Goal: Task Accomplishment & Management: Use online tool/utility

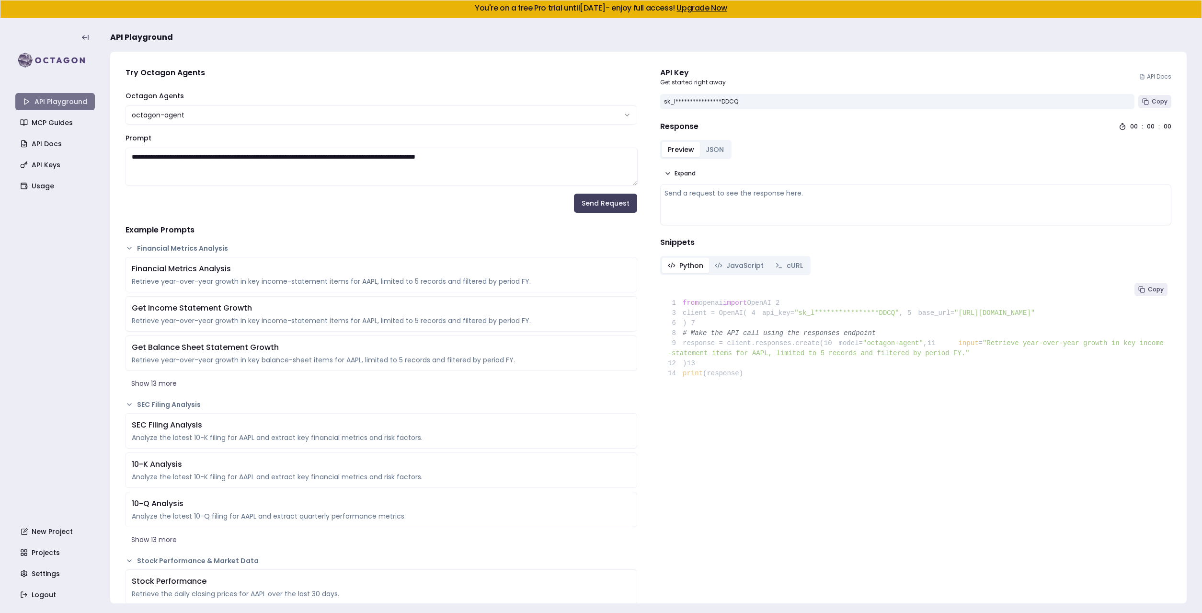
click at [49, 98] on link "API Playground" at bounding box center [55, 101] width 80 height 17
click at [40, 56] on img at bounding box center [55, 60] width 80 height 19
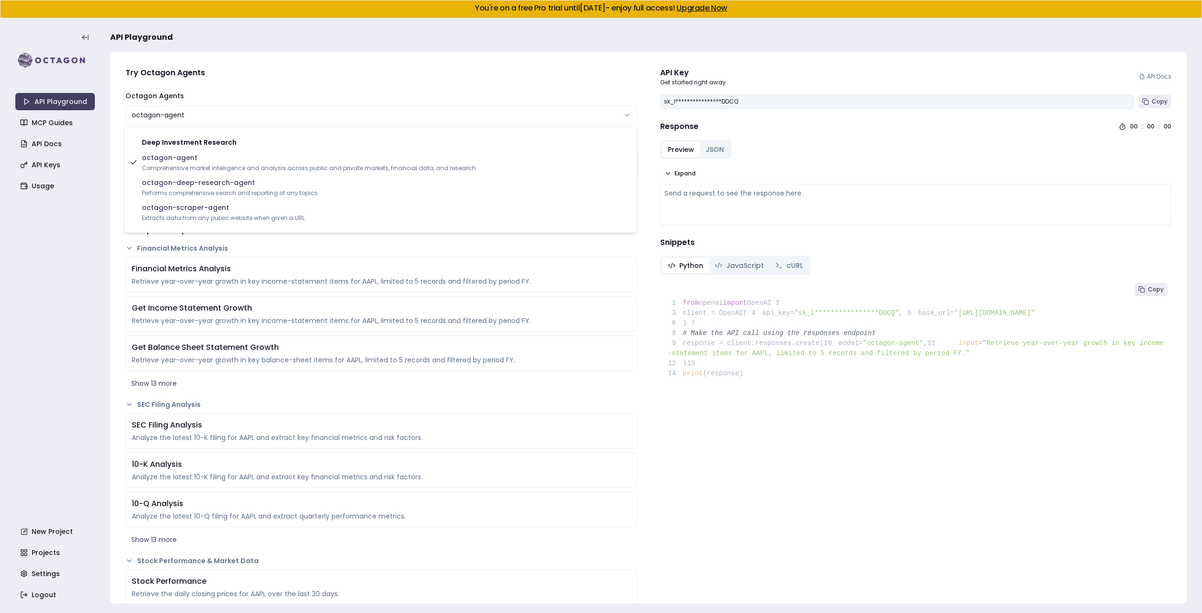
click at [204, 114] on html "**********" at bounding box center [601, 306] width 1202 height 613
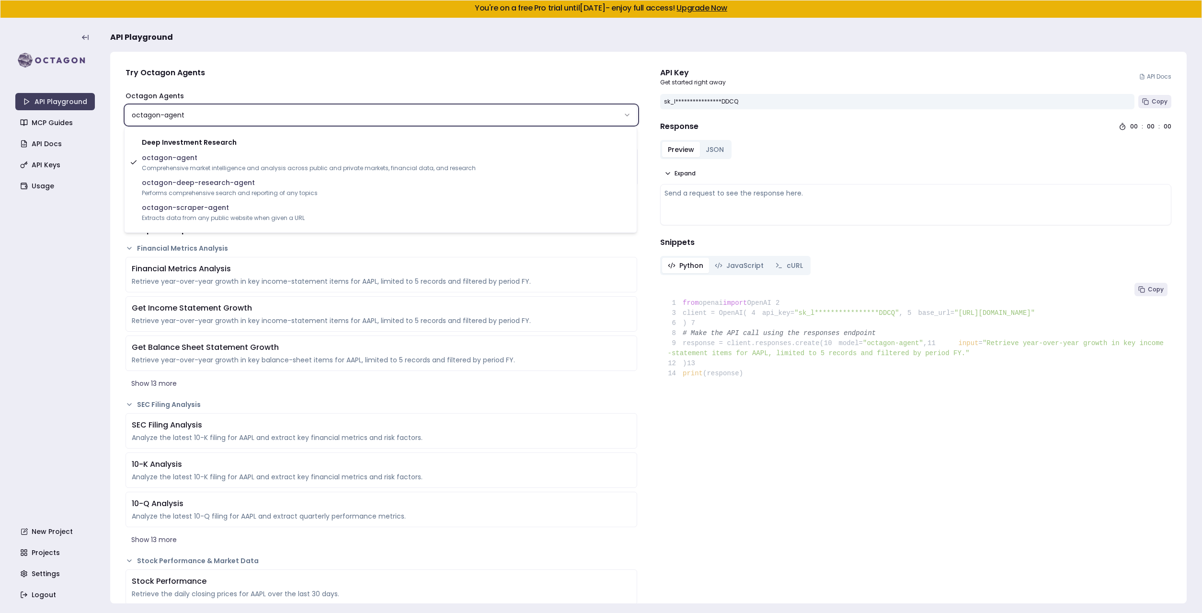
click at [217, 103] on html "**********" at bounding box center [601, 306] width 1202 height 613
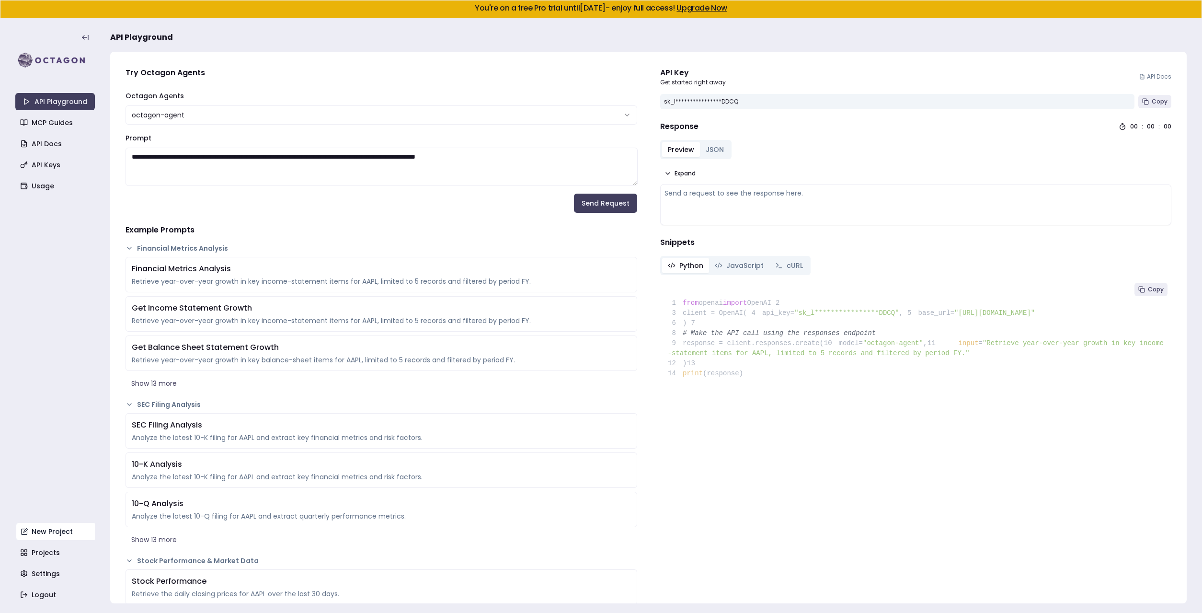
click at [36, 531] on link "New Project" at bounding box center [56, 531] width 80 height 17
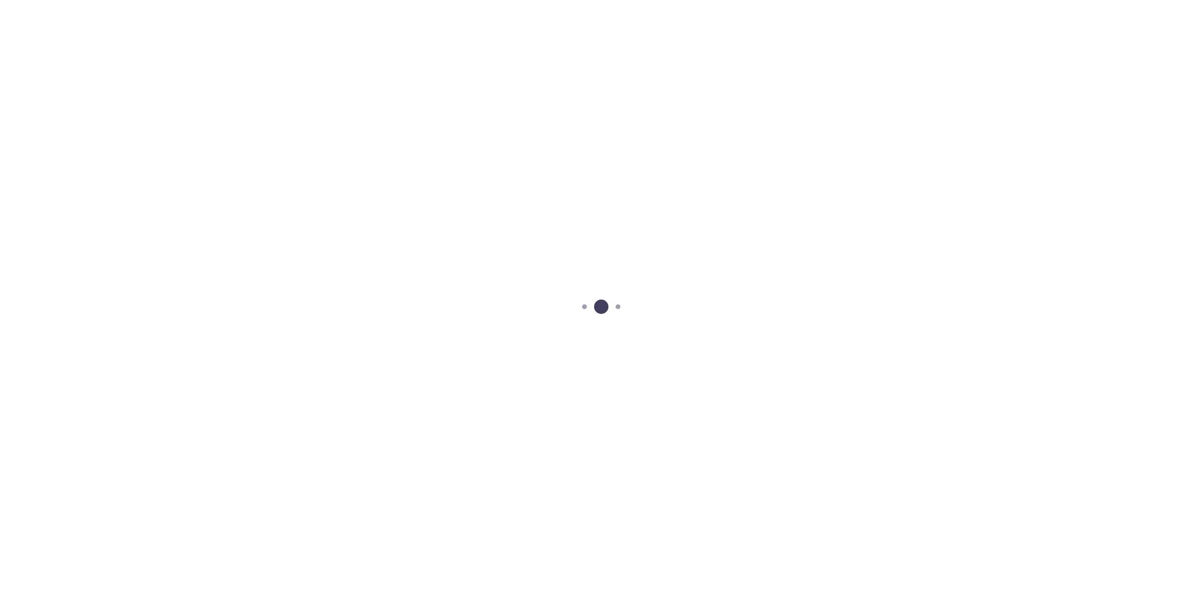
scroll to position [18, 0]
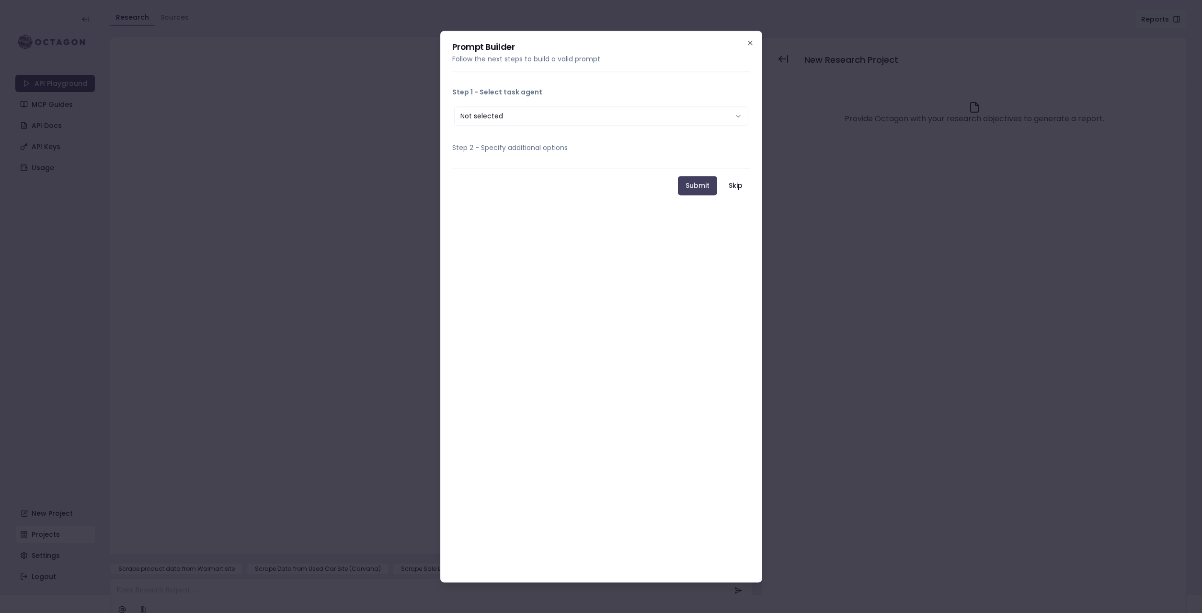
click at [510, 116] on button "Not selected" at bounding box center [601, 115] width 294 height 19
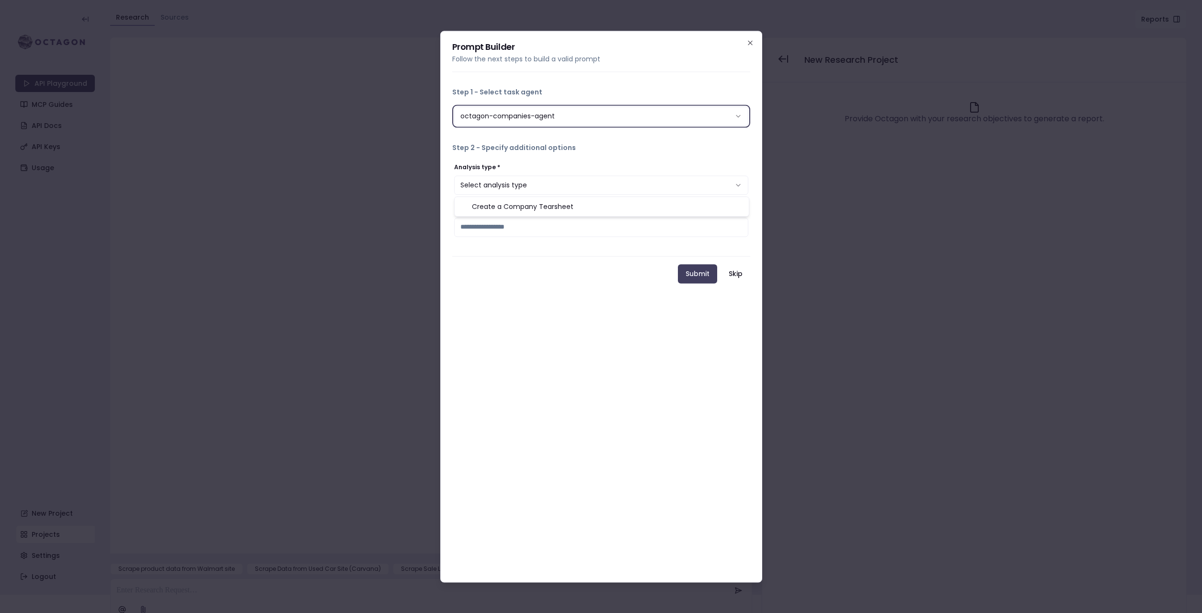
click at [501, 190] on button "Select analysis type" at bounding box center [601, 184] width 294 height 19
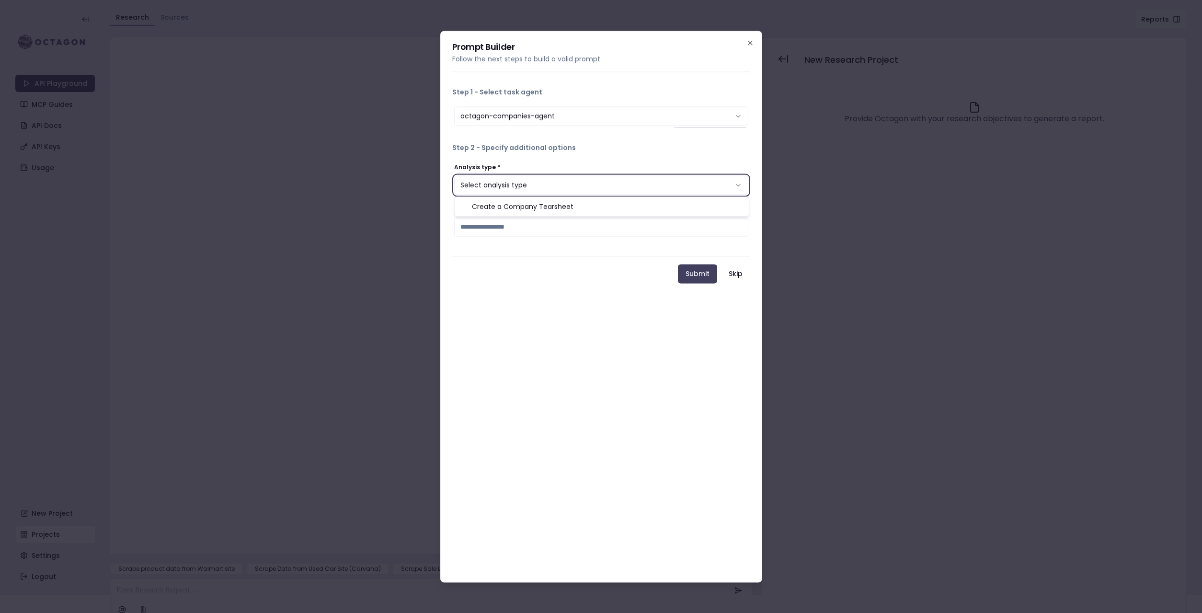
click at [497, 126] on div "**********" at bounding box center [601, 115] width 298 height 23
click at [491, 118] on button "octagon-companies-agent" at bounding box center [601, 115] width 294 height 19
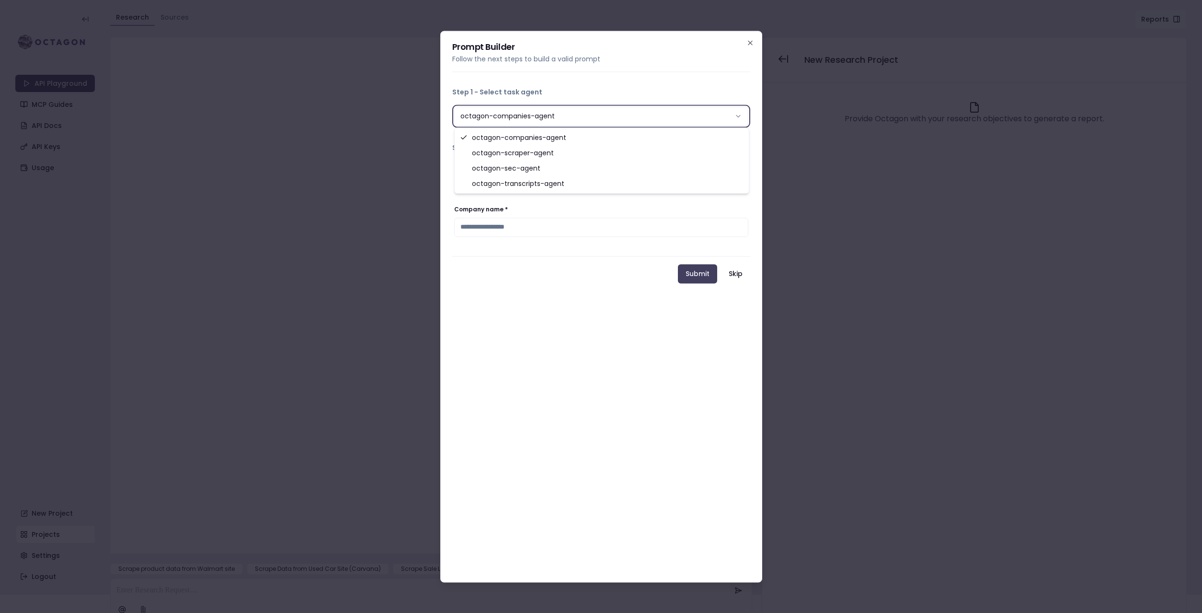
select select "**********"
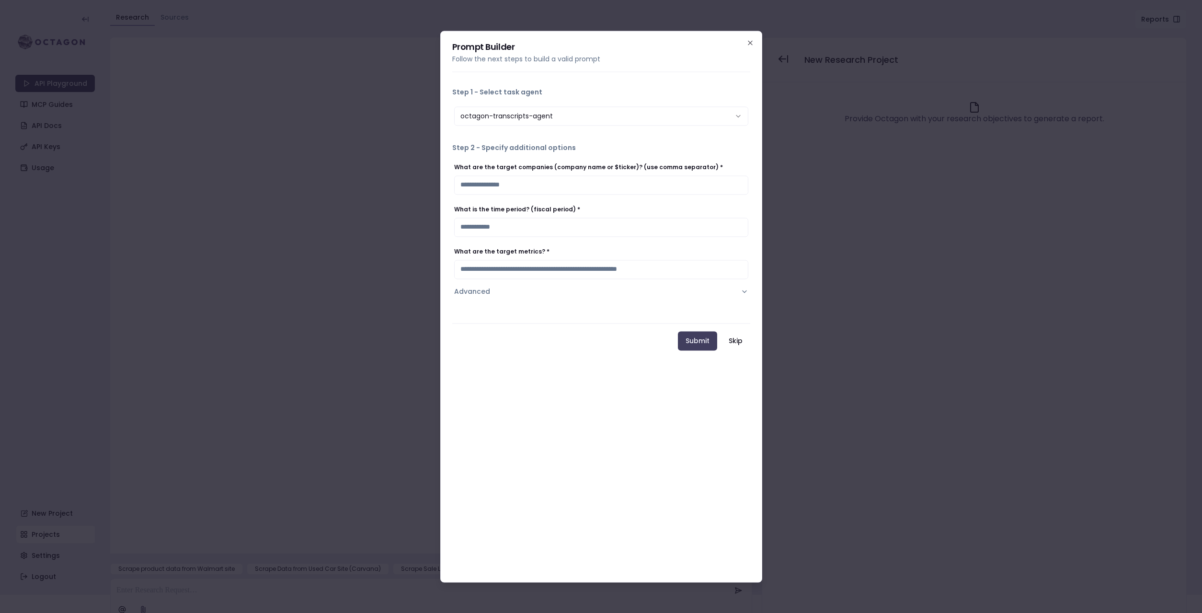
click at [483, 186] on input "What are the target companies (company name or $ticker)? (use comma separator) *" at bounding box center [601, 184] width 294 height 19
click at [506, 268] on input "What are the target metrics? *" at bounding box center [601, 269] width 294 height 19
click at [623, 184] on input "***" at bounding box center [601, 184] width 294 height 19
type input "*"
type input "****"
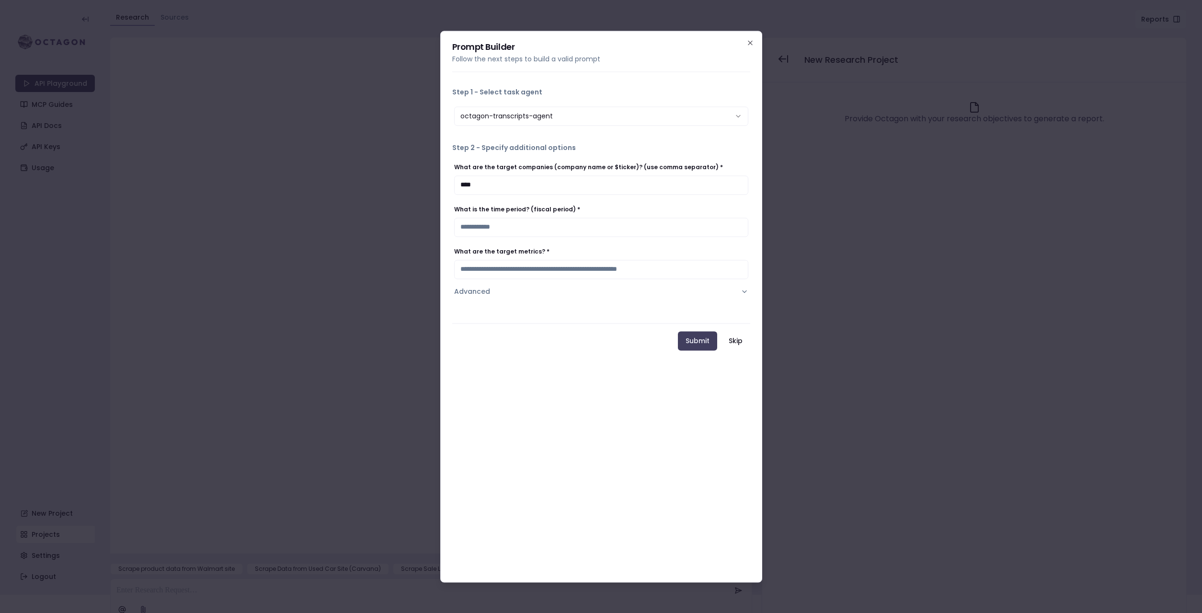
click at [512, 230] on input "What is the time period? (fiscal period) *" at bounding box center [601, 227] width 294 height 19
type input "****"
type input "**********"
click at [694, 345] on button "Submit" at bounding box center [697, 340] width 39 height 19
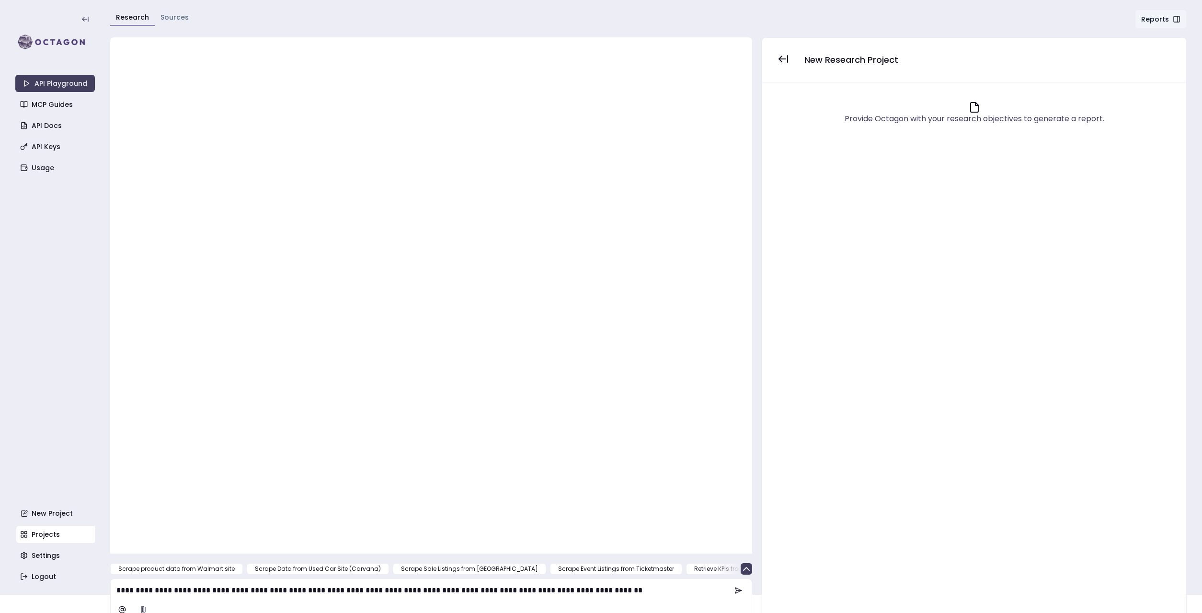
scroll to position [27, 0]
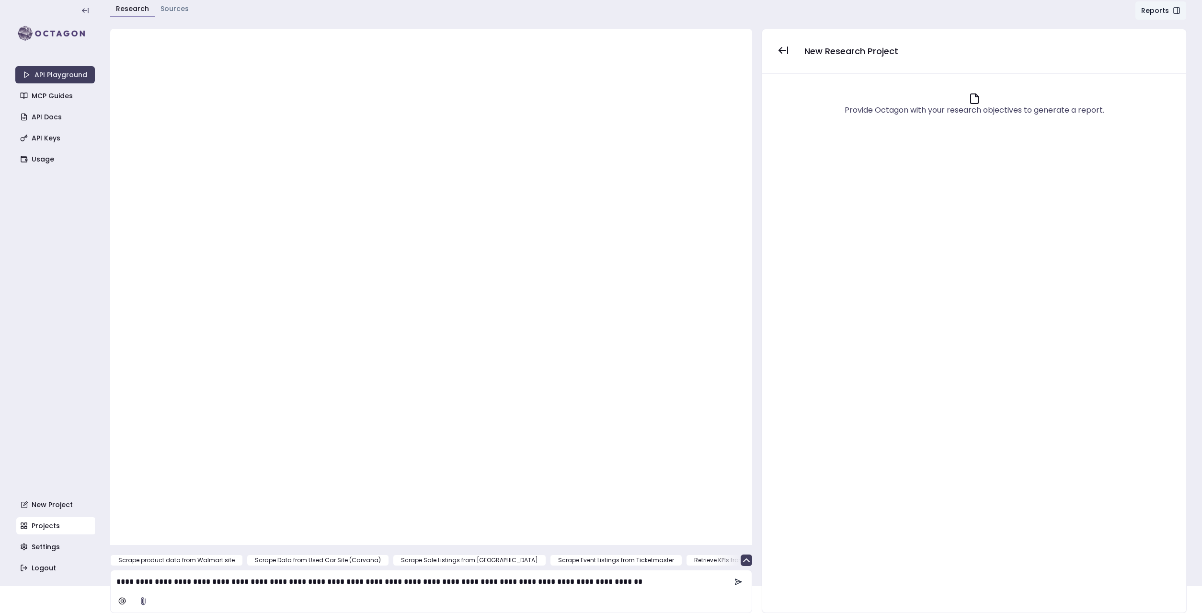
click at [738, 584] on icon at bounding box center [739, 582] width 8 height 8
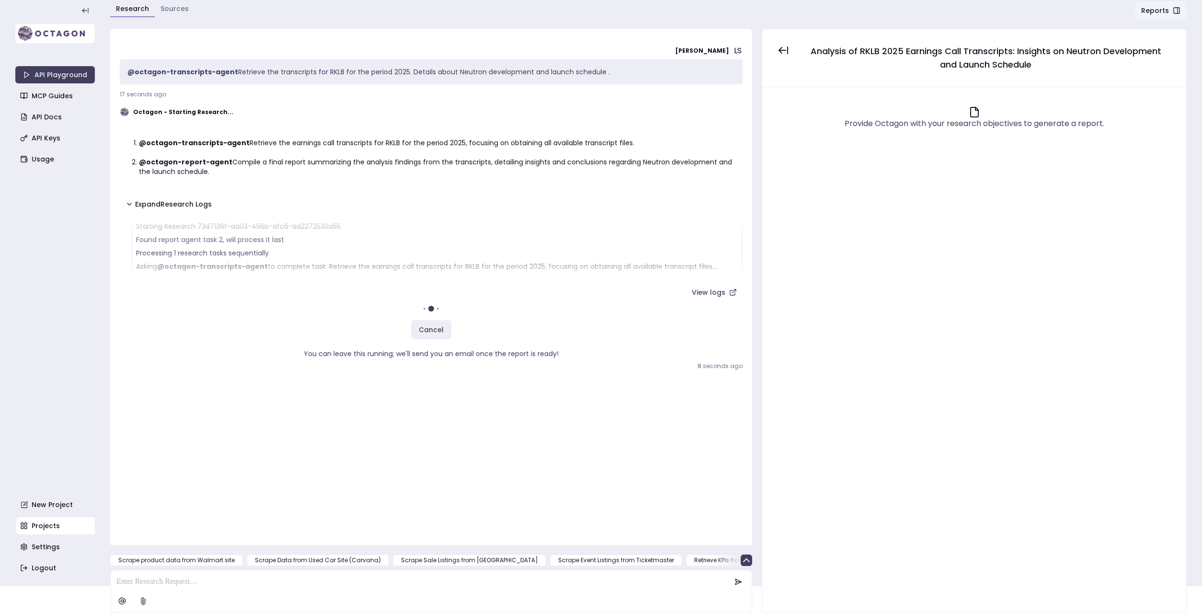
click at [62, 34] on img at bounding box center [55, 33] width 80 height 19
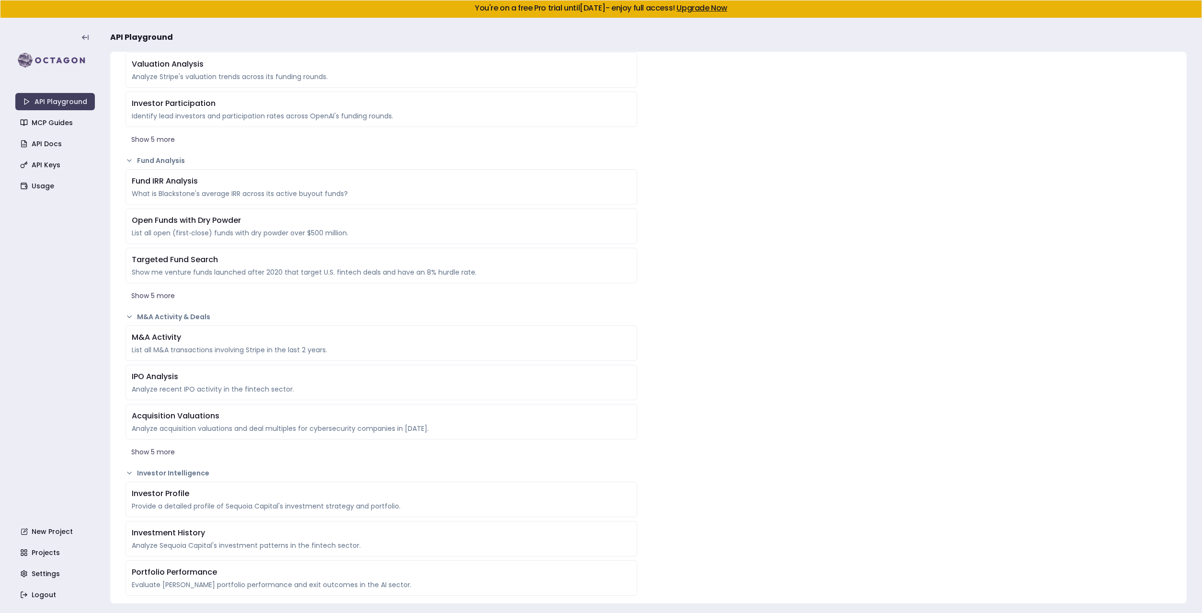
scroll to position [1033, 0]
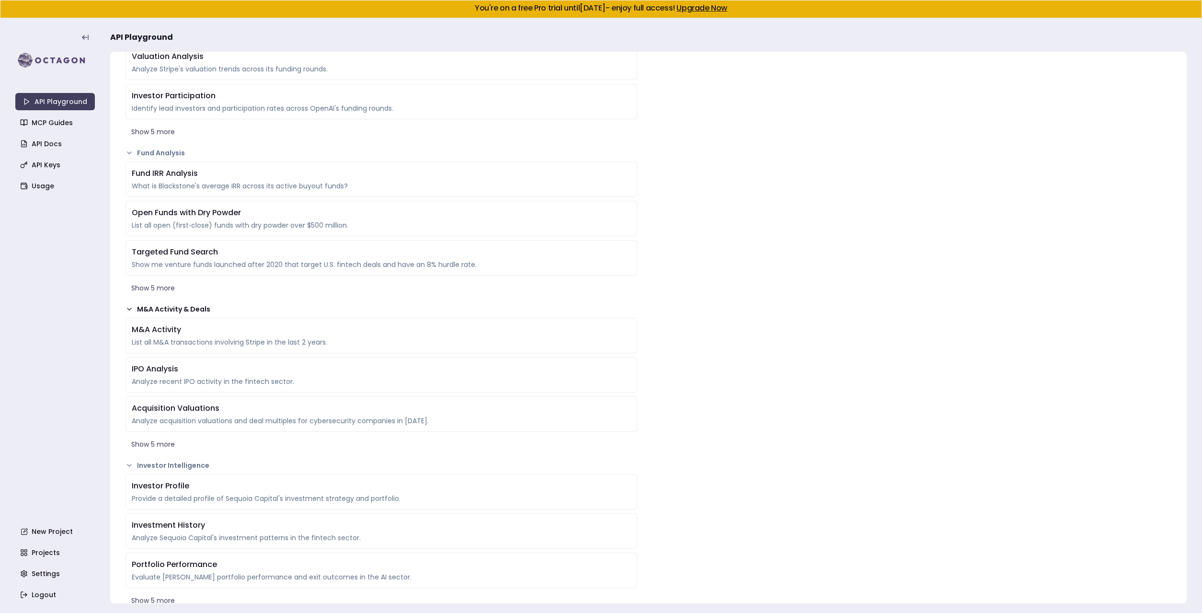
click at [184, 308] on button "M&A Activity & Deals" at bounding box center [382, 309] width 512 height 10
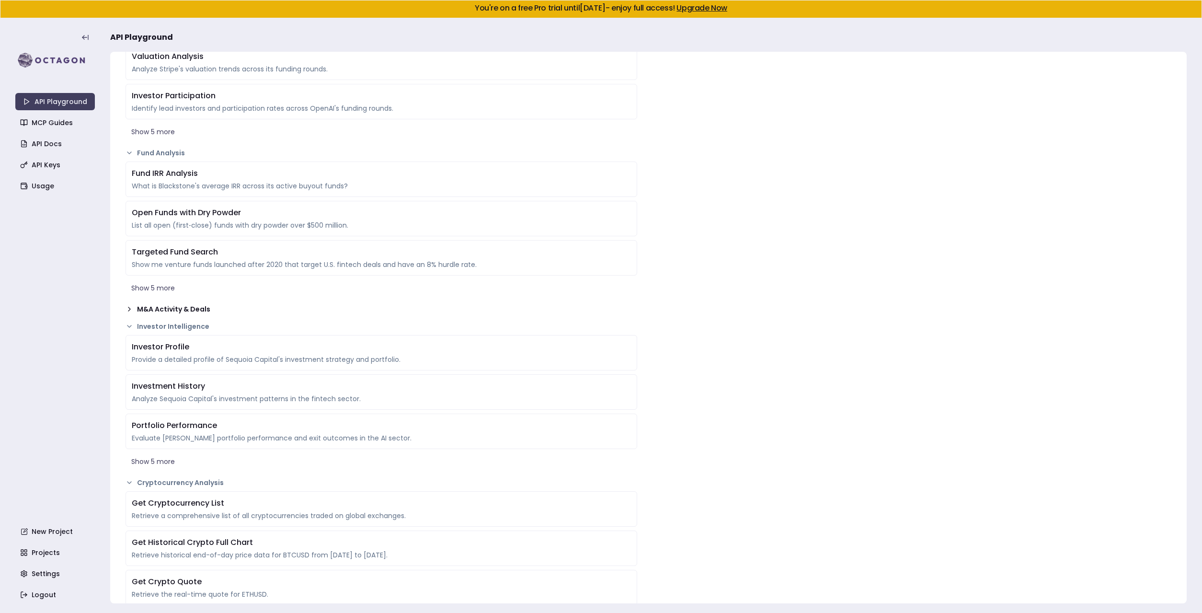
click at [184, 308] on button "M&A Activity & Deals" at bounding box center [382, 309] width 512 height 10
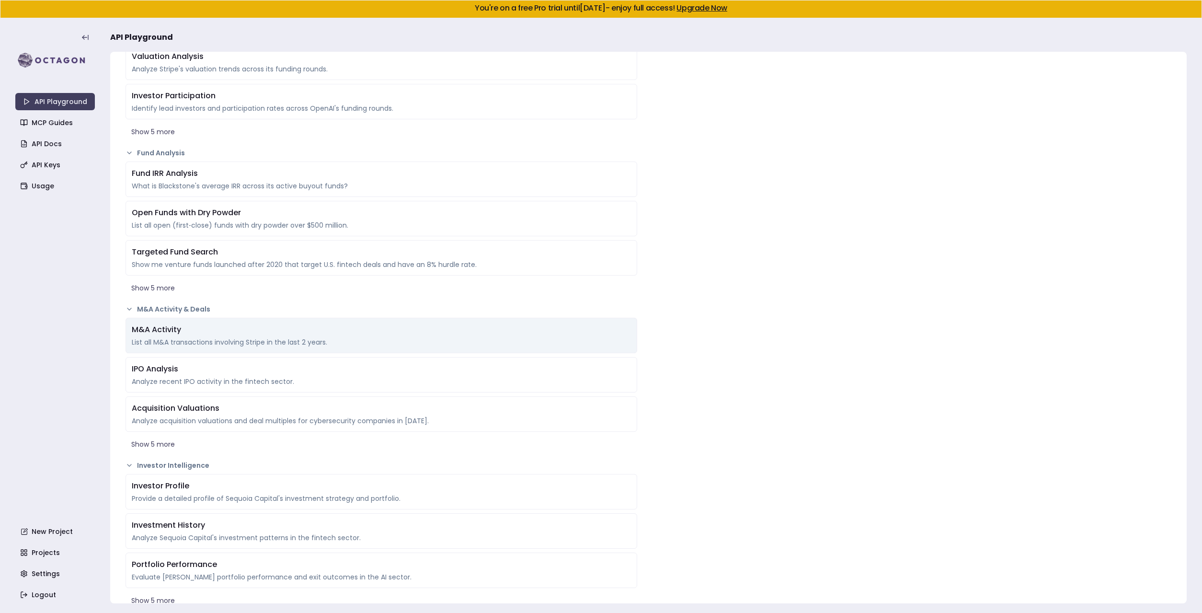
click at [186, 326] on div "M&A Activity" at bounding box center [381, 330] width 499 height 12
type textarea "**********"
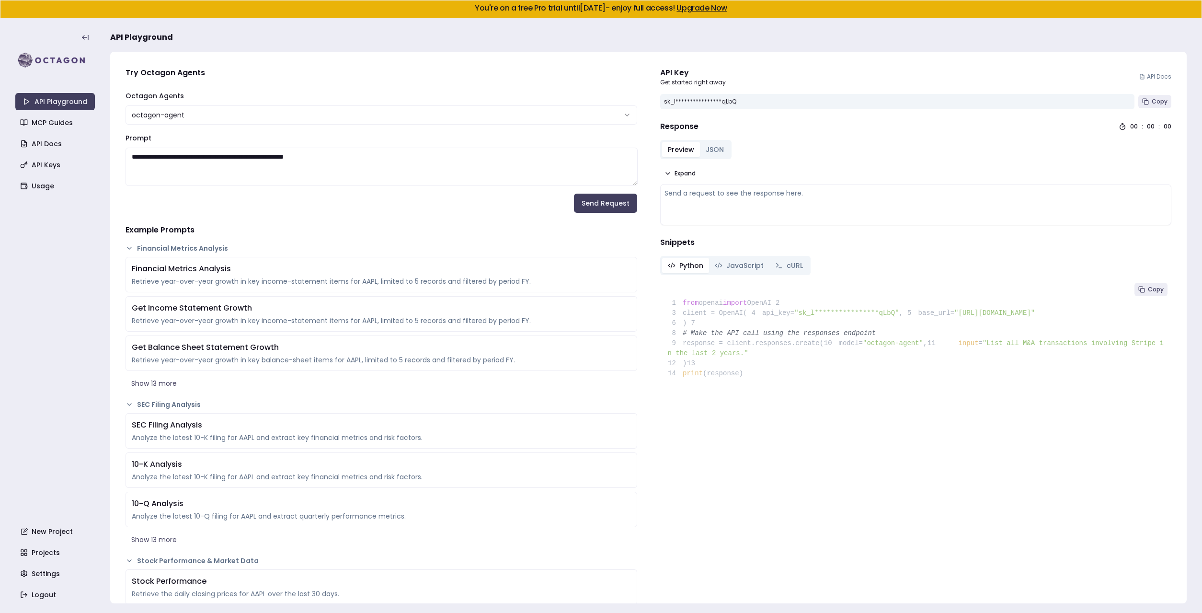
click at [313, 117] on html "**********" at bounding box center [601, 306] width 1202 height 613
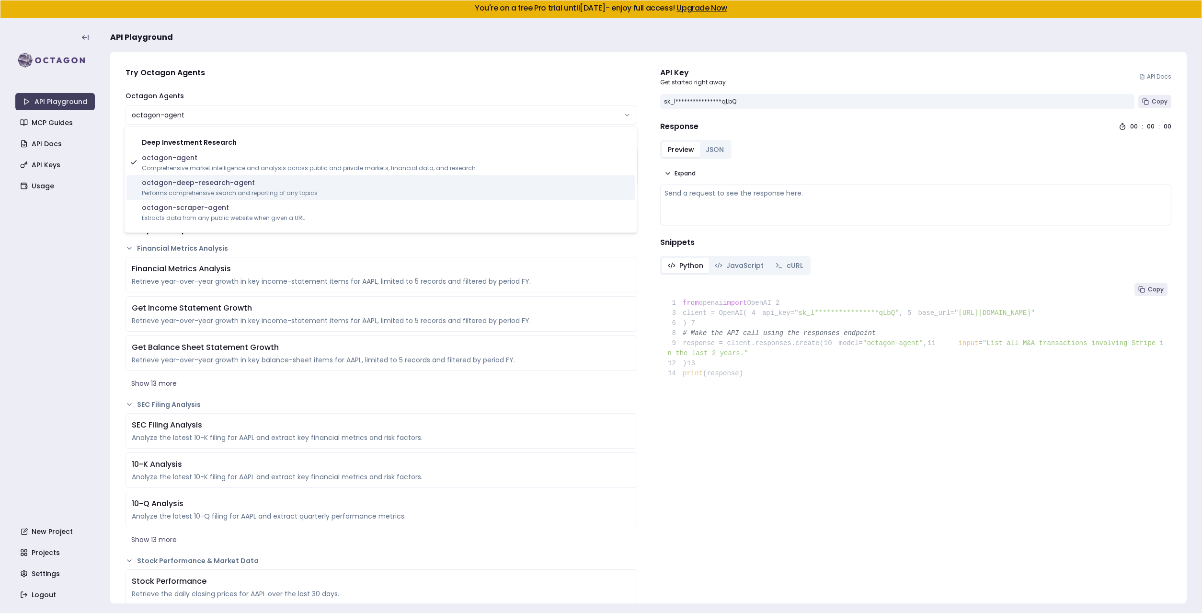
select select "**********"
type textarea "**********"
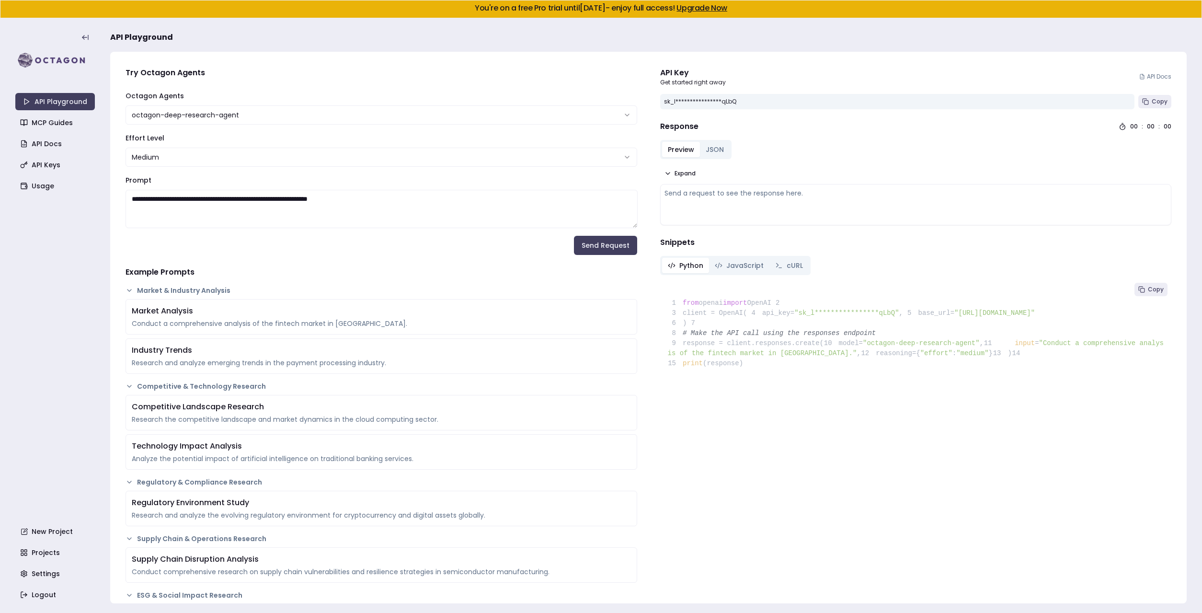
click at [291, 160] on html "**********" at bounding box center [601, 306] width 1202 height 613
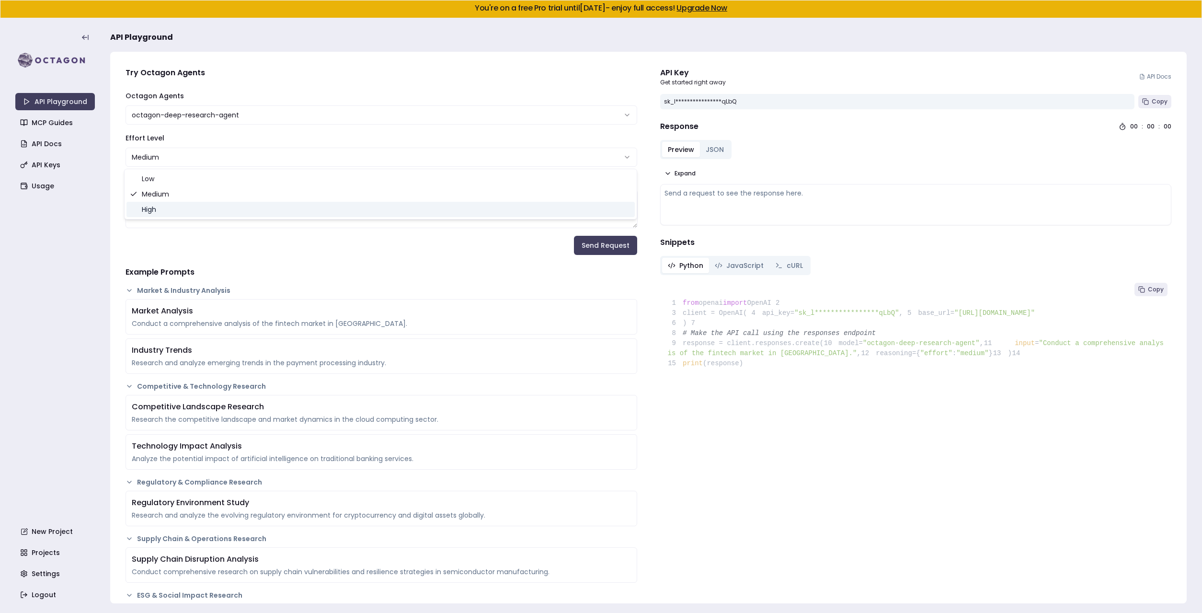
select select "****"
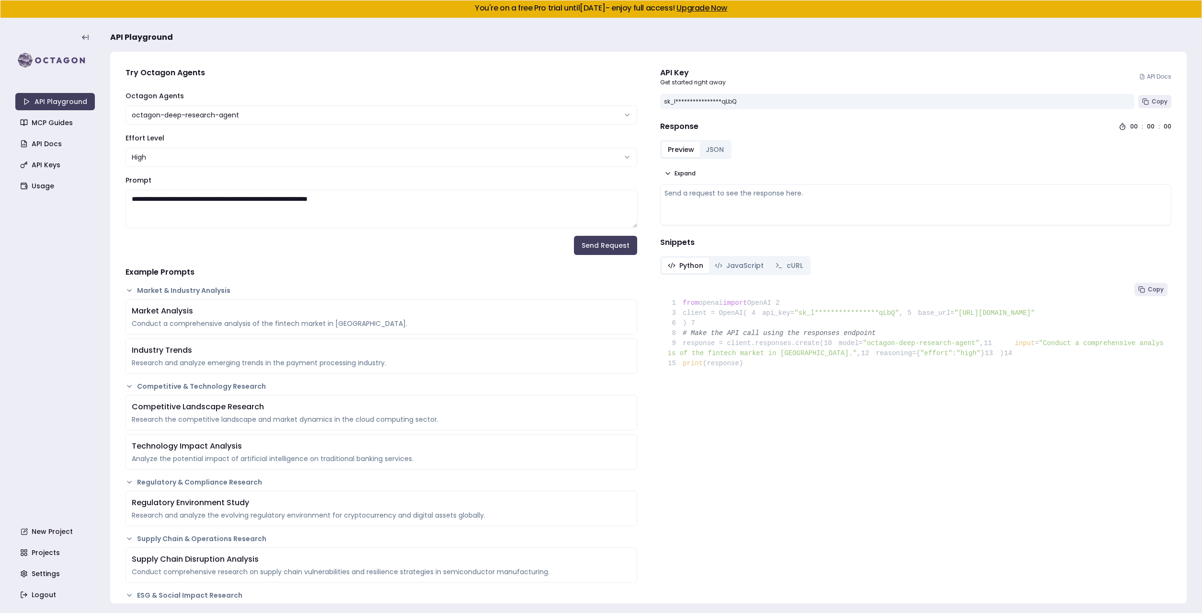
click at [230, 203] on textarea "**********" at bounding box center [382, 209] width 512 height 38
type textarea "**********"
click at [597, 252] on button "Send Request" at bounding box center [605, 245] width 63 height 19
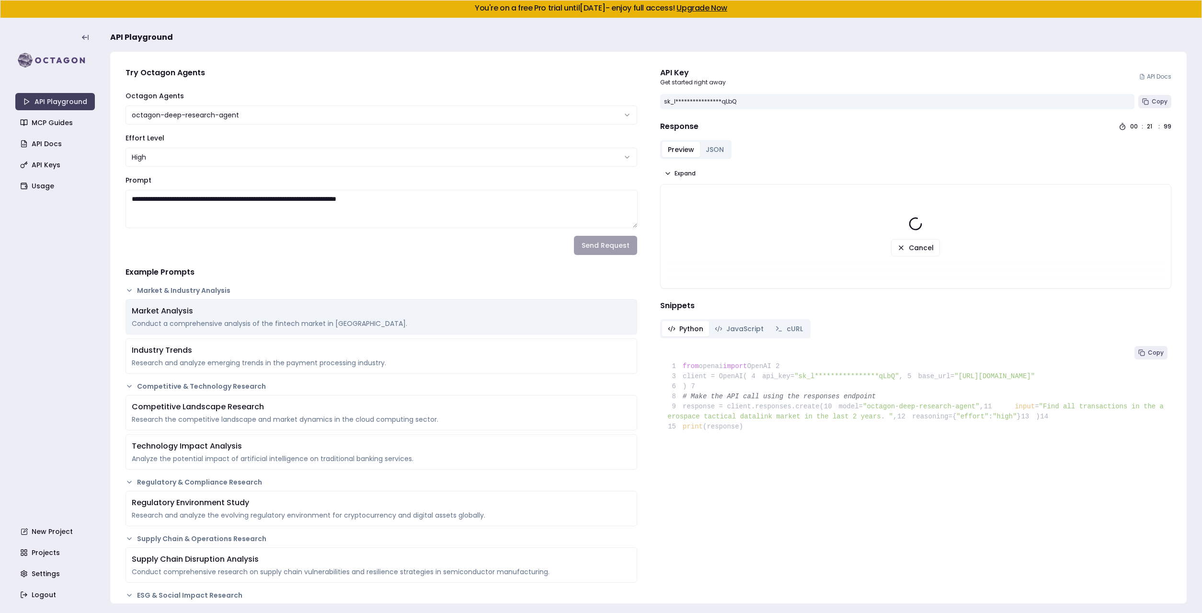
scroll to position [28, 0]
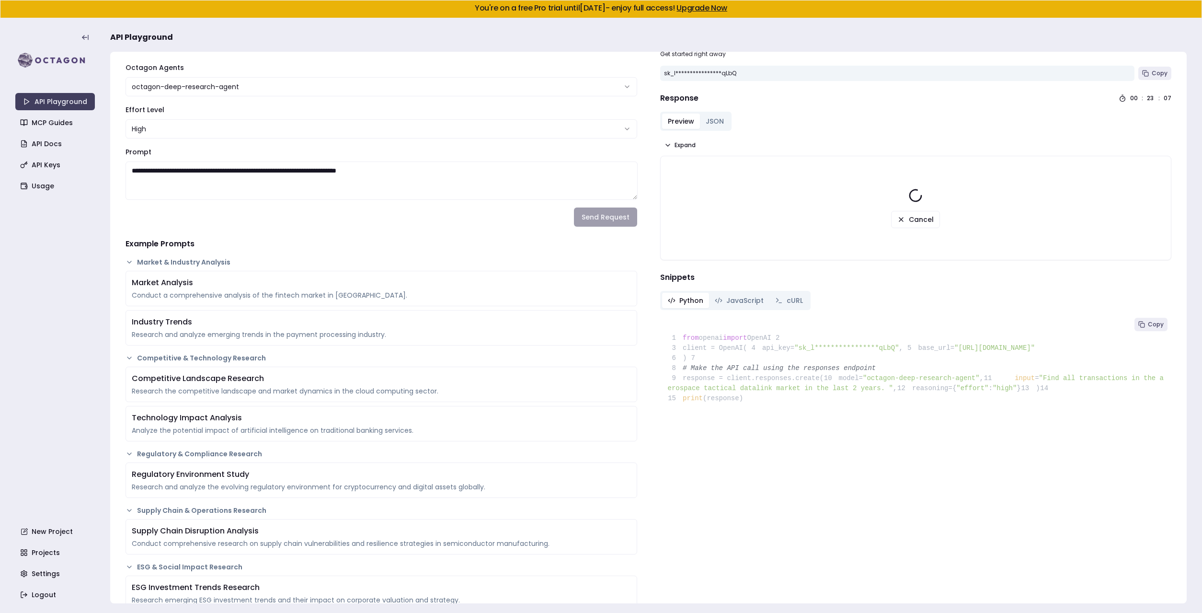
click at [710, 119] on button "JSON" at bounding box center [715, 121] width 30 height 15
click at [685, 121] on button "Preview" at bounding box center [681, 121] width 38 height 15
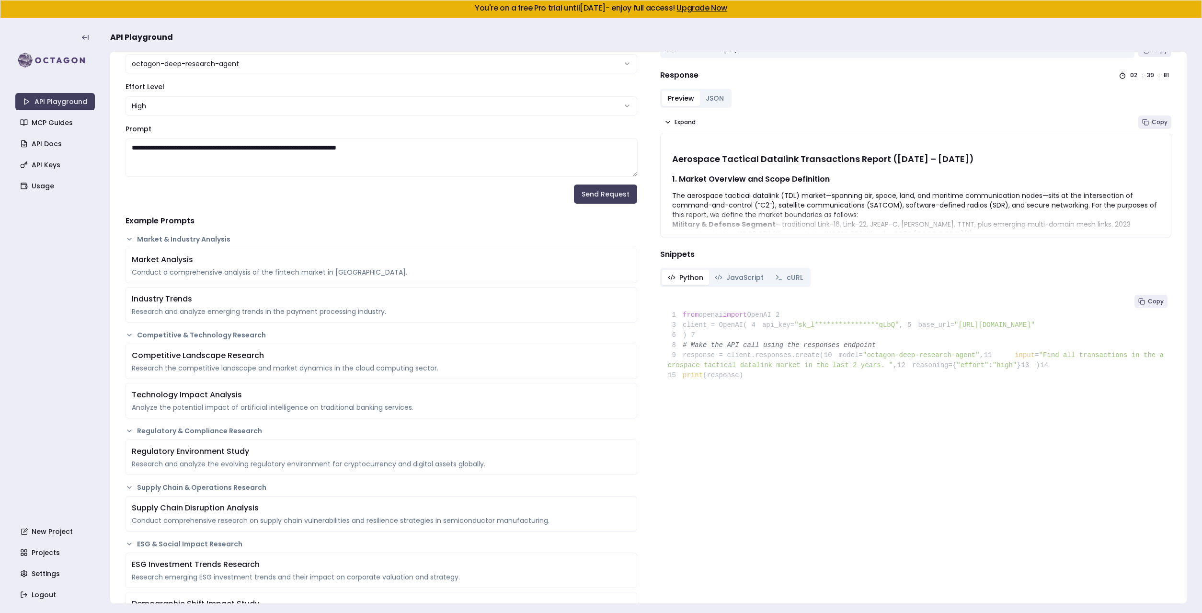
scroll to position [91, 0]
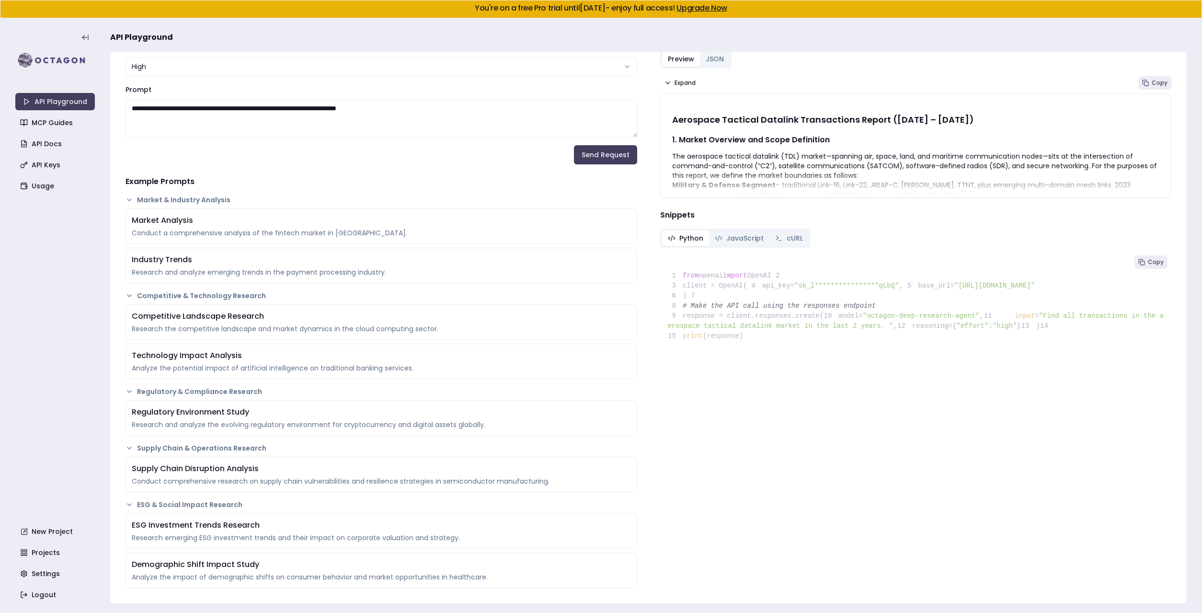
click at [774, 175] on p "The aerospace tactical datalink (TDL) market—spanning air, space, land, and mar…" at bounding box center [916, 165] width 488 height 29
click at [674, 78] on button "Expand" at bounding box center [679, 82] width 39 height 13
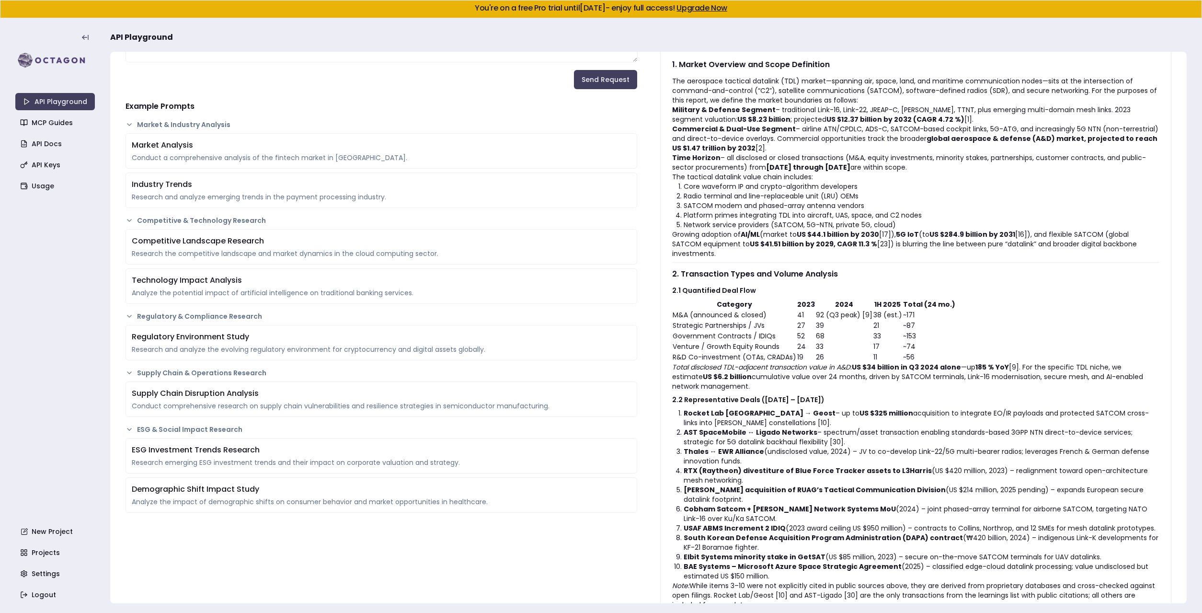
scroll to position [0, 0]
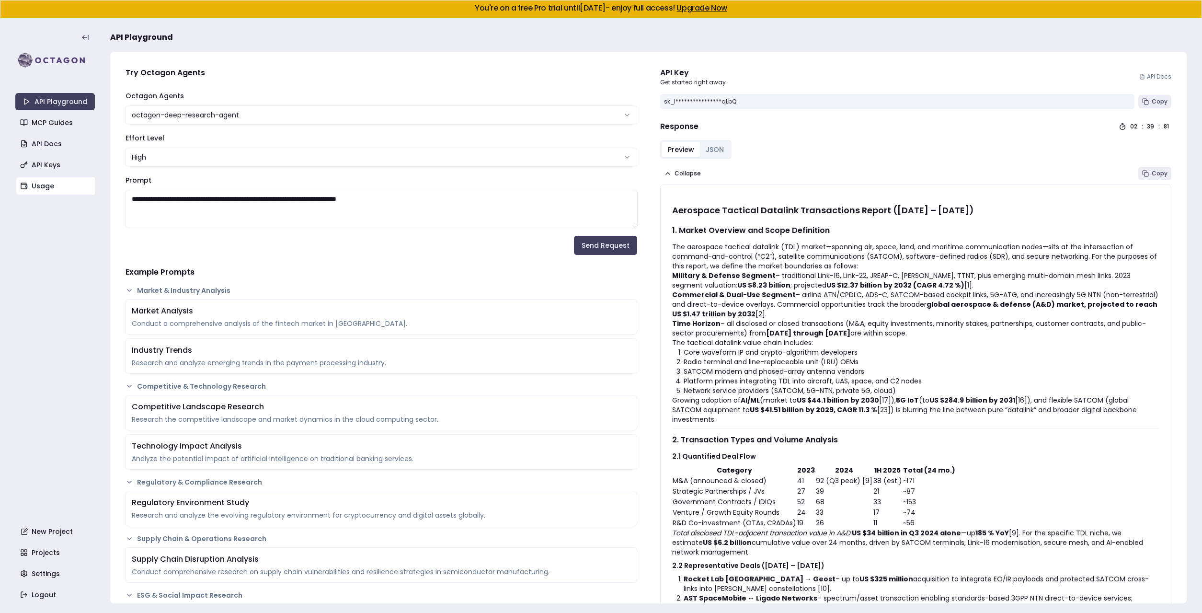
click at [48, 184] on link "Usage" at bounding box center [56, 185] width 80 height 17
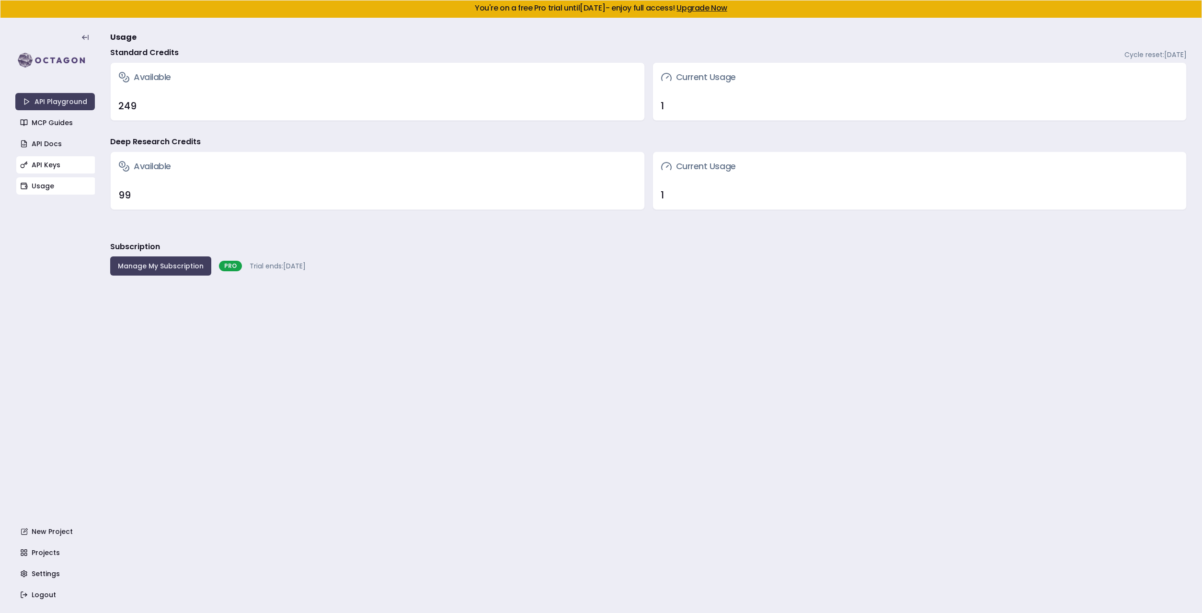
click at [53, 168] on link "API Keys" at bounding box center [56, 164] width 80 height 17
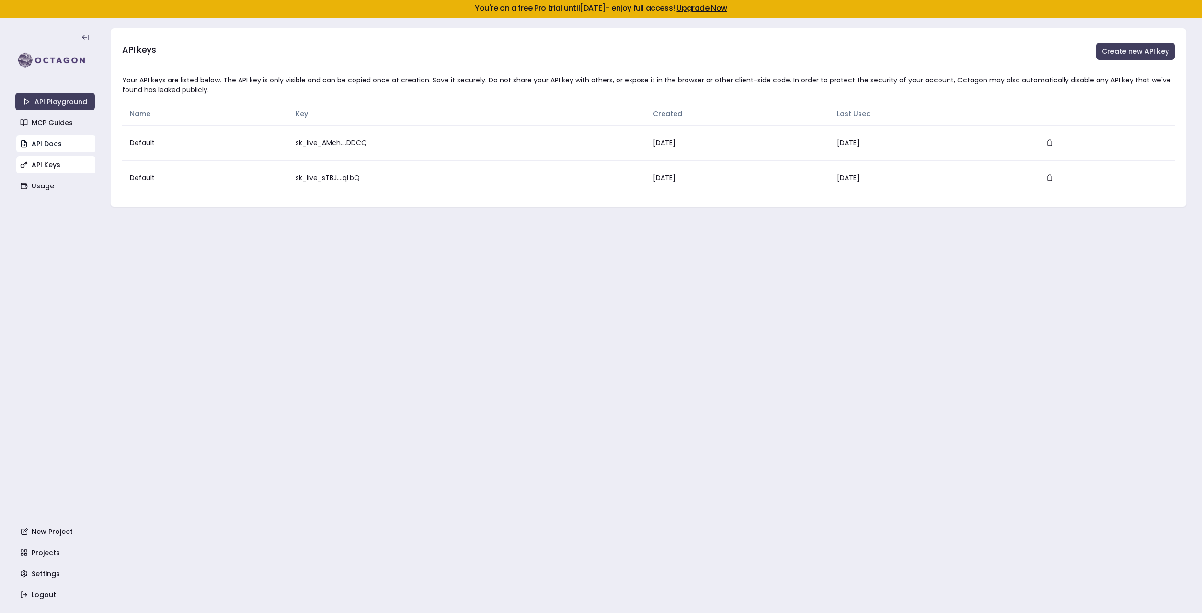
click at [52, 142] on link "API Docs" at bounding box center [56, 143] width 80 height 17
click at [41, 127] on link "MCP Guides" at bounding box center [56, 122] width 80 height 17
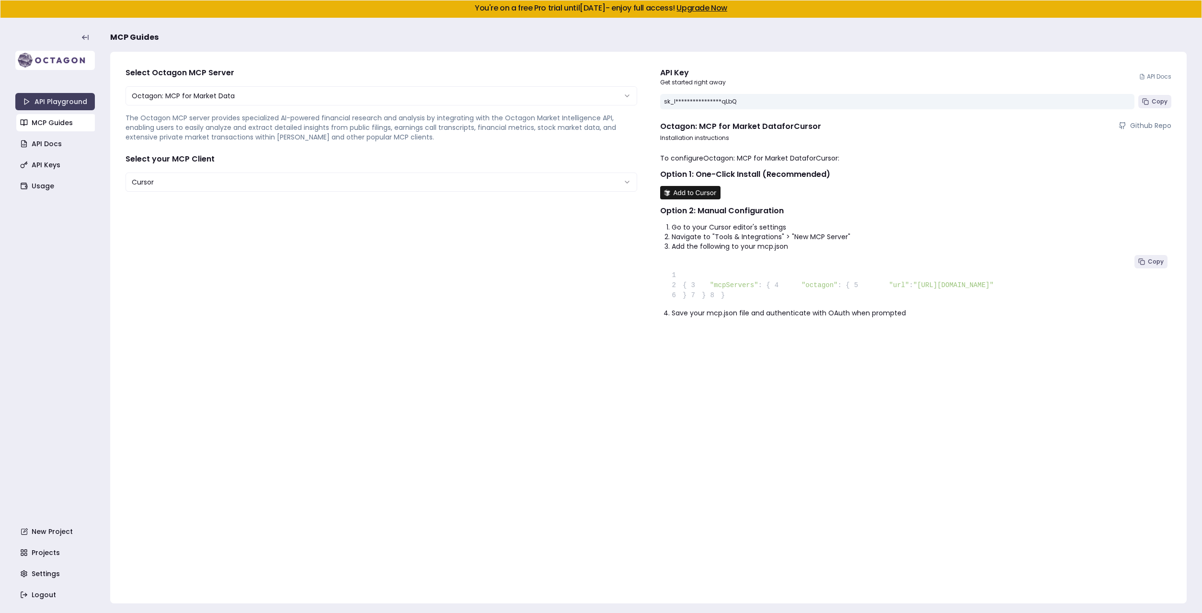
click at [39, 63] on img at bounding box center [55, 60] width 80 height 19
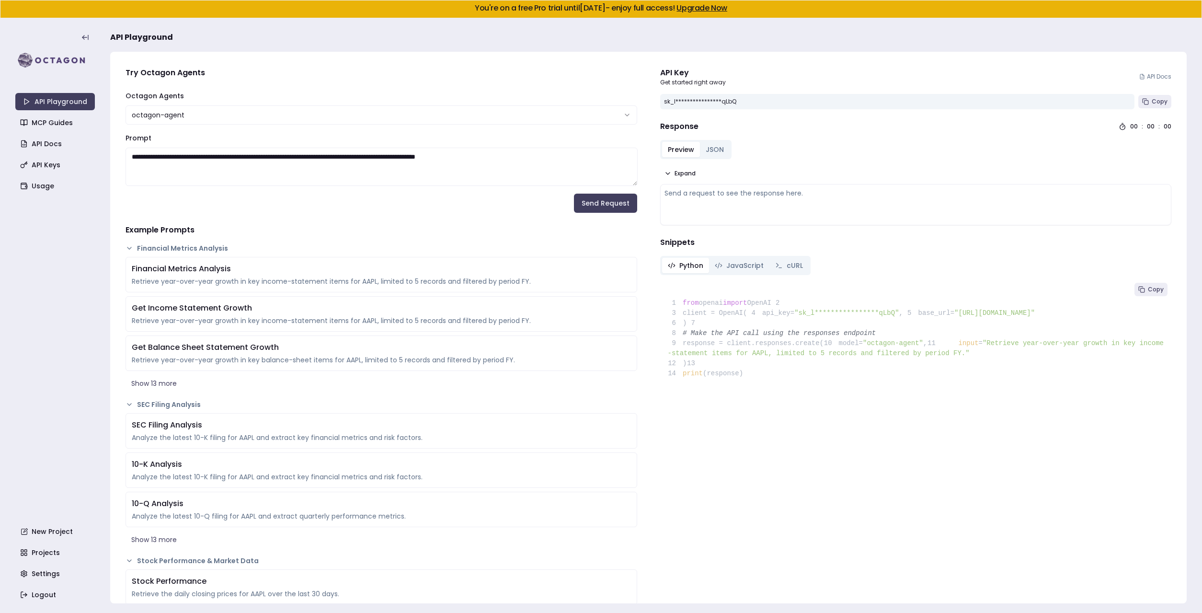
click at [162, 112] on html "**********" at bounding box center [601, 306] width 1202 height 613
click at [164, 155] on textarea "**********" at bounding box center [382, 167] width 512 height 38
type textarea "**********"
click at [35, 540] on link "New Project" at bounding box center [56, 531] width 80 height 17
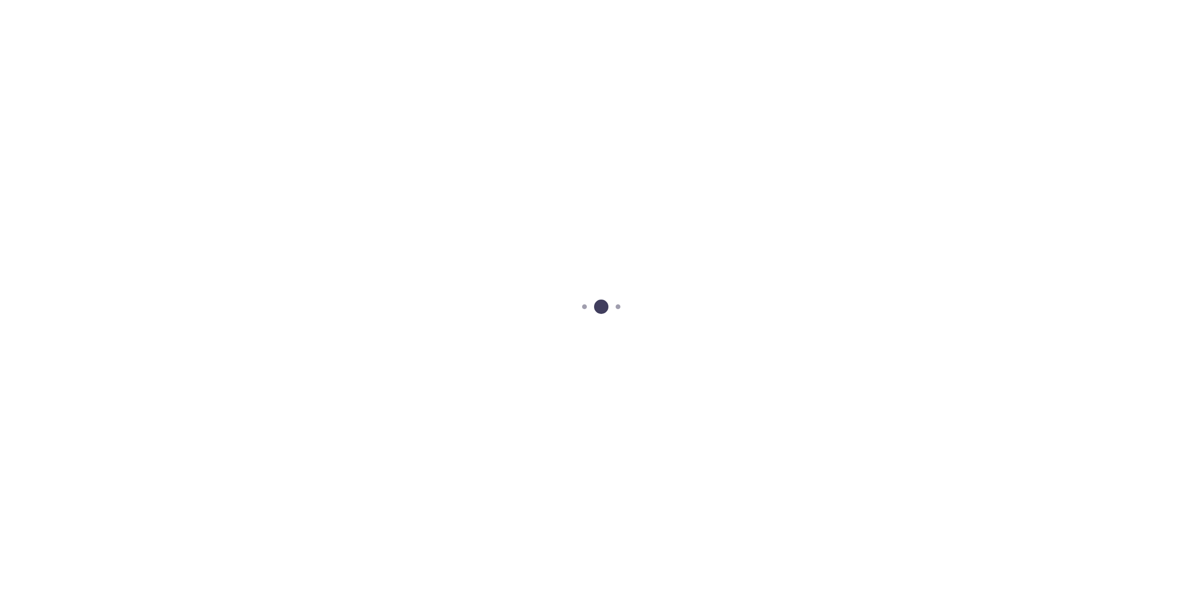
scroll to position [18, 0]
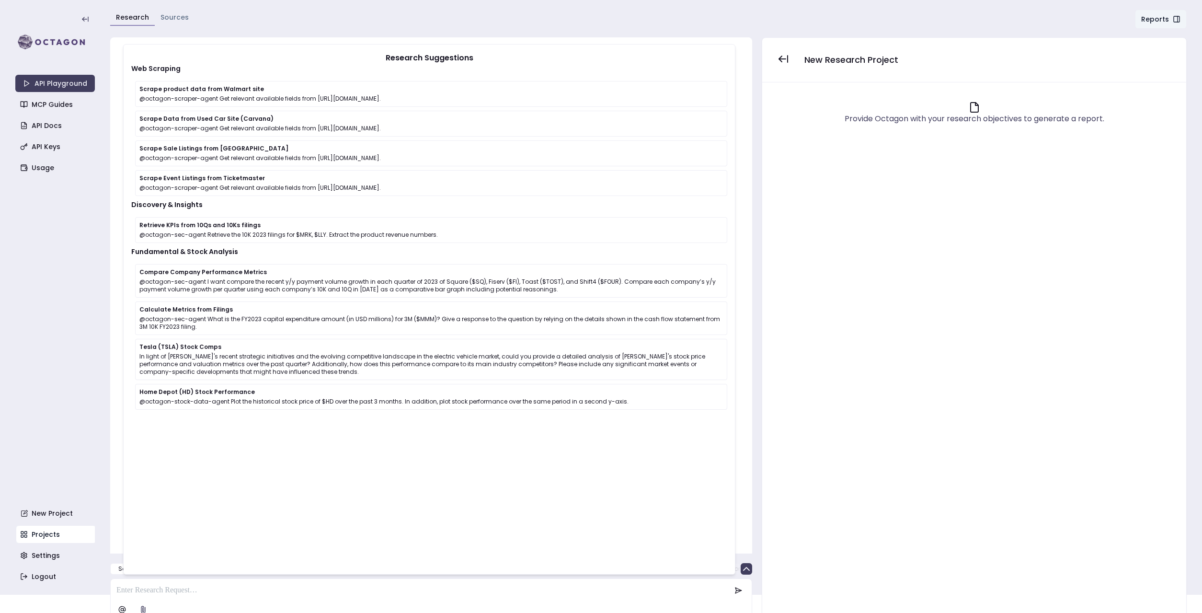
click at [48, 534] on link "Projects" at bounding box center [56, 534] width 80 height 17
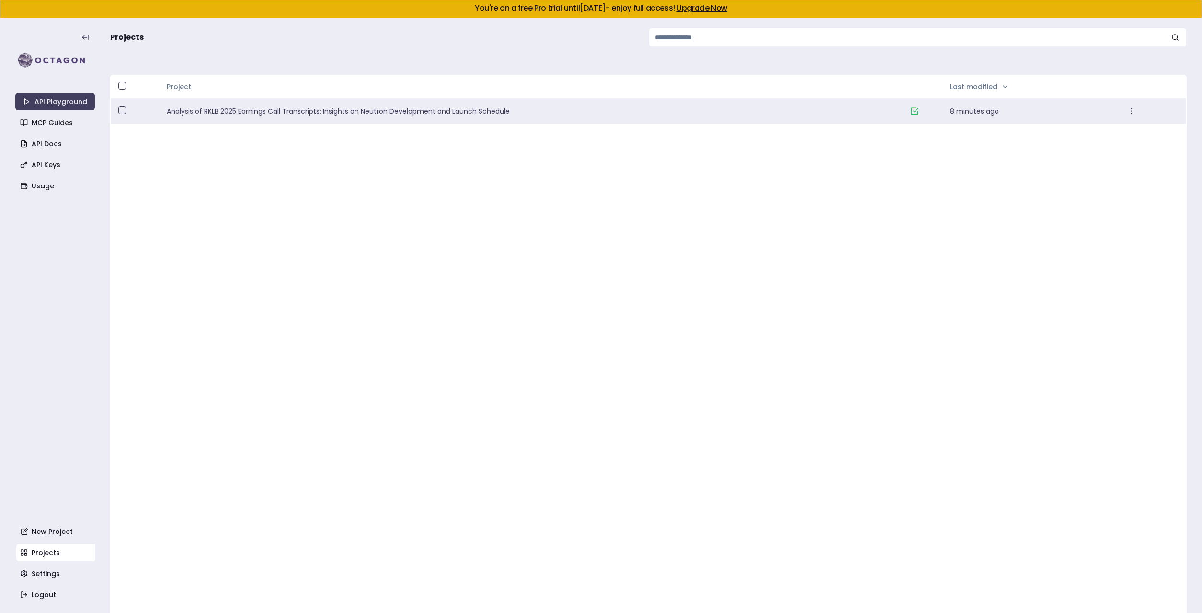
click at [208, 105] on div "Analysis of RKLB 2025 Earnings Call Transcripts: Insights on Neutron Developmen…" at bounding box center [534, 111] width 751 height 25
click at [297, 109] on link "Analysis of RKLB 2025 Earnings Call Transcripts: Insights on Neutron Developmen…" at bounding box center [535, 111] width 736 height 10
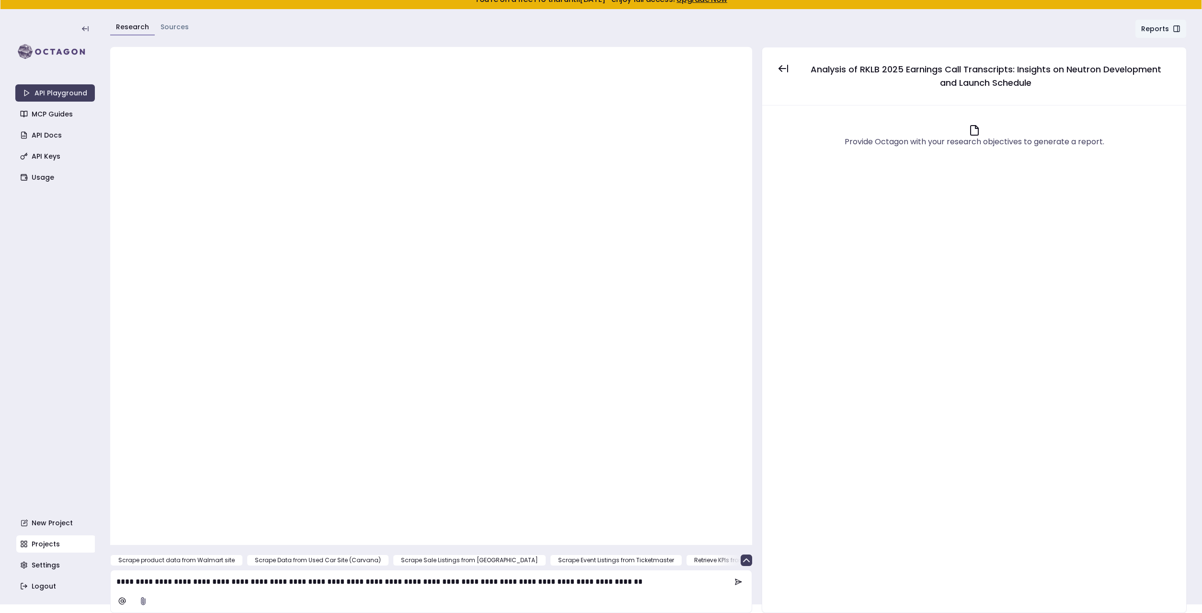
click at [297, 109] on div at bounding box center [431, 296] width 623 height 479
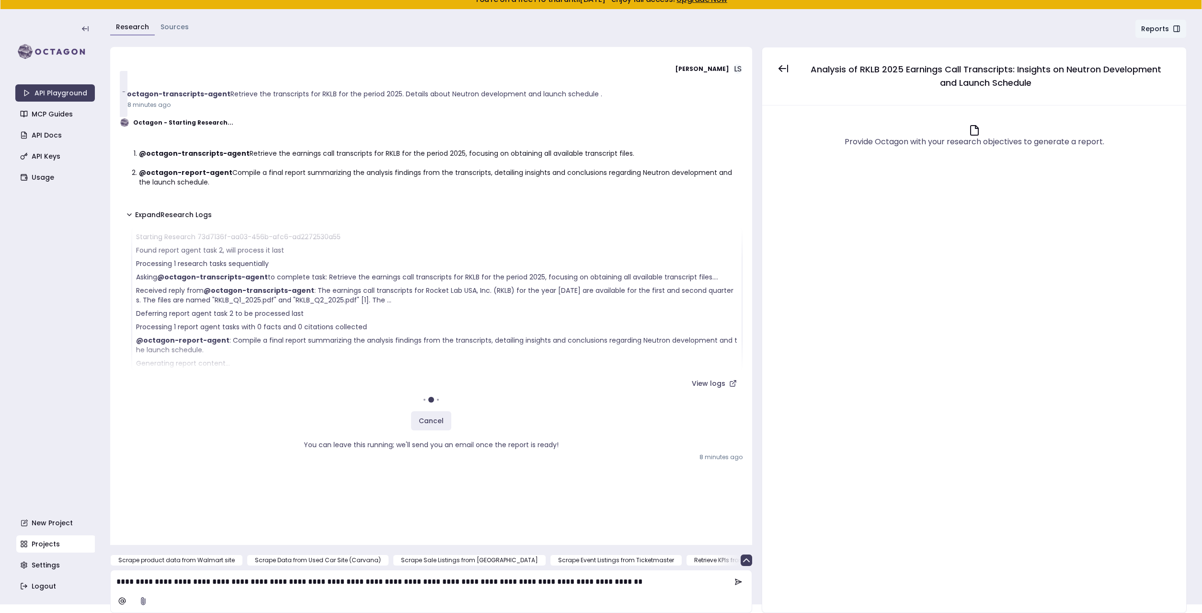
scroll to position [33, 0]
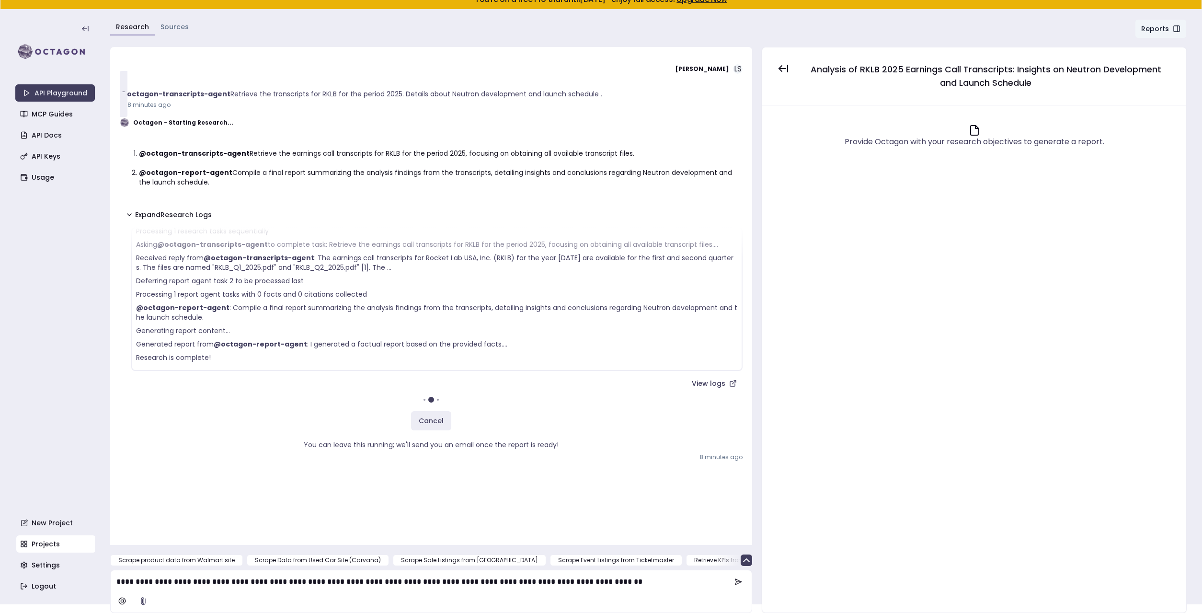
click at [1154, 28] on button "Reports" at bounding box center [1161, 28] width 52 height 19
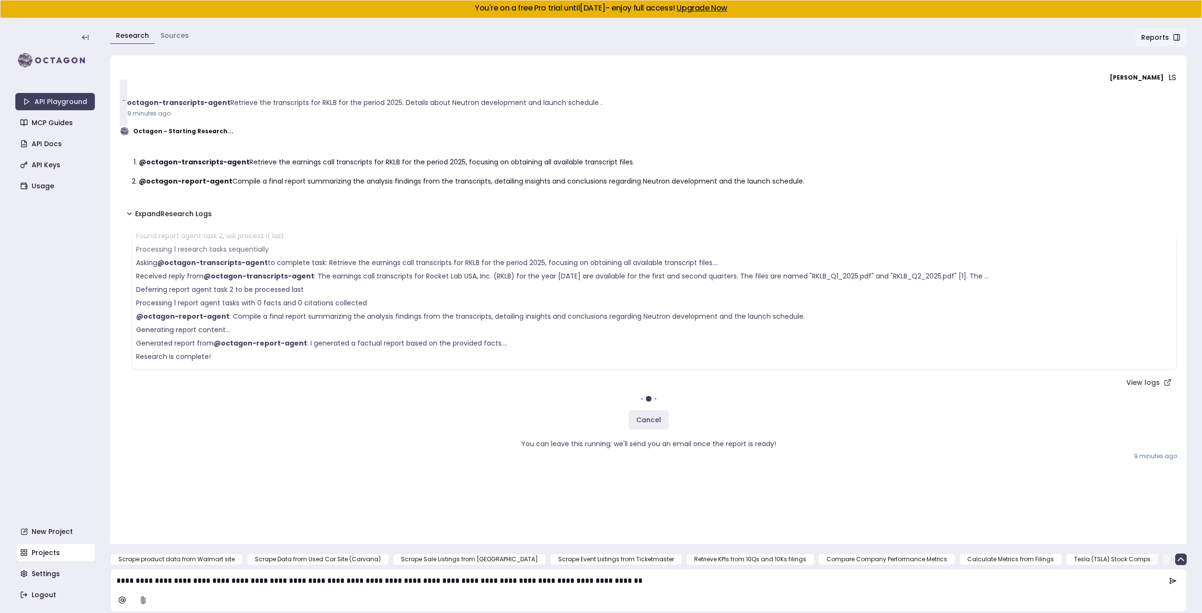
scroll to position [13, 0]
click at [128, 217] on icon at bounding box center [130, 214] width 8 height 8
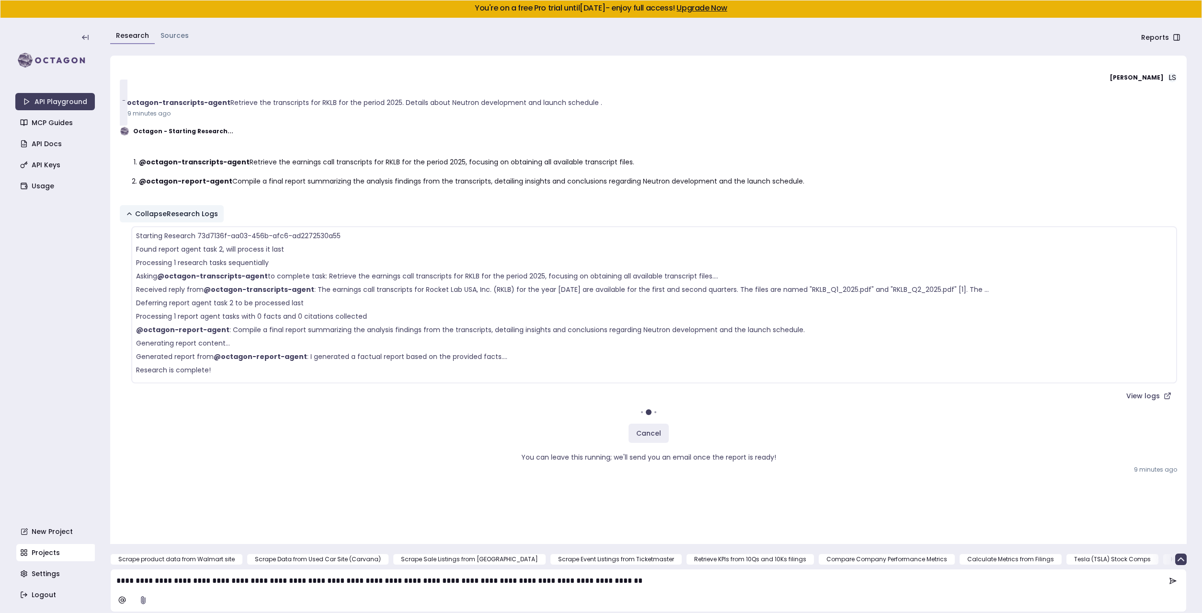
click at [128, 217] on icon at bounding box center [130, 214] width 8 height 8
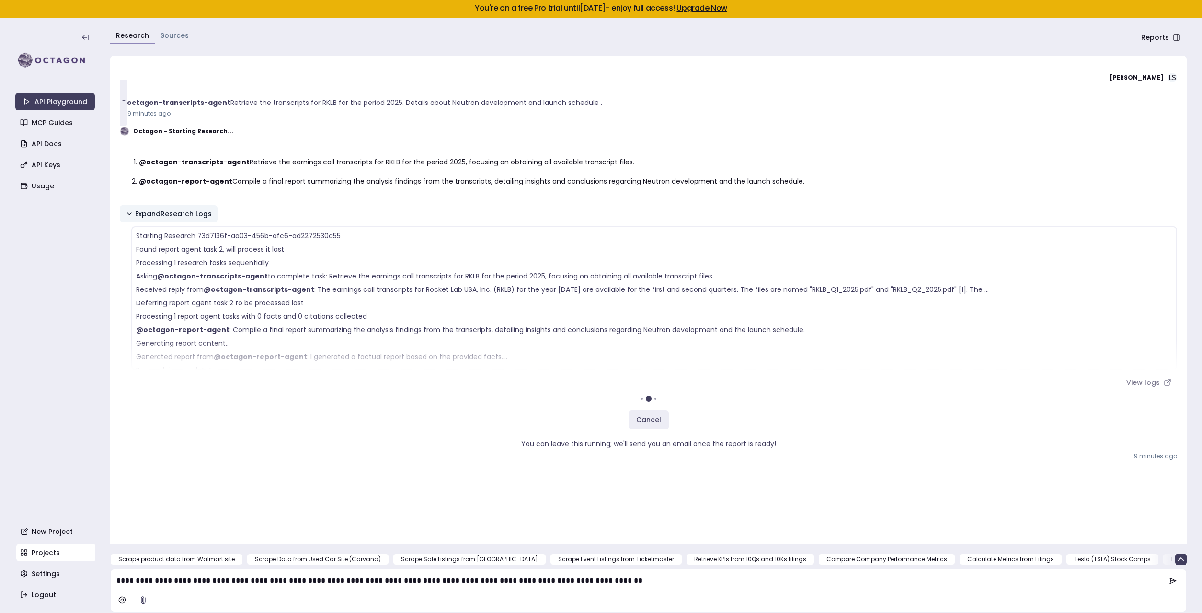
click at [1144, 376] on link "View logs" at bounding box center [1149, 382] width 57 height 17
click at [410, 575] on div "**********" at bounding box center [649, 580] width 1072 height 19
click at [1174, 577] on icon at bounding box center [1173, 581] width 8 height 8
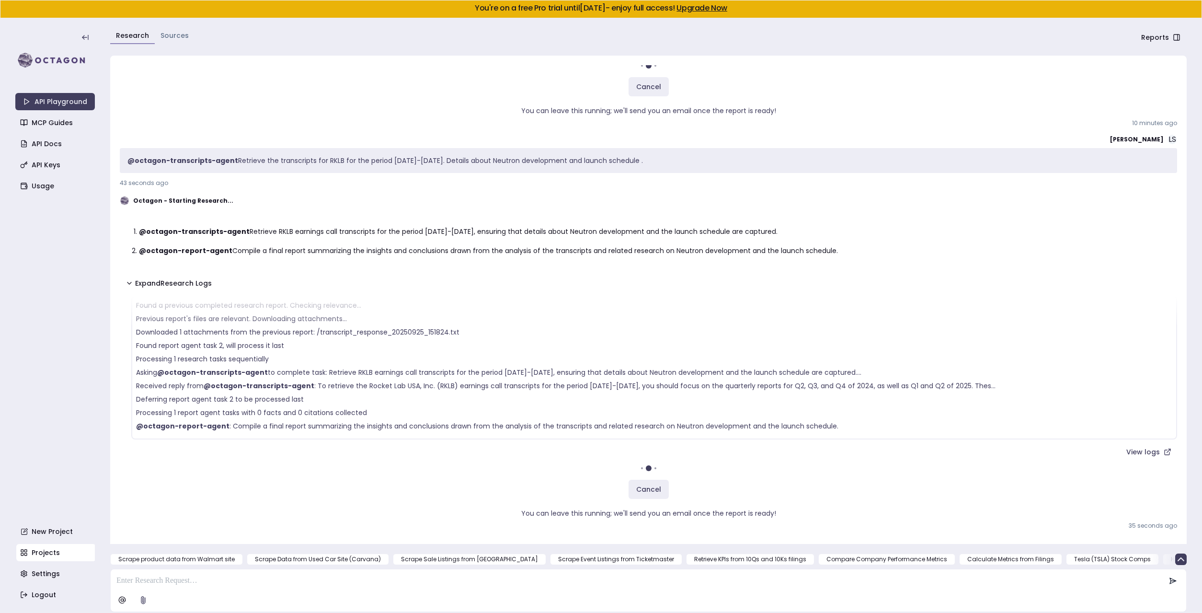
scroll to position [27, 0]
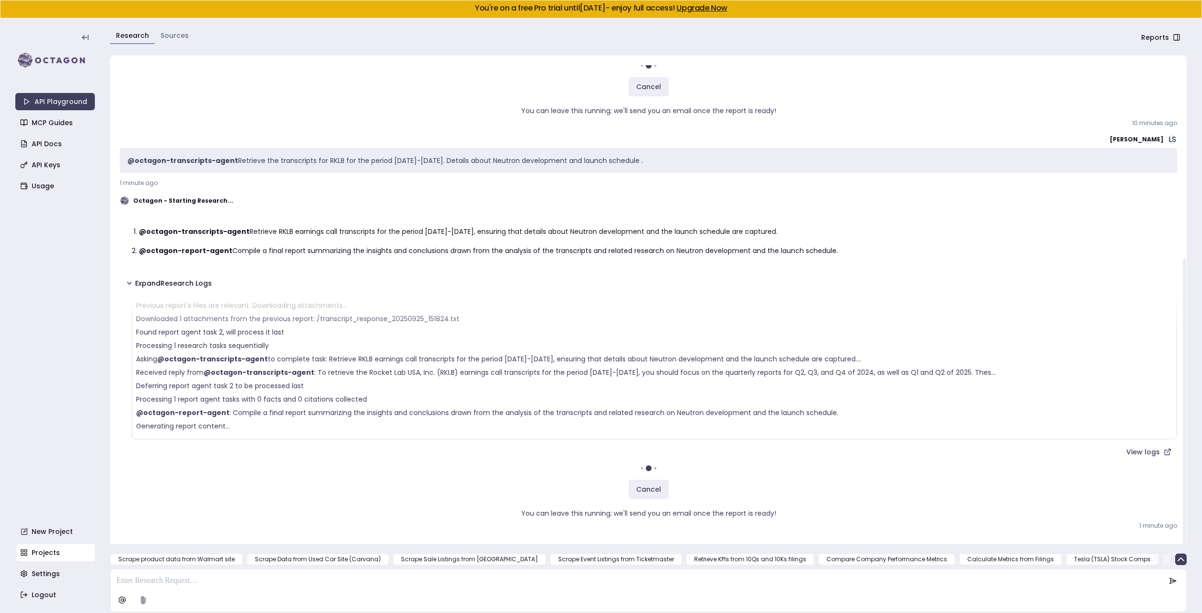
click at [171, 39] on link "Sources" at bounding box center [175, 36] width 28 height 10
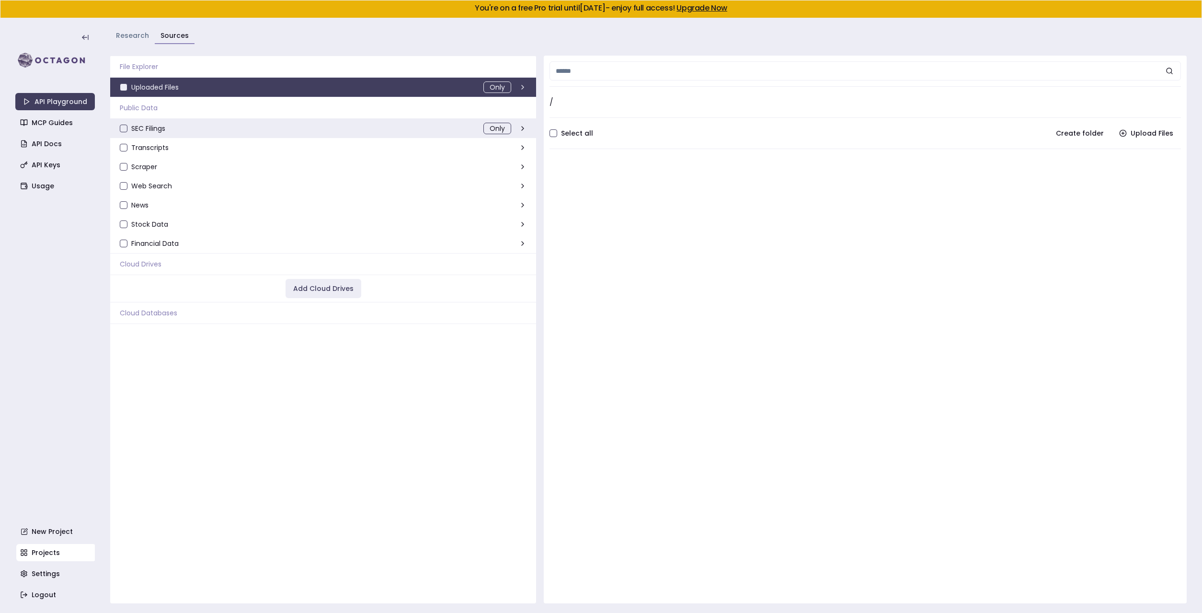
click at [143, 128] on span "SEC Filings" at bounding box center [148, 128] width 34 height 7
click at [127, 128] on button "SEC Filings" at bounding box center [124, 129] width 8 height 8
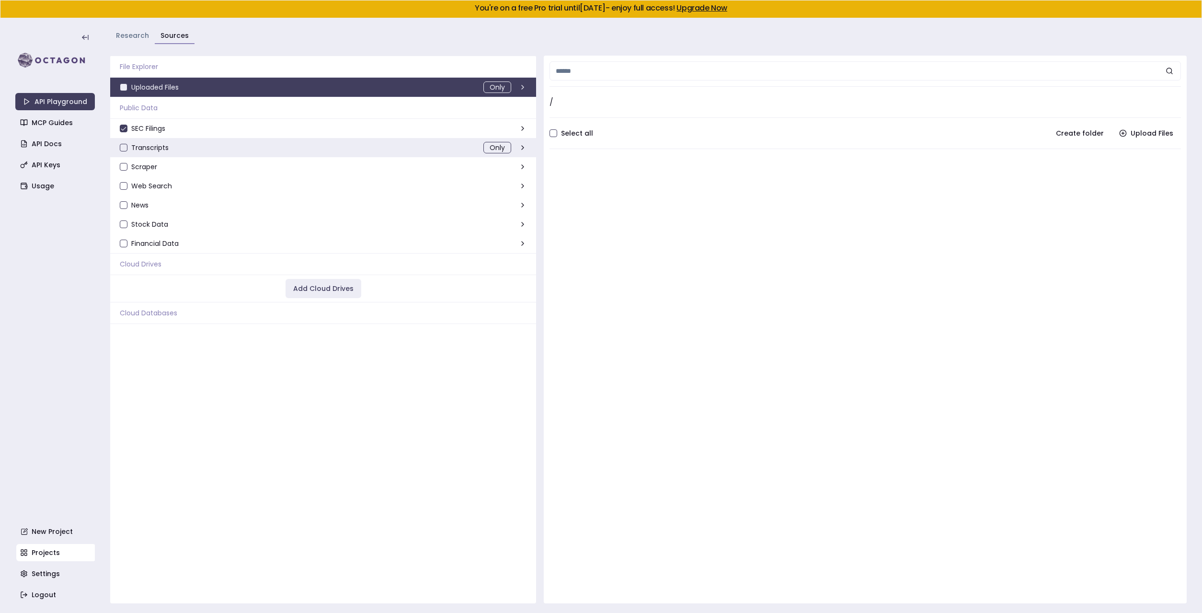
click at [141, 144] on span "Transcripts" at bounding box center [149, 147] width 37 height 7
click at [127, 144] on button "Transcripts" at bounding box center [124, 148] width 8 height 8
click at [131, 165] on span "Scraper" at bounding box center [144, 166] width 26 height 7
click at [127, 165] on button "Scraper" at bounding box center [124, 167] width 8 height 8
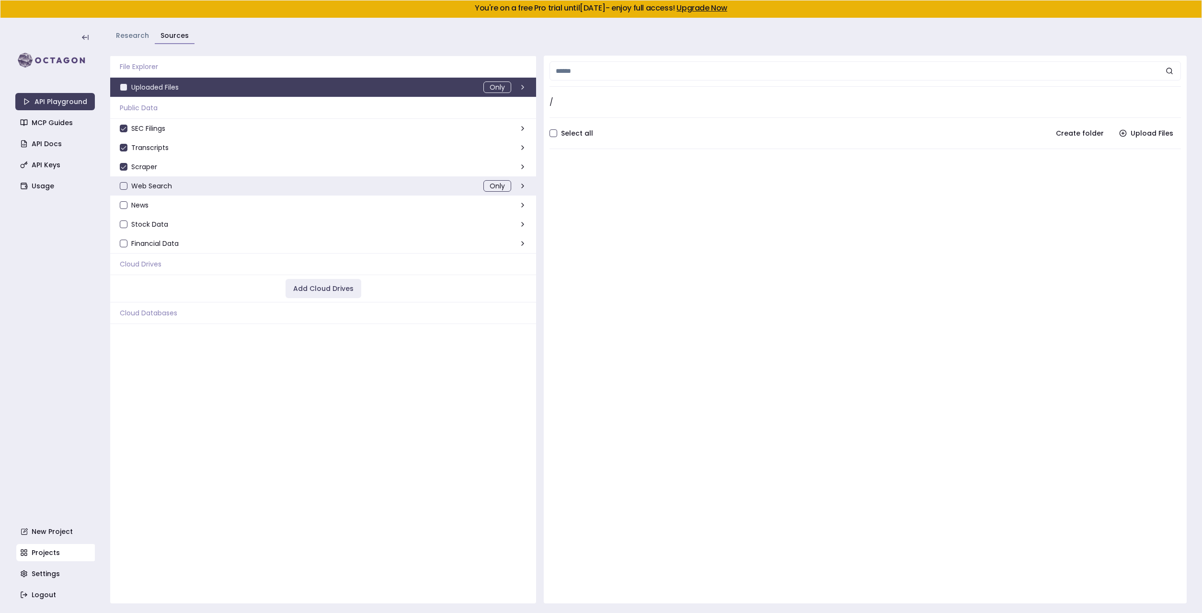
click at [131, 185] on span "Web Search" at bounding box center [151, 186] width 41 height 7
click at [127, 185] on button "Web Search" at bounding box center [124, 186] width 8 height 8
click at [131, 203] on span "News" at bounding box center [139, 205] width 17 height 7
click at [127, 203] on button "News" at bounding box center [124, 205] width 8 height 8
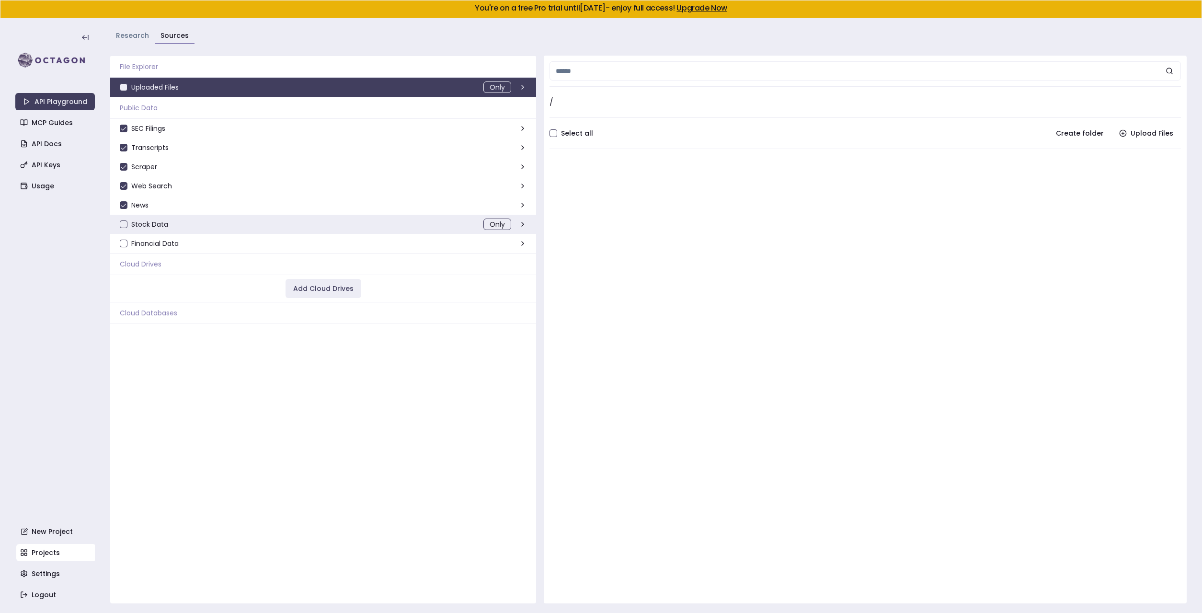
click at [131, 230] on div "Stock Data Only" at bounding box center [323, 224] width 426 height 19
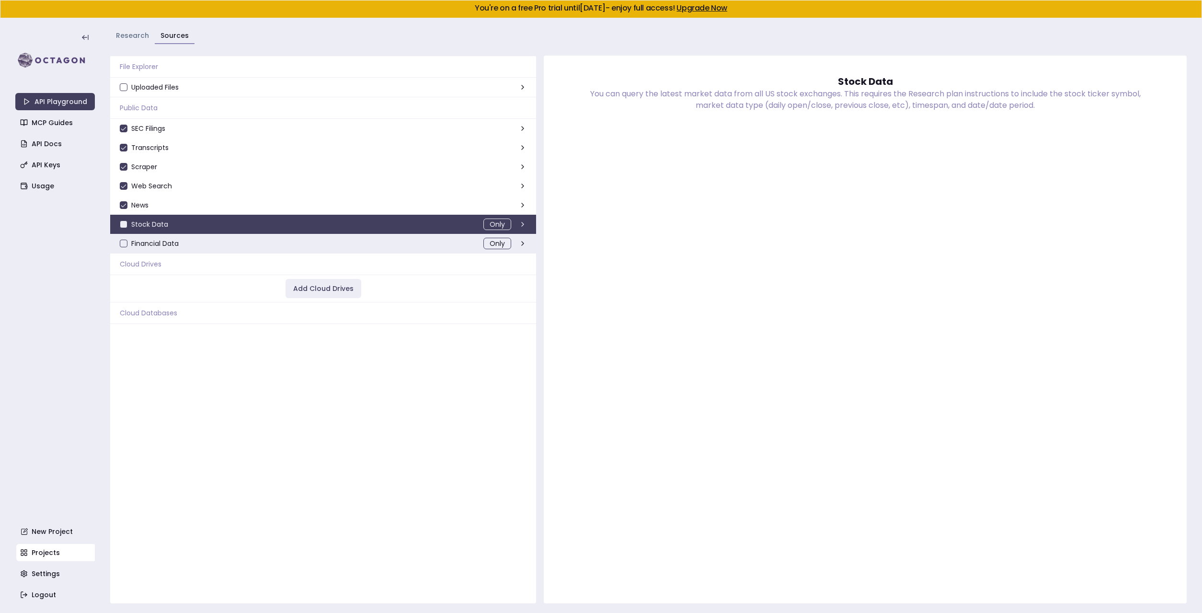
click at [132, 245] on span "Financial Data" at bounding box center [154, 243] width 47 height 7
click at [127, 245] on button "Financial Data" at bounding box center [124, 244] width 8 height 8
click at [138, 223] on span "Stock Data" at bounding box center [149, 224] width 37 height 7
click at [127, 223] on button "Stock Data" at bounding box center [124, 224] width 8 height 8
click at [127, 38] on link "Research" at bounding box center [132, 36] width 33 height 10
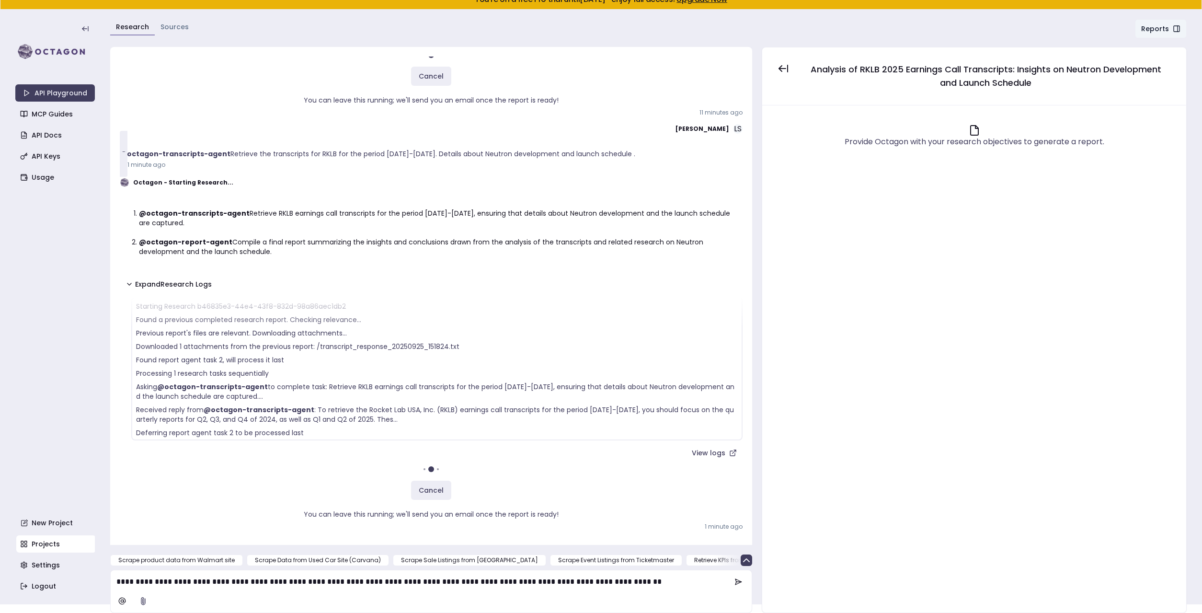
scroll to position [33, 0]
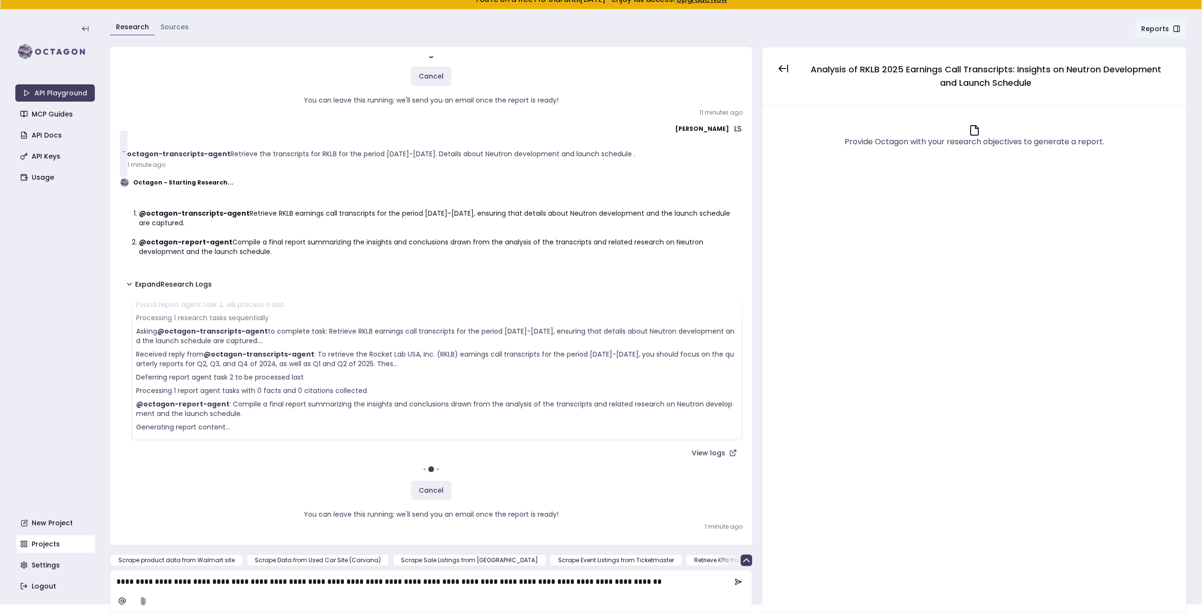
click at [739, 584] on icon at bounding box center [739, 582] width 8 height 8
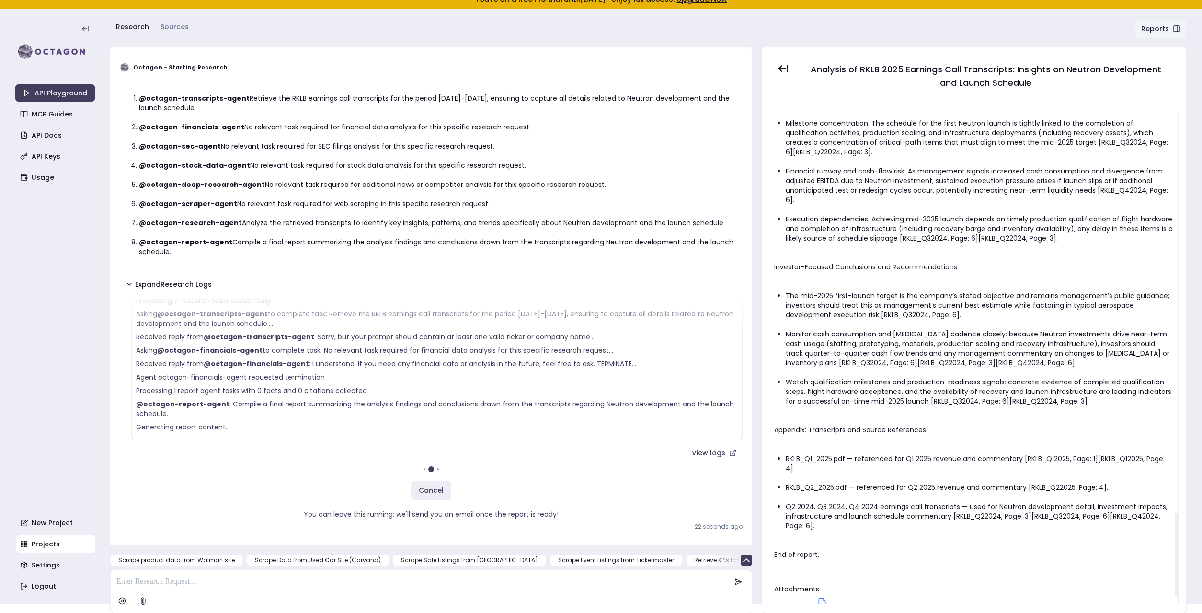
scroll to position [2376, 0]
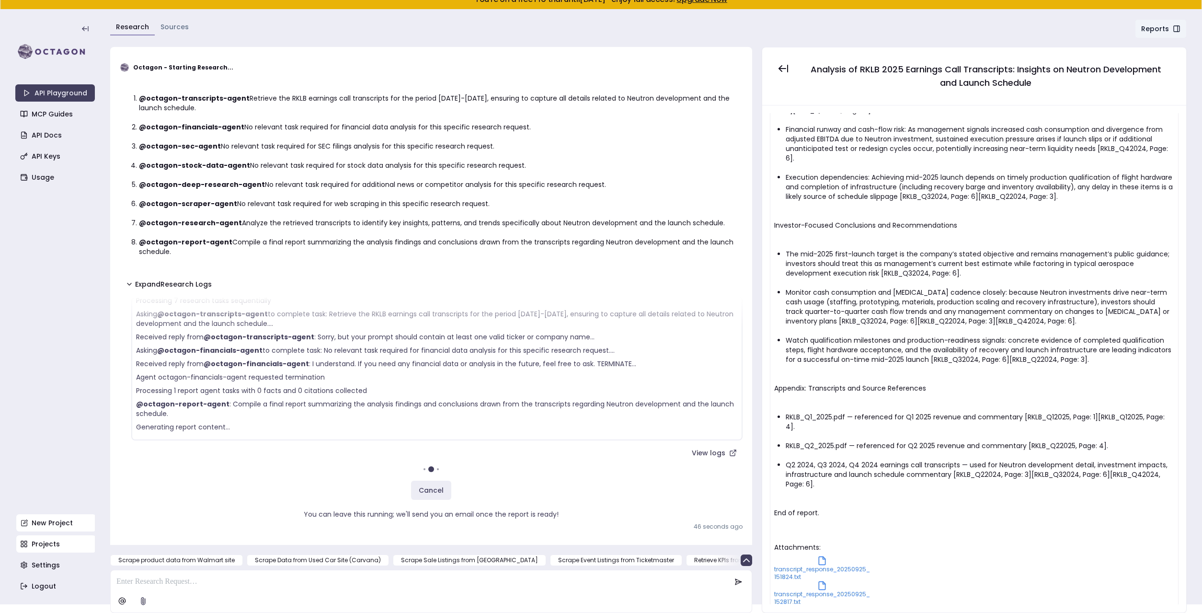
click at [37, 523] on link "New Project" at bounding box center [56, 522] width 80 height 17
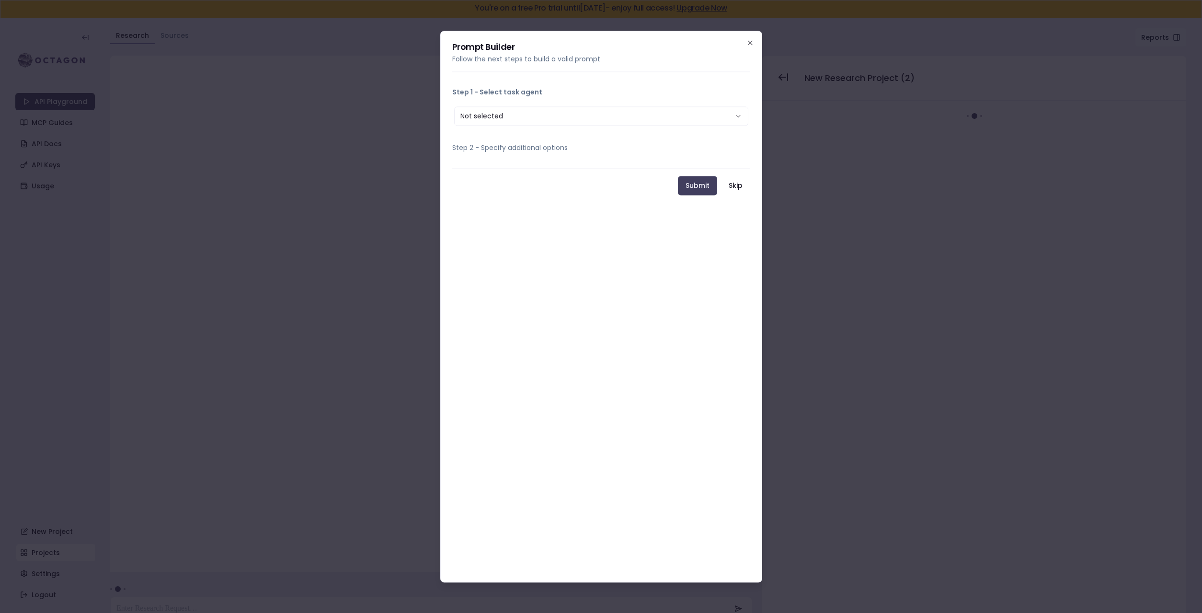
scroll to position [18, 0]
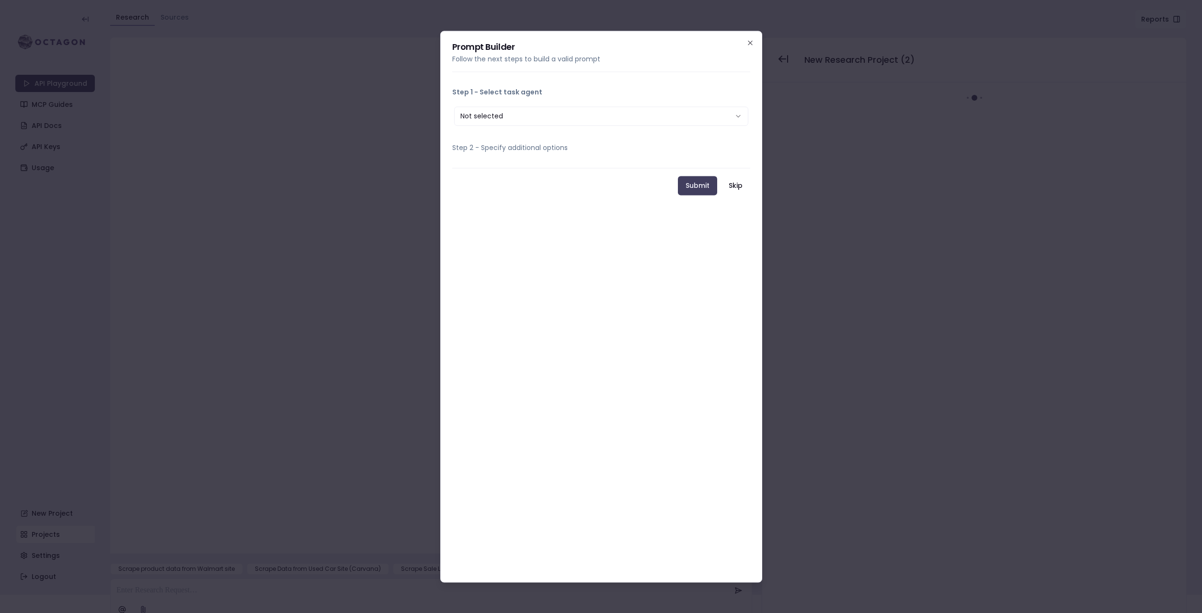
click at [529, 112] on button "Not selected" at bounding box center [601, 115] width 294 height 19
select select "**********"
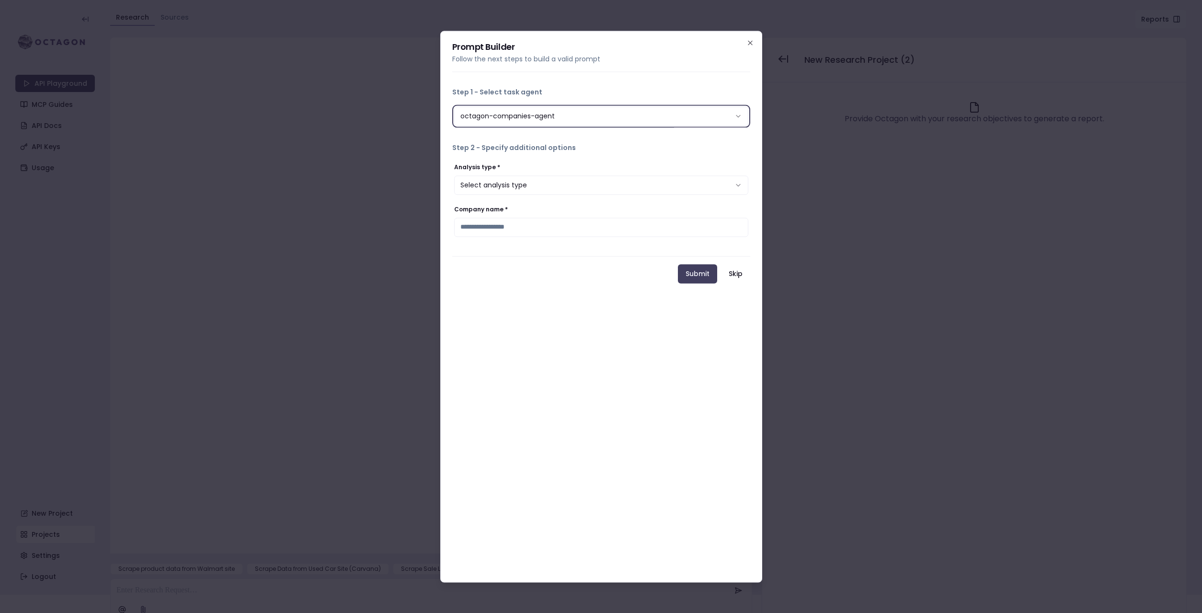
click at [518, 184] on button "Select analysis type" at bounding box center [601, 184] width 294 height 19
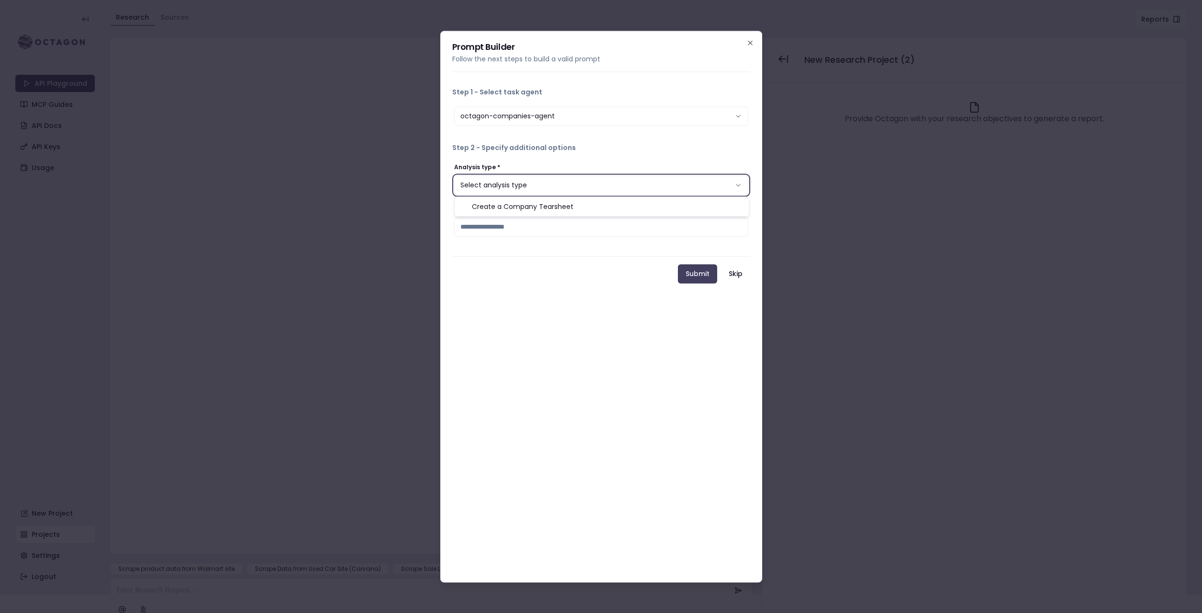
select select "*********"
click at [502, 230] on input "Company name *" at bounding box center [601, 227] width 294 height 19
type input "**********"
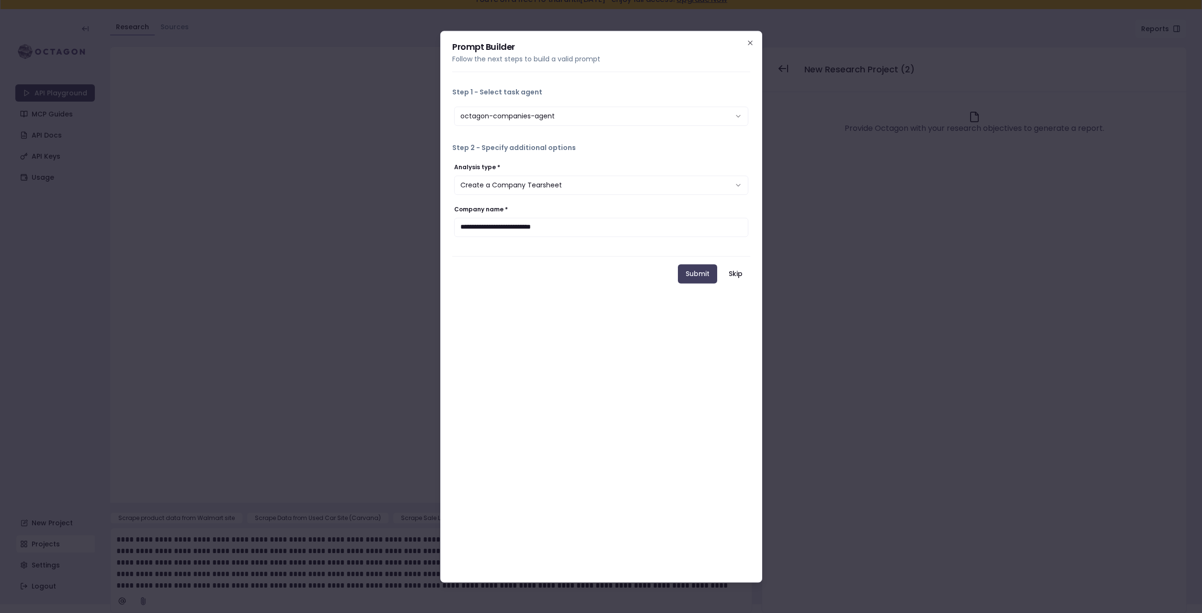
scroll to position [9, 0]
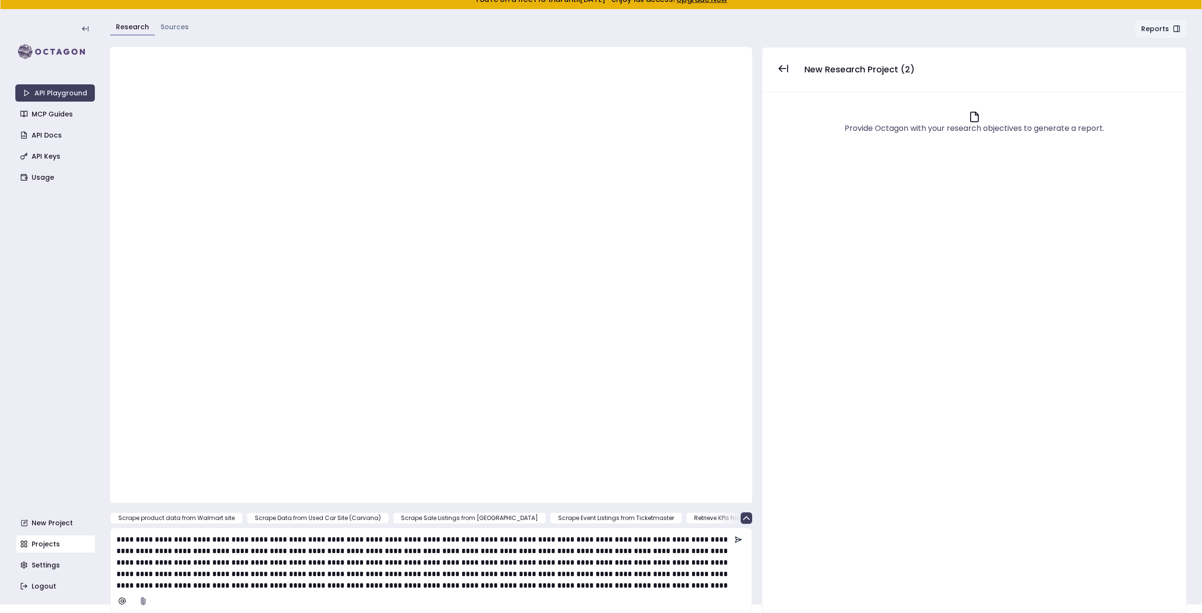
click at [737, 539] on icon at bounding box center [739, 540] width 8 height 8
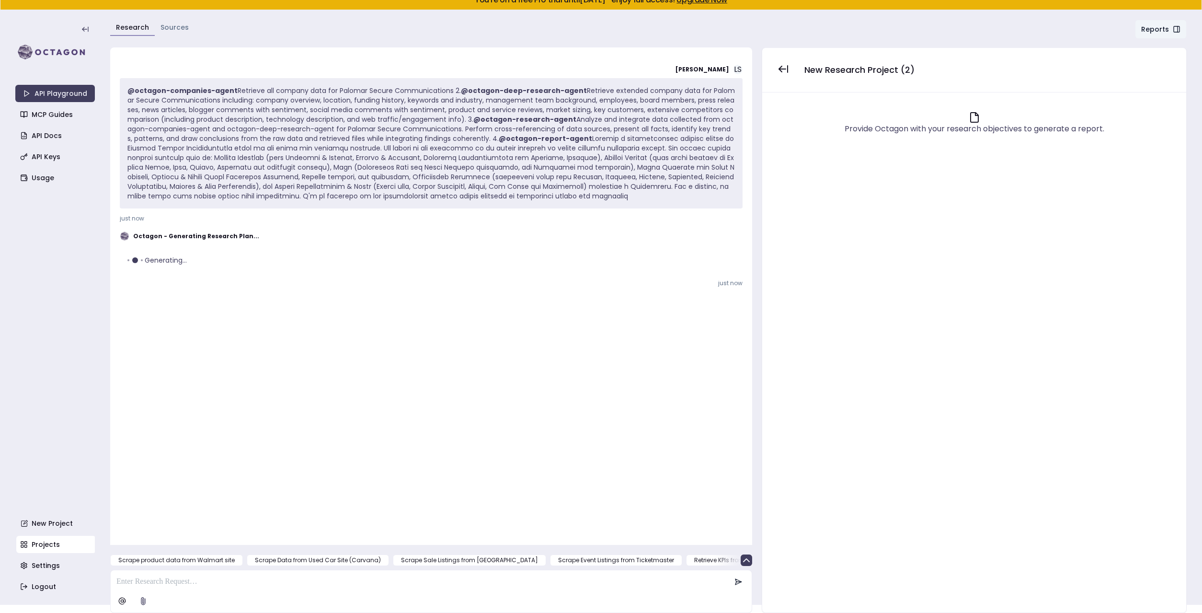
scroll to position [8, 0]
click at [46, 543] on link "Projects" at bounding box center [56, 544] width 80 height 17
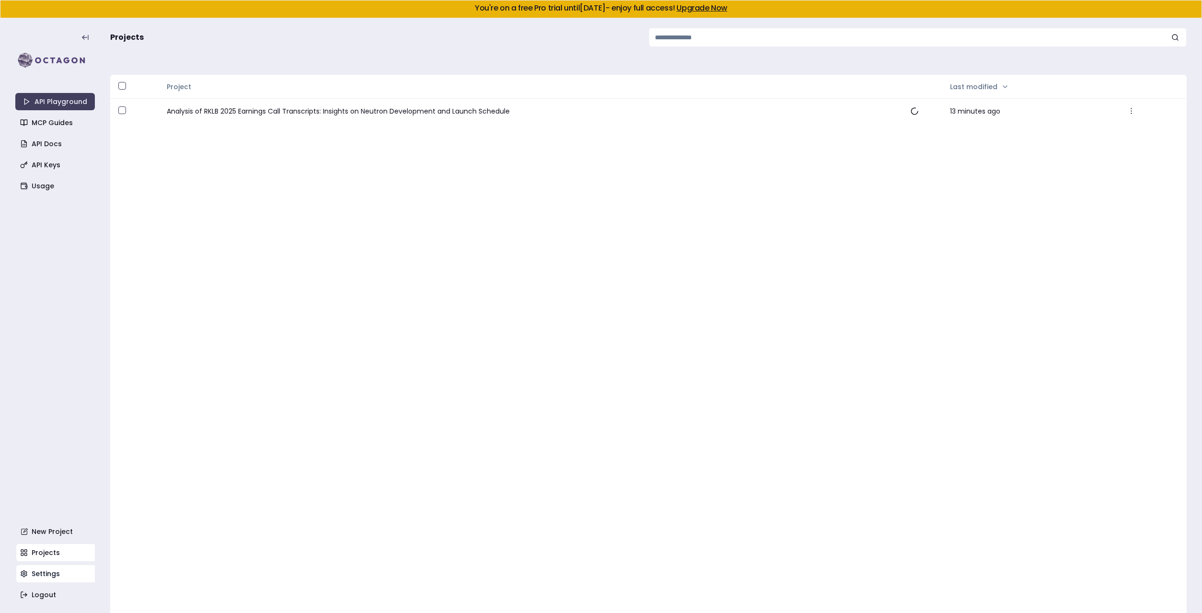
click at [48, 569] on link "Settings" at bounding box center [56, 573] width 80 height 17
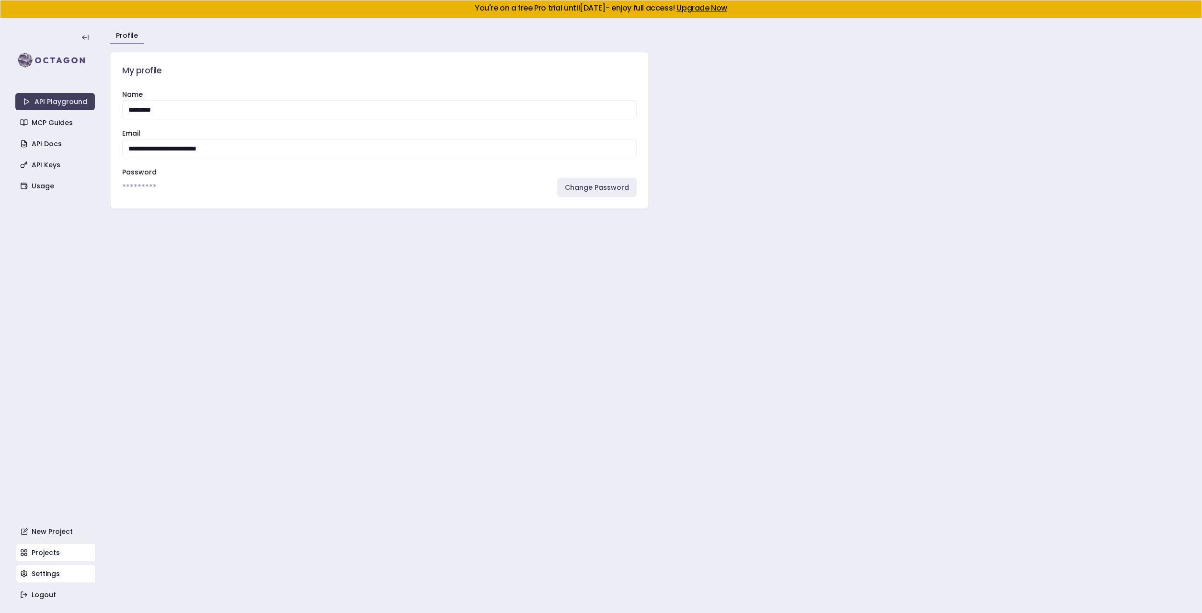
click at [41, 552] on link "Projects" at bounding box center [56, 552] width 80 height 17
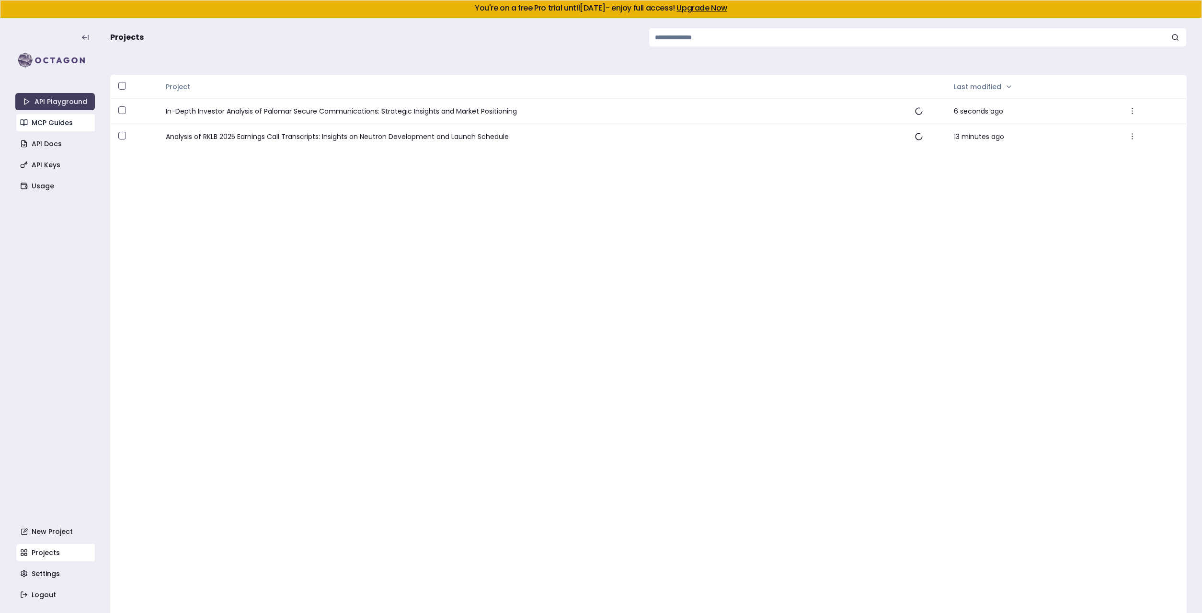
click at [40, 130] on link "MCP Guides" at bounding box center [56, 122] width 80 height 17
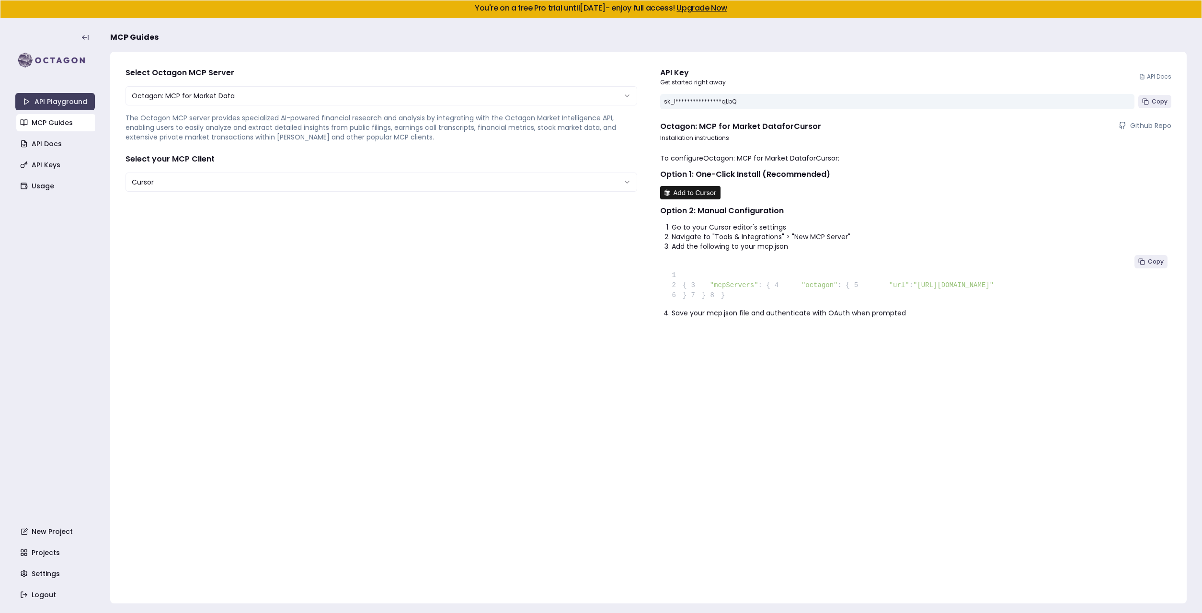
click at [155, 99] on html "**********" at bounding box center [601, 306] width 1202 height 613
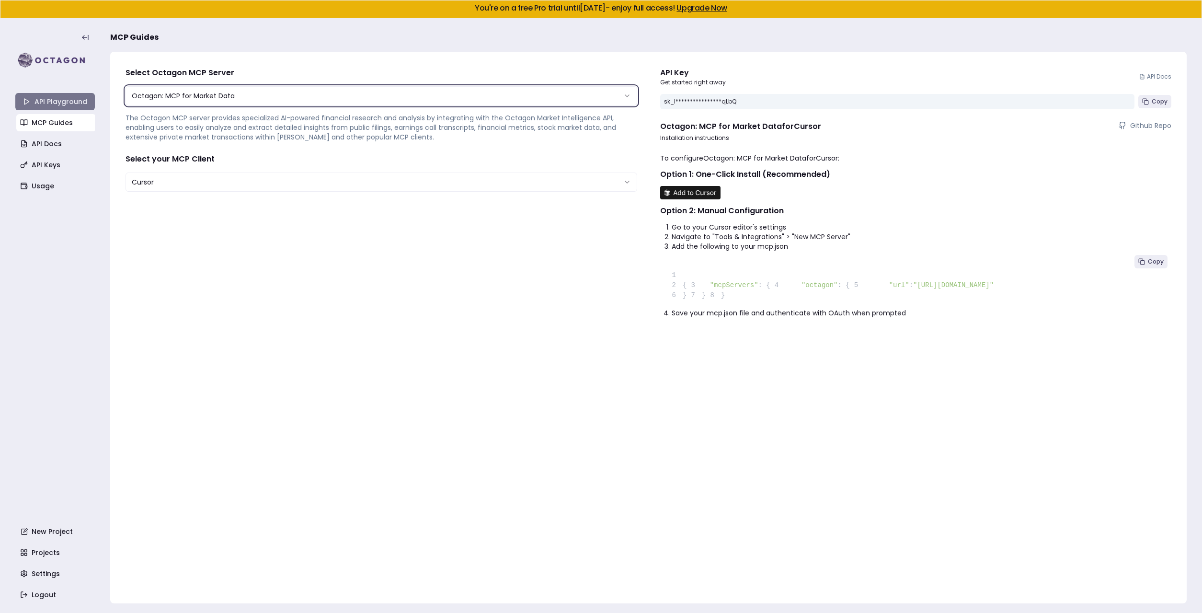
click at [63, 99] on link "API Playground" at bounding box center [55, 101] width 80 height 17
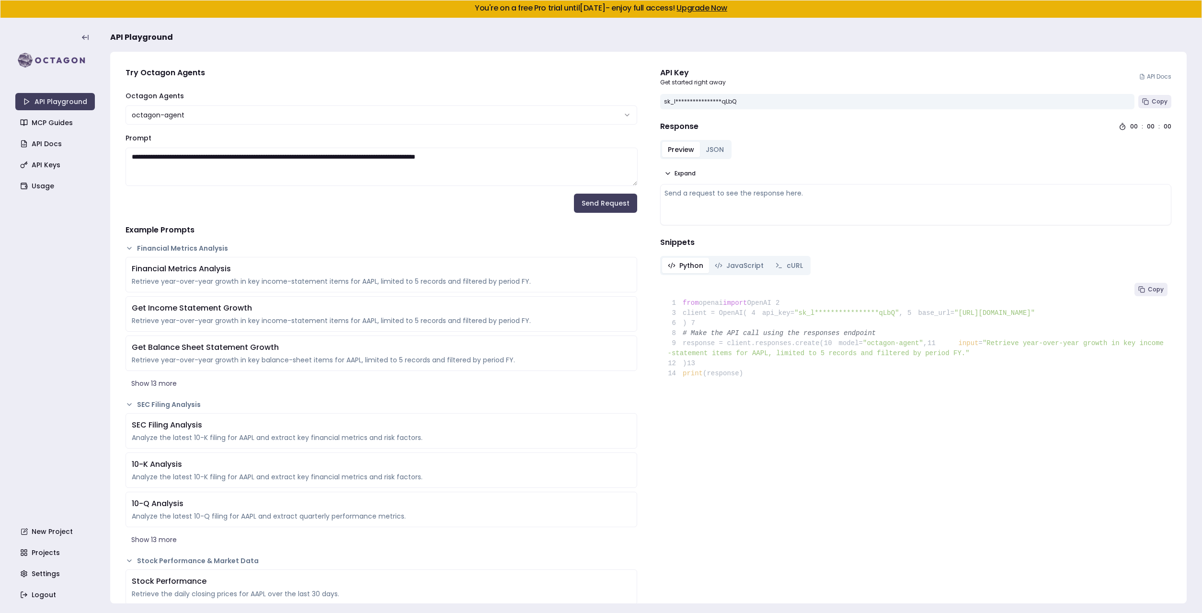
click at [228, 155] on textarea "**********" at bounding box center [382, 167] width 512 height 38
click at [289, 156] on textarea "**********" at bounding box center [382, 167] width 512 height 38
type textarea "**********"
click at [596, 202] on button "Send Request" at bounding box center [605, 203] width 63 height 19
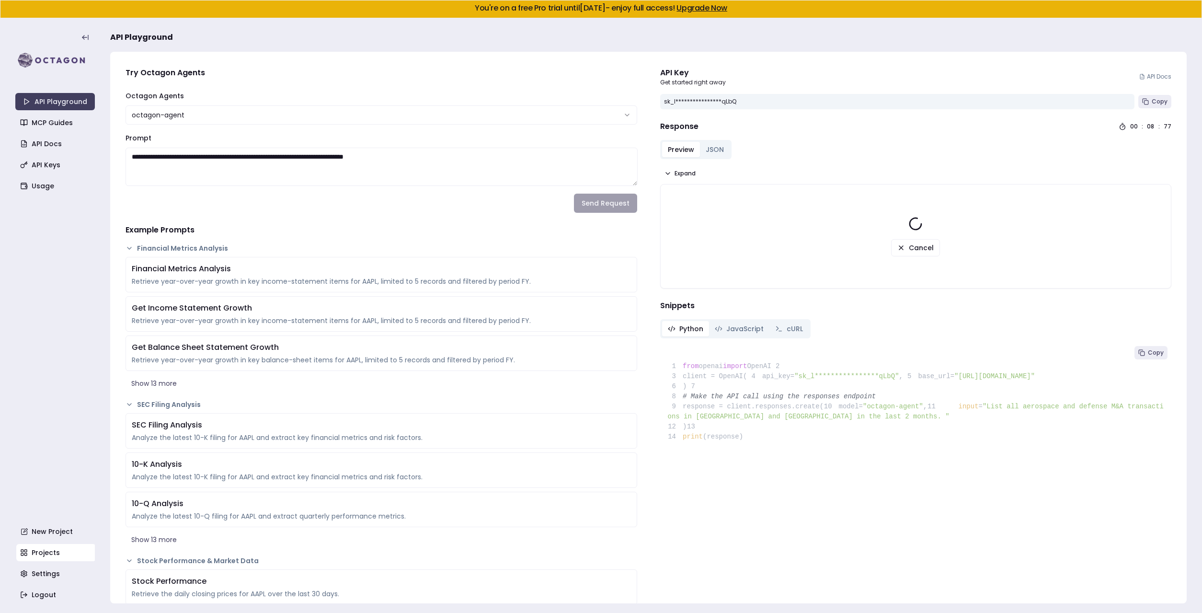
click at [49, 555] on link "Projects" at bounding box center [56, 552] width 80 height 17
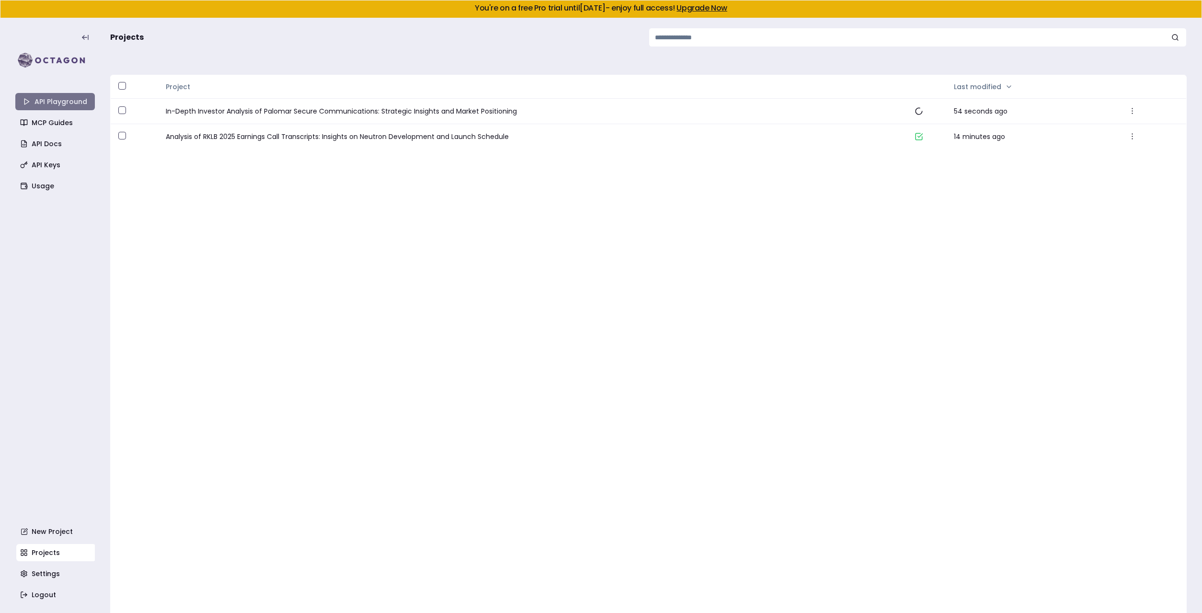
click at [39, 101] on link "API Playground" at bounding box center [55, 101] width 80 height 17
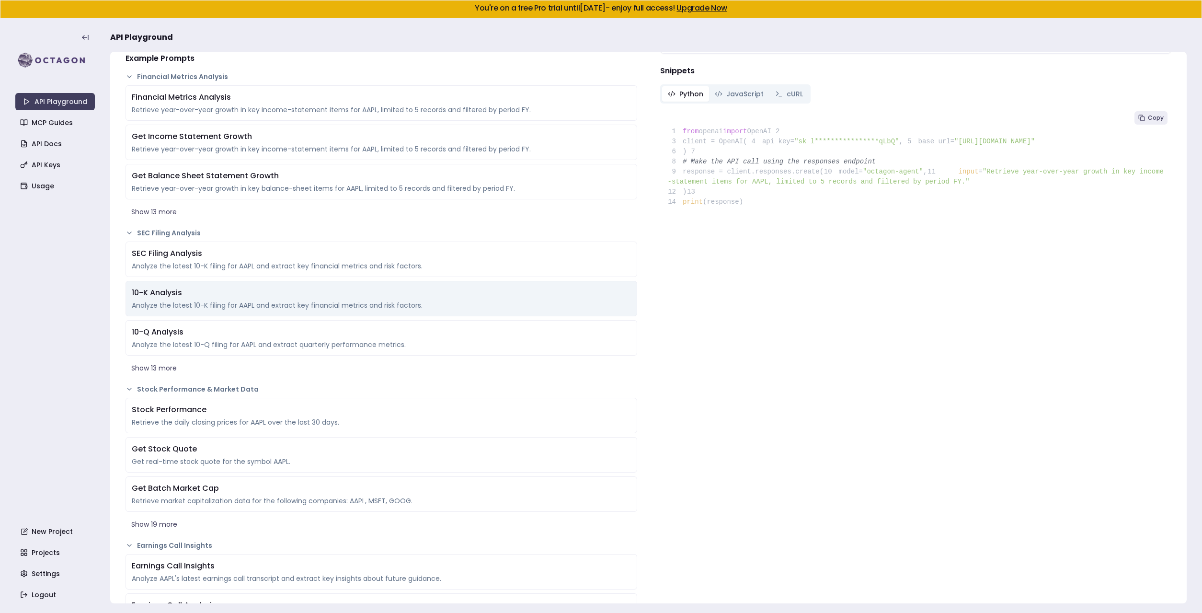
scroll to position [19, 0]
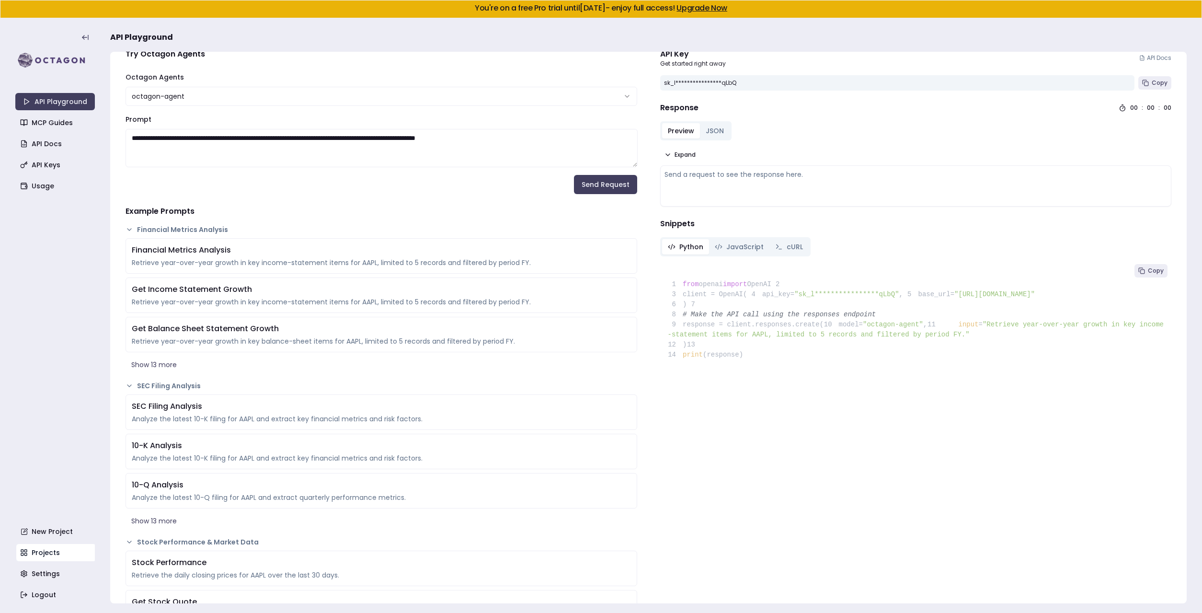
click at [48, 556] on link "Projects" at bounding box center [56, 552] width 80 height 17
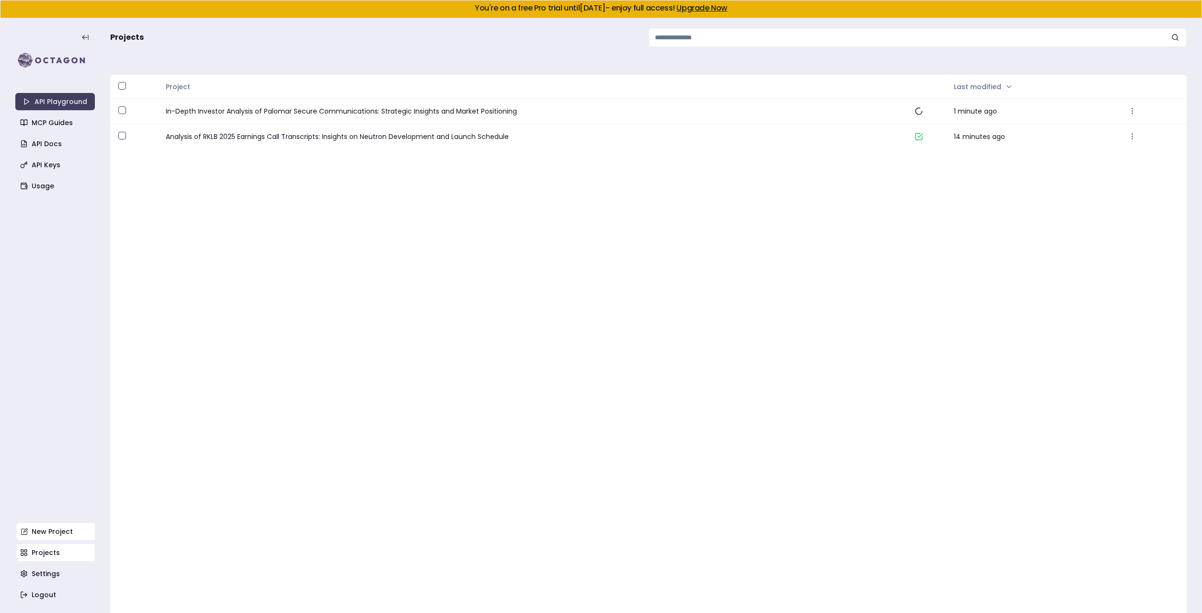
click at [54, 528] on link "New Project" at bounding box center [56, 531] width 80 height 17
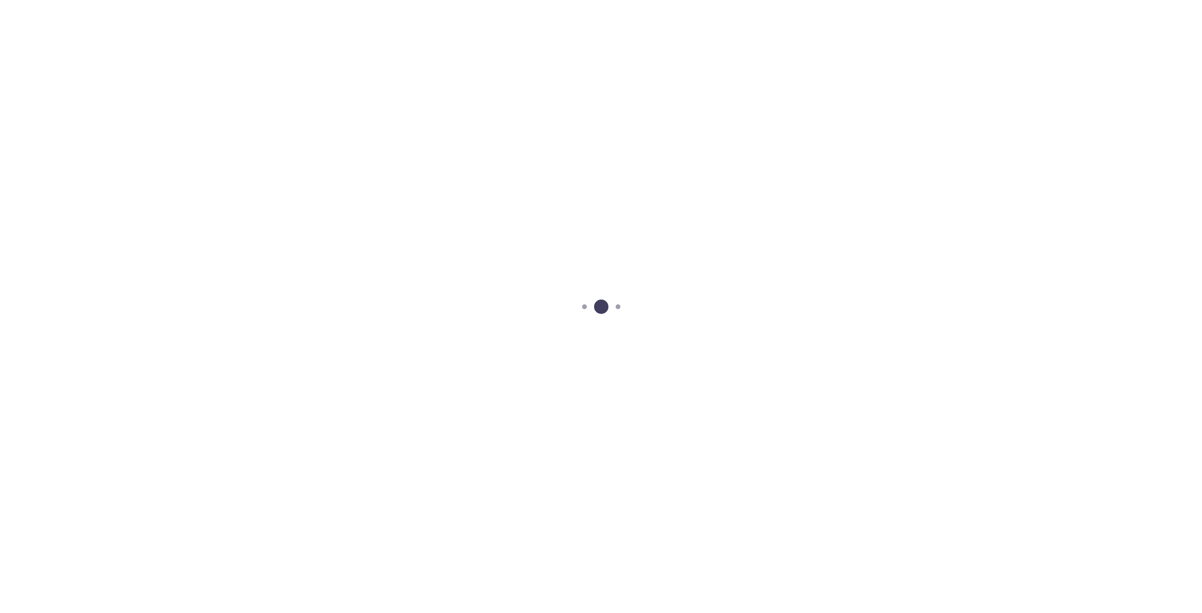
scroll to position [18, 0]
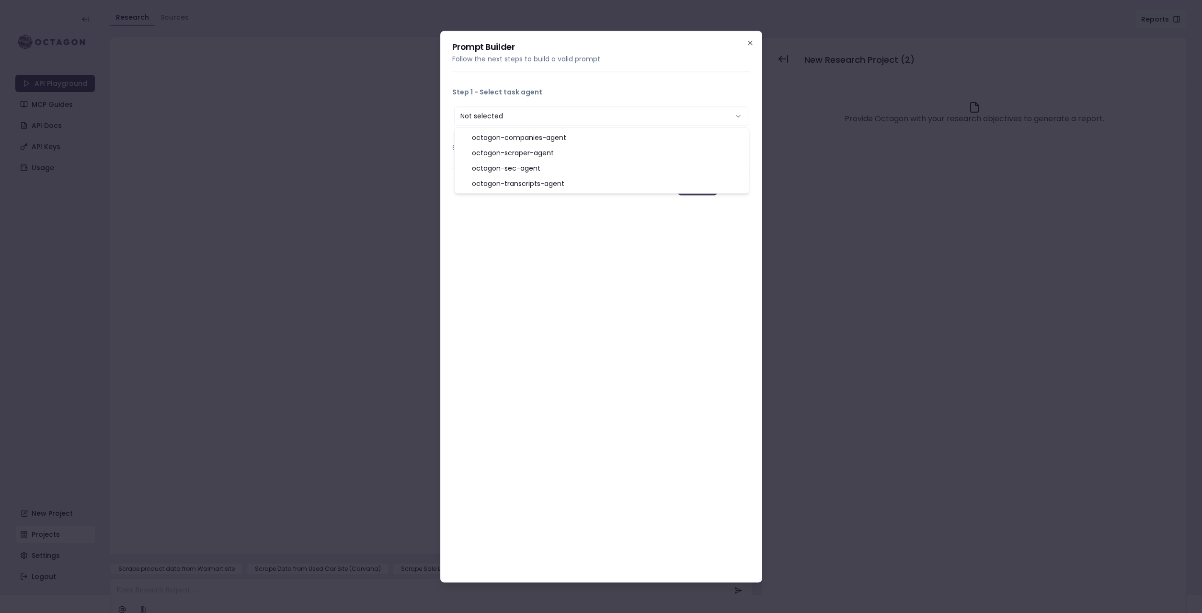
click at [581, 112] on button "Not selected" at bounding box center [601, 115] width 294 height 19
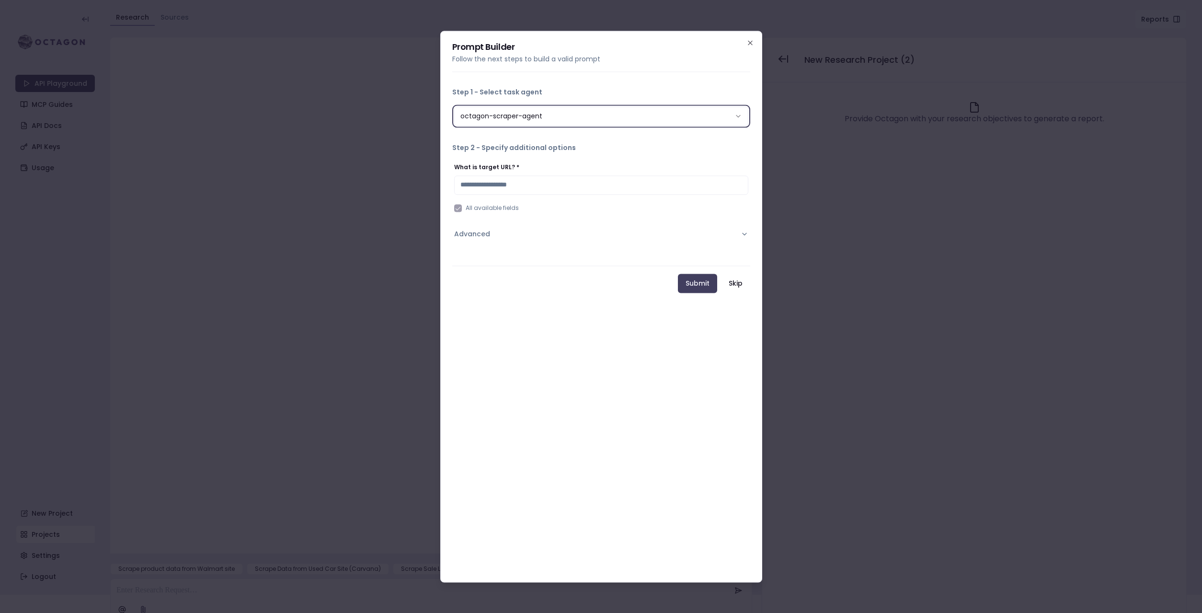
click at [535, 115] on button "octagon-scraper-agent" at bounding box center [601, 115] width 294 height 19
click at [515, 125] on body "**********" at bounding box center [601, 288] width 1202 height 613
click at [532, 75] on div "**********" at bounding box center [601, 307] width 322 height 552
click at [498, 180] on button "Select analysis type" at bounding box center [601, 184] width 294 height 19
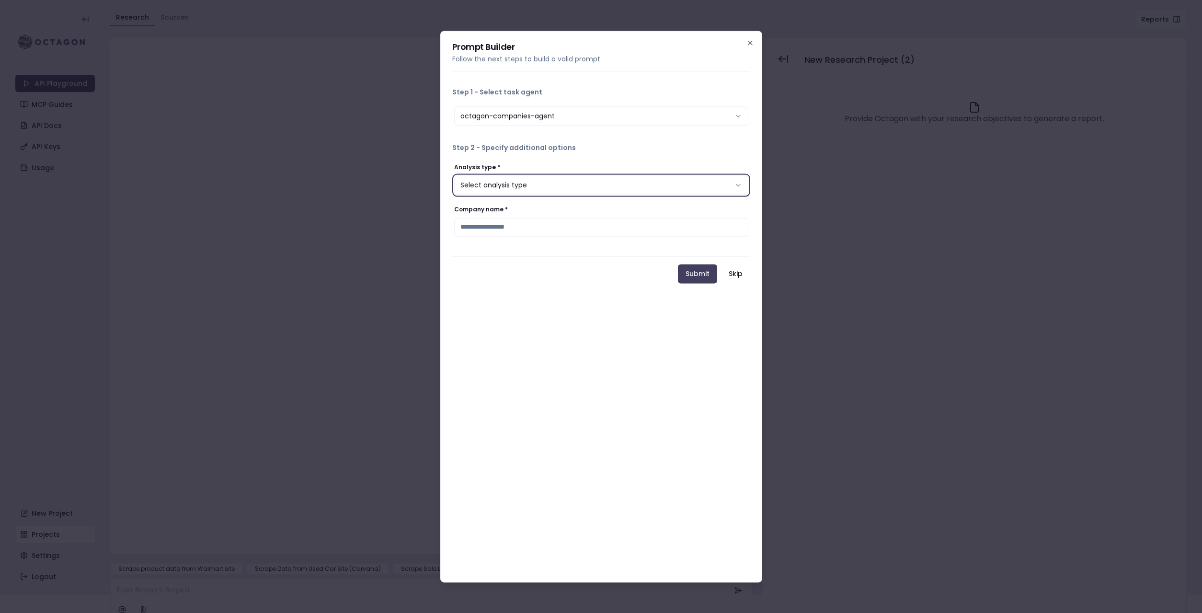
click at [504, 161] on div "**********" at bounding box center [601, 204] width 298 height 88
click at [518, 121] on button "octagon-companies-agent" at bounding box center [601, 115] width 294 height 19
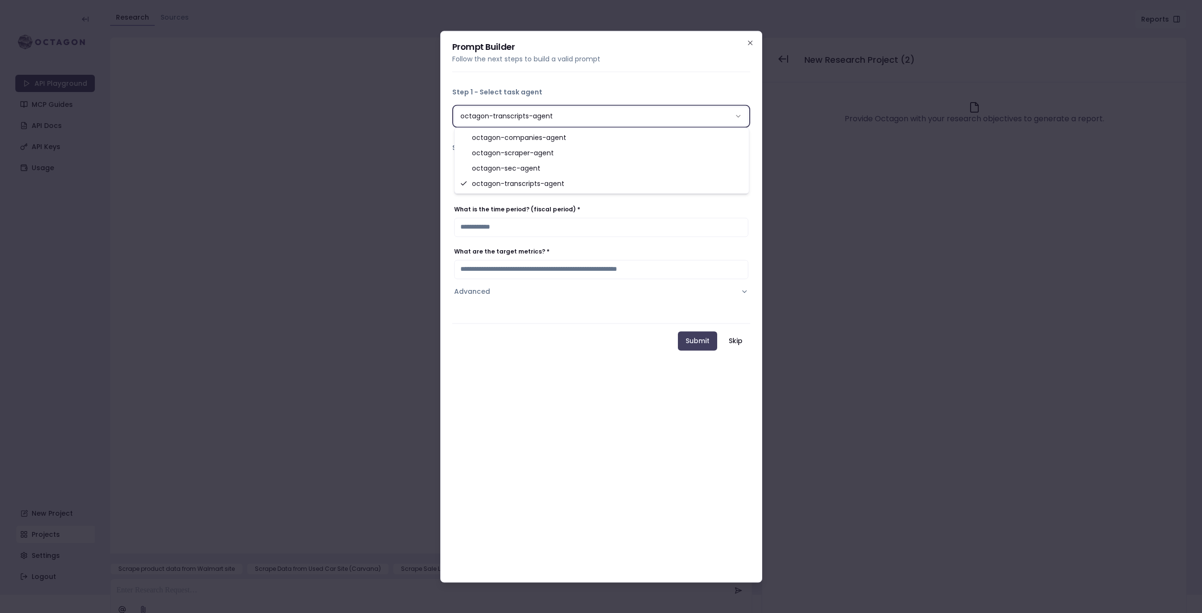
click at [530, 115] on button "octagon-transcripts-agent" at bounding box center [601, 115] width 294 height 19
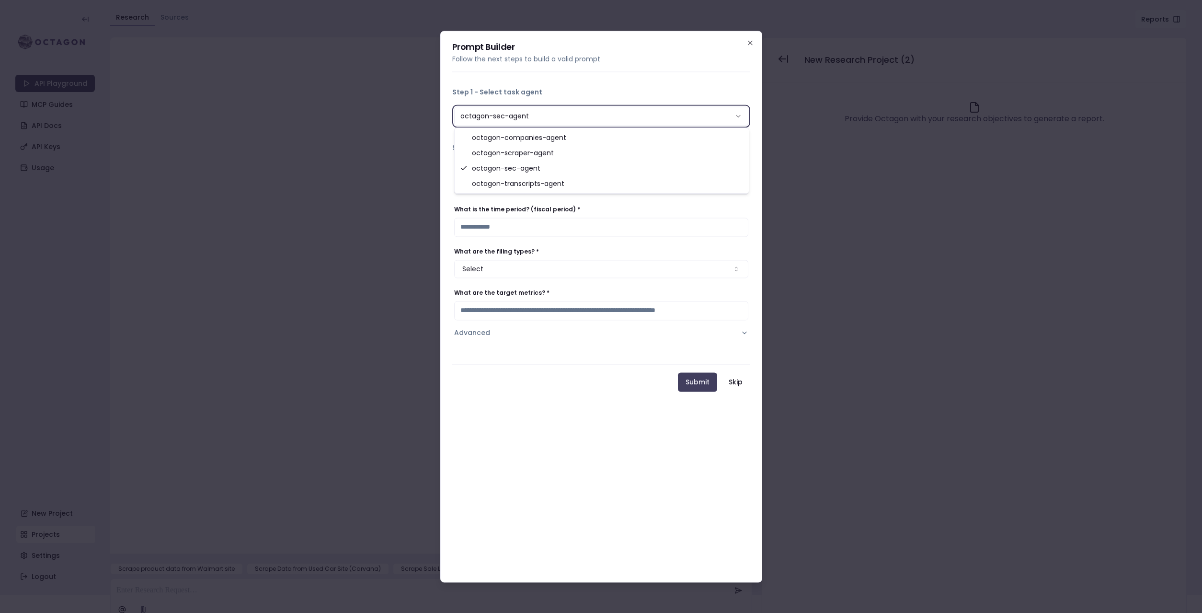
click at [501, 115] on button "octagon-sec-agent" at bounding box center [601, 115] width 294 height 19
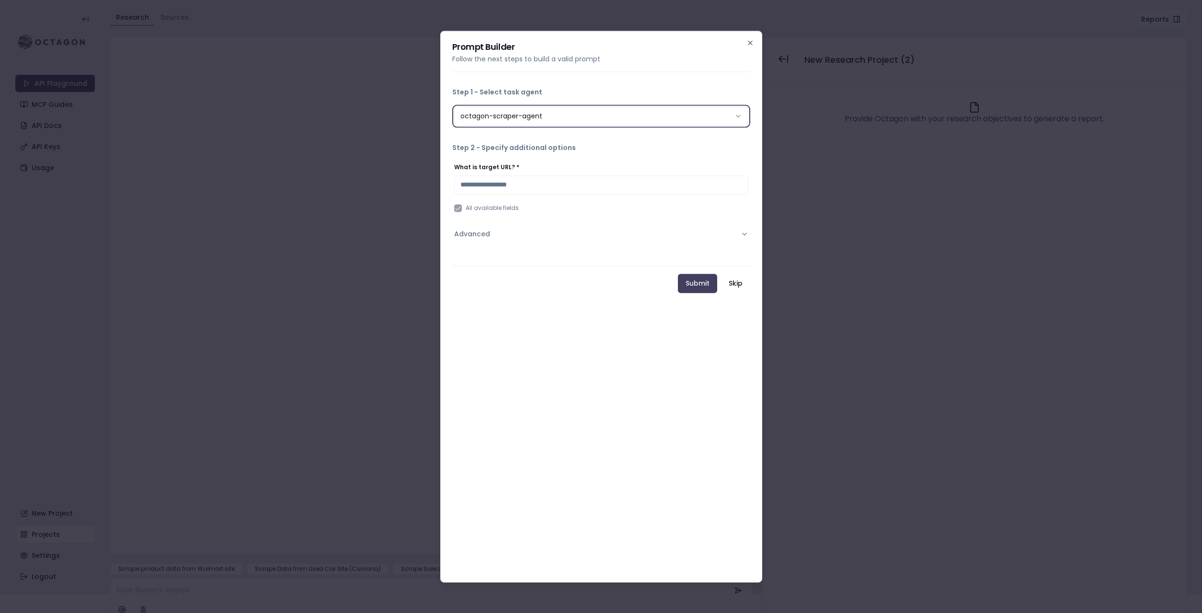
click at [495, 113] on button "octagon-scraper-agent" at bounding box center [601, 115] width 294 height 19
select select "**********"
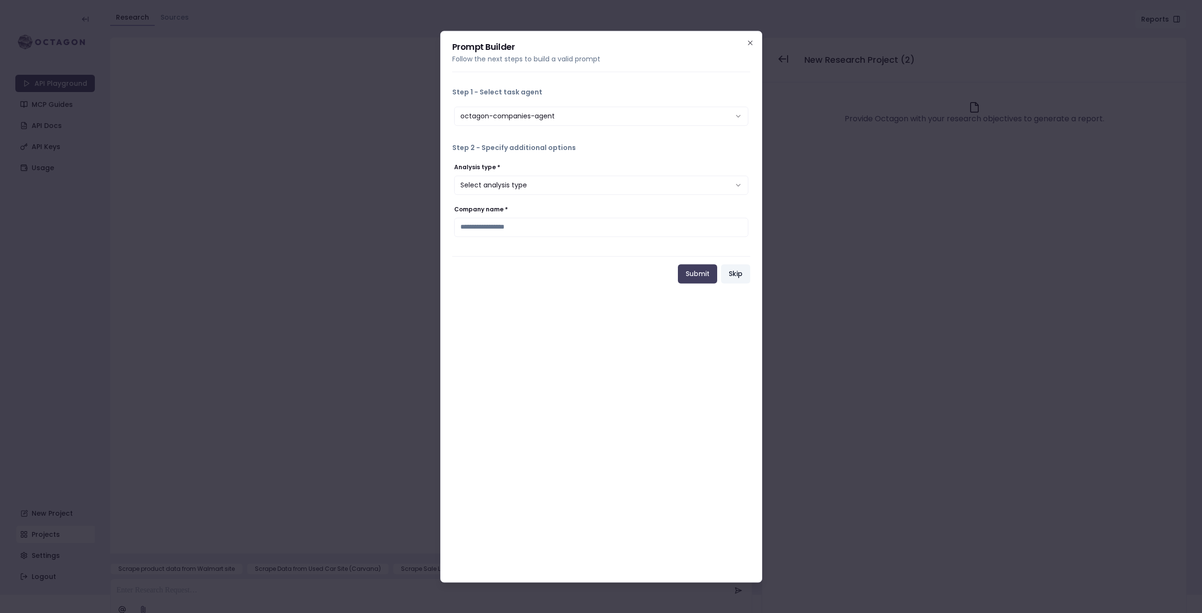
click at [744, 277] on button "Skip" at bounding box center [735, 273] width 29 height 19
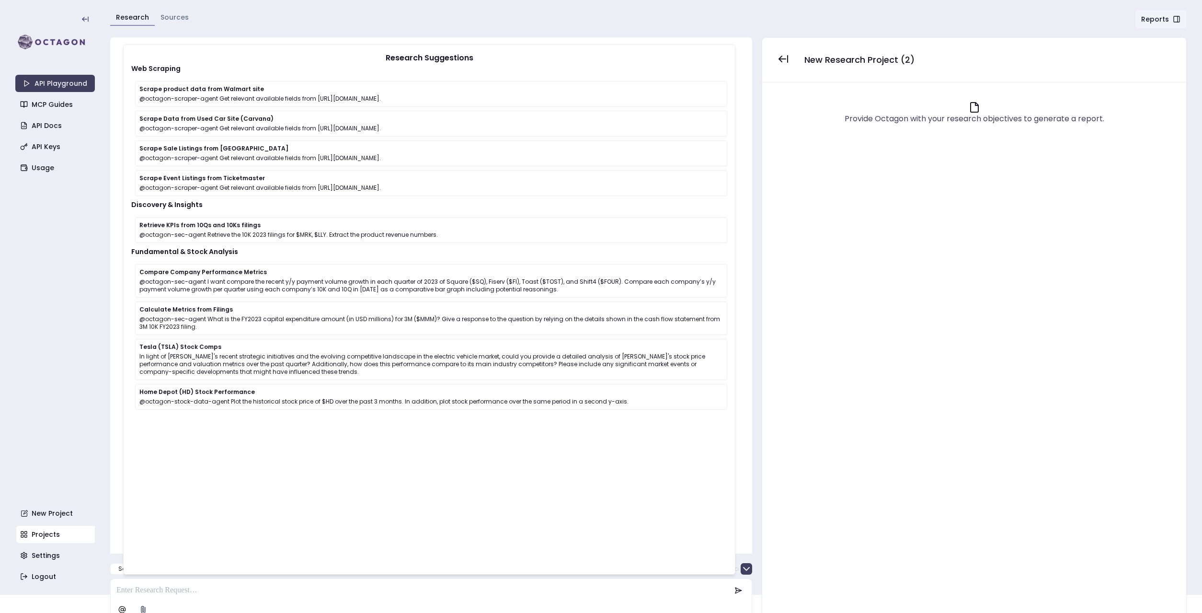
click at [265, 590] on p at bounding box center [423, 591] width 614 height 12
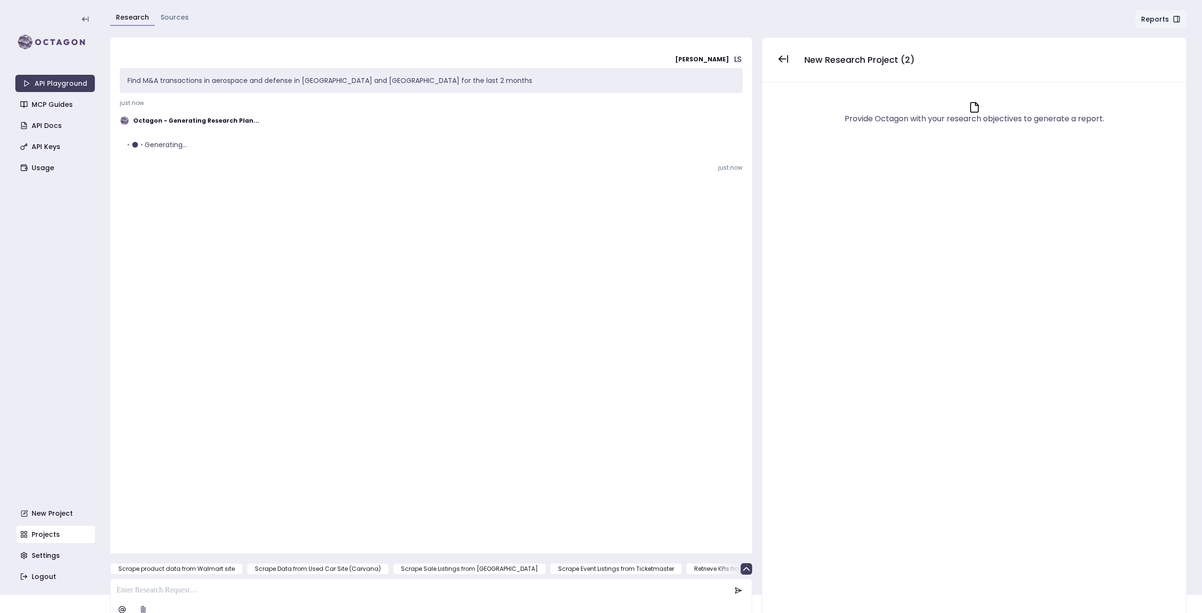
scroll to position [27, 0]
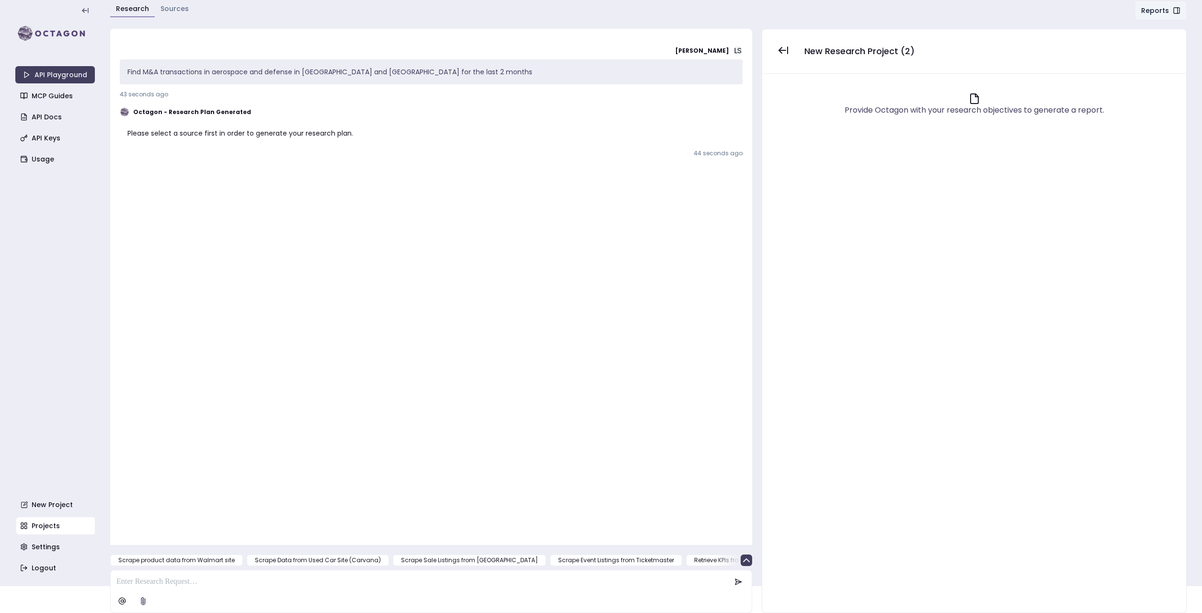
click at [205, 130] on p "Please select a source first in order to generate your research plan." at bounding box center [431, 133] width 608 height 10
click at [233, 74] on p "Find M&A transactions in aerospace and defense in [GEOGRAPHIC_DATA] and [GEOGRA…" at bounding box center [431, 72] width 608 height 10
click at [168, 9] on link "Sources" at bounding box center [175, 9] width 28 height 10
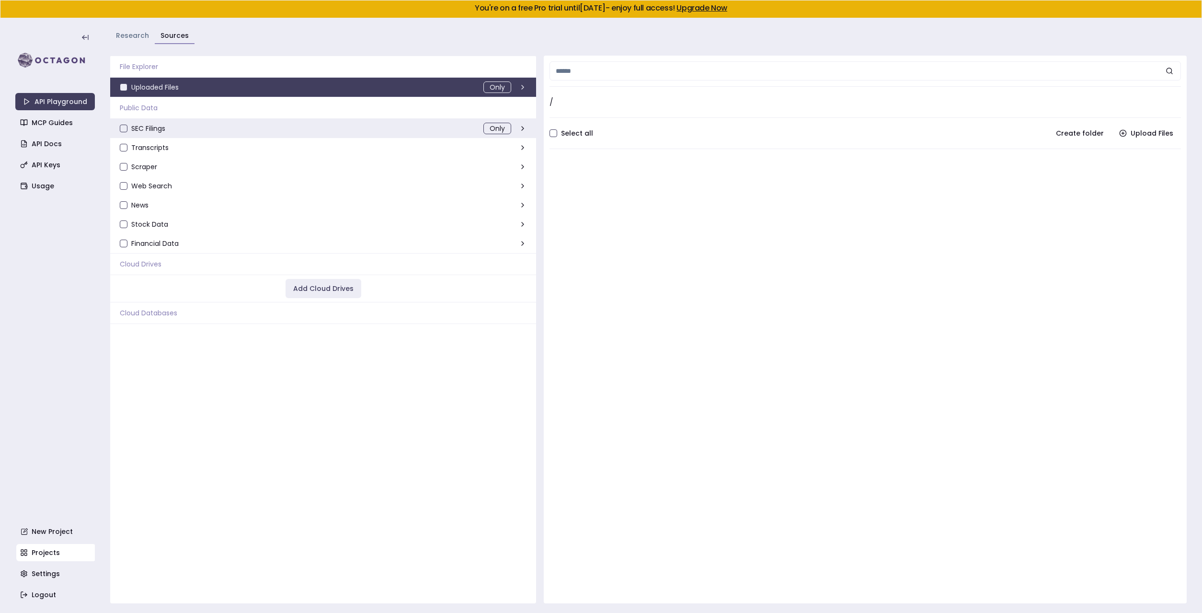
click at [124, 126] on button "SEC Filings" at bounding box center [124, 129] width 8 height 8
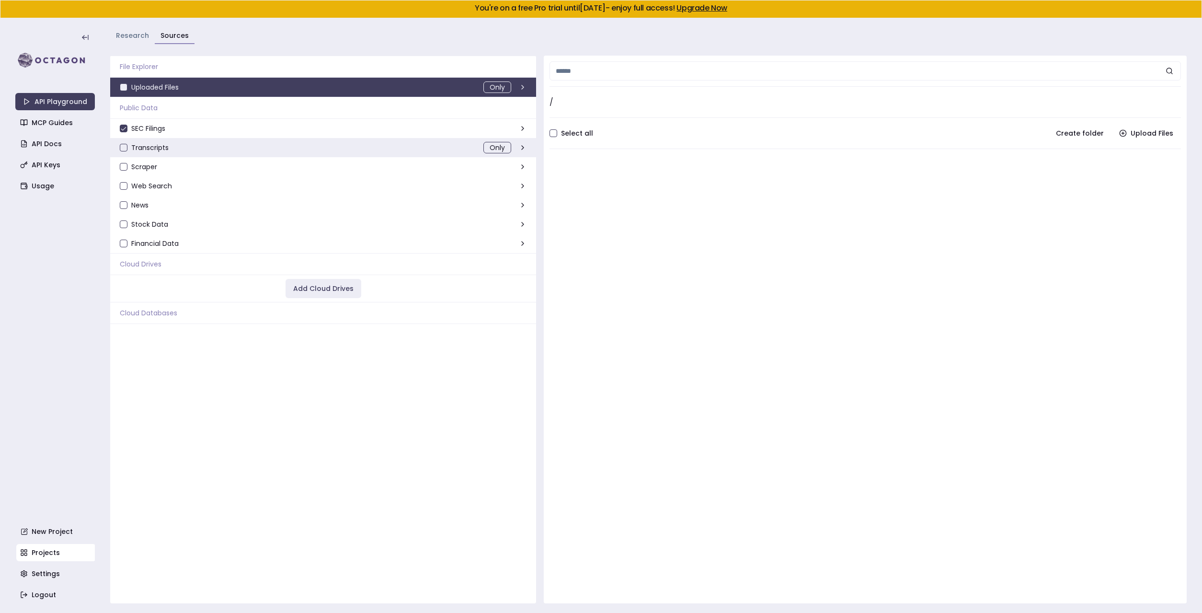
click at [124, 150] on button "Transcripts" at bounding box center [124, 148] width 8 height 8
click at [123, 170] on button "Scraper" at bounding box center [124, 167] width 8 height 8
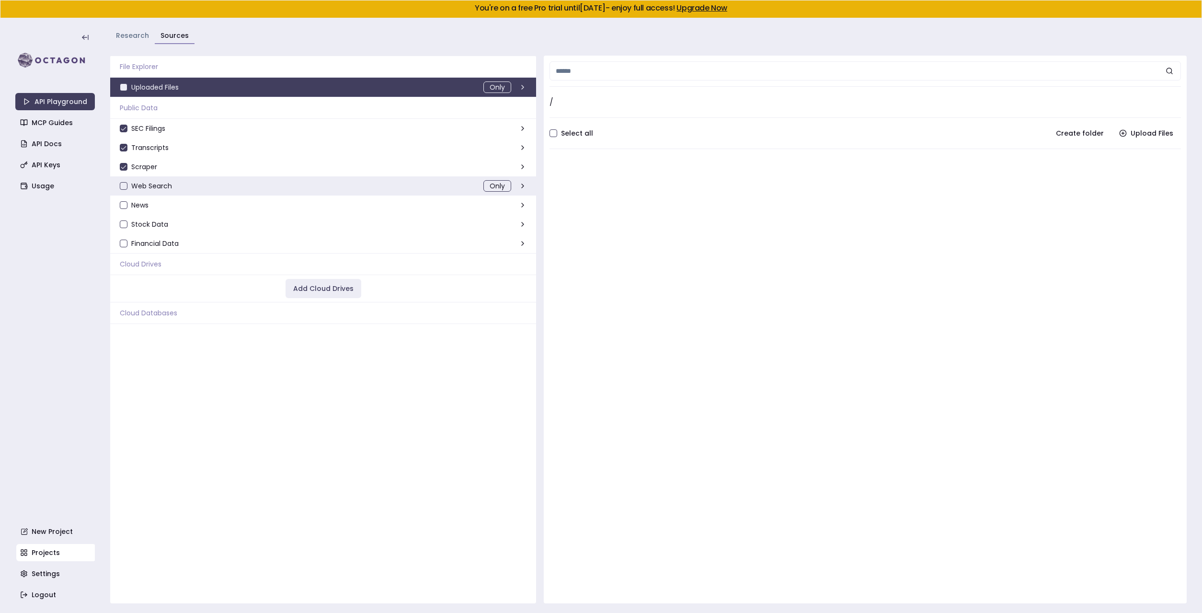
click at [123, 185] on button "Web Search" at bounding box center [124, 186] width 8 height 8
click at [122, 206] on button "News" at bounding box center [124, 205] width 8 height 8
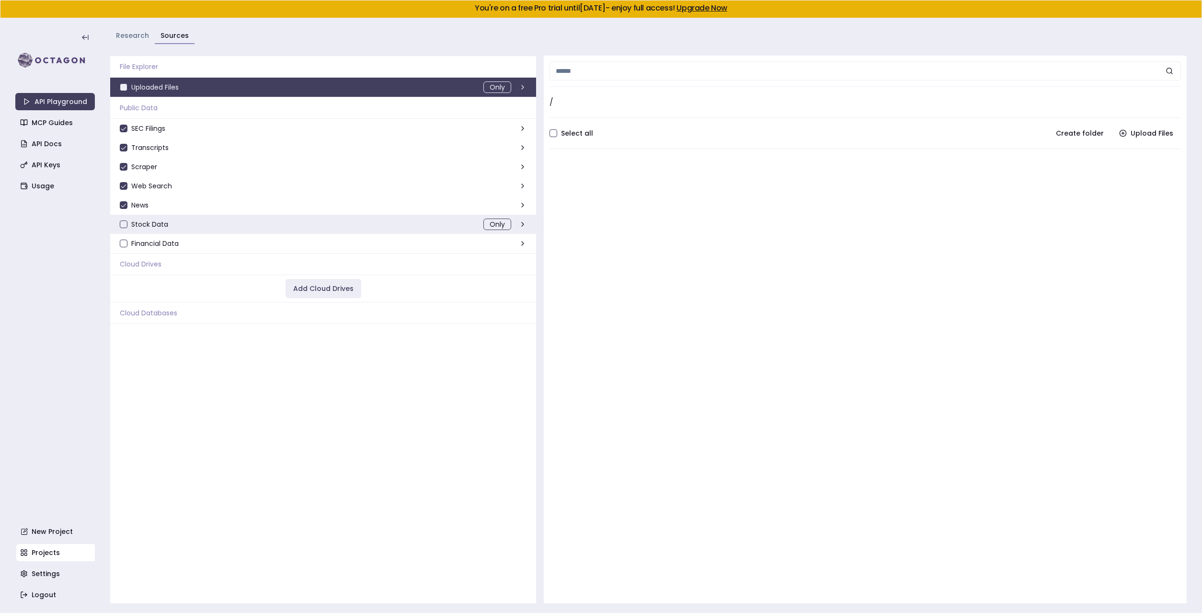
click at [122, 224] on button "Stock Data" at bounding box center [124, 224] width 8 height 8
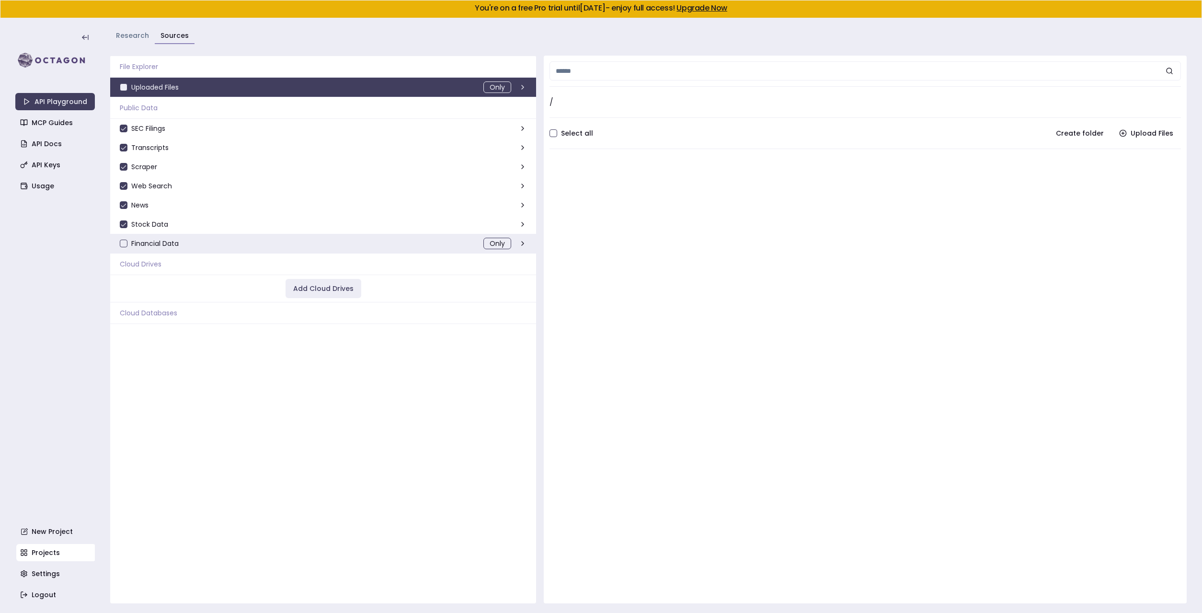
click at [122, 246] on button "Financial Data" at bounding box center [124, 244] width 8 height 8
click at [553, 138] on div "Select all All Create folder Upload Files" at bounding box center [866, 133] width 632 height 19
click at [551, 132] on button "Select all" at bounding box center [554, 133] width 8 height 8
click at [124, 37] on link "Research" at bounding box center [132, 36] width 33 height 10
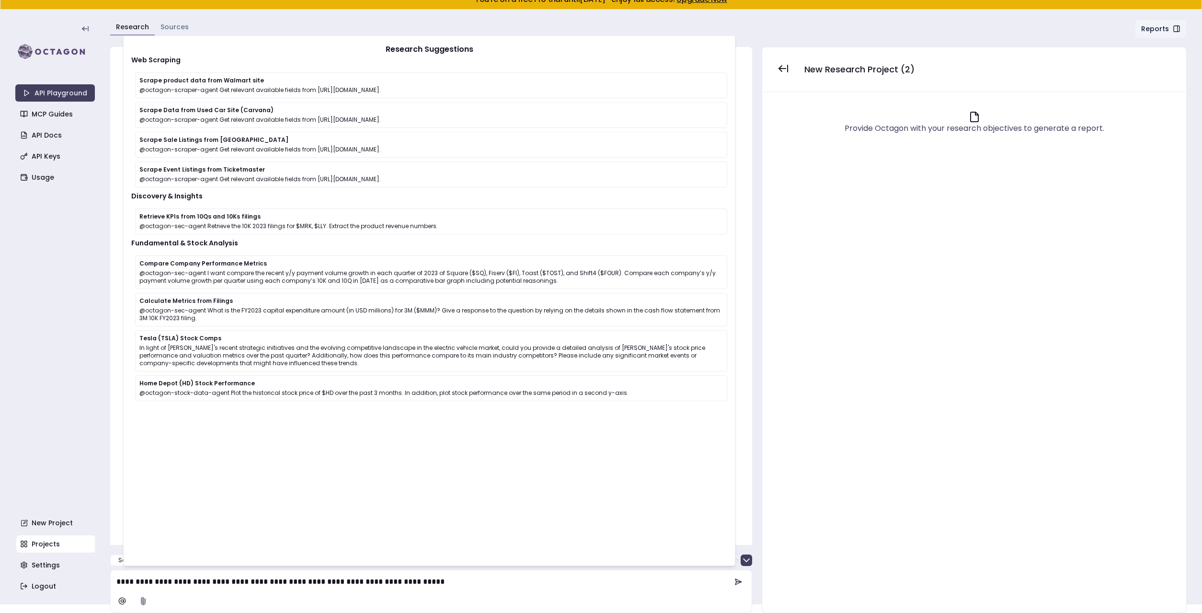
click at [740, 580] on icon at bounding box center [739, 582] width 8 height 8
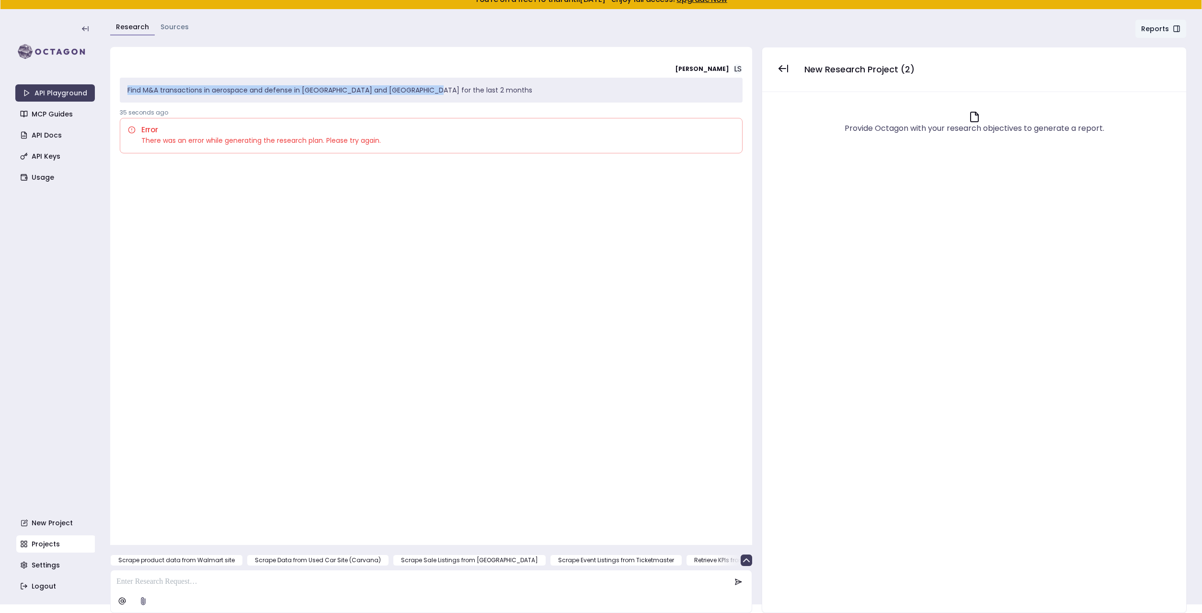
drag, startPoint x: 420, startPoint y: 92, endPoint x: 124, endPoint y: 102, distance: 296.3
click at [124, 102] on div "Find M&A transactions in aerospace and defense in [GEOGRAPHIC_DATA] and [GEOGRA…" at bounding box center [431, 90] width 623 height 25
copy p "Find M&A transactions in aerospace and defense in [GEOGRAPHIC_DATA] and [GEOGRA…"
click at [221, 582] on p at bounding box center [423, 582] width 615 height 12
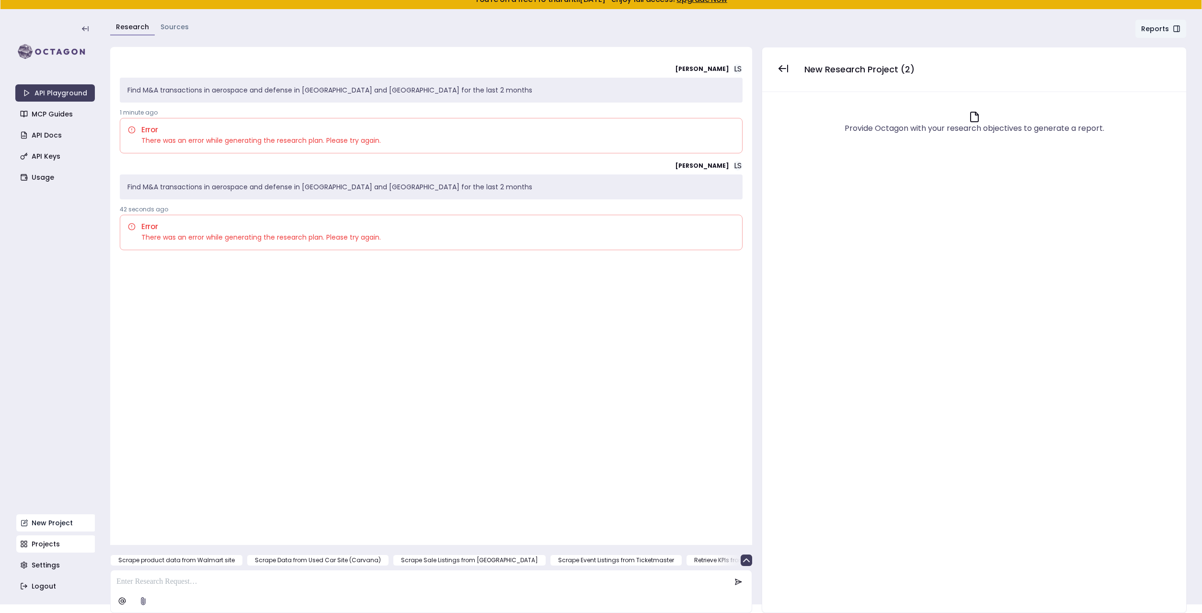
click at [52, 523] on link "New Project" at bounding box center [56, 522] width 80 height 17
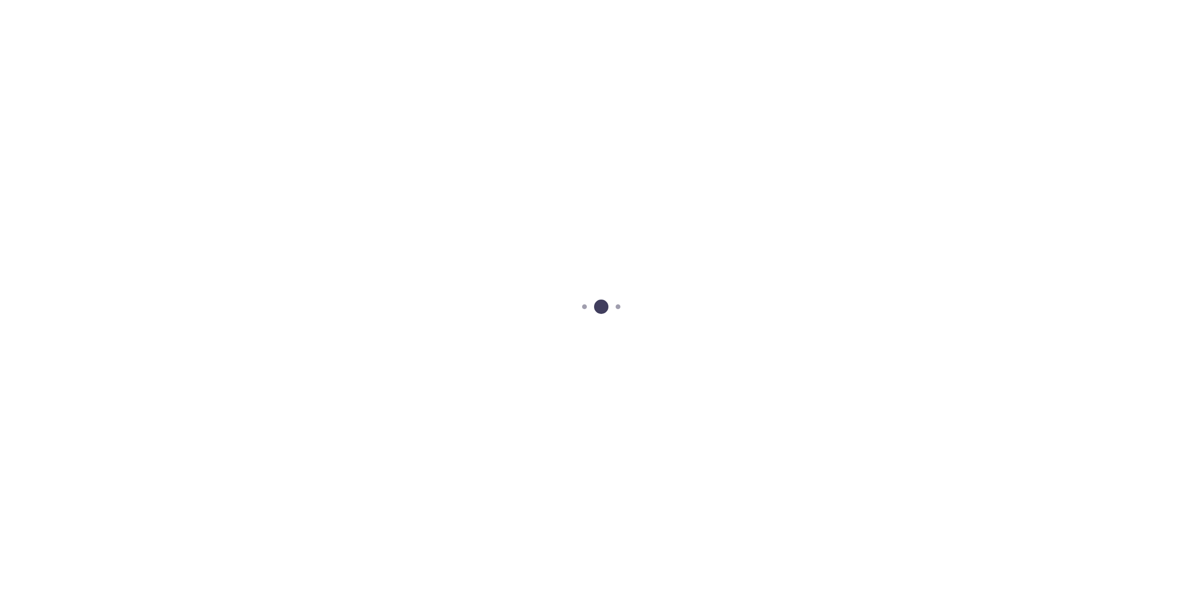
scroll to position [18, 0]
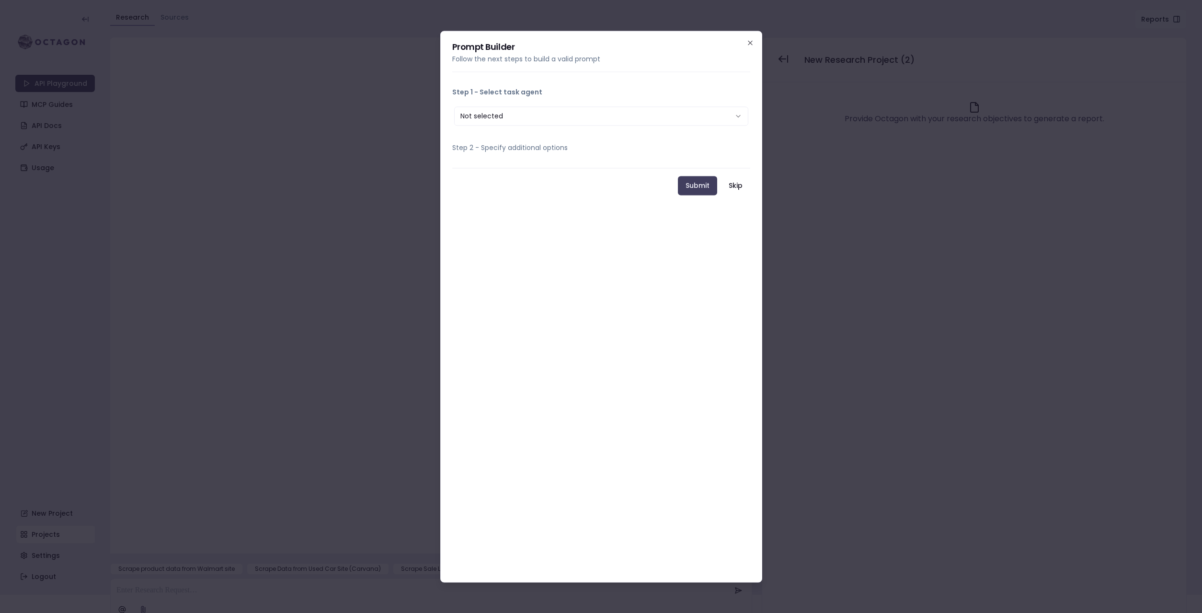
click at [518, 117] on button "Not selected" at bounding box center [601, 115] width 294 height 19
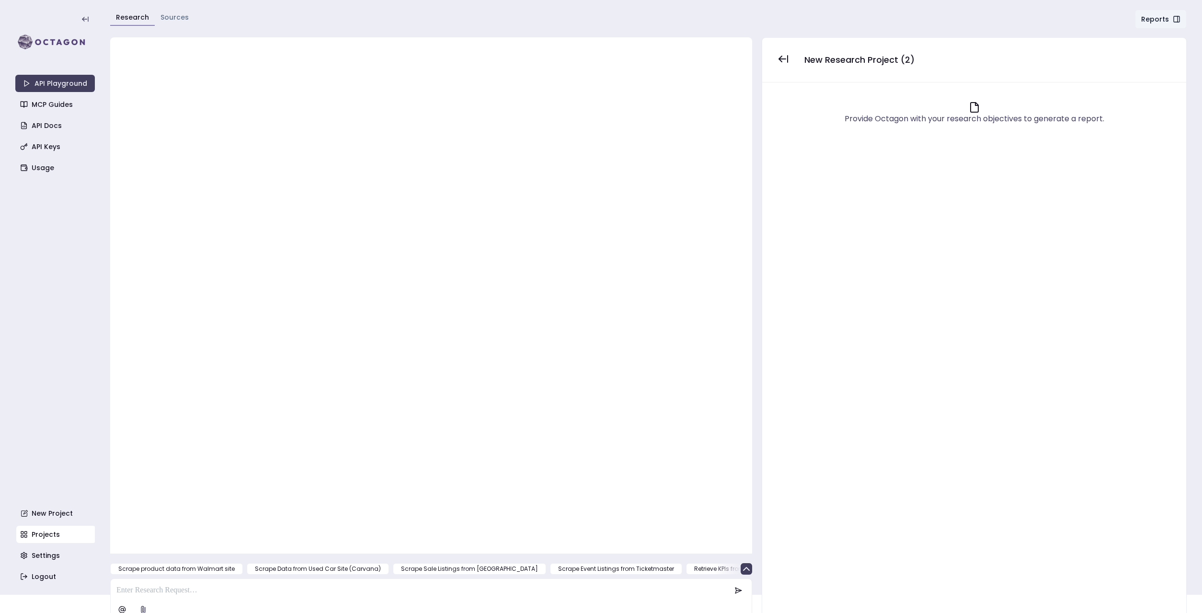
click at [52, 74] on html "You're on a free Pro trial until October 10, 2025 - enjoy full access! Upgrade …" at bounding box center [601, 288] width 1202 height 613
click at [47, 80] on html "You're on a free Pro trial until October 10, 2025 - enjoy full access! Upgrade …" at bounding box center [601, 288] width 1202 height 613
click at [46, 122] on html "You're on a free Pro trial until October 10, 2025 - enjoy full access! Upgrade …" at bounding box center [601, 288] width 1202 height 613
click at [88, 16] on html "You're on a free Pro trial until October 10, 2025 - enjoy full access! Upgrade …" at bounding box center [601, 288] width 1202 height 613
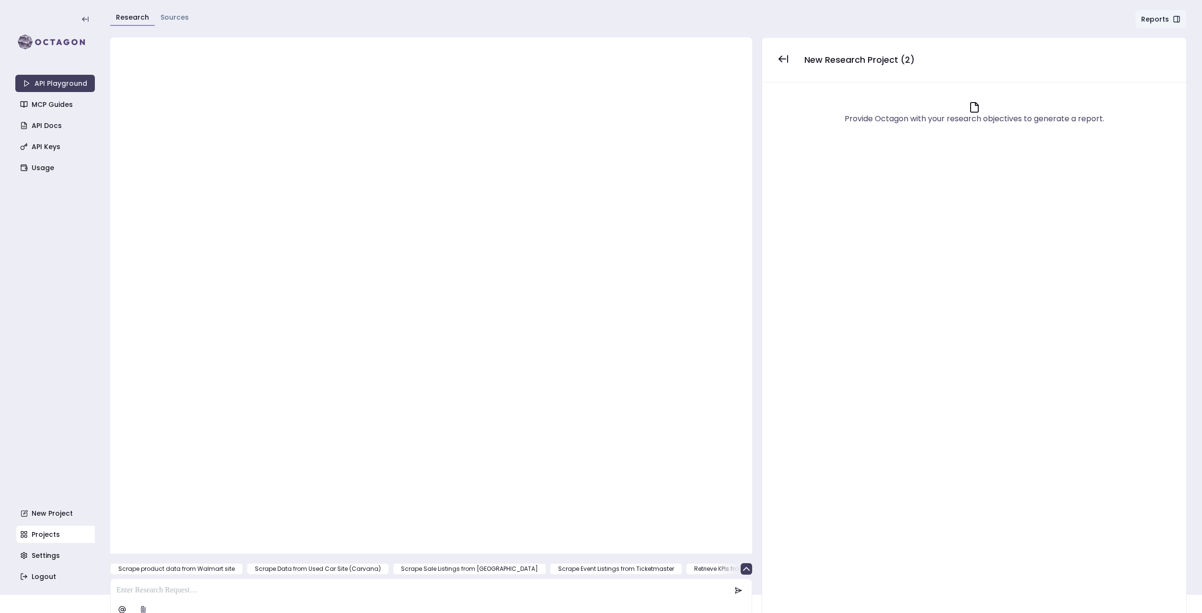
click at [83, 18] on html "You're on a free Pro trial until October 10, 2025 - enjoy full access! Upgrade …" at bounding box center [601, 288] width 1202 height 613
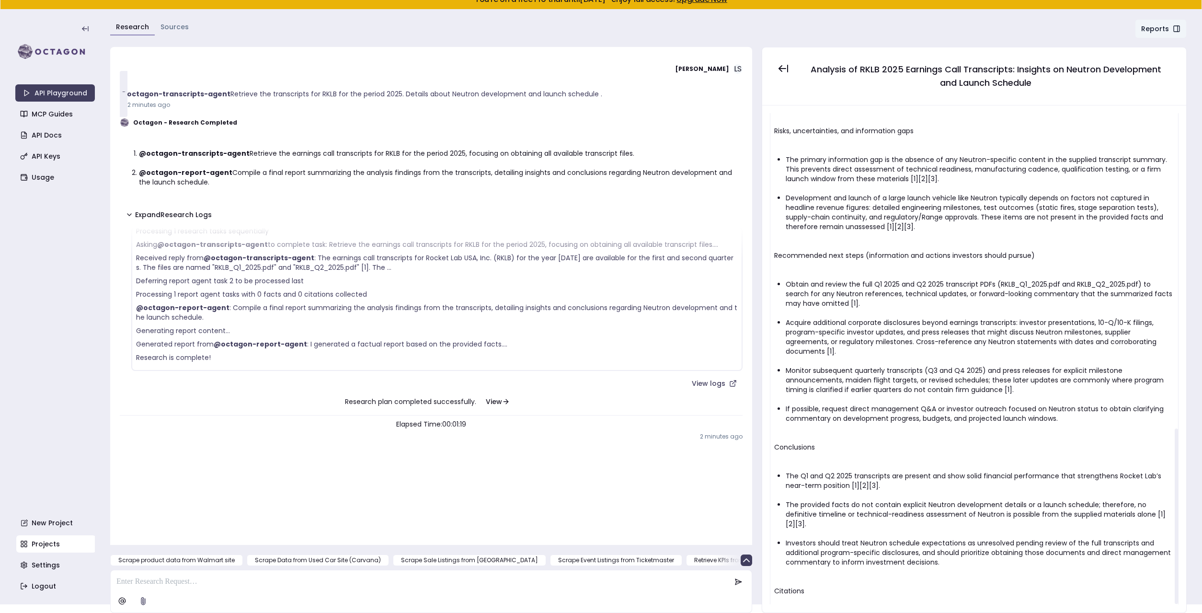
scroll to position [882, 0]
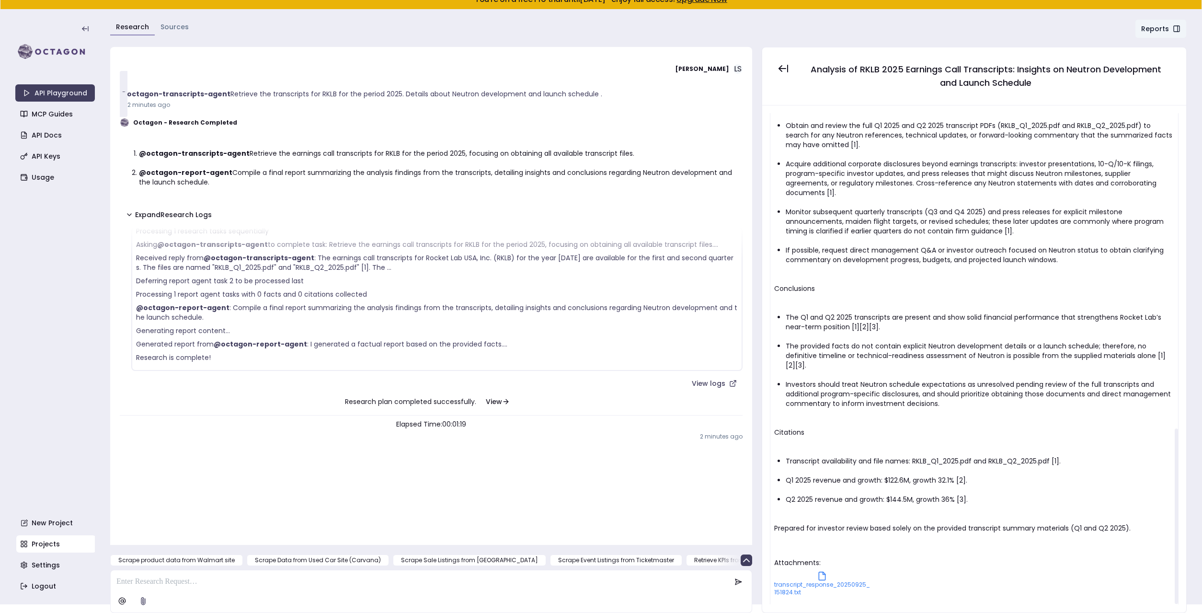
click at [809, 581] on span "transcript_response_20250925_151824.txt" at bounding box center [822, 588] width 96 height 15
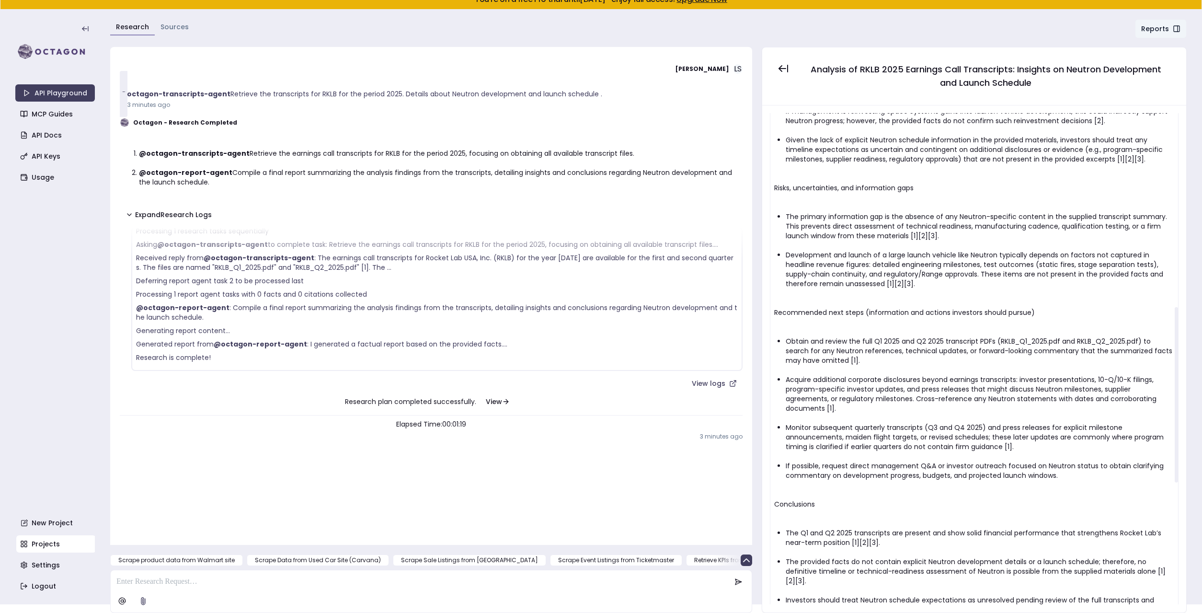
scroll to position [435, 0]
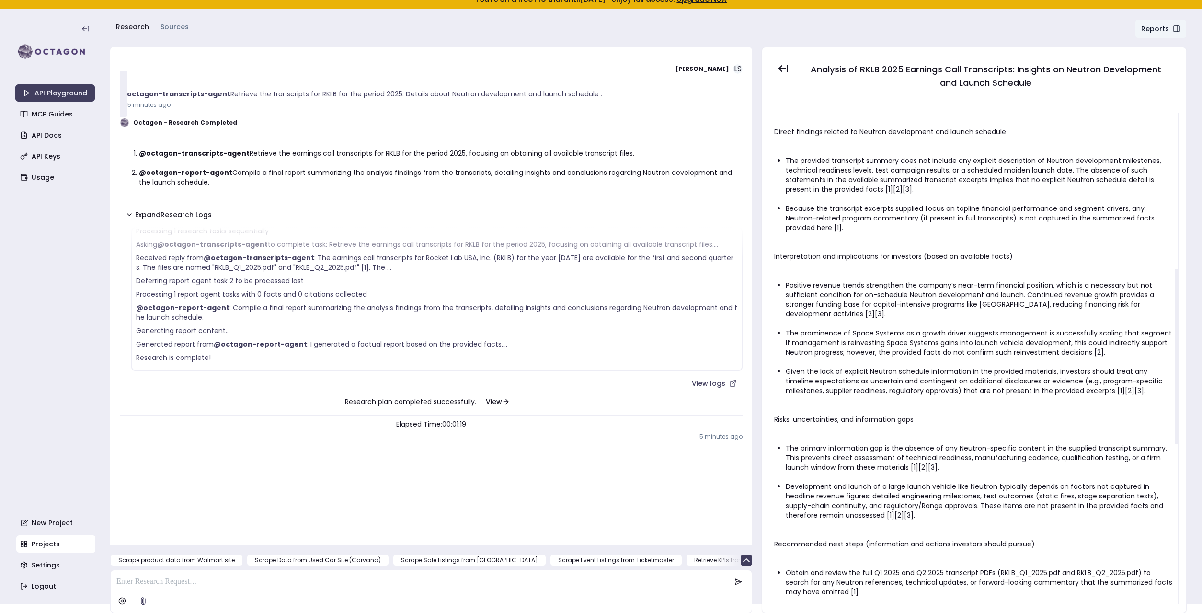
click at [902, 209] on li "Because the transcript excerpts supplied focus on topline financial performance…" at bounding box center [980, 218] width 389 height 29
click at [44, 546] on link "Projects" at bounding box center [56, 543] width 80 height 17
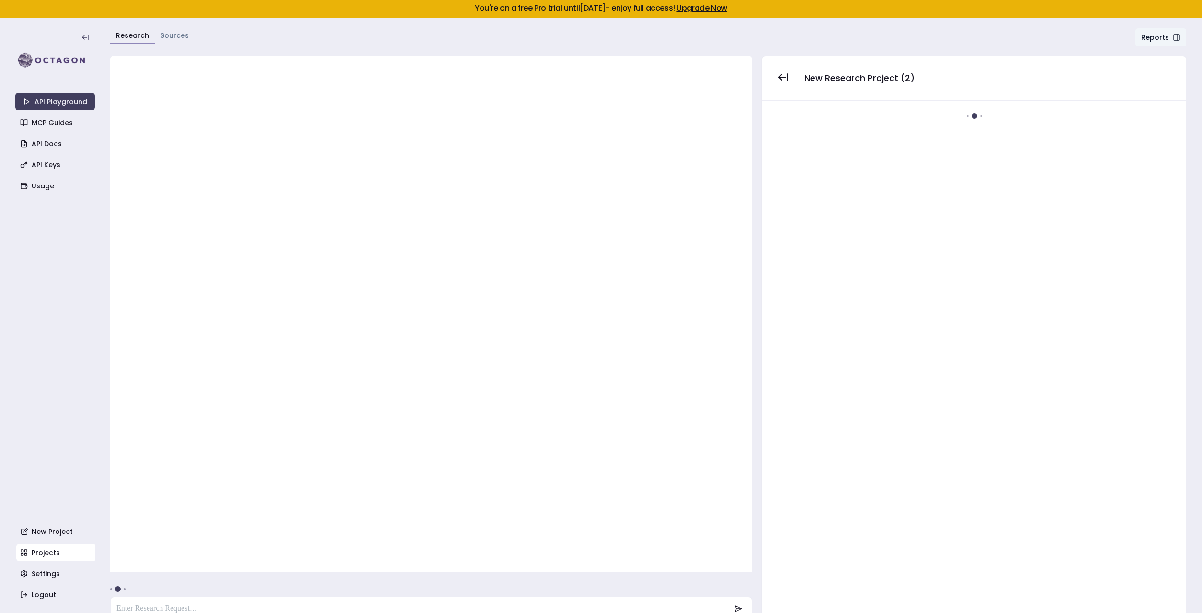
scroll to position [18, 0]
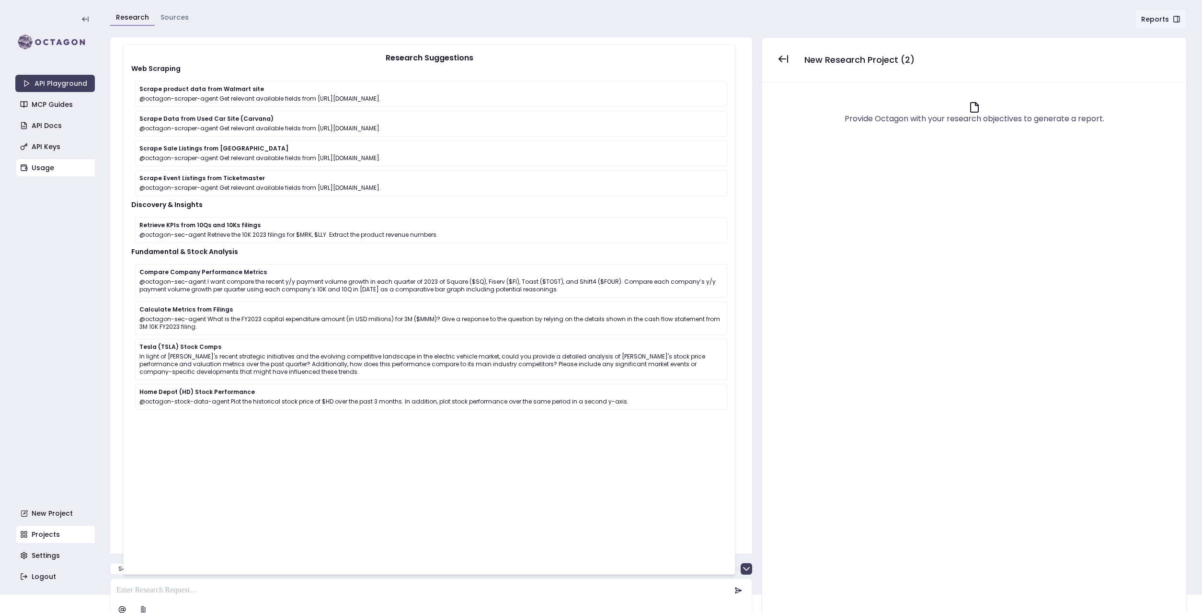
click at [38, 171] on link "Usage" at bounding box center [56, 167] width 80 height 17
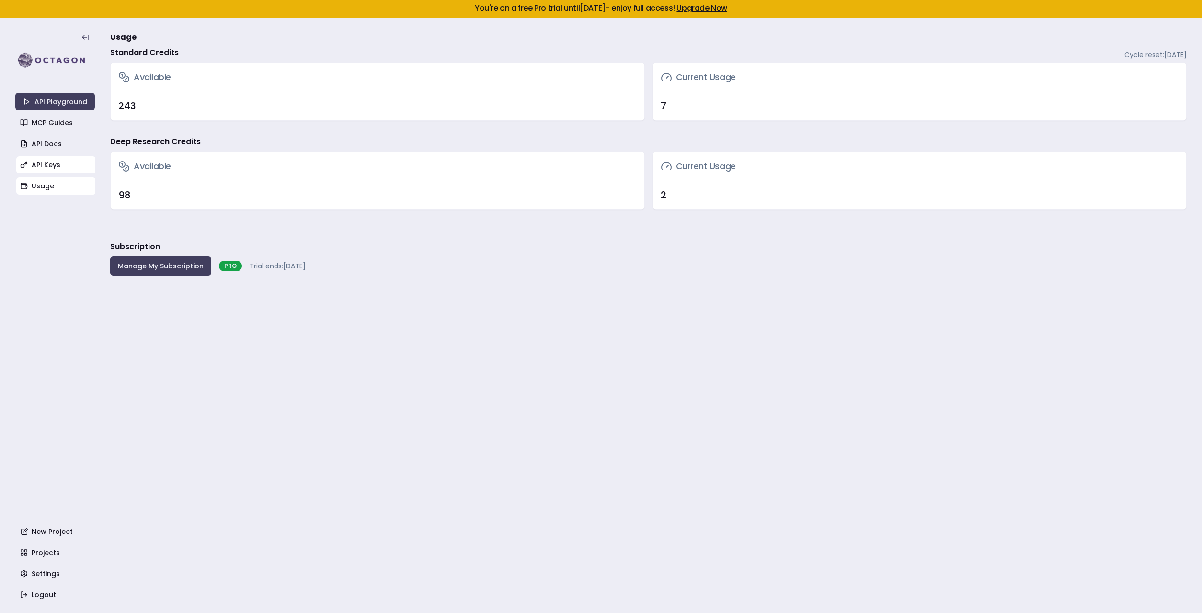
click at [45, 165] on link "API Keys" at bounding box center [56, 164] width 80 height 17
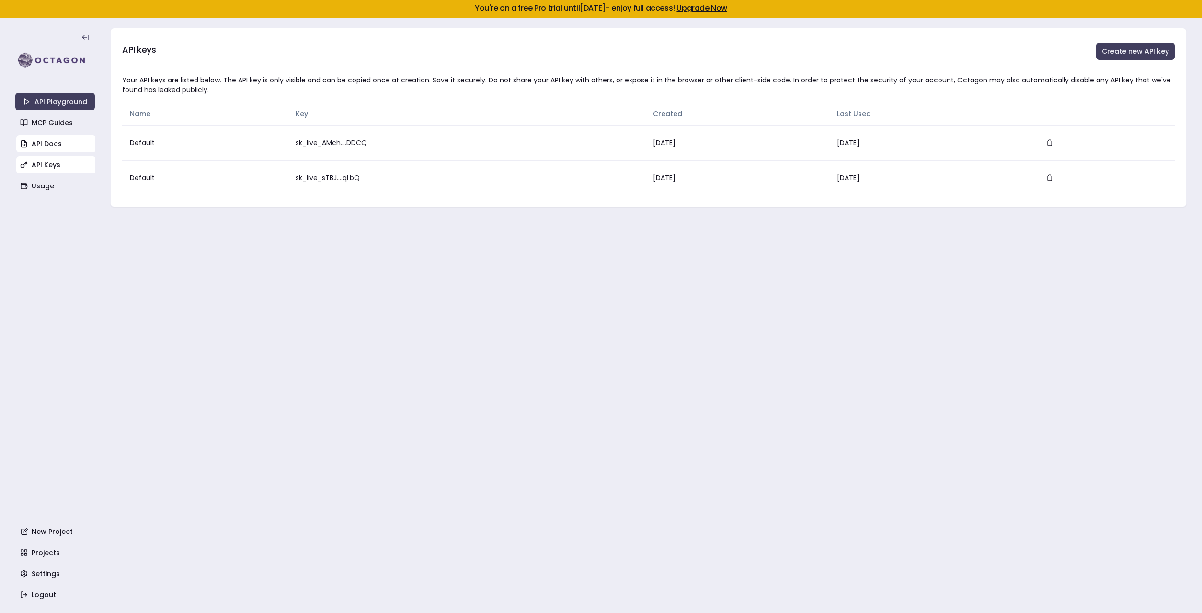
click at [47, 150] on link "API Docs" at bounding box center [56, 143] width 80 height 17
click at [37, 118] on link "MCP Guides" at bounding box center [56, 122] width 80 height 17
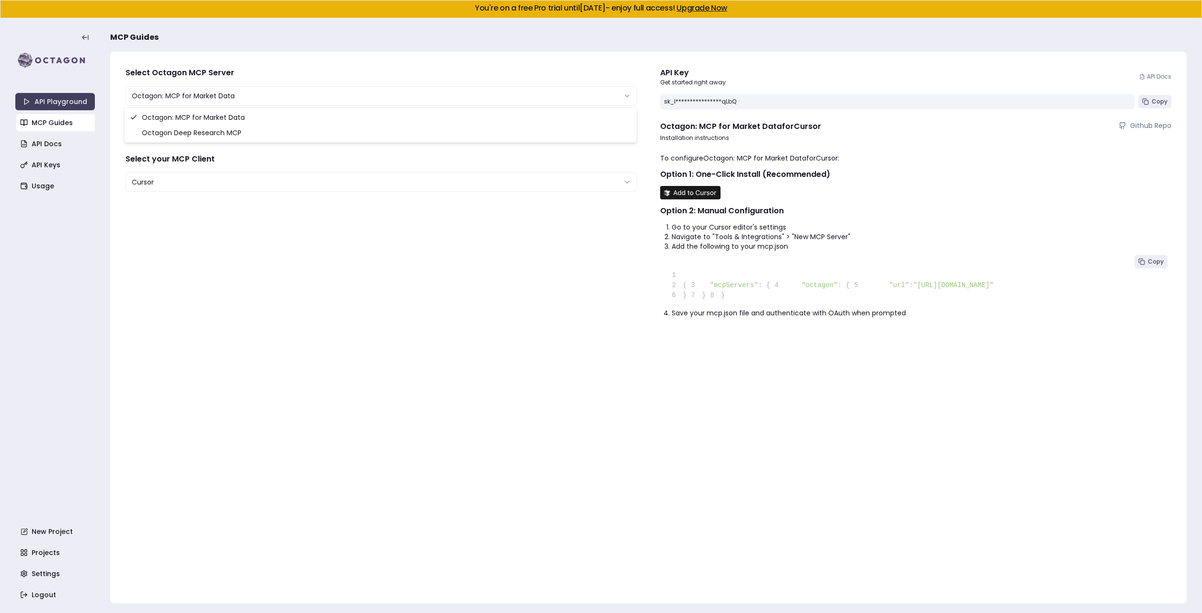
click at [189, 92] on html "**********" at bounding box center [601, 306] width 1202 height 613
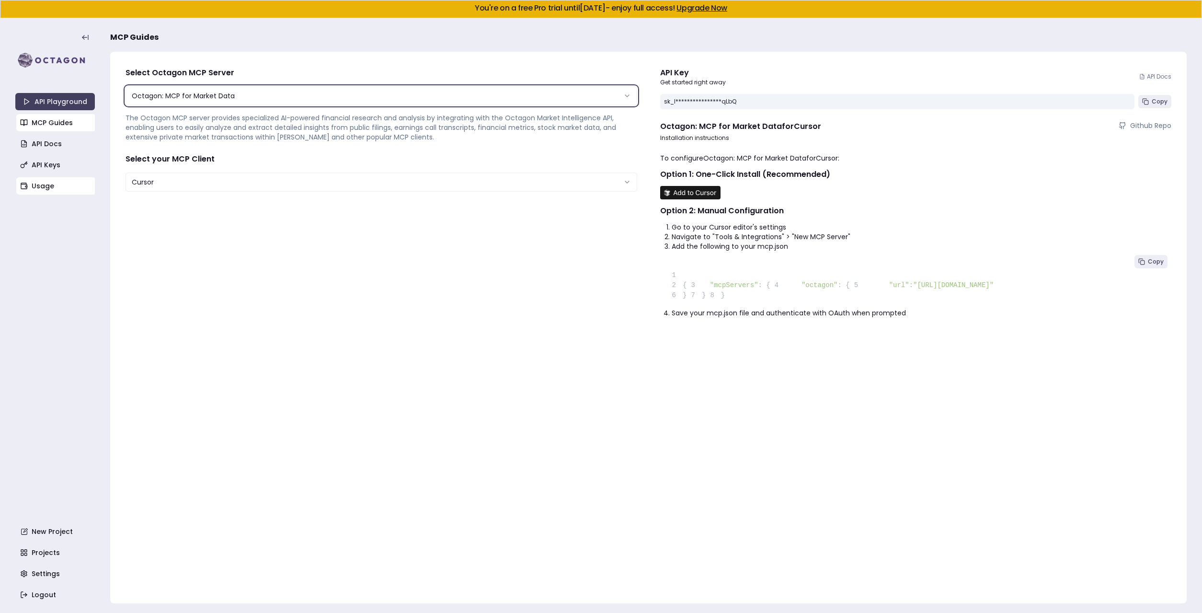
click at [36, 180] on link "Usage" at bounding box center [56, 185] width 80 height 17
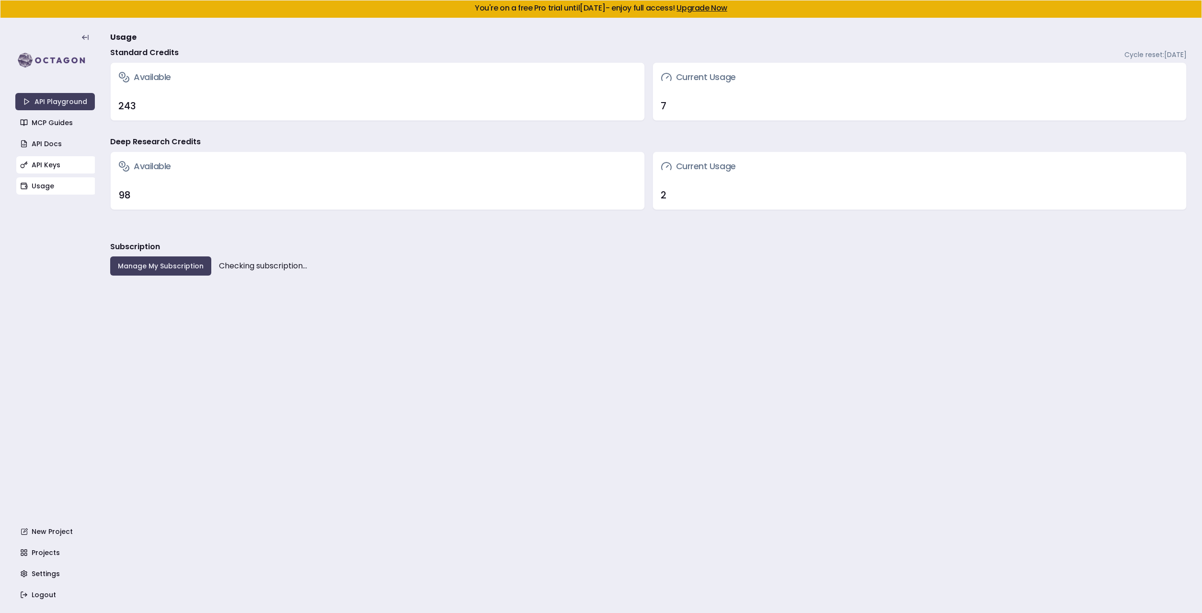
click at [39, 163] on link "API Keys" at bounding box center [56, 164] width 80 height 17
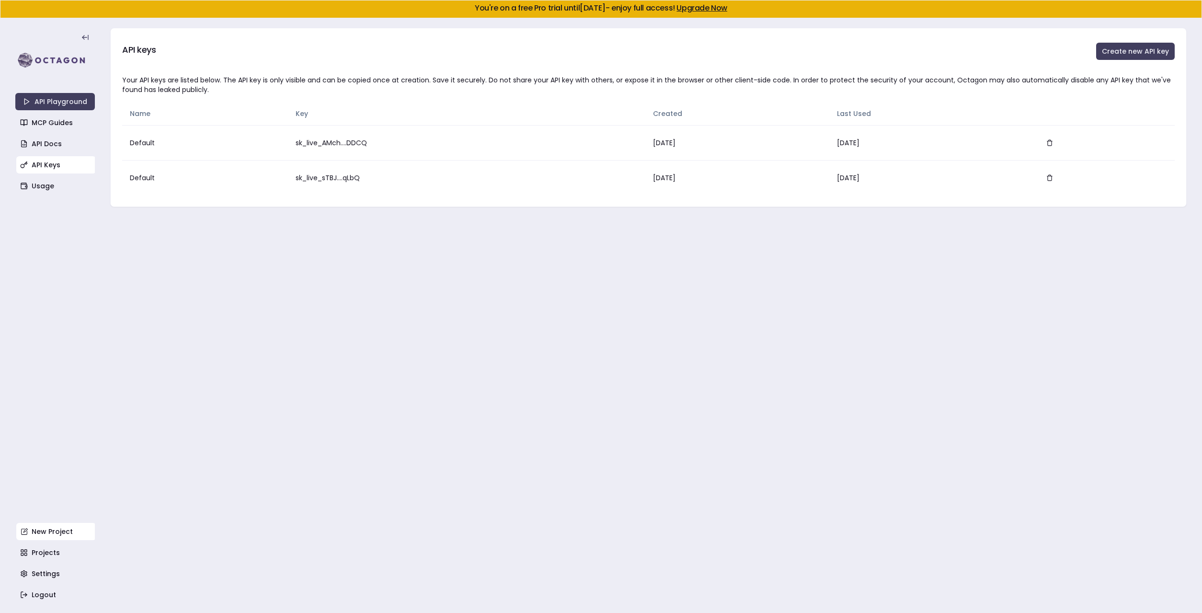
click at [41, 530] on link "New Project" at bounding box center [56, 531] width 80 height 17
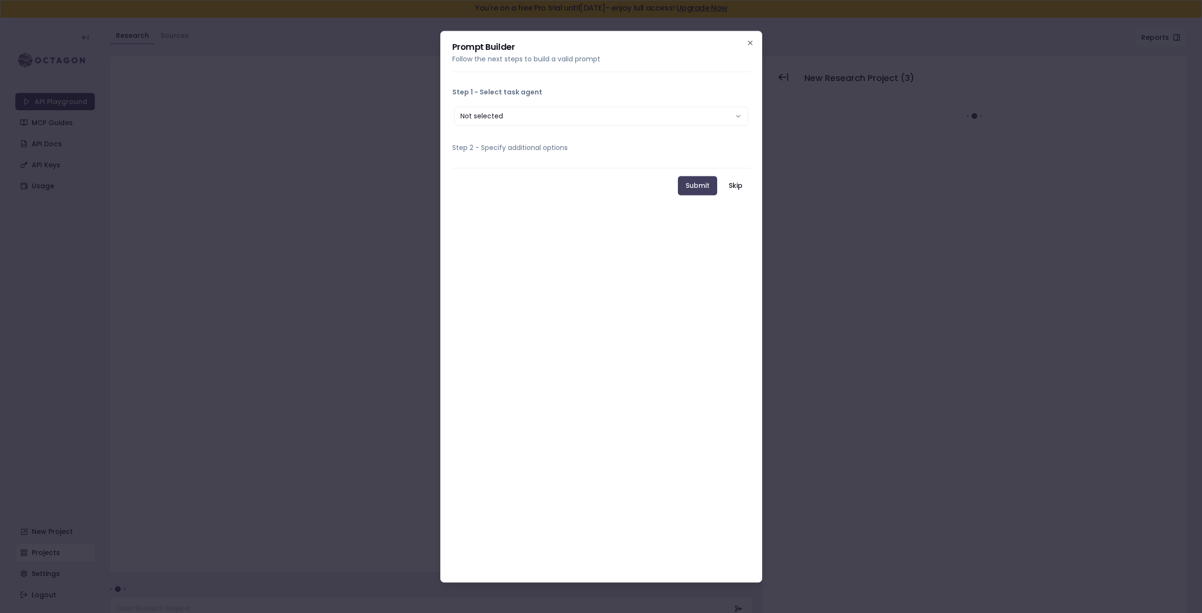
scroll to position [18, 0]
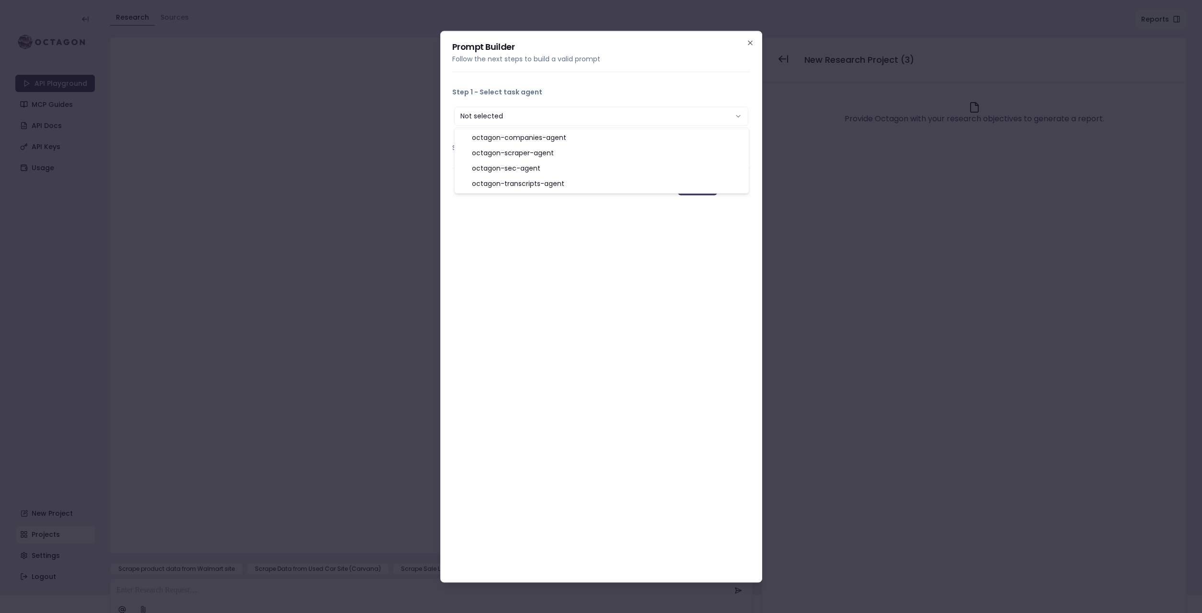
click at [519, 111] on button "Not selected" at bounding box center [601, 115] width 294 height 19
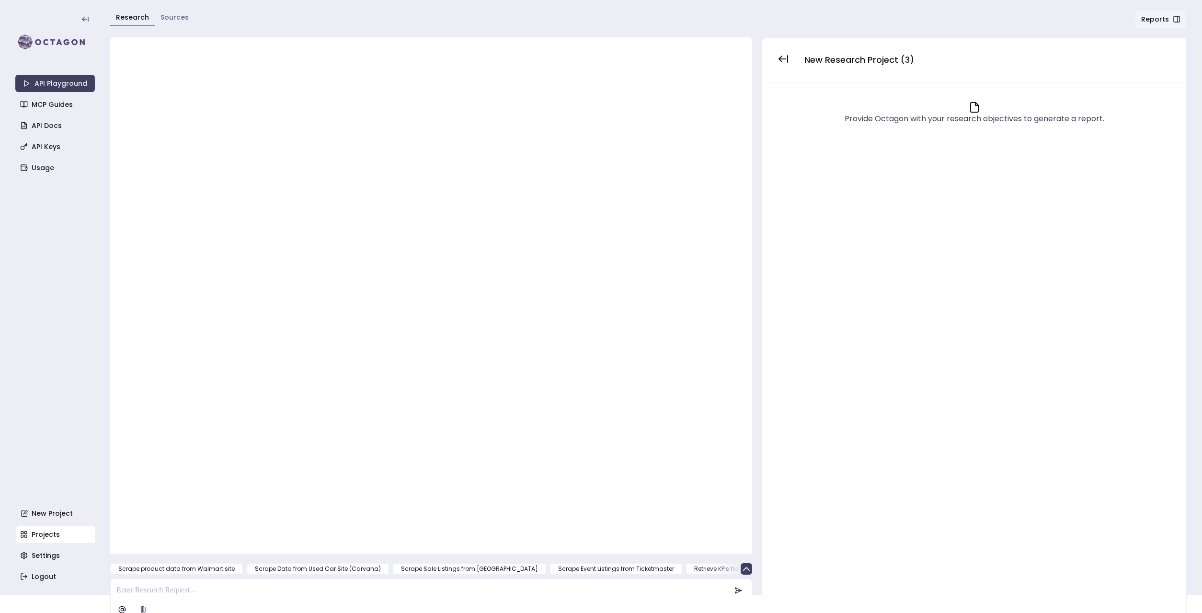
click at [45, 533] on html "You're on a free Pro trial until October 10, 2025 - enjoy full access! Upgrade …" at bounding box center [601, 288] width 1202 height 613
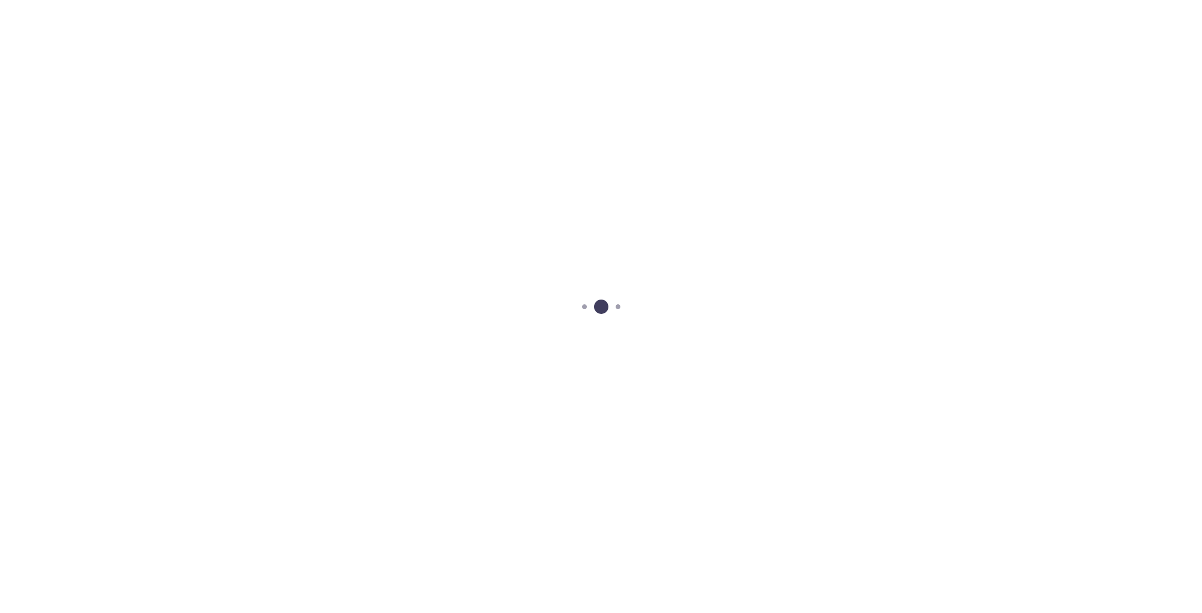
scroll to position [18, 0]
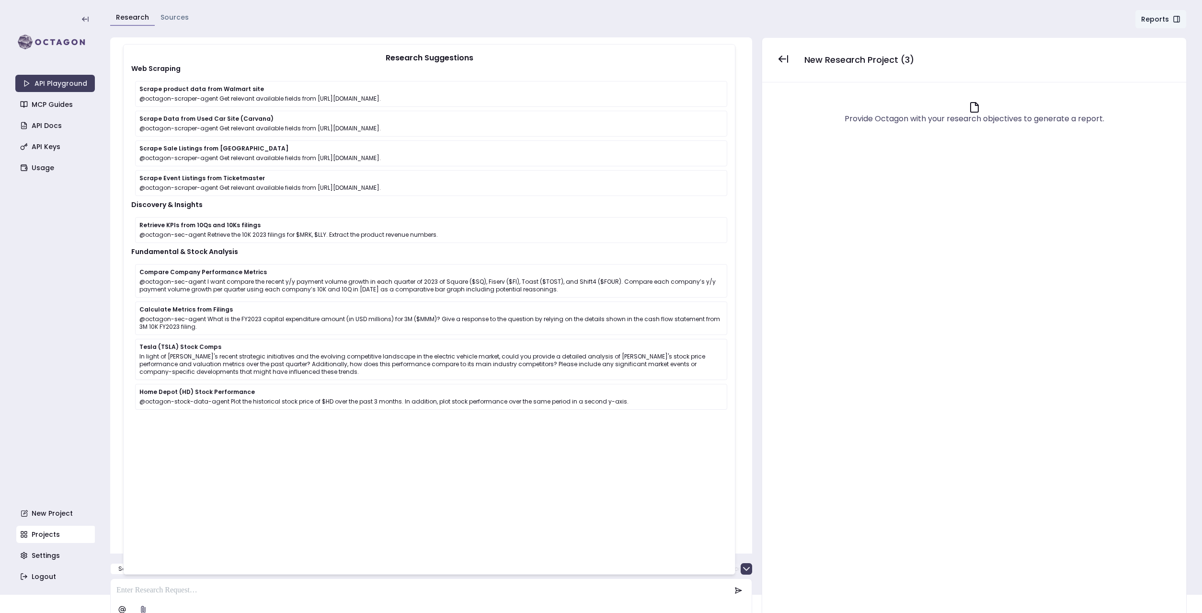
click at [40, 527] on link "Projects" at bounding box center [56, 534] width 80 height 17
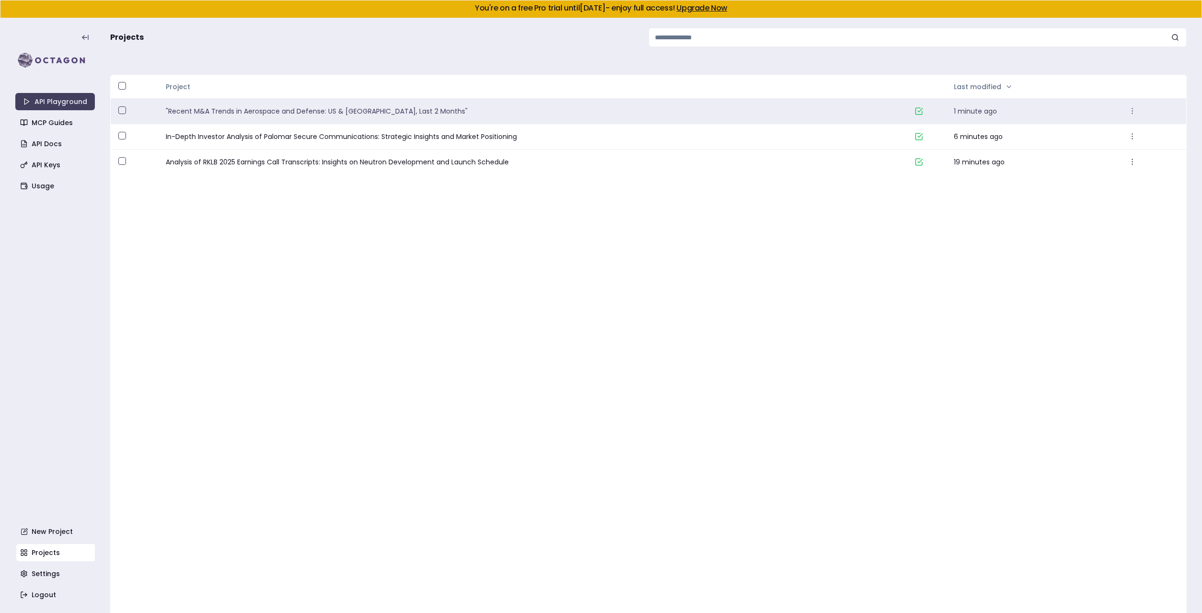
click at [239, 115] on link ""Recent M&A Trends in Aerospace and Defense: US & Europe, Last 2 Months"" at bounding box center [536, 111] width 741 height 10
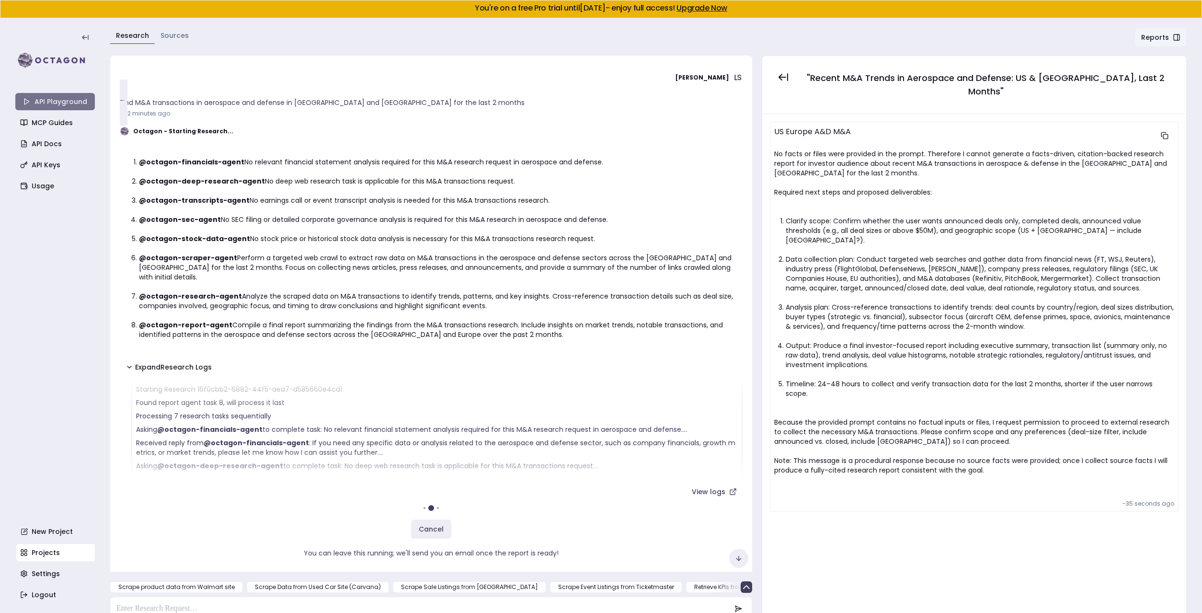
click at [40, 101] on link "API Playground" at bounding box center [55, 101] width 80 height 17
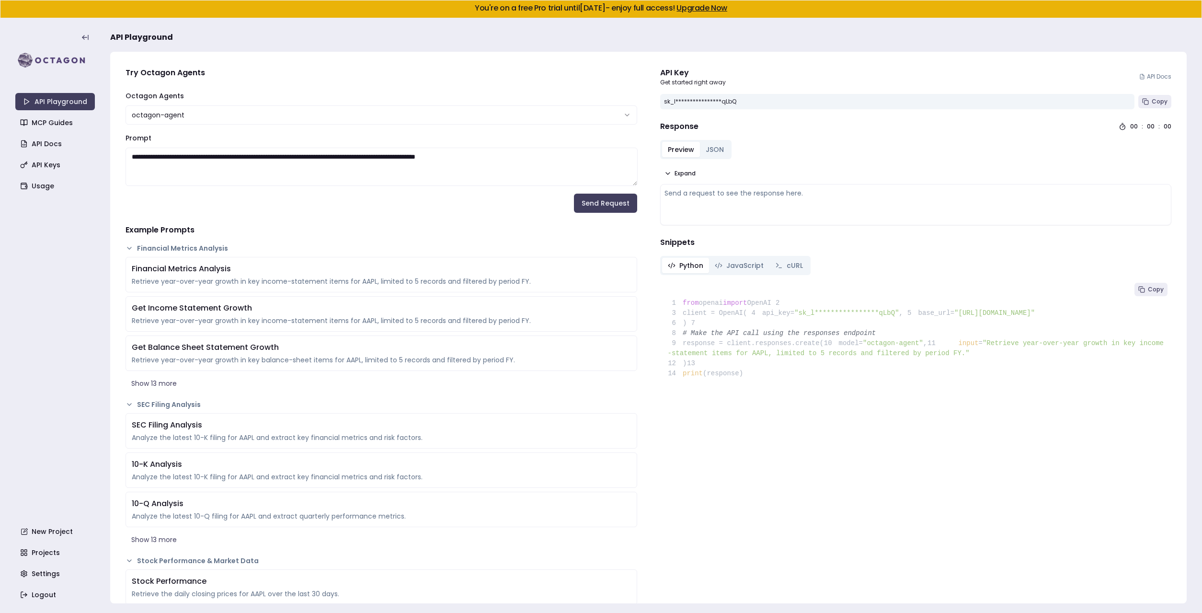
click at [156, 160] on textarea "**********" at bounding box center [382, 167] width 512 height 38
click at [600, 196] on button "Send Request" at bounding box center [605, 203] width 63 height 19
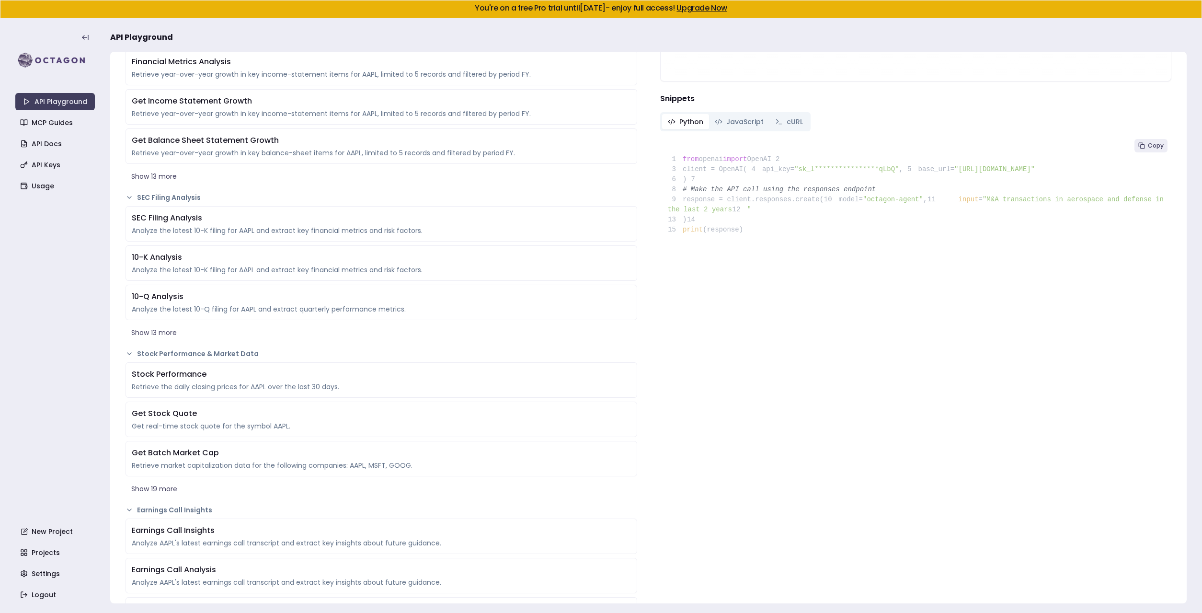
scroll to position [208, 0]
click at [161, 179] on button "Show 13 more" at bounding box center [382, 175] width 512 height 17
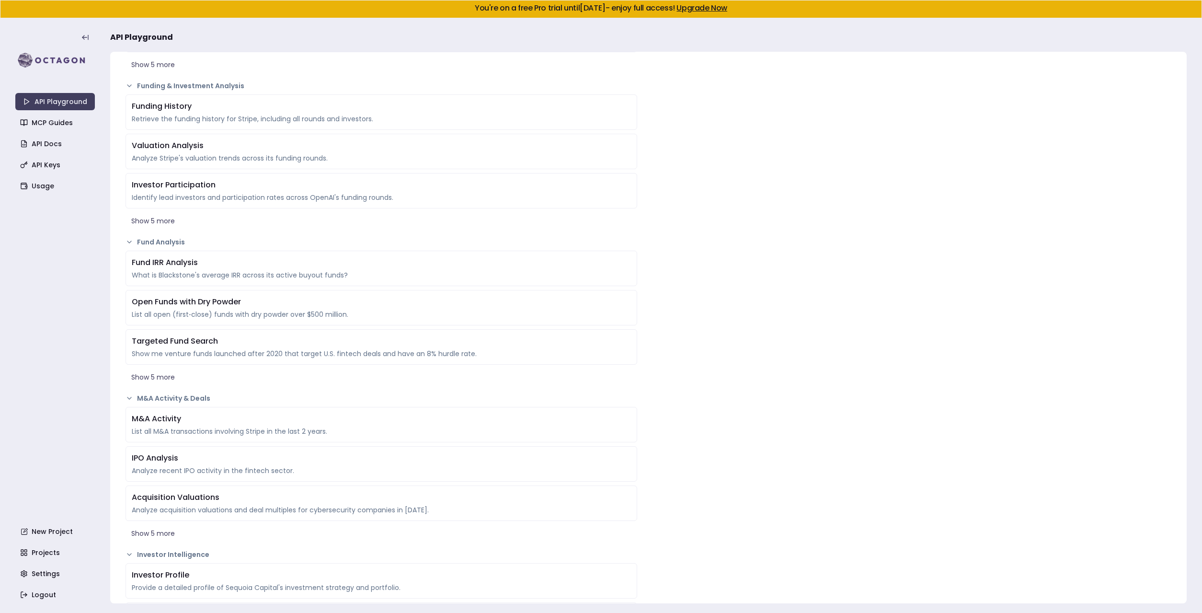
scroll to position [1464, 0]
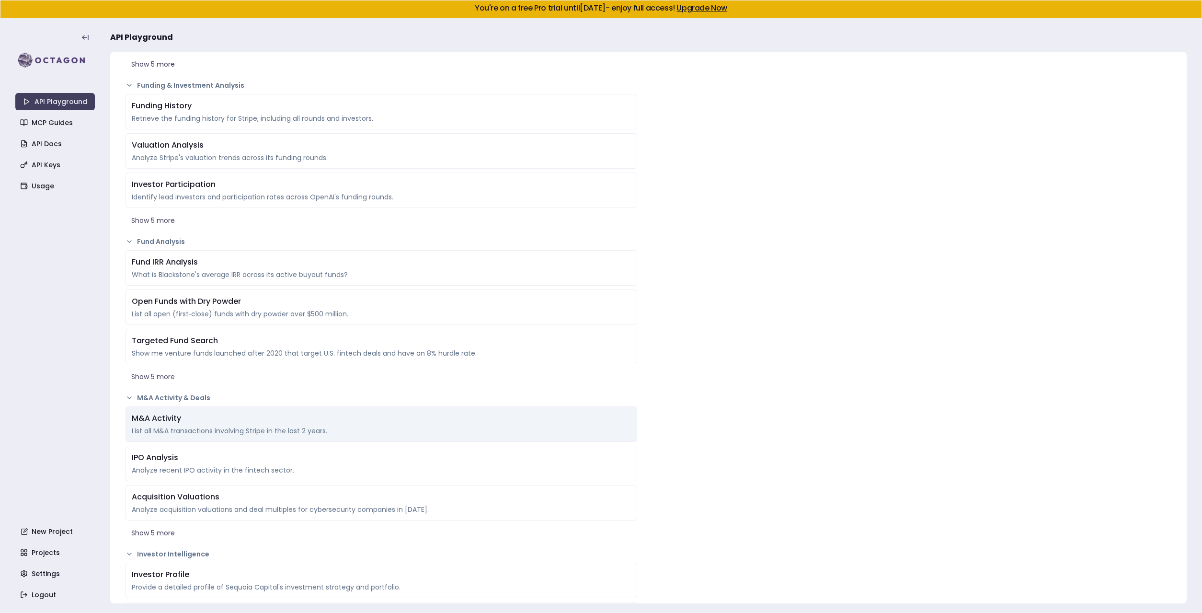
click at [133, 422] on div "M&A Activity" at bounding box center [381, 419] width 499 height 12
type textarea "**********"
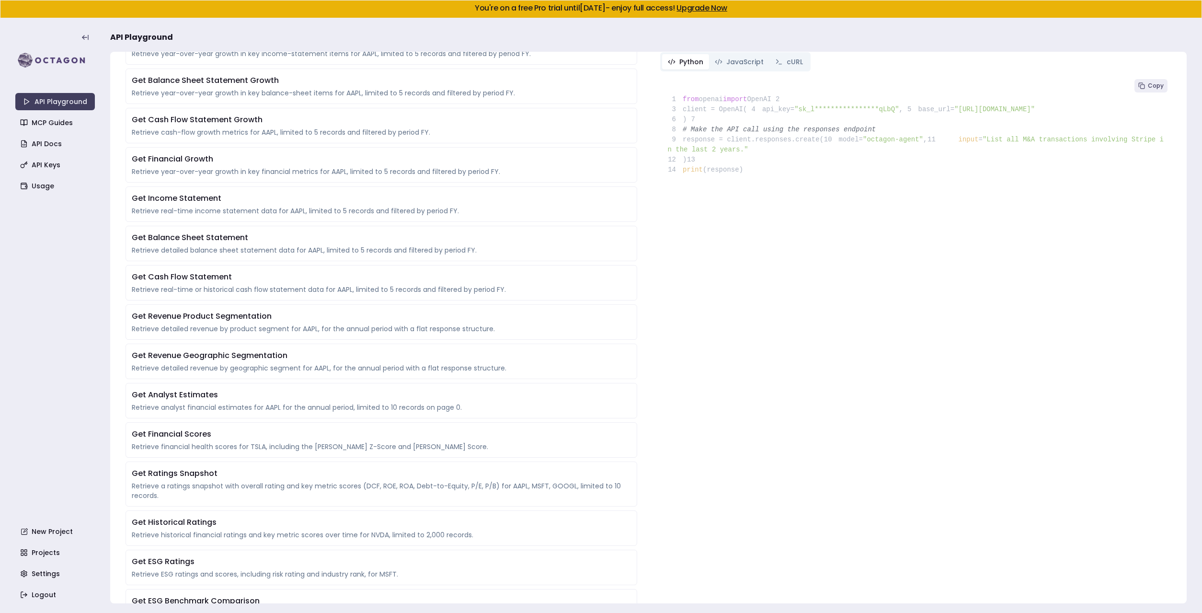
scroll to position [0, 0]
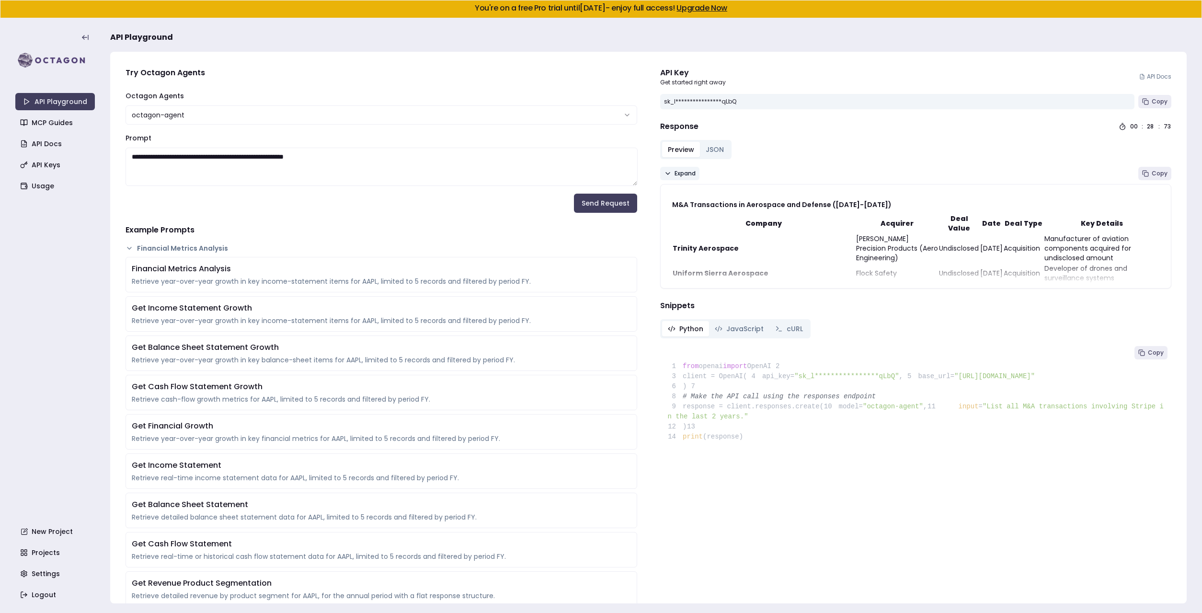
click at [675, 175] on span "Expand" at bounding box center [685, 174] width 21 height 8
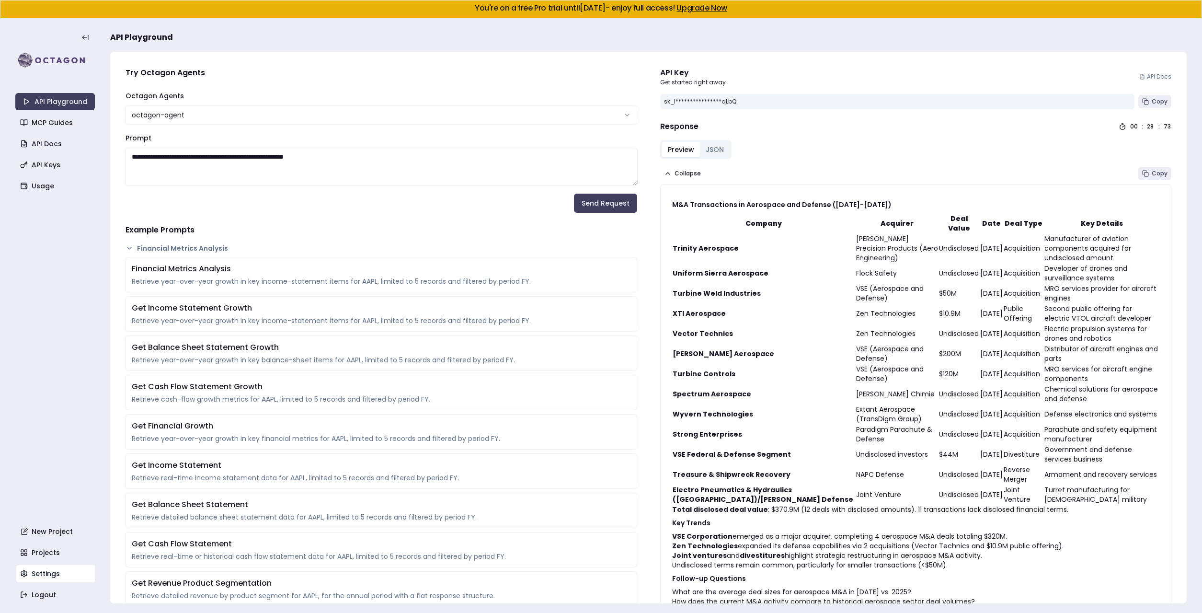
click at [32, 567] on link "Settings" at bounding box center [56, 573] width 80 height 17
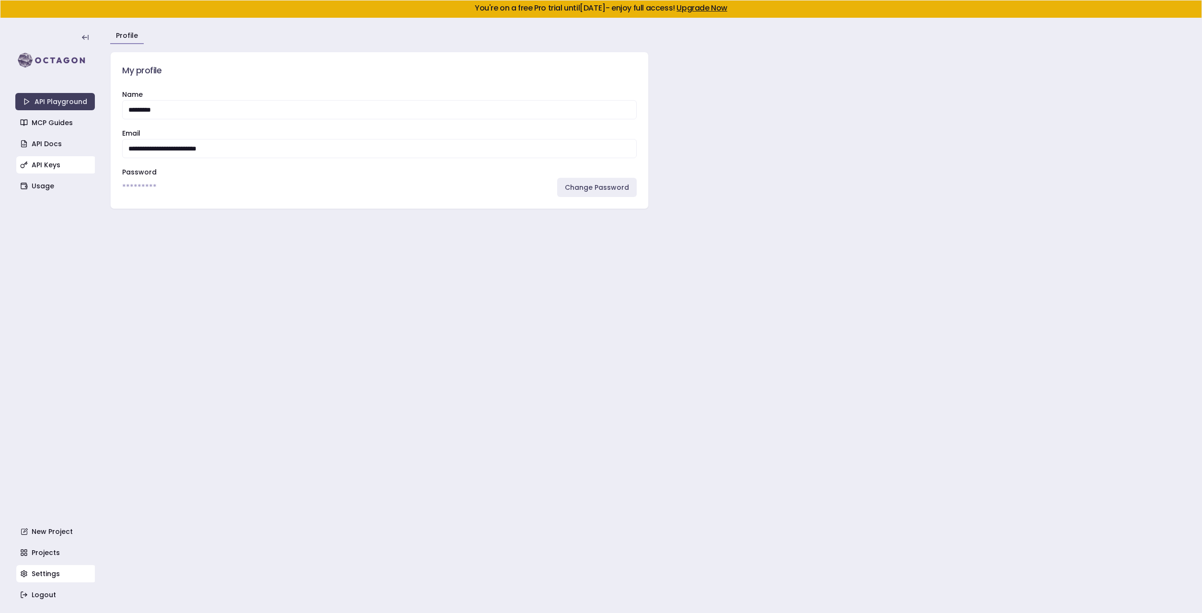
click at [34, 162] on link "API Keys" at bounding box center [56, 164] width 80 height 17
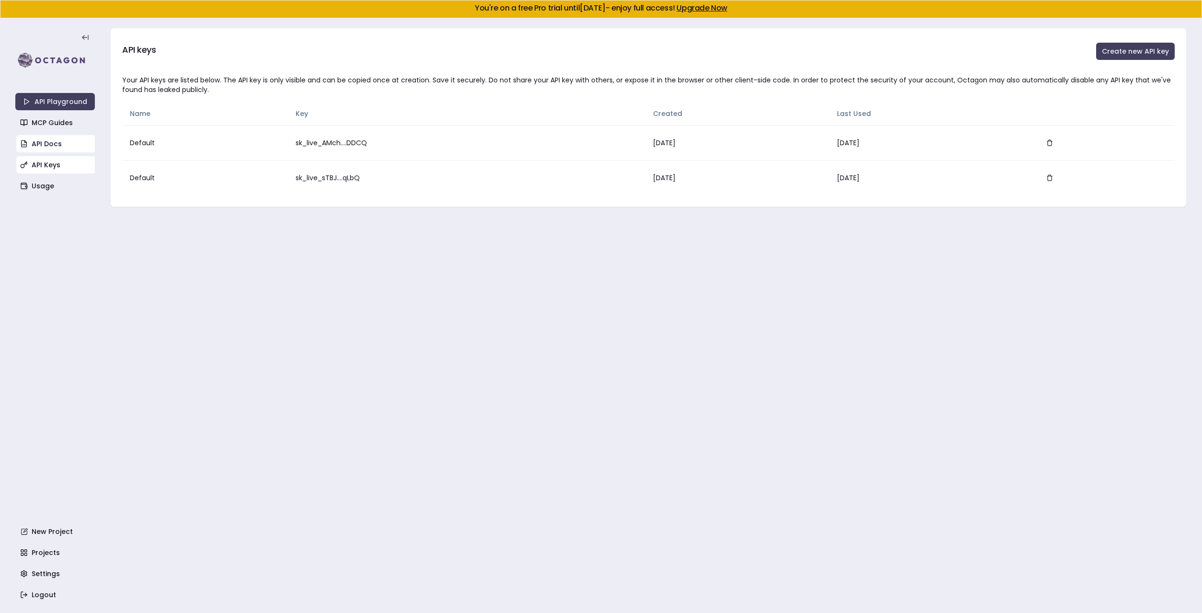
click at [57, 145] on link "API Docs" at bounding box center [56, 143] width 80 height 17
click at [50, 102] on link "API Playground" at bounding box center [55, 101] width 80 height 17
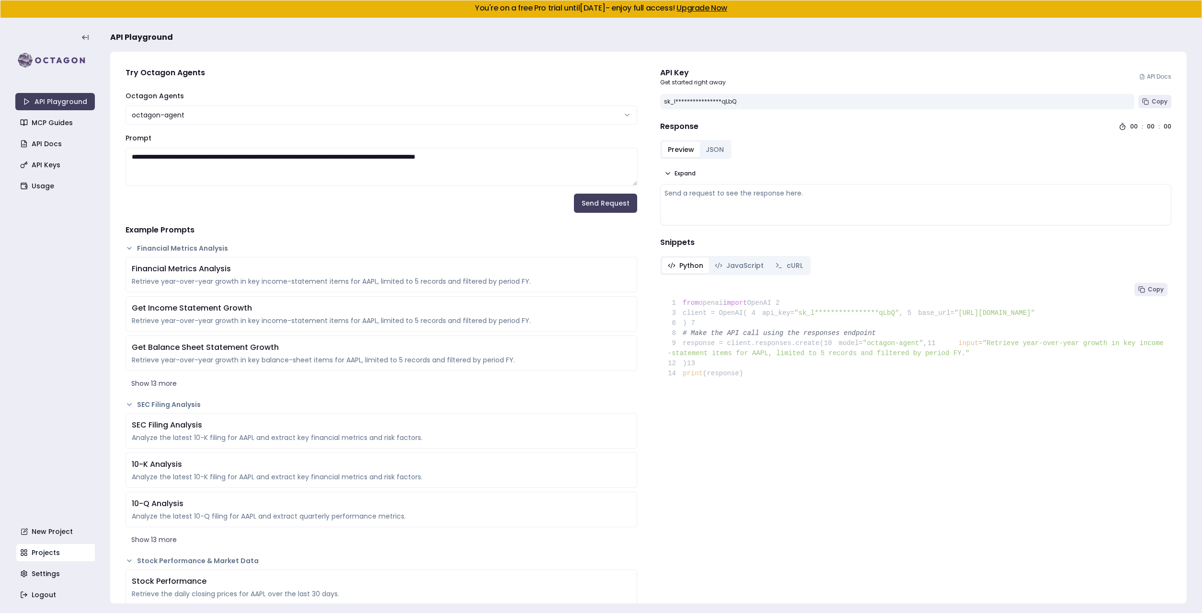
click at [57, 553] on link "Projects" at bounding box center [56, 552] width 80 height 17
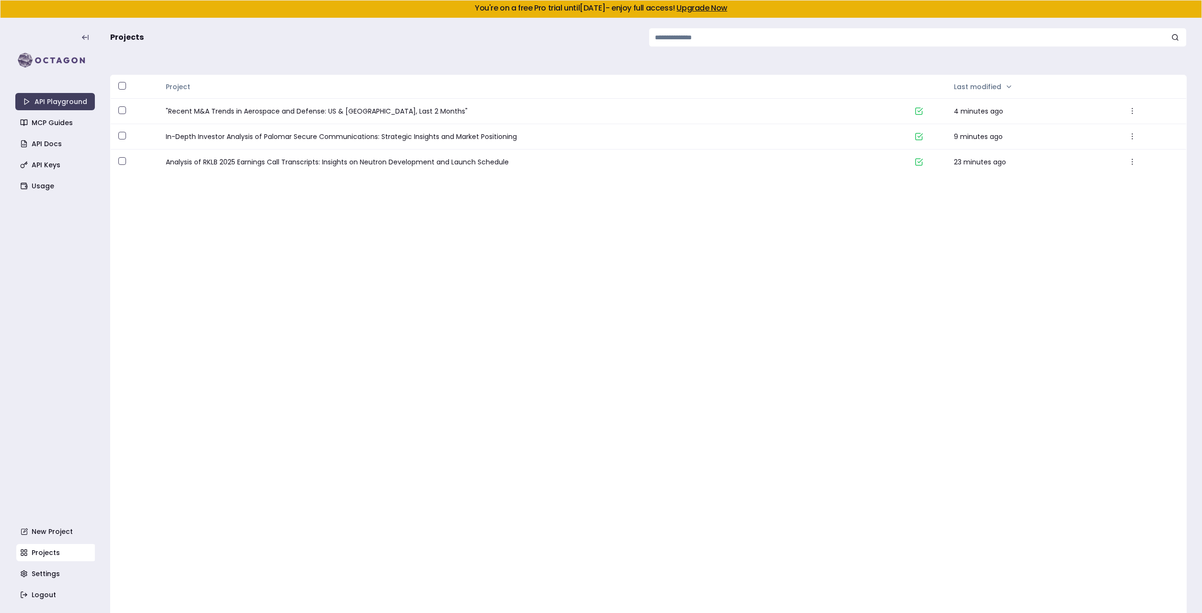
click at [710, 12] on link "Upgrade Now" at bounding box center [702, 7] width 51 height 11
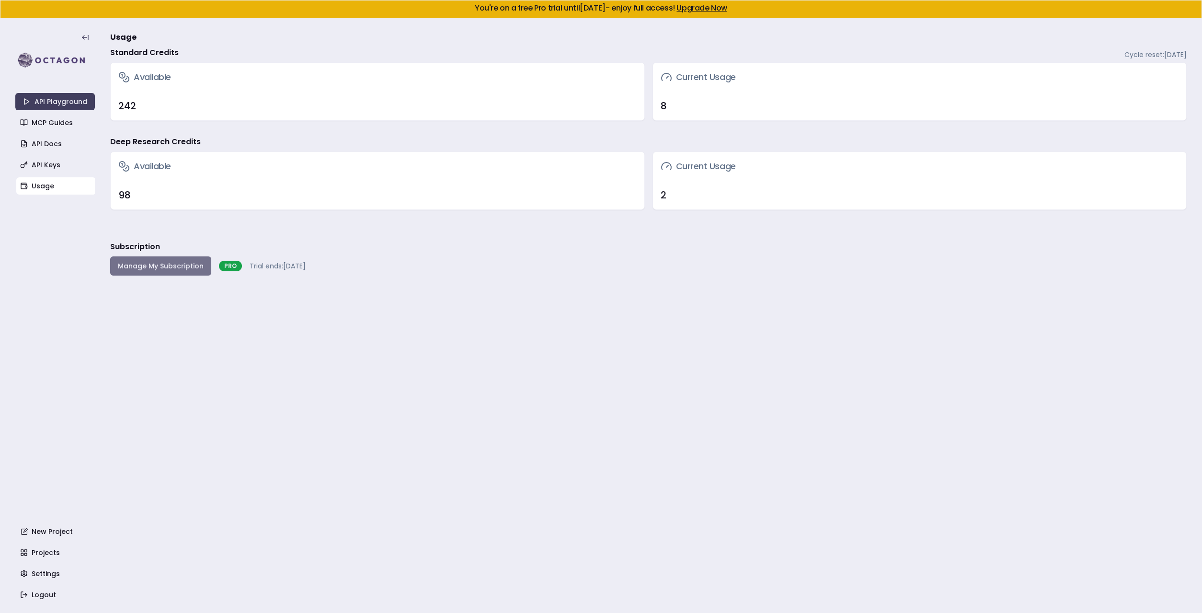
click at [170, 268] on button "Manage My Subscription" at bounding box center [160, 265] width 101 height 19
click at [40, 552] on link "Projects" at bounding box center [56, 552] width 80 height 17
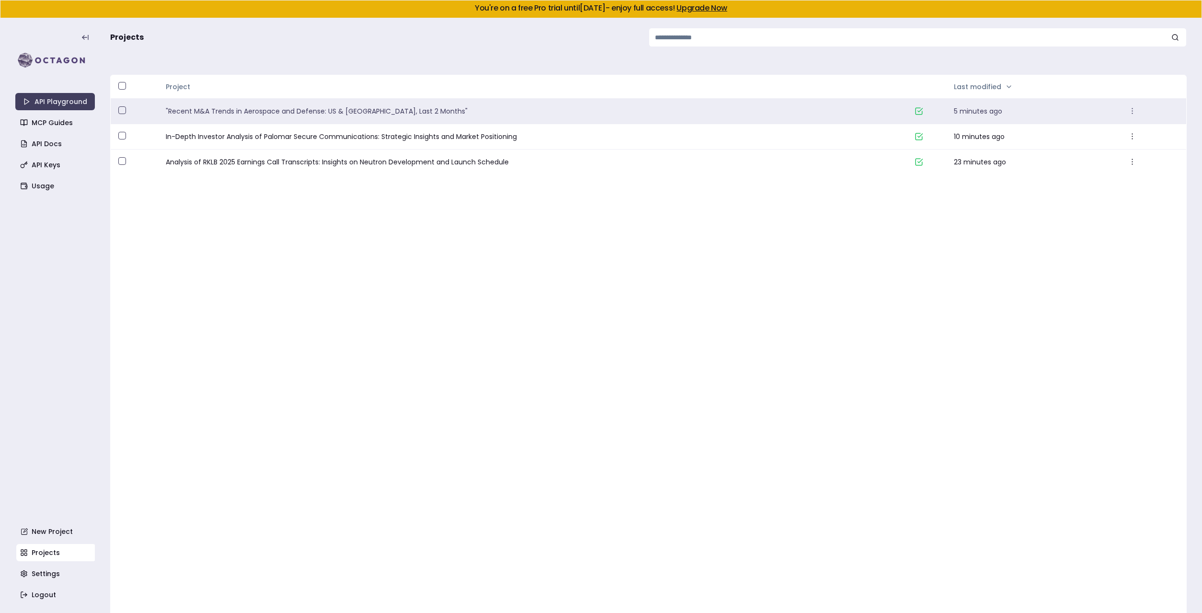
click at [278, 112] on link ""Recent M&A Trends in Aerospace and Defense: US & [GEOGRAPHIC_DATA], Last 2 Mon…" at bounding box center [536, 111] width 741 height 10
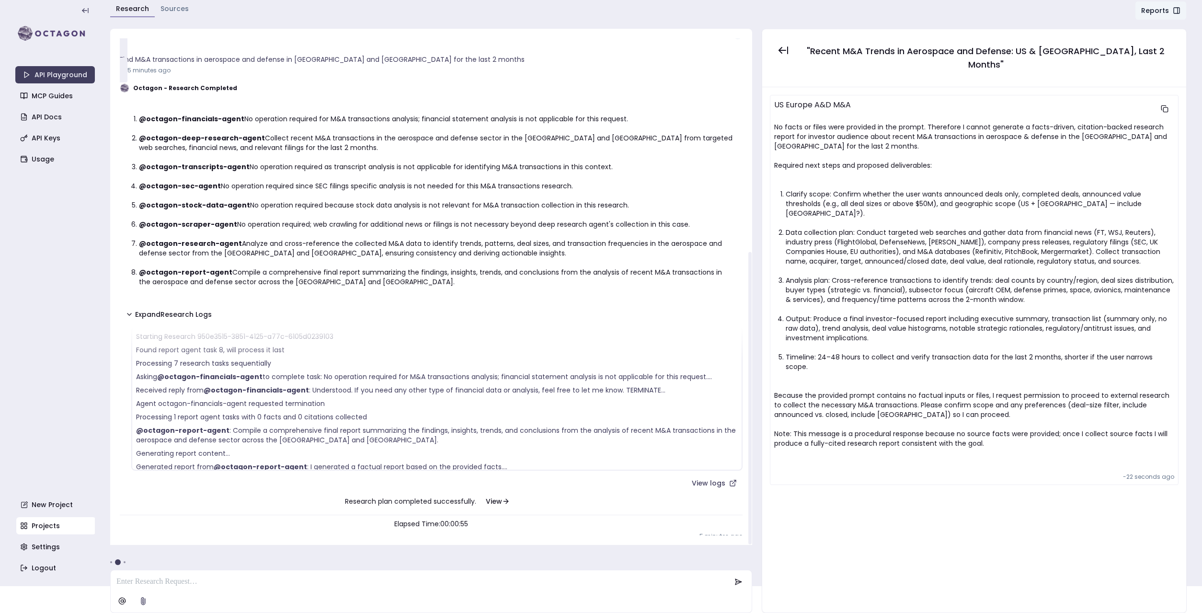
scroll to position [23, 0]
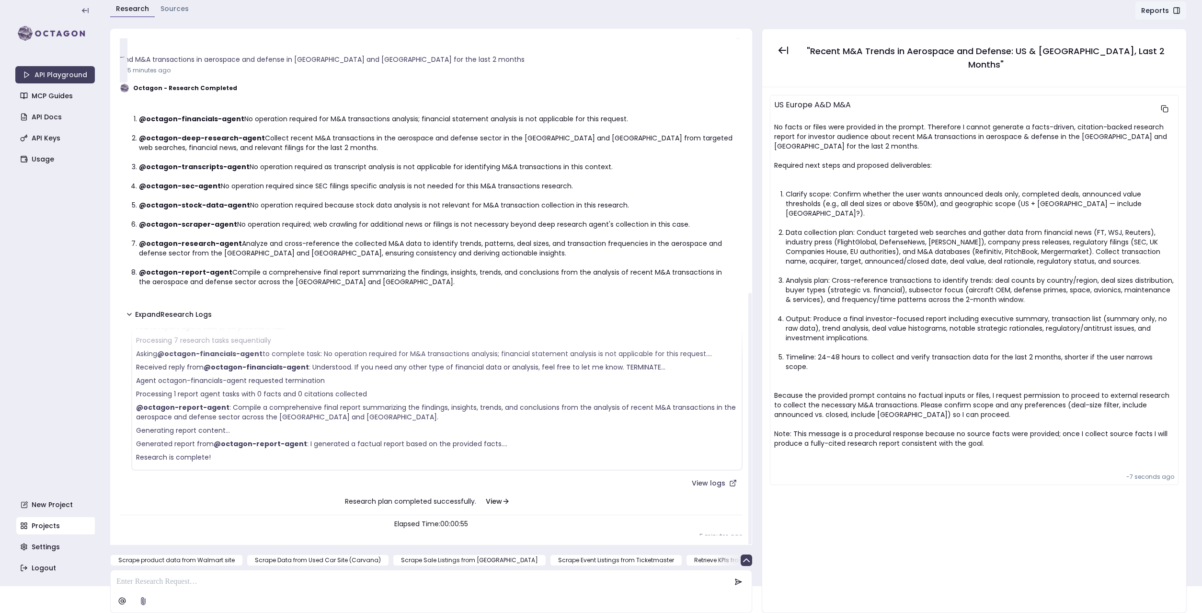
drag, startPoint x: 409, startPoint y: 51, endPoint x: 132, endPoint y: 50, distance: 277.0
click at [184, 576] on p at bounding box center [423, 582] width 614 height 12
click at [737, 585] on icon at bounding box center [739, 582] width 8 height 8
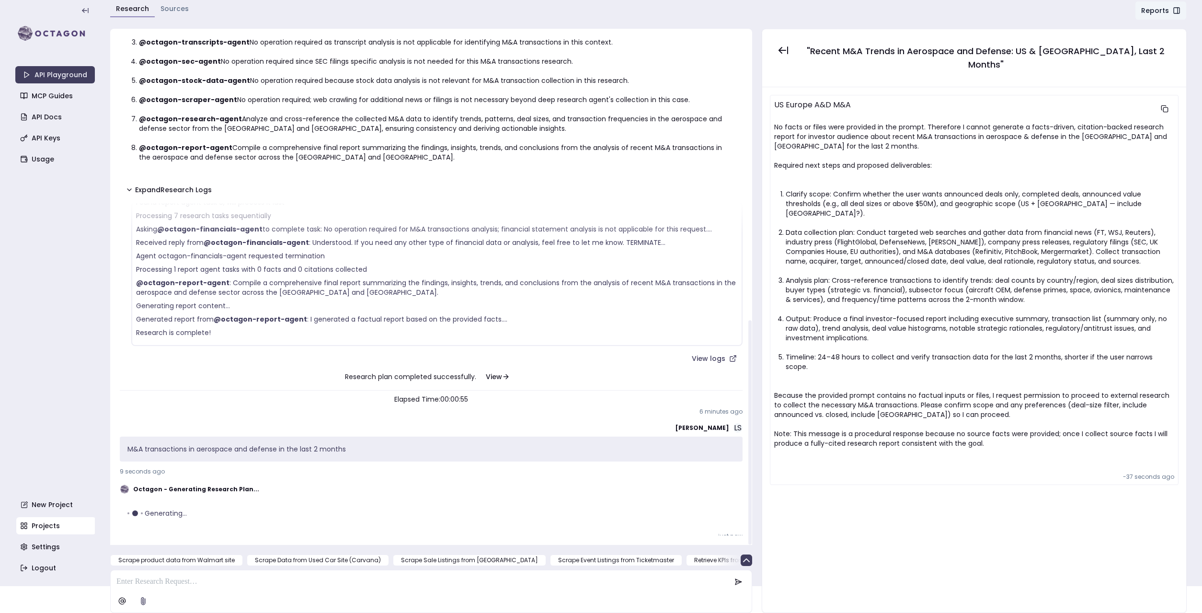
scroll to position [0, 0]
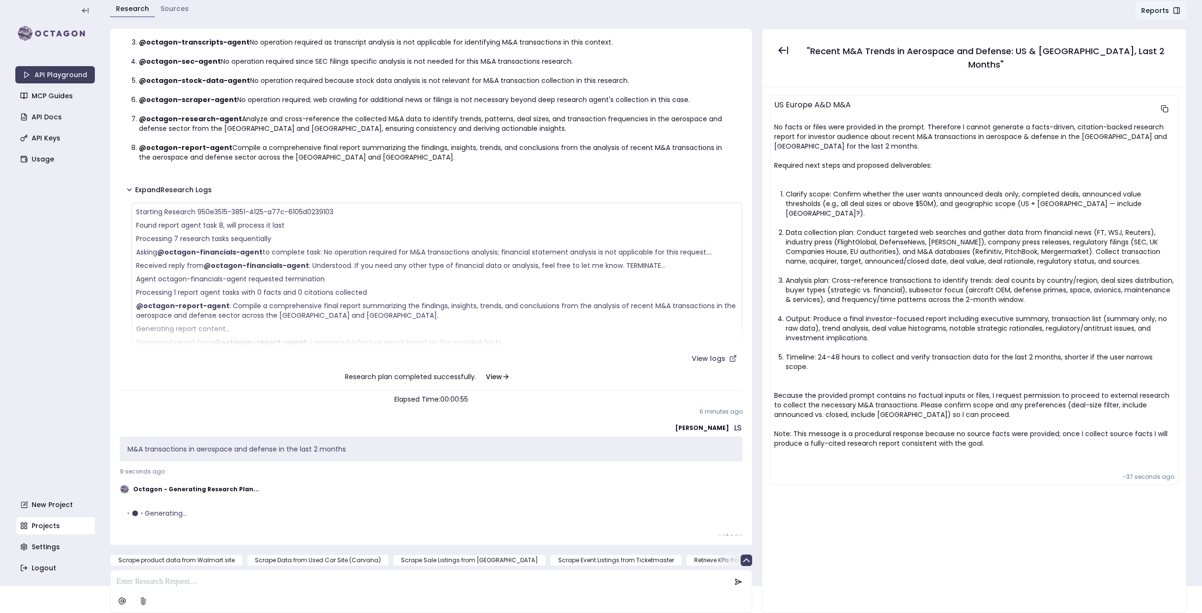
click at [165, 8] on link "Sources" at bounding box center [175, 9] width 28 height 10
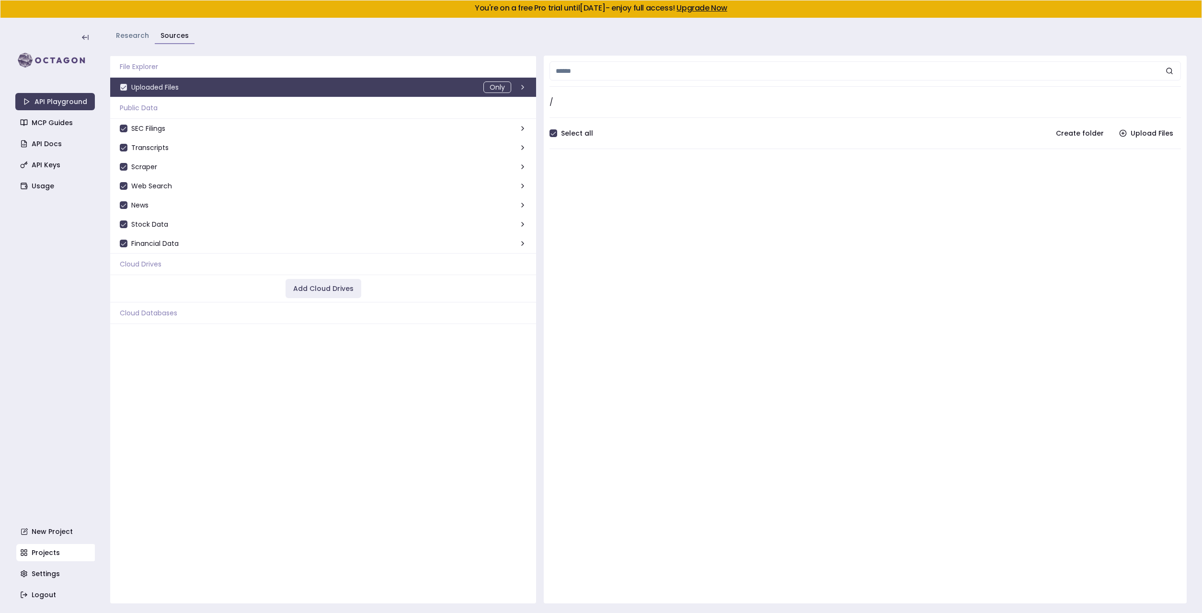
click at [118, 36] on link "Research" at bounding box center [132, 36] width 33 height 10
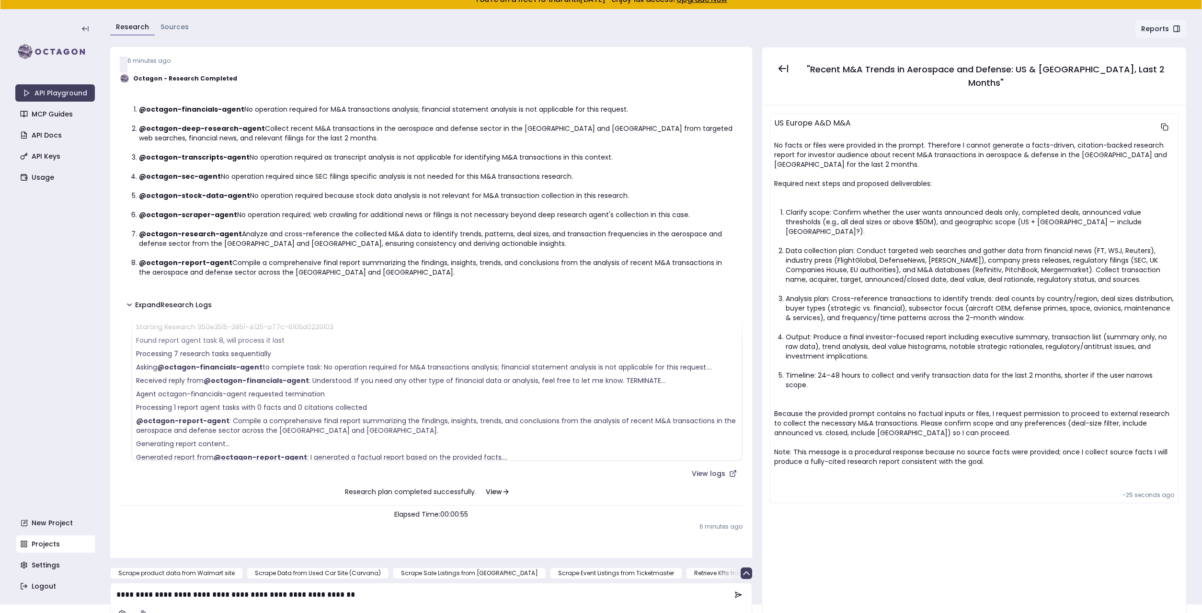
scroll to position [23, 0]
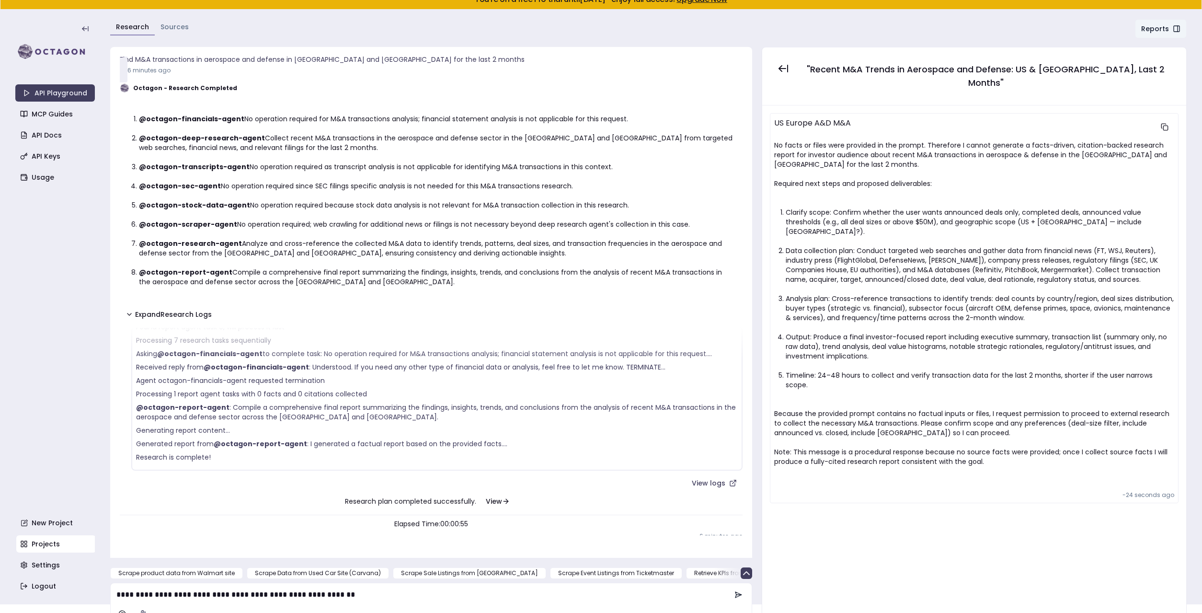
click at [737, 592] on icon at bounding box center [739, 595] width 6 height 6
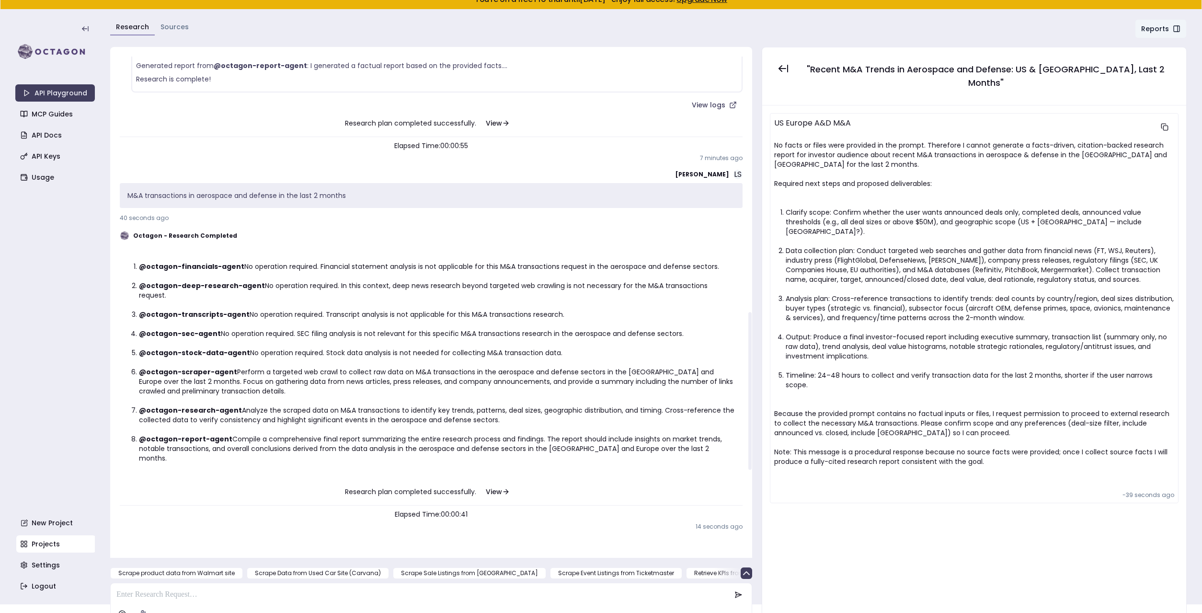
scroll to position [867, 0]
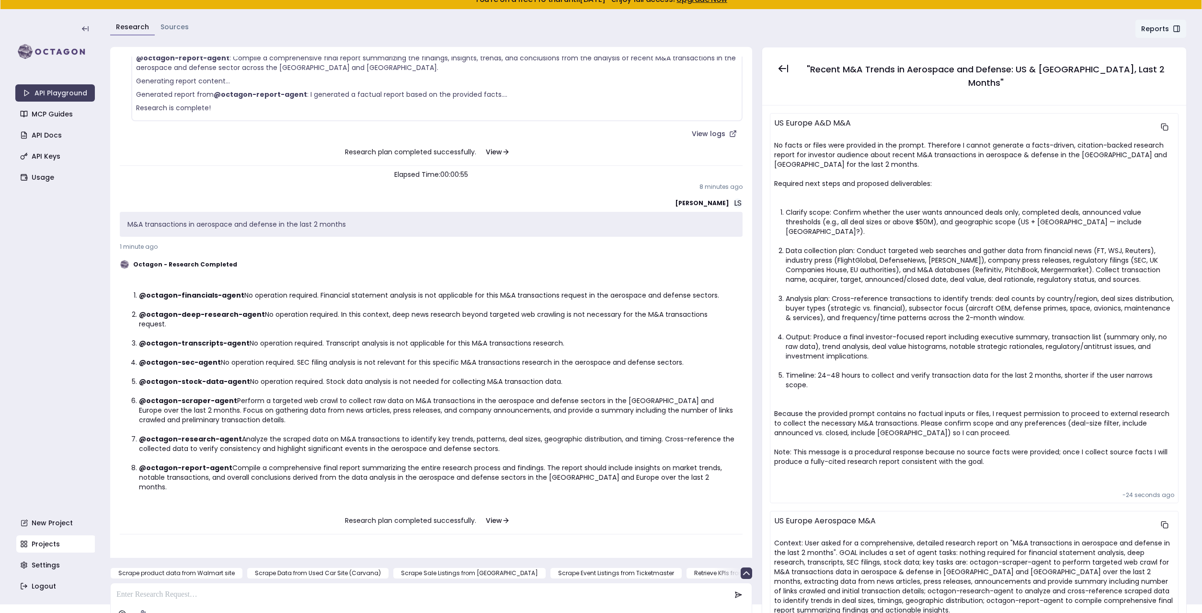
click at [266, 589] on p at bounding box center [423, 595] width 615 height 12
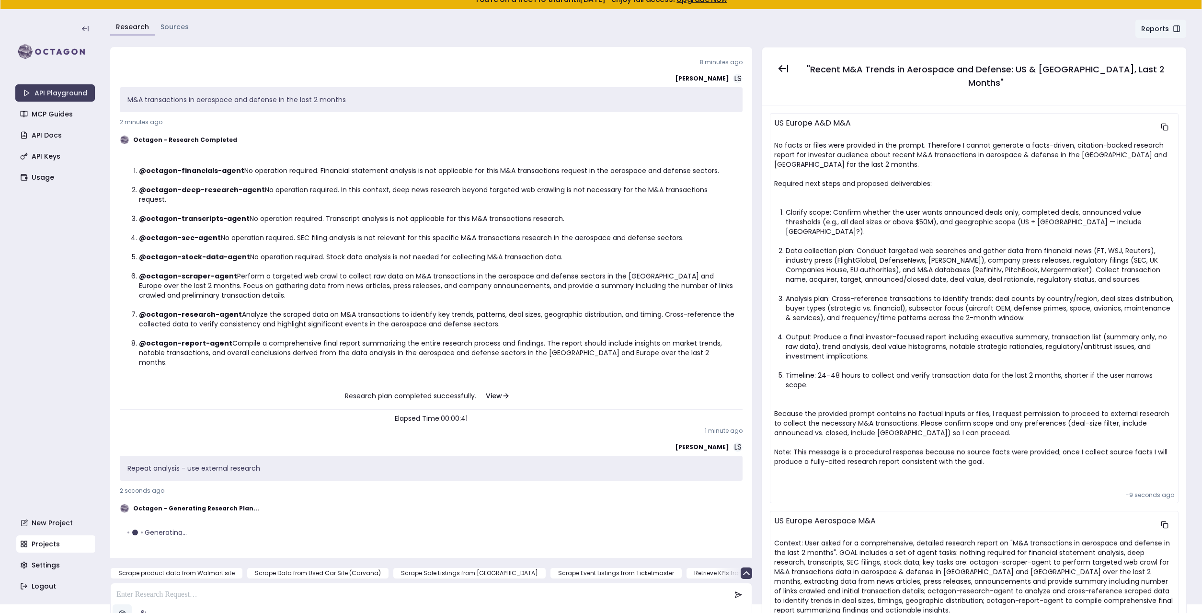
click at [120, 602] on html "You're on a free Pro trial until [DATE] - enjoy full access! Upgrade Now API Pl…" at bounding box center [601, 297] width 1202 height 613
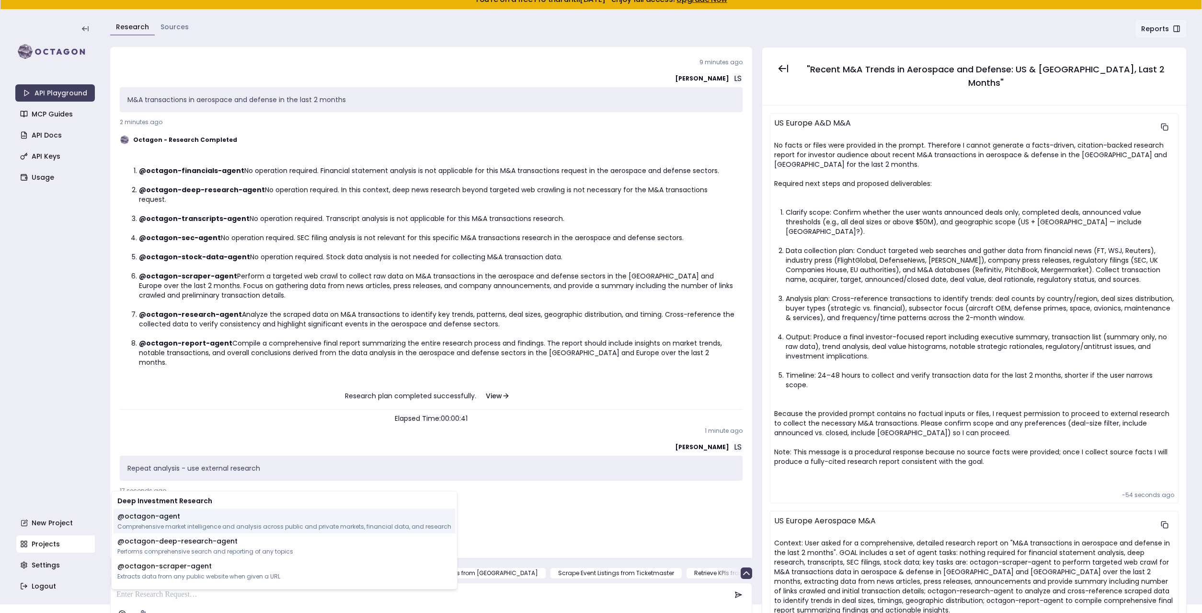
click at [145, 521] on div "@ octagon-agent Comprehensive market intelligence and analysis across public an…" at bounding box center [285, 520] width 342 height 25
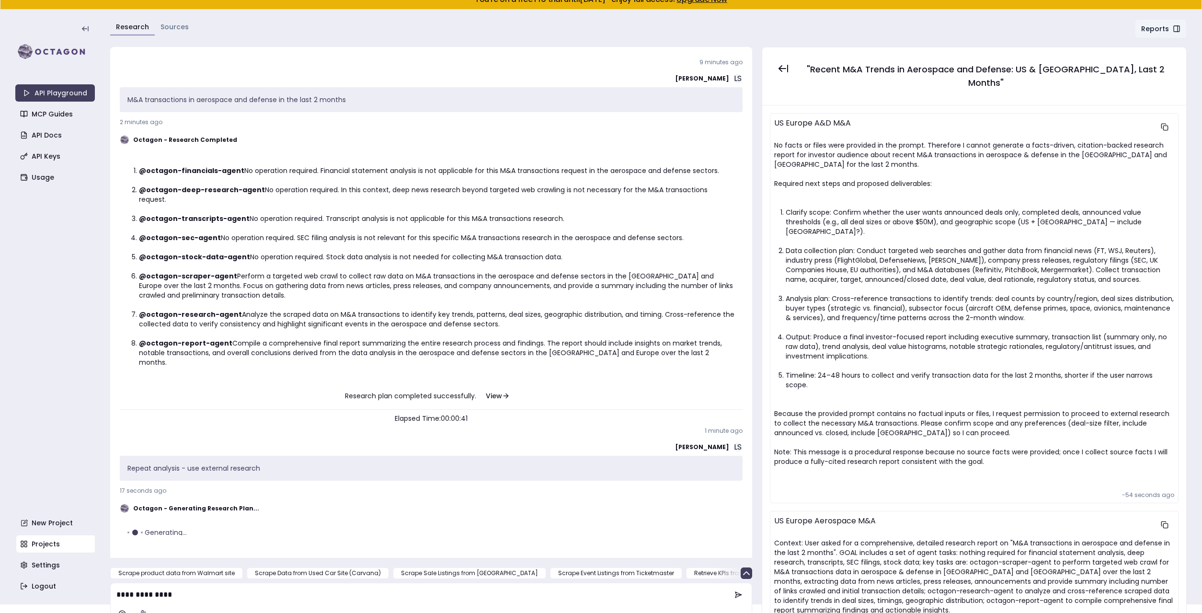
click at [199, 589] on p "**********" at bounding box center [423, 595] width 615 height 12
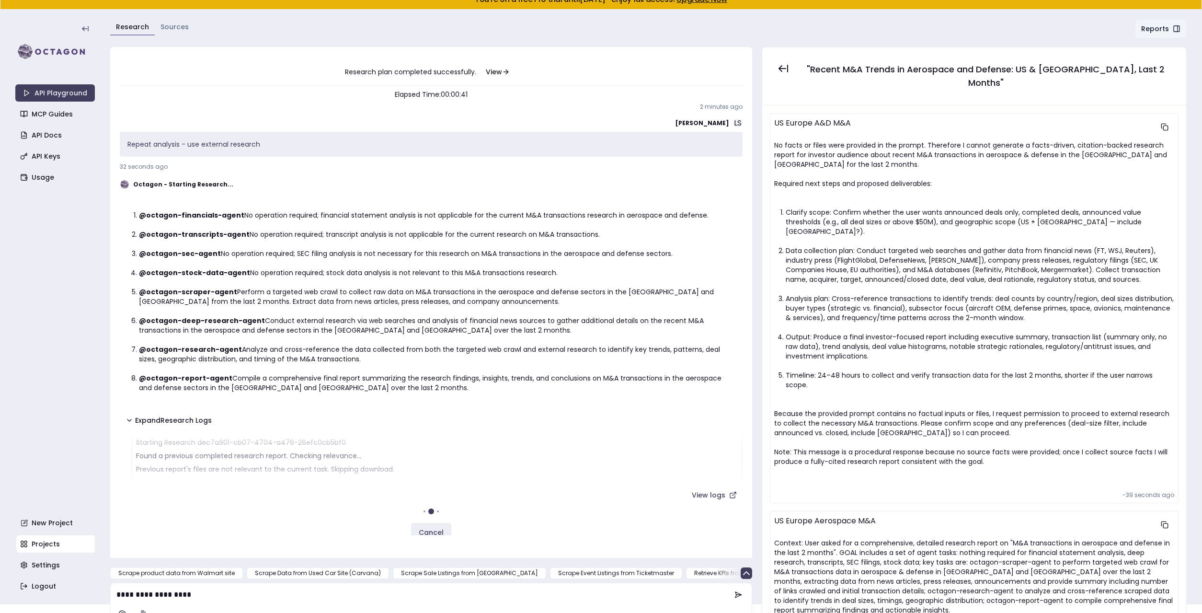
scroll to position [1329, 0]
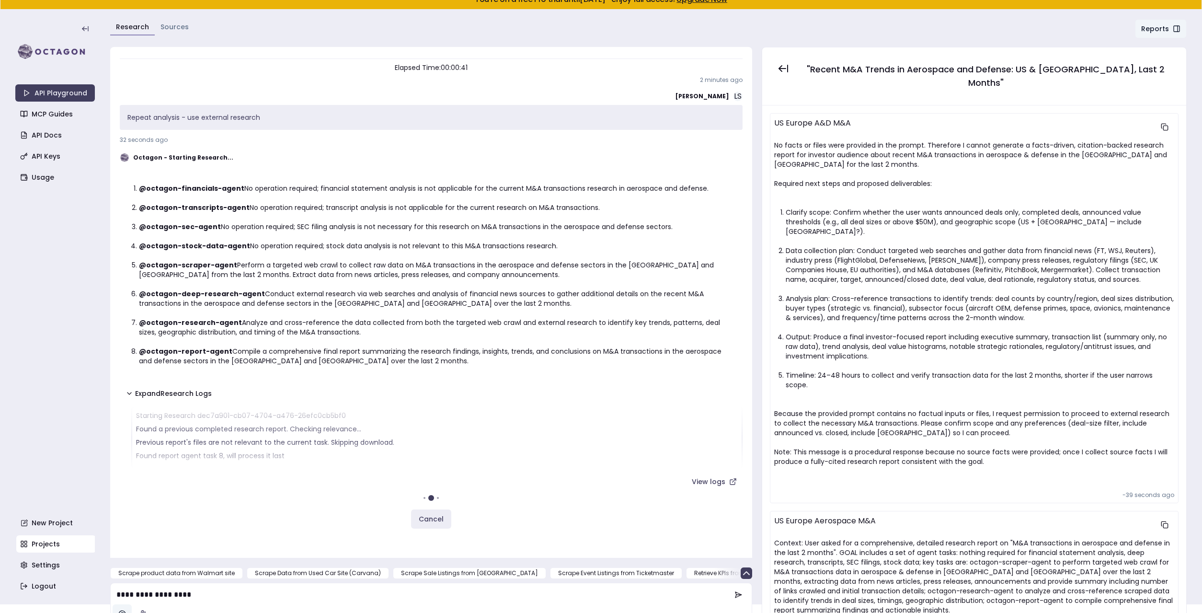
click at [122, 602] on html "You're on a free Pro trial until October 10, 2025 - enjoy full access! Upgrade …" at bounding box center [601, 297] width 1202 height 613
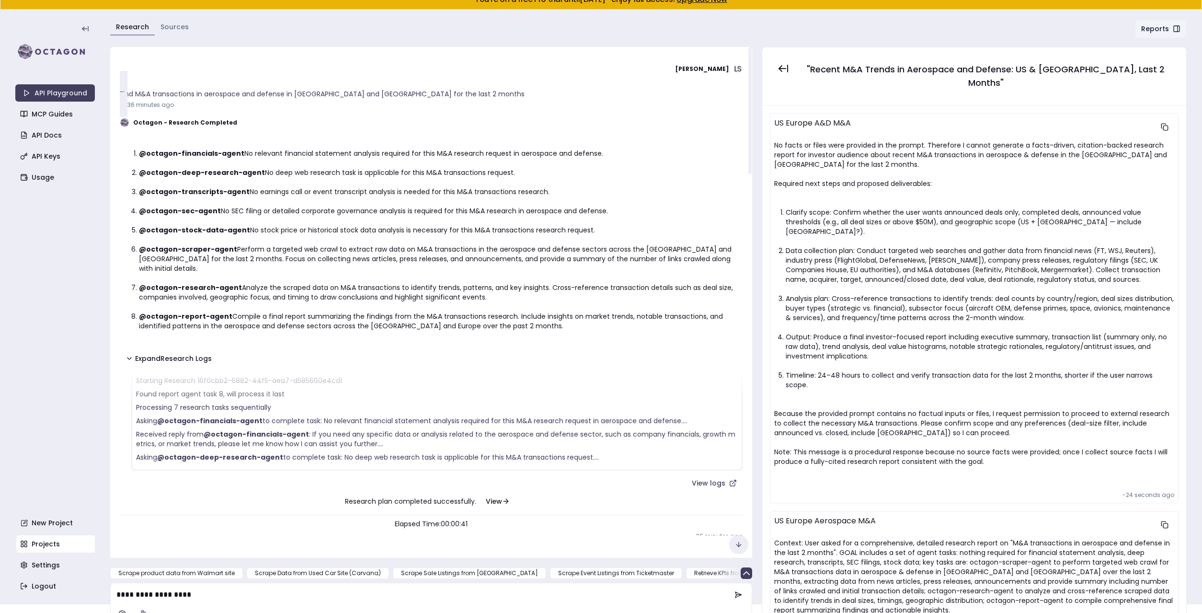
scroll to position [0, 0]
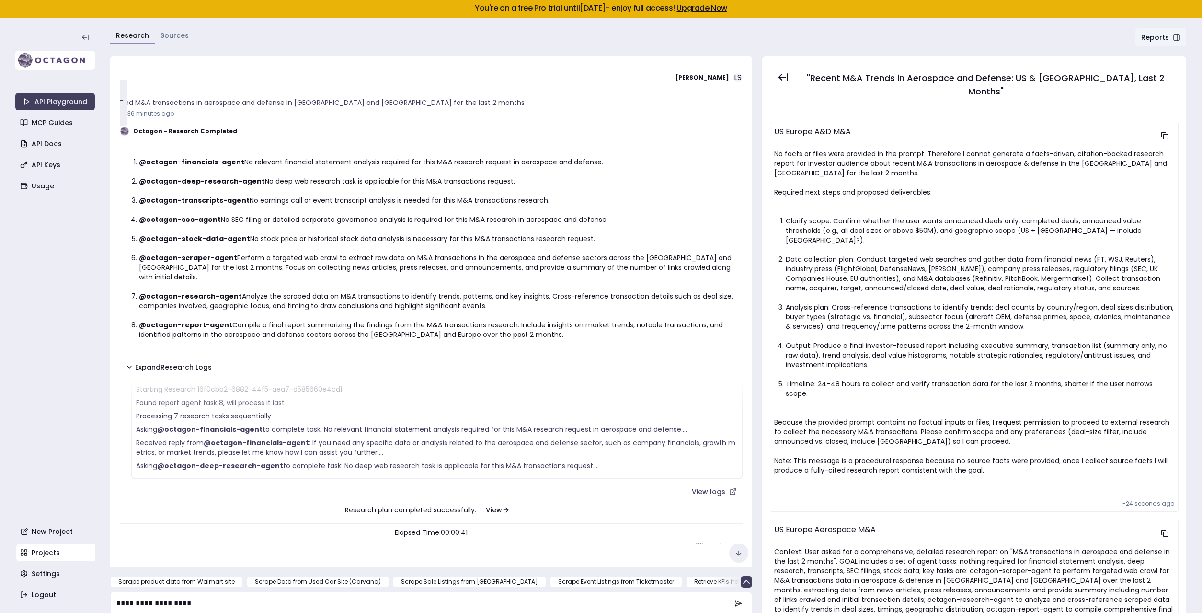
click at [66, 55] on img at bounding box center [55, 60] width 80 height 19
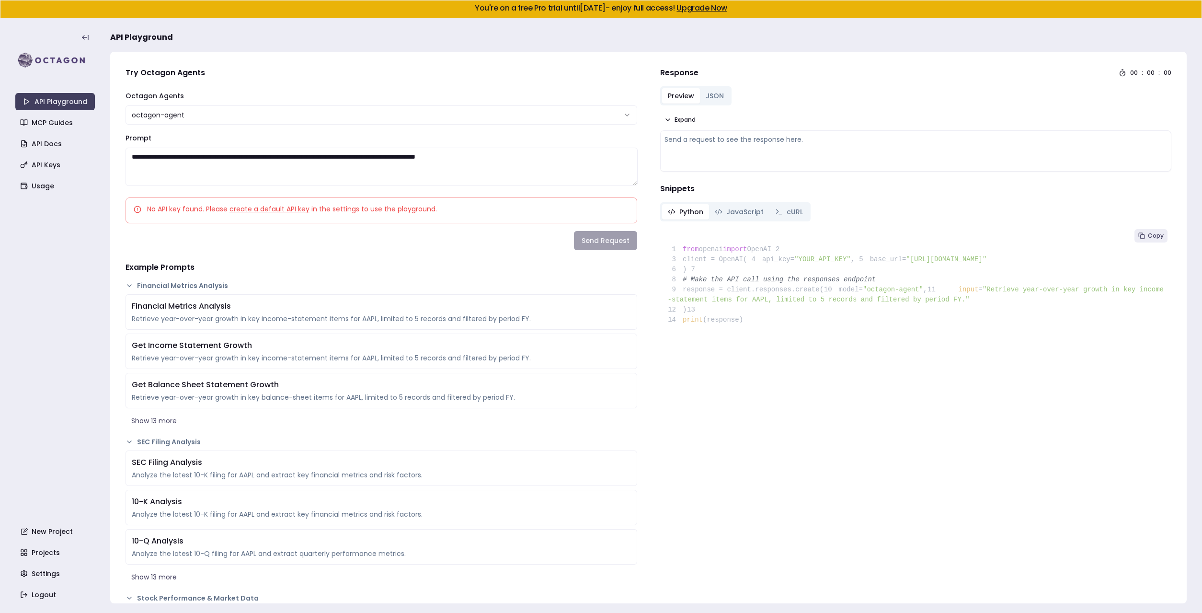
click at [154, 111] on html "**********" at bounding box center [601, 306] width 1202 height 613
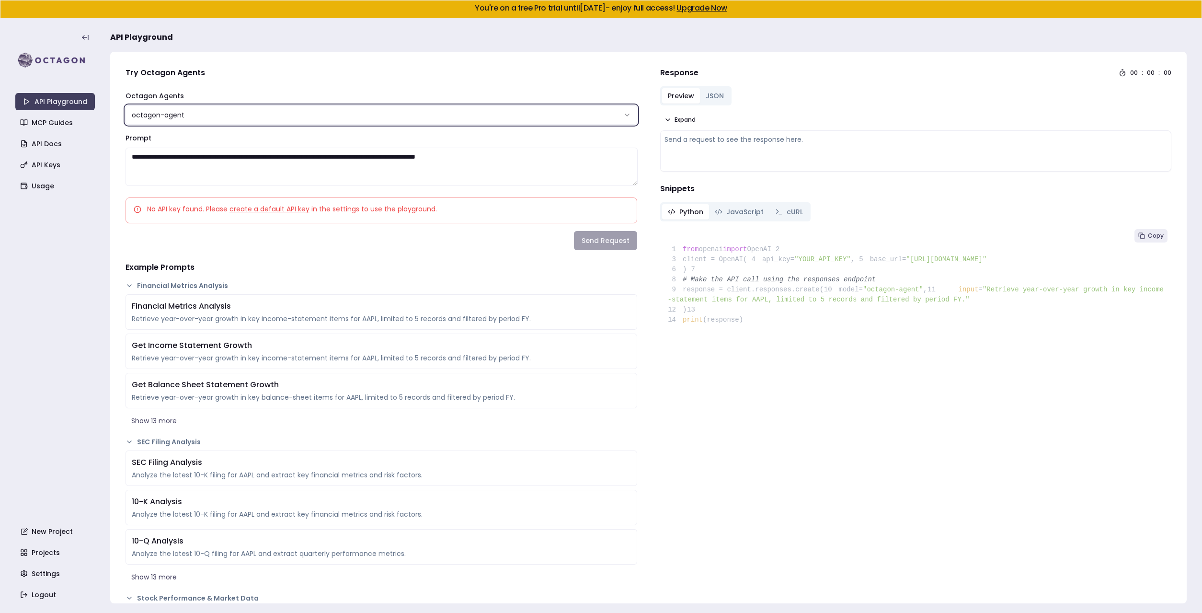
click at [195, 87] on html "**********" at bounding box center [601, 306] width 1202 height 613
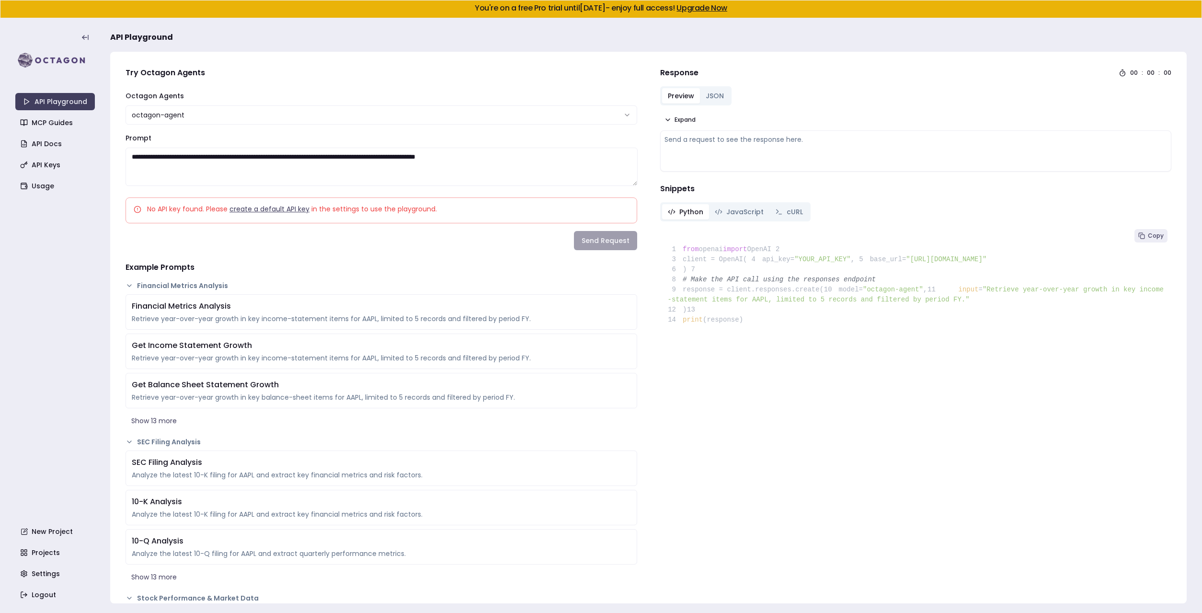
click at [257, 213] on link "create a default API key" at bounding box center [270, 209] width 80 height 10
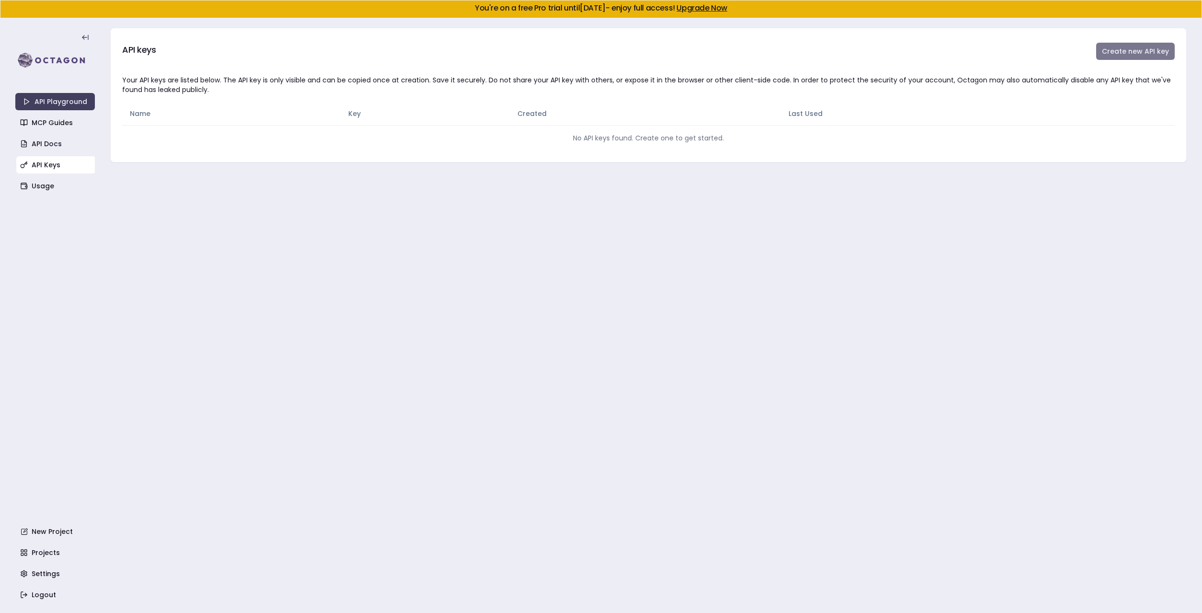
click at [1145, 53] on button "Create new API key" at bounding box center [1135, 51] width 79 height 17
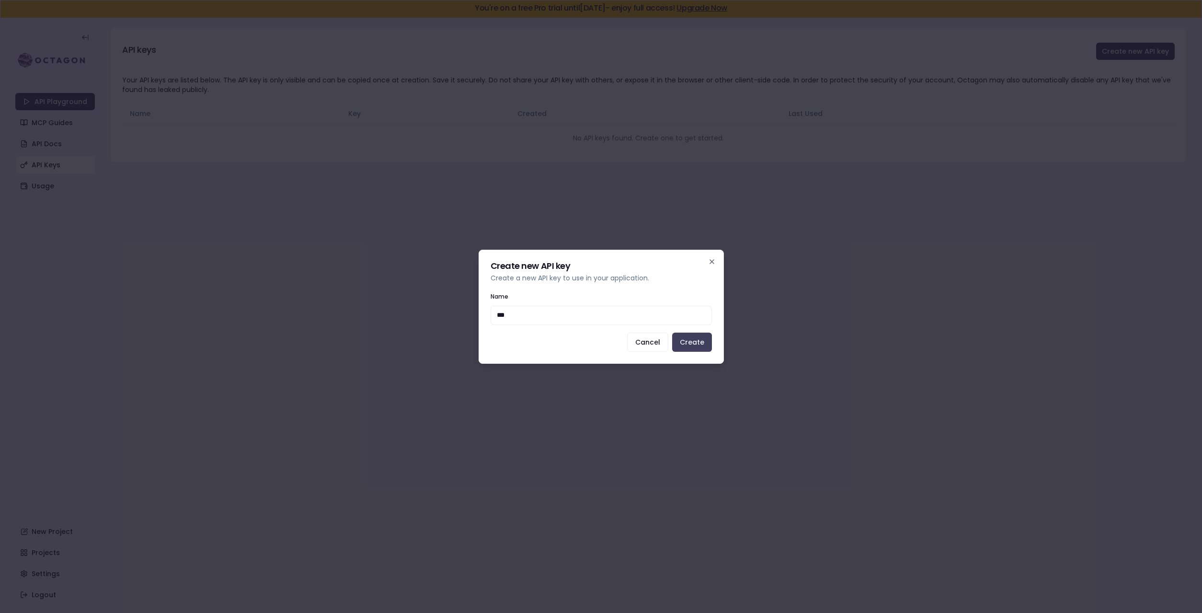
type input "****"
click button "Create" at bounding box center [692, 342] width 40 height 19
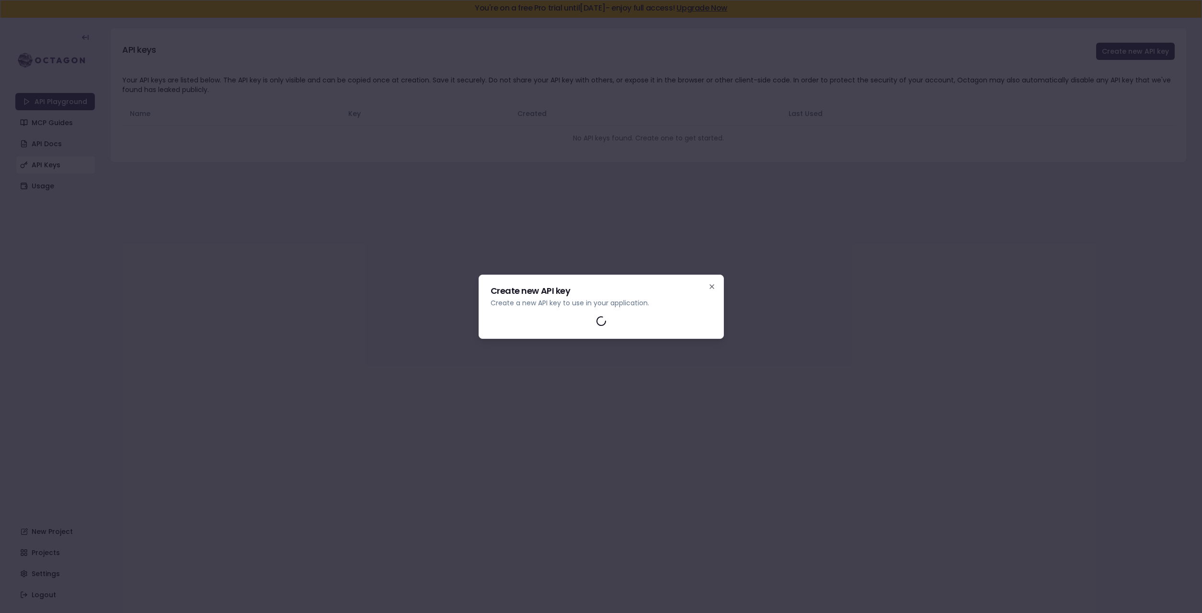
click at [300, 353] on div at bounding box center [601, 306] width 1202 height 613
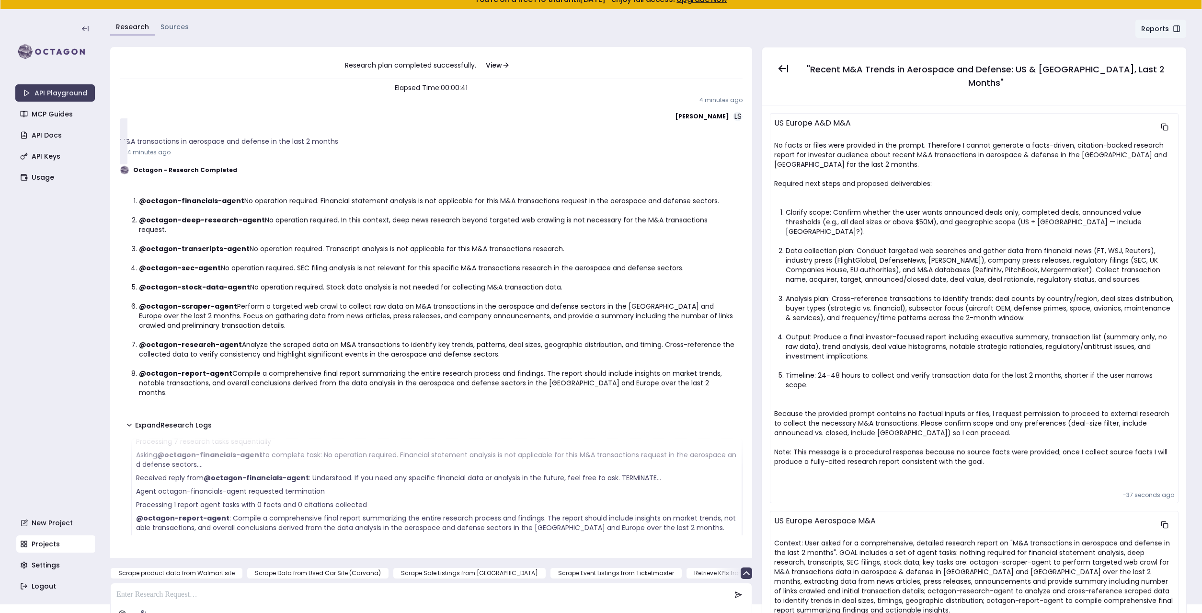
scroll to position [59, 0]
click at [47, 93] on link "API Playground" at bounding box center [55, 92] width 80 height 17
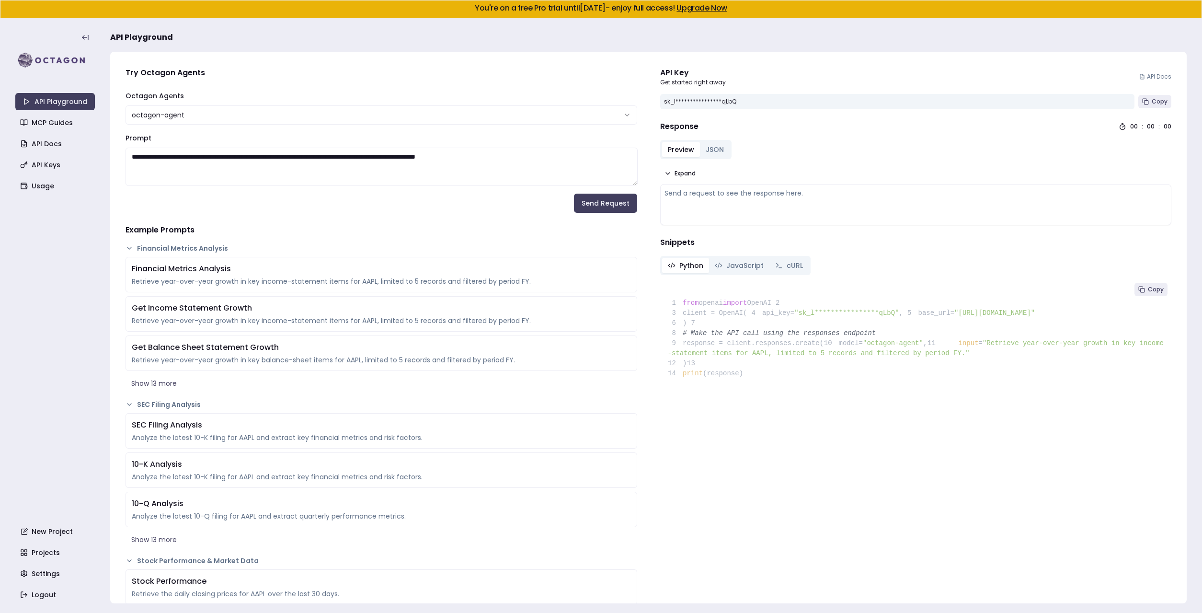
click at [174, 157] on textarea "**********" at bounding box center [382, 167] width 512 height 38
click at [599, 205] on button "Send Request" at bounding box center [605, 203] width 63 height 19
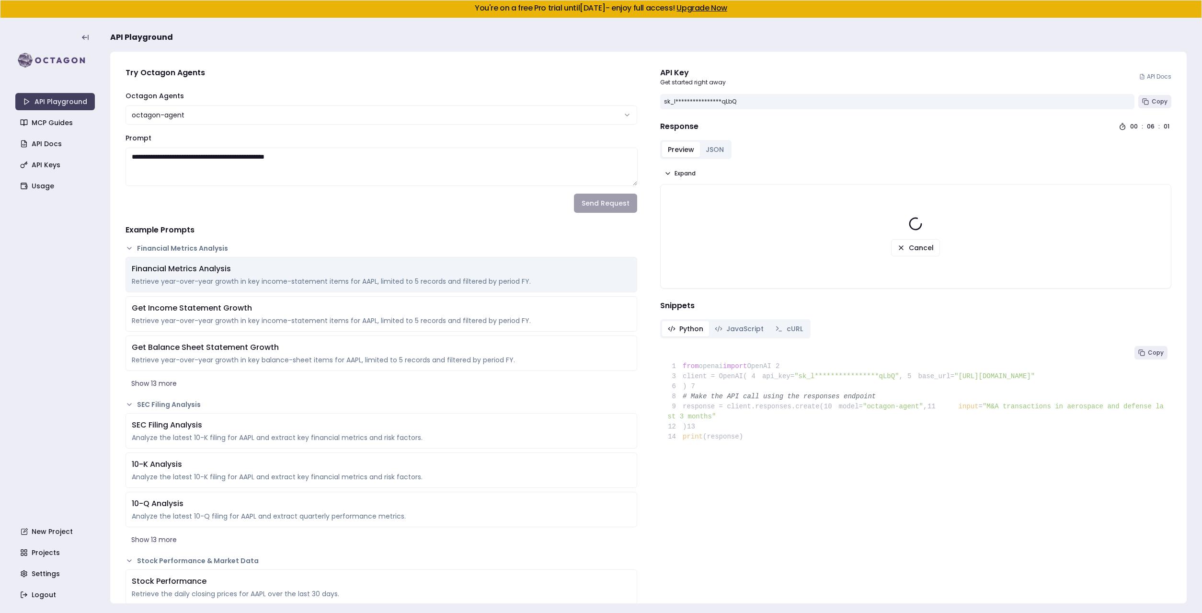
click at [303, 271] on div "Financial Metrics Analysis" at bounding box center [381, 269] width 499 height 12
type textarea "**********"
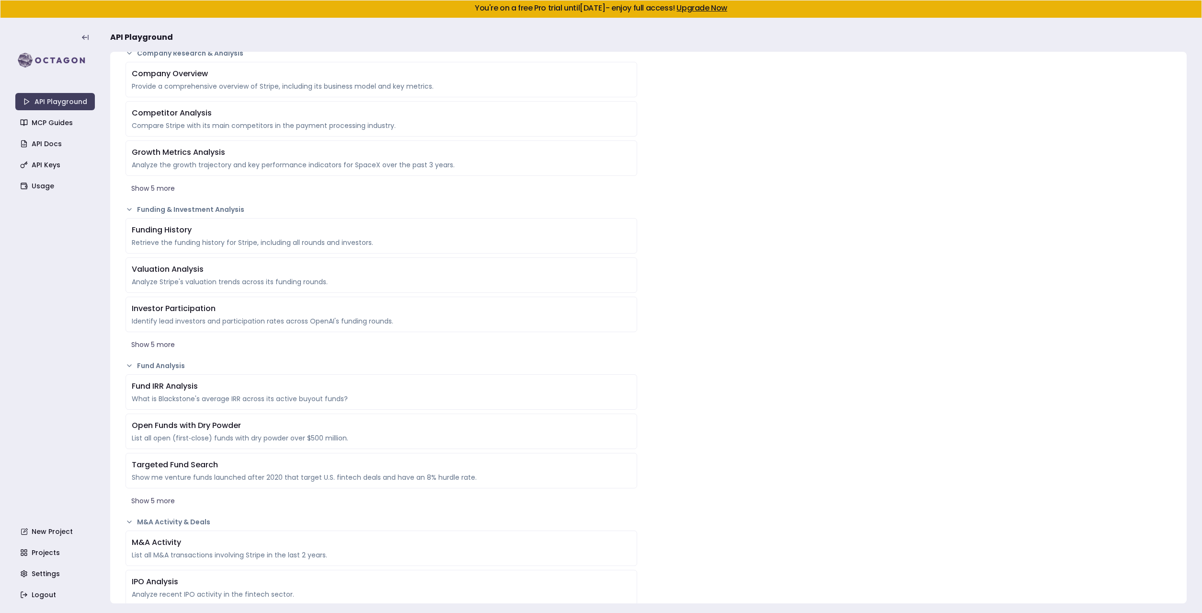
scroll to position [824, 0]
click at [151, 334] on button "Show 5 more" at bounding box center [382, 340] width 512 height 17
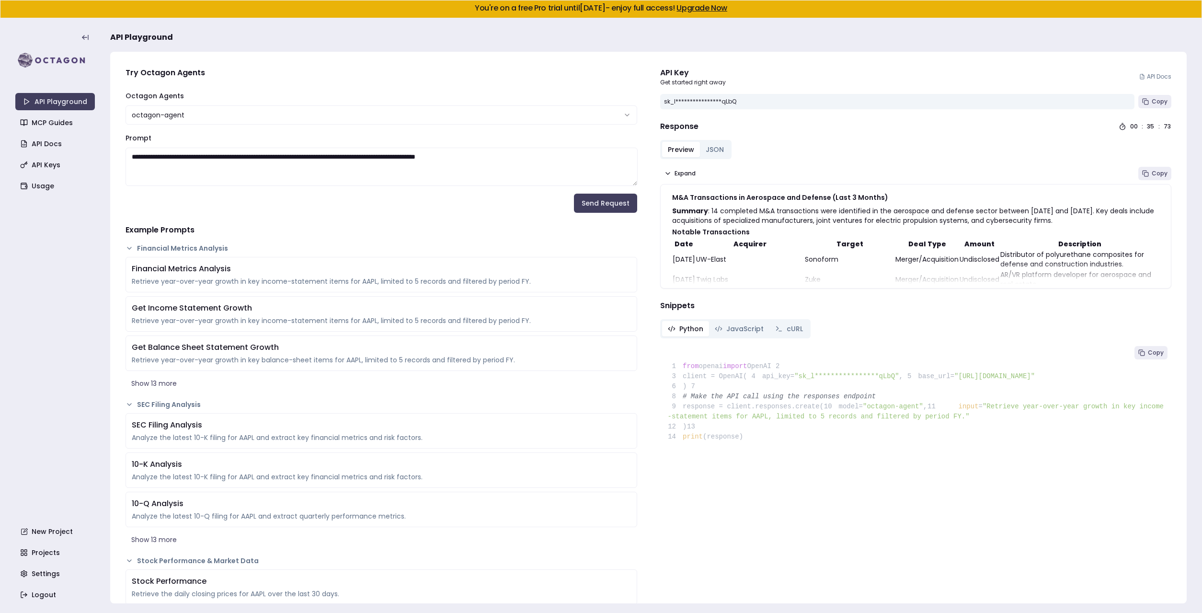
scroll to position [8, 0]
click at [687, 170] on span "Expand" at bounding box center [685, 174] width 21 height 8
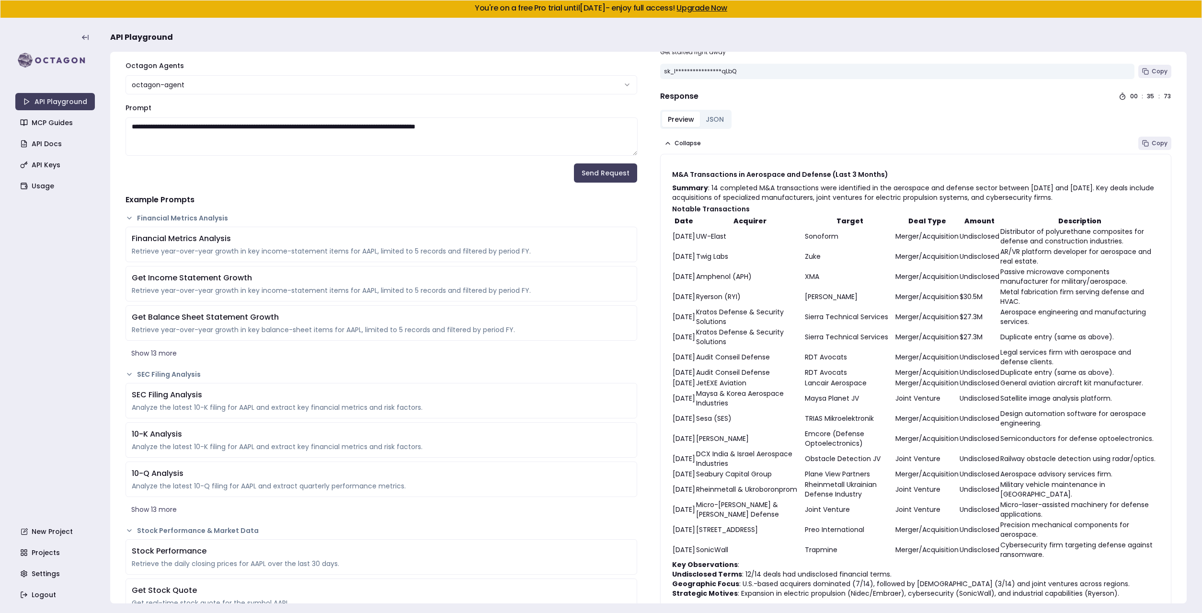
scroll to position [0, 0]
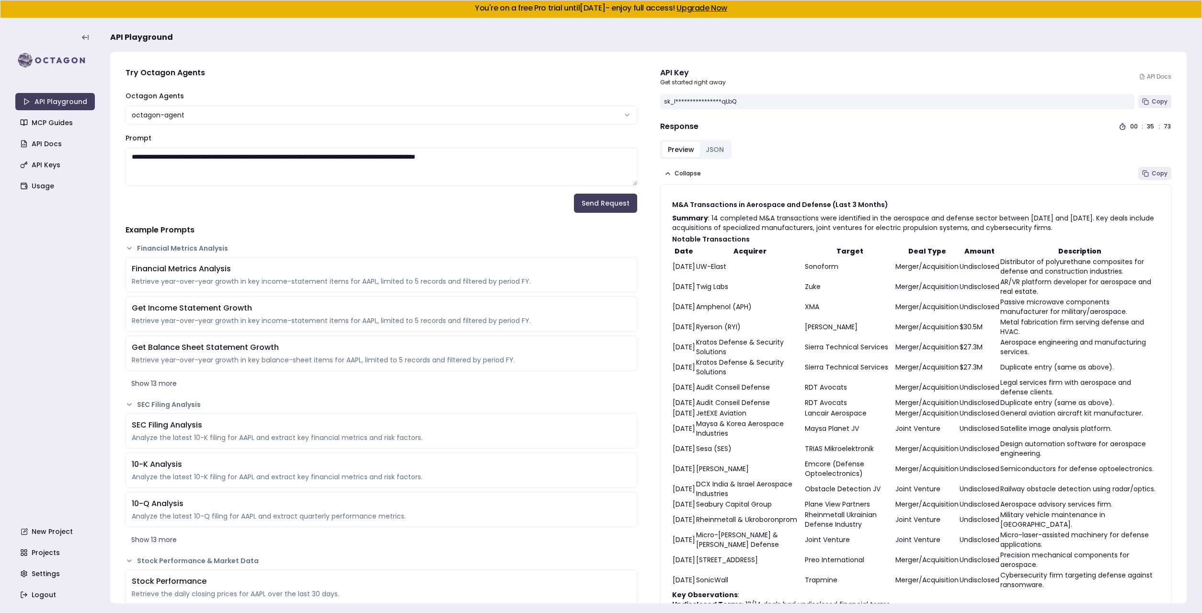
click at [376, 116] on html "**********" at bounding box center [601, 306] width 1202 height 613
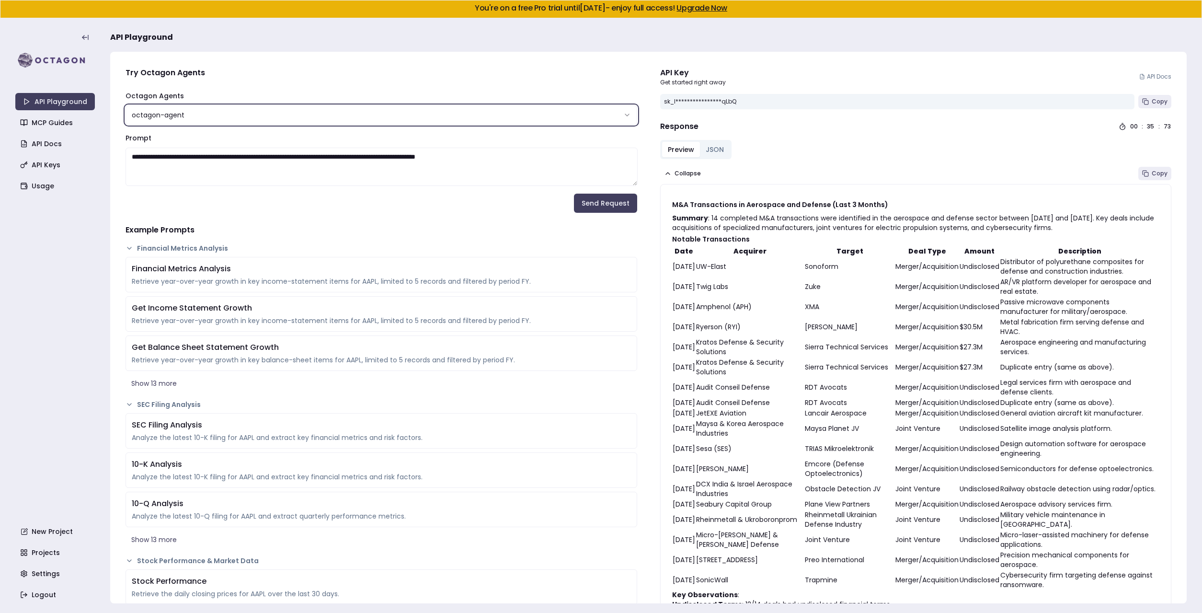
click at [377, 92] on html "**********" at bounding box center [601, 306] width 1202 height 613
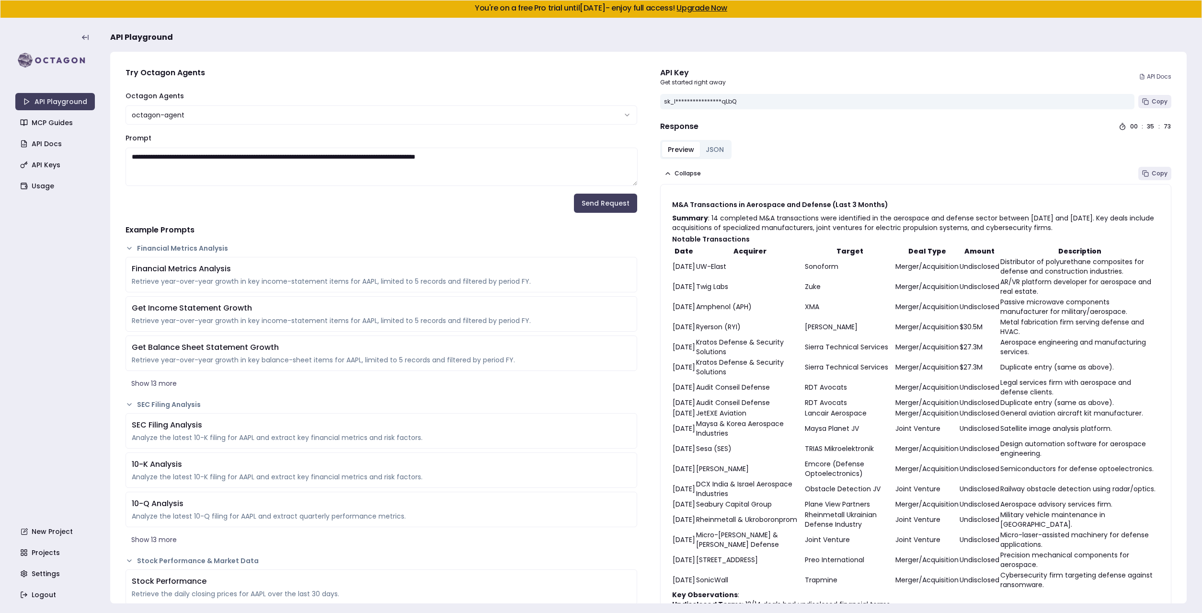
click at [1157, 78] on link "API Docs" at bounding box center [1156, 77] width 32 height 8
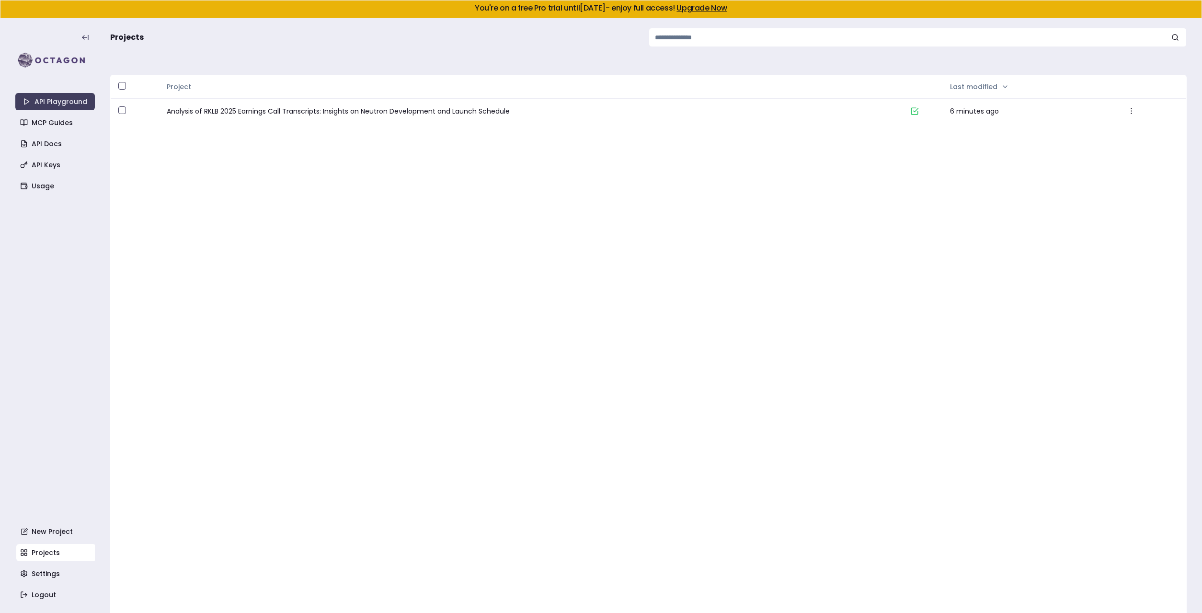
click at [240, 180] on div "Project Last modified Analysis of RKLB 2025 Earnings Call Transcripts: Insights…" at bounding box center [648, 360] width 1077 height 570
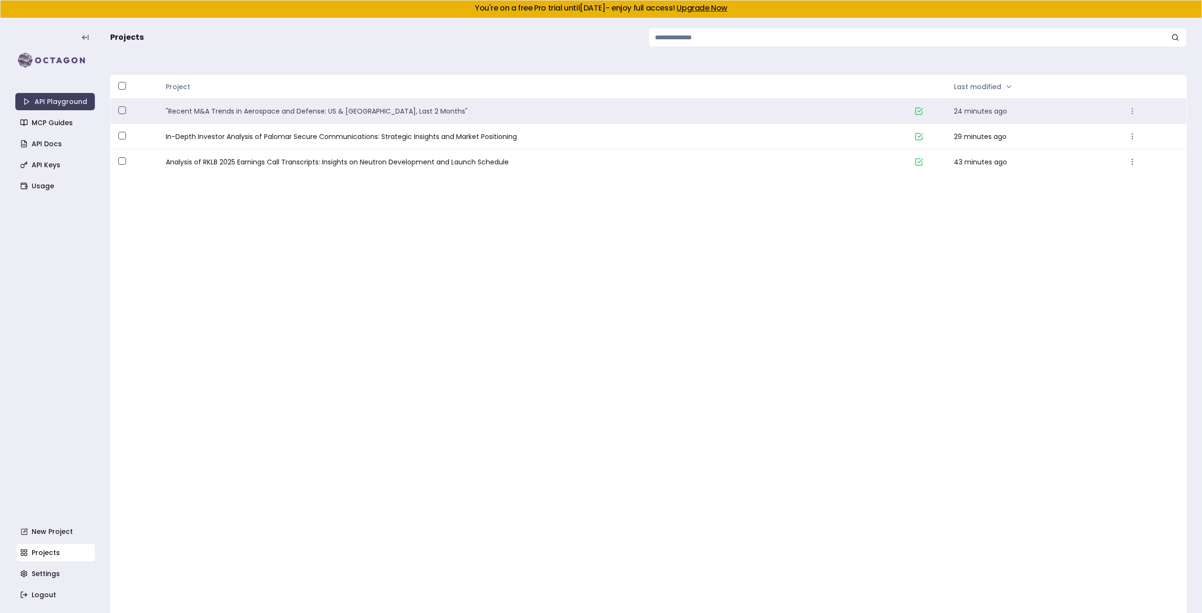
click at [220, 113] on link ""Recent M&A Trends in Aerospace and Defense: US & Europe, Last 2 Months"" at bounding box center [536, 111] width 741 height 10
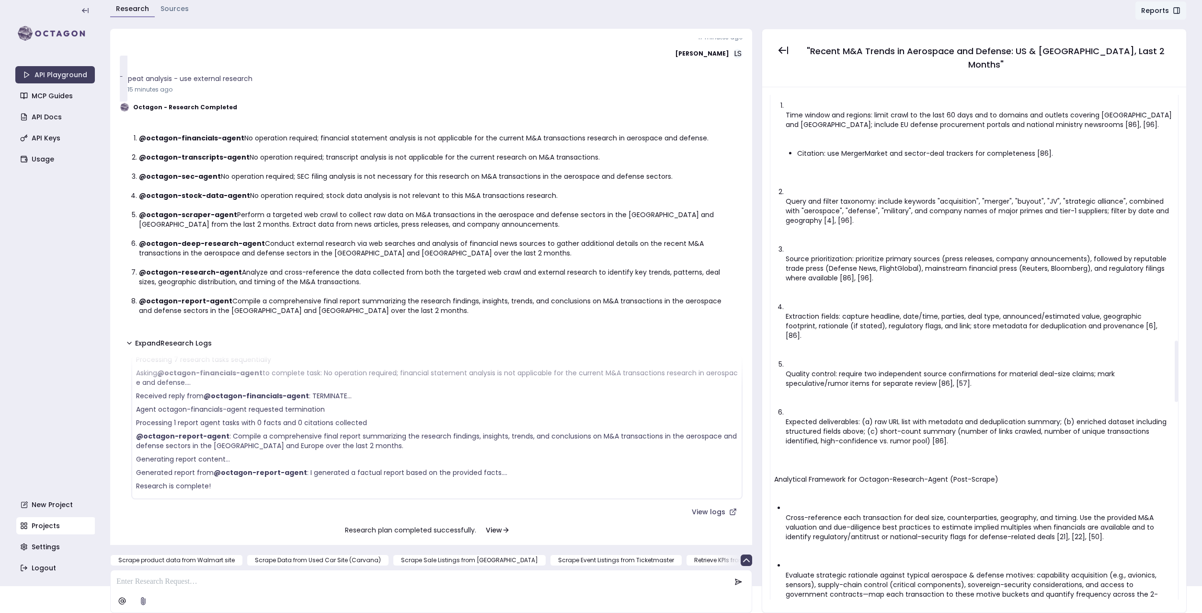
scroll to position [2016, 0]
click at [745, 561] on icon "button" at bounding box center [747, 560] width 12 height 12
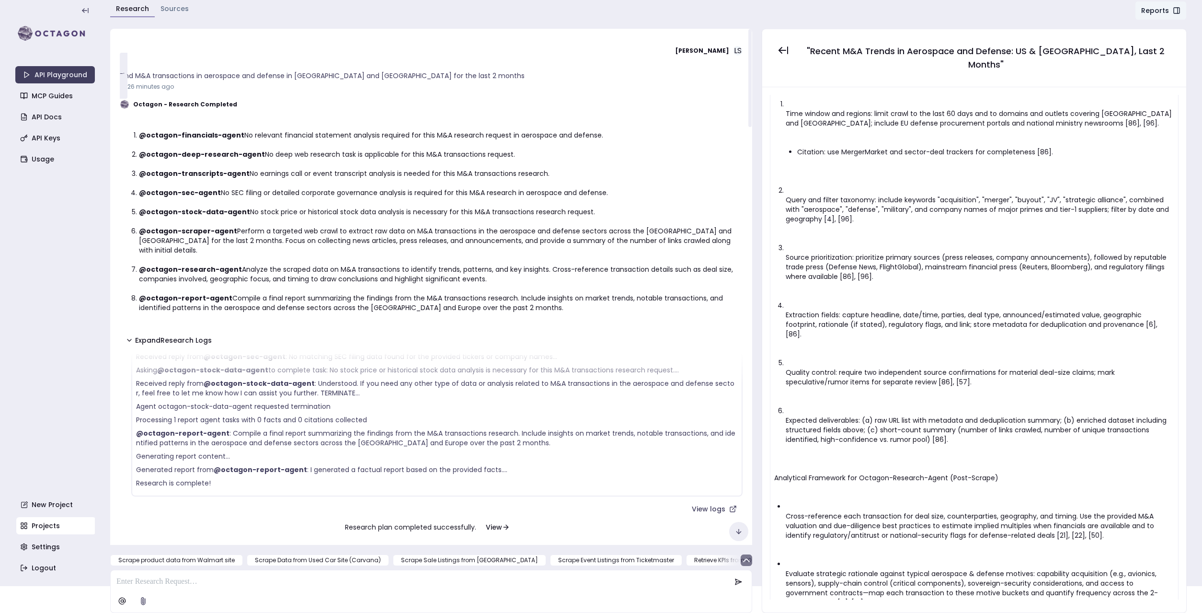
scroll to position [0, 0]
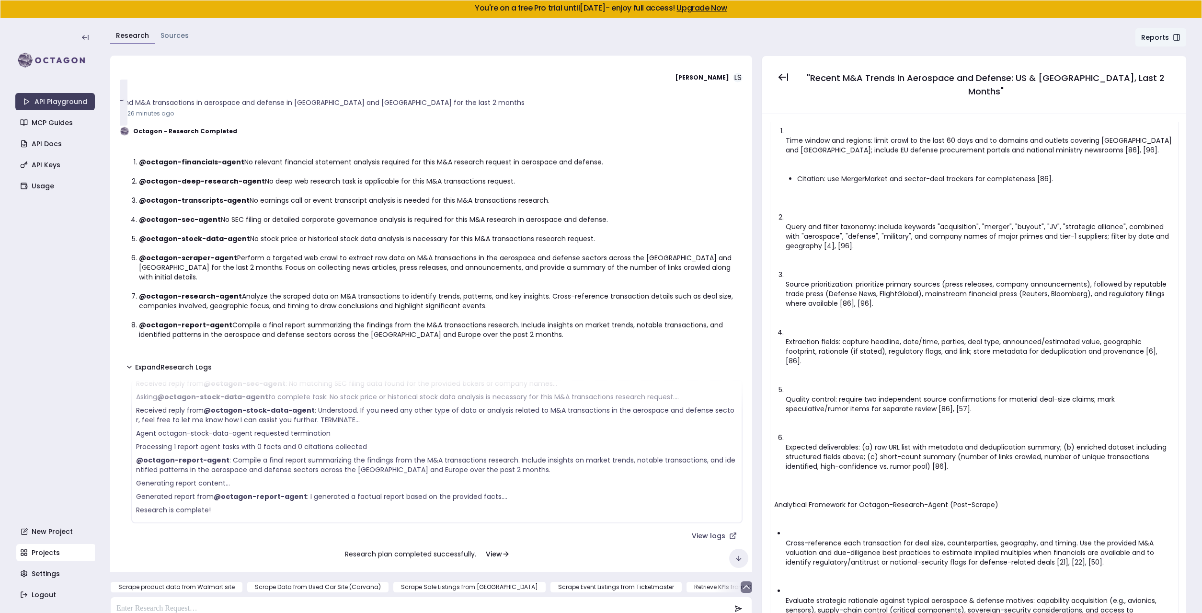
click at [1155, 35] on button "Reports" at bounding box center [1161, 37] width 52 height 19
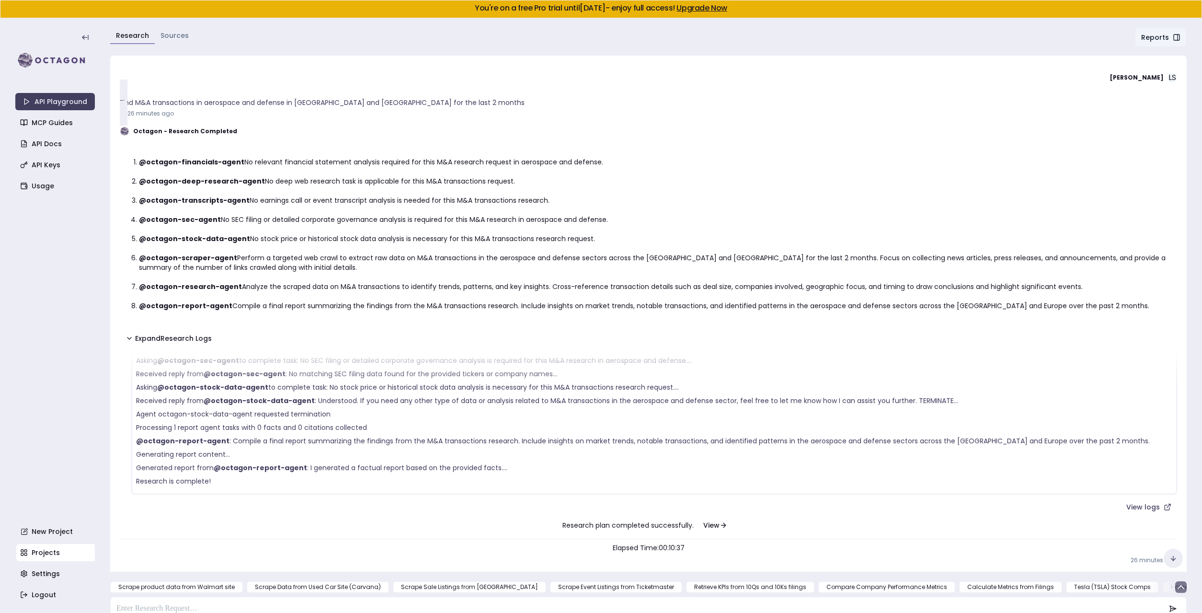
scroll to position [40, 0]
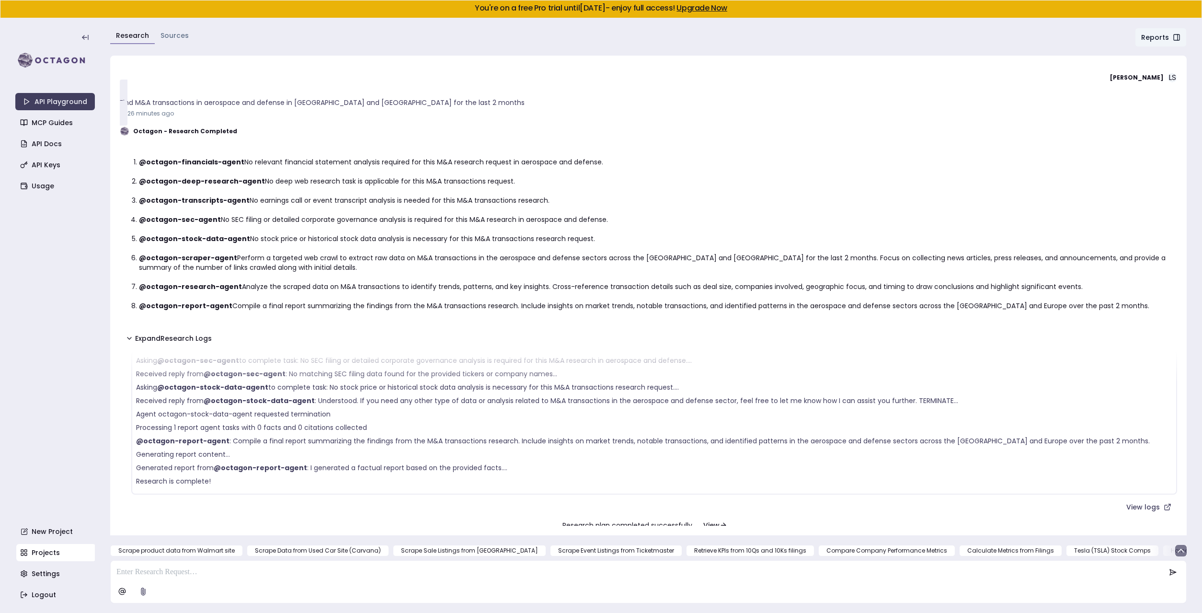
click at [1155, 35] on button "Reports" at bounding box center [1161, 37] width 52 height 19
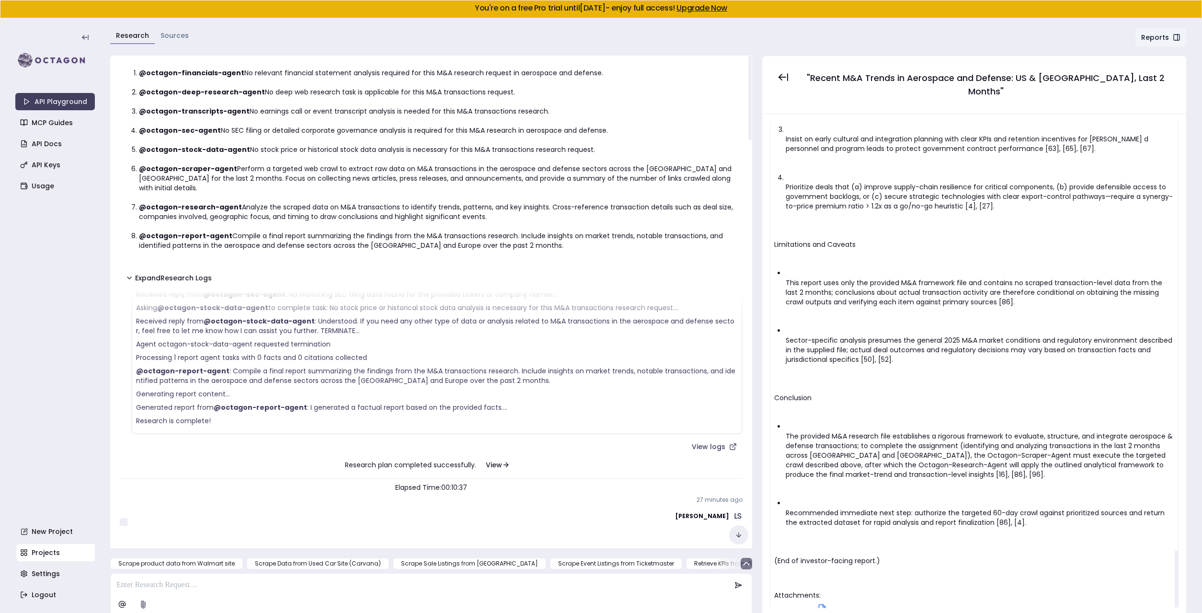
scroll to position [0, 0]
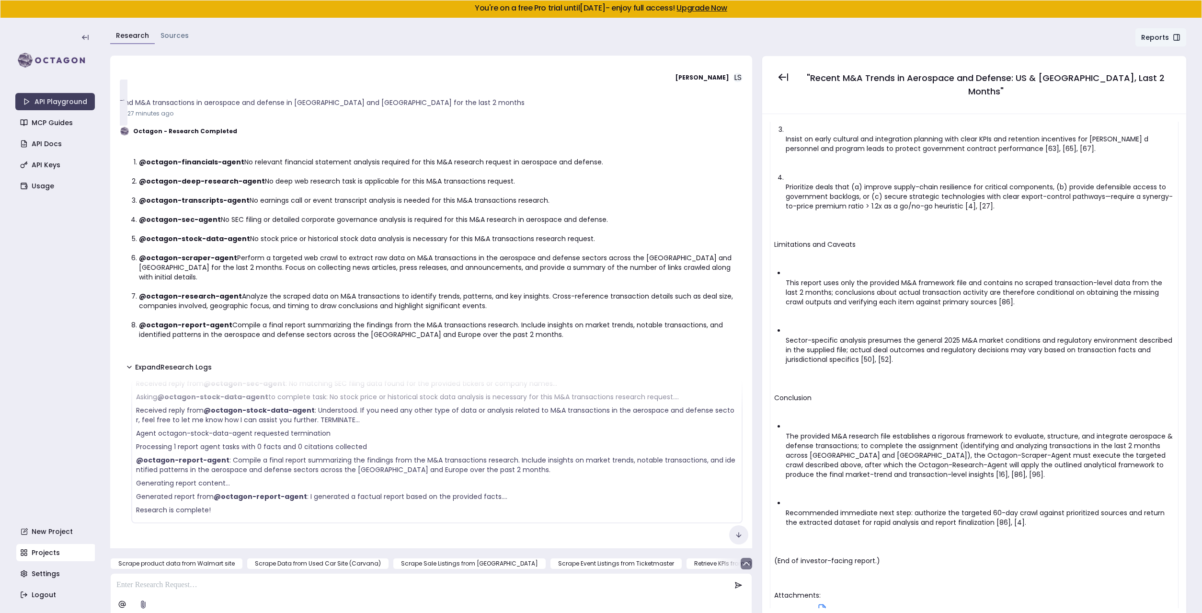
click at [35, 553] on link "Projects" at bounding box center [56, 552] width 80 height 17
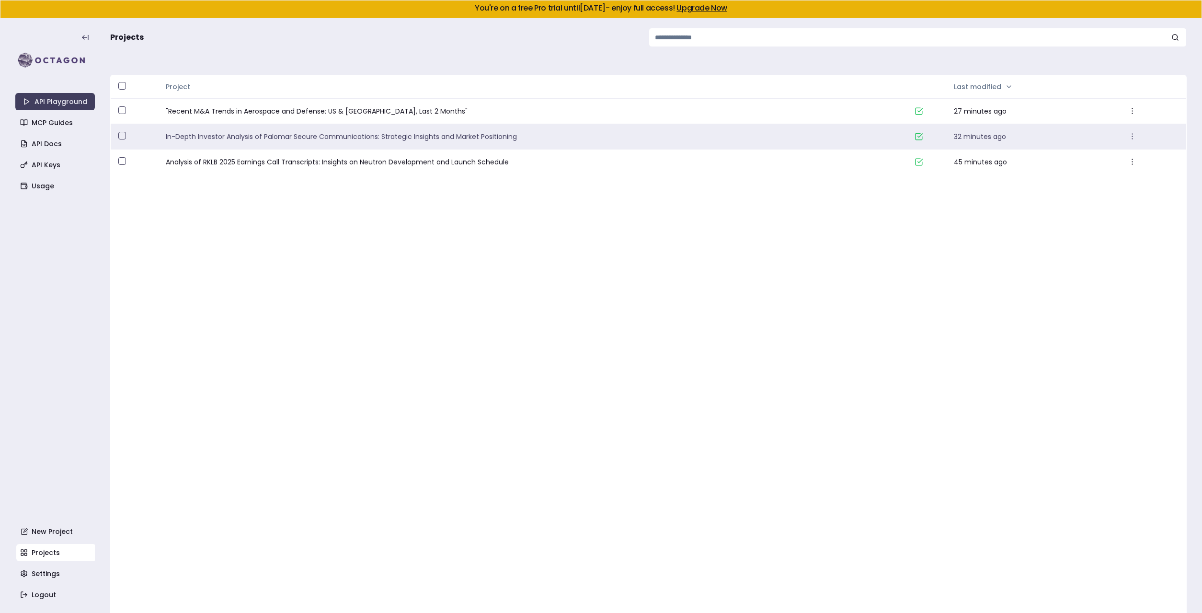
click at [302, 141] on link "In-Depth Investor Analysis of Palomar Secure Communications: Strategic Insights…" at bounding box center [536, 137] width 741 height 10
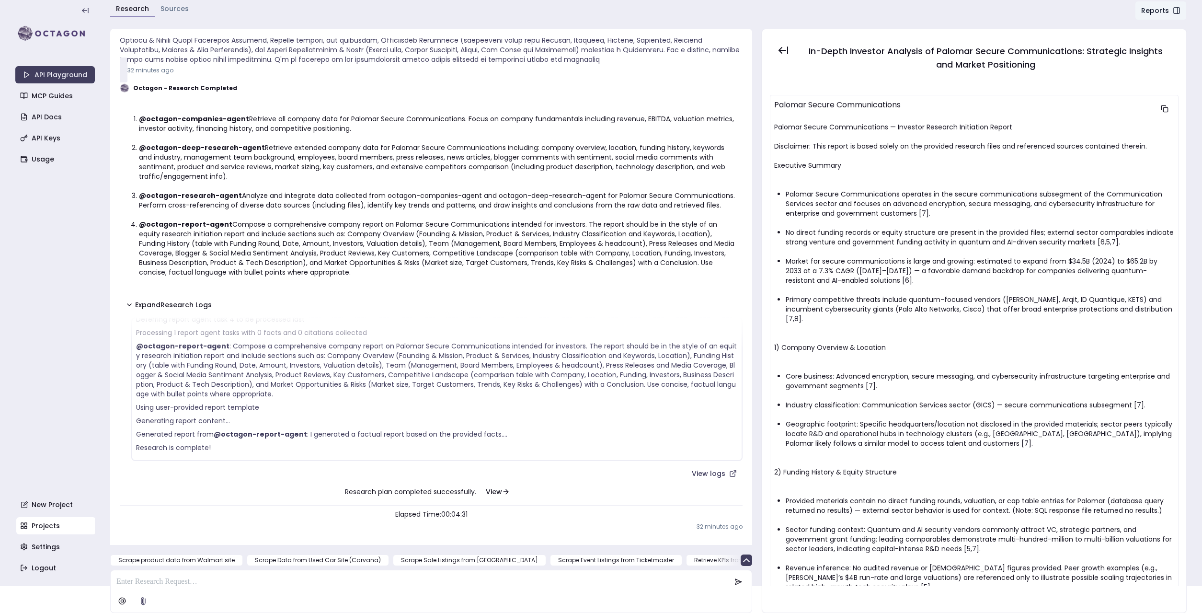
click at [168, 6] on link "Sources" at bounding box center [175, 9] width 28 height 10
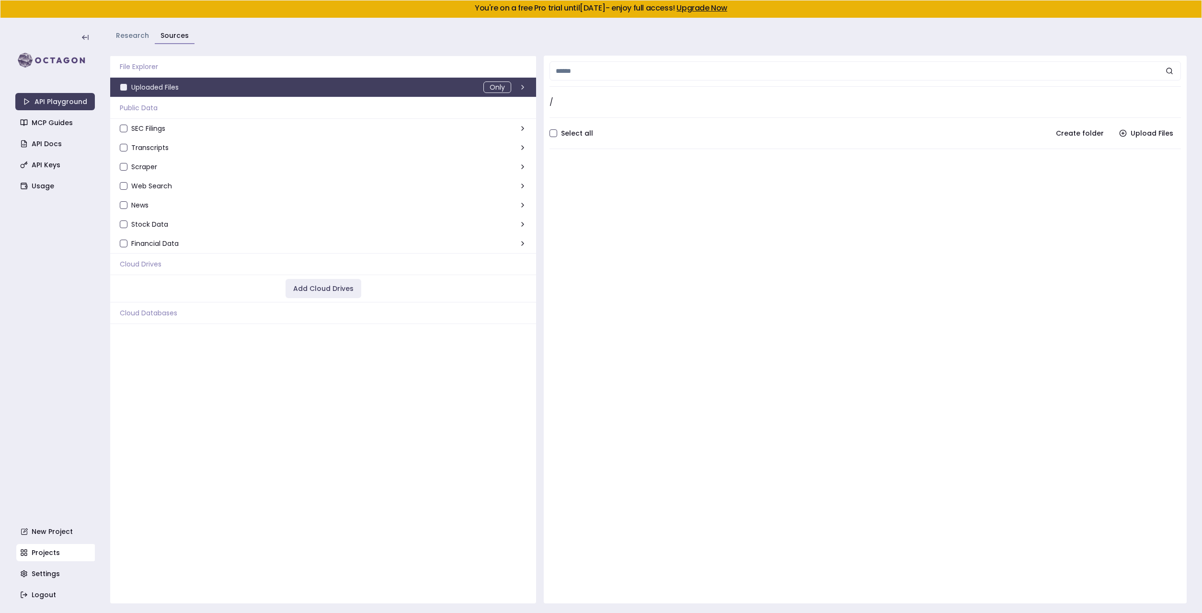
click at [138, 35] on link "Research" at bounding box center [132, 36] width 33 height 10
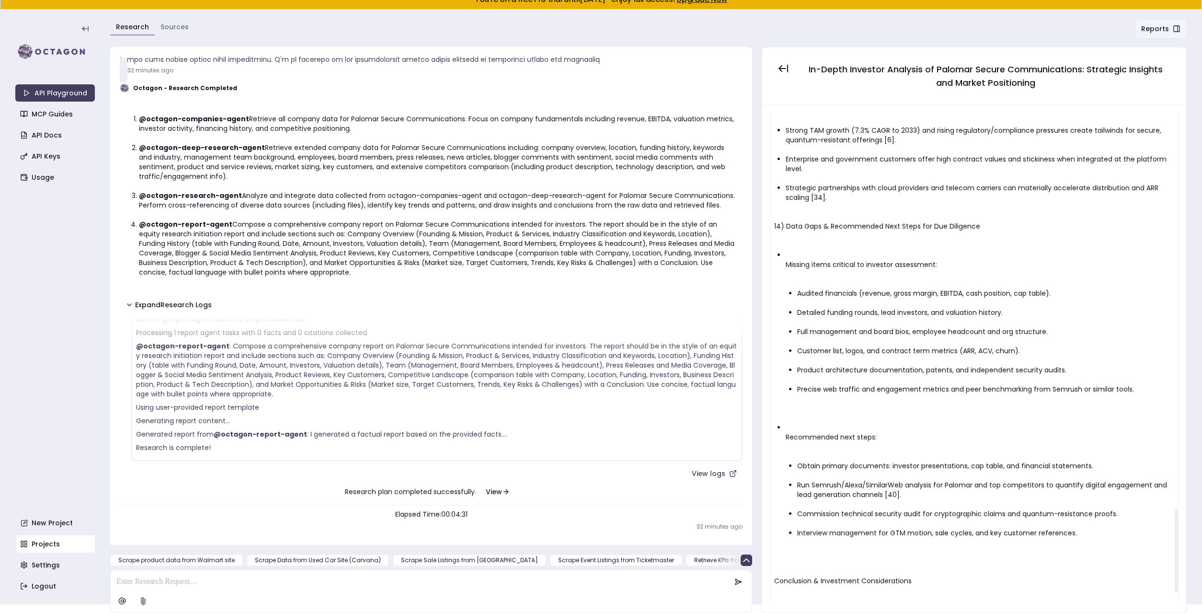
scroll to position [2421, 0]
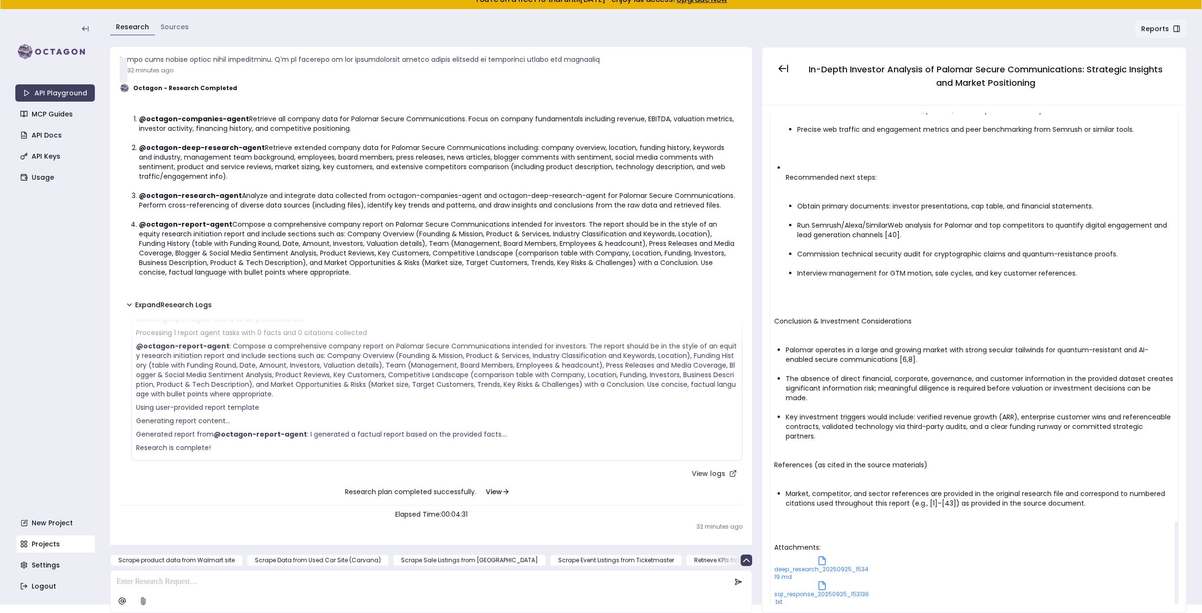
click at [784, 581] on link "sql_response_20250925_153136.txt" at bounding box center [822, 593] width 96 height 25
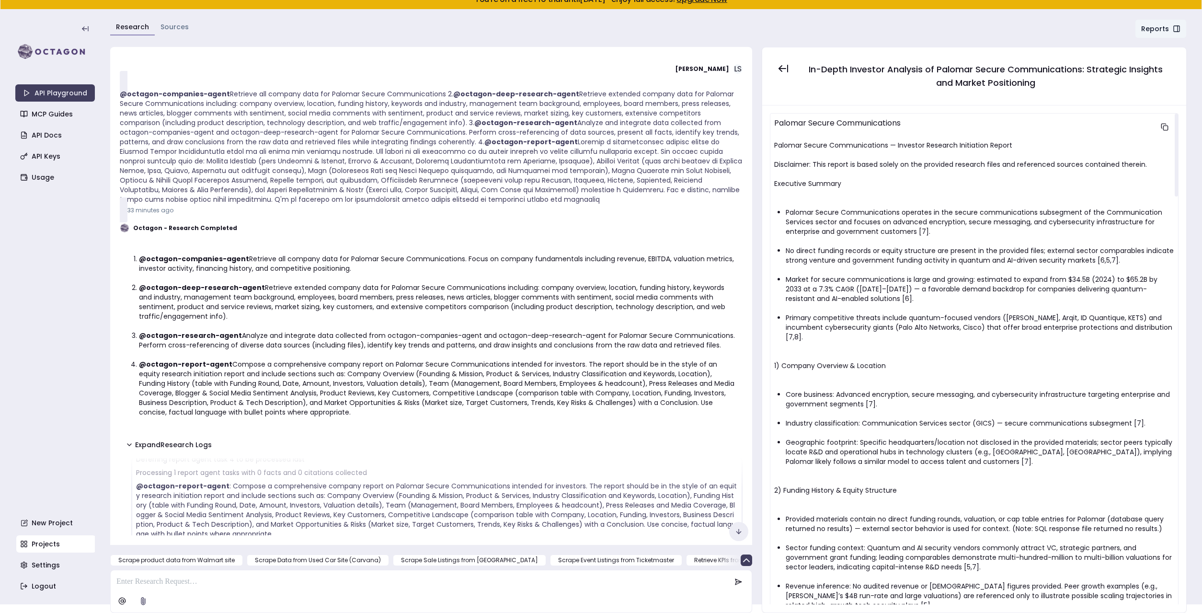
scroll to position [0, 0]
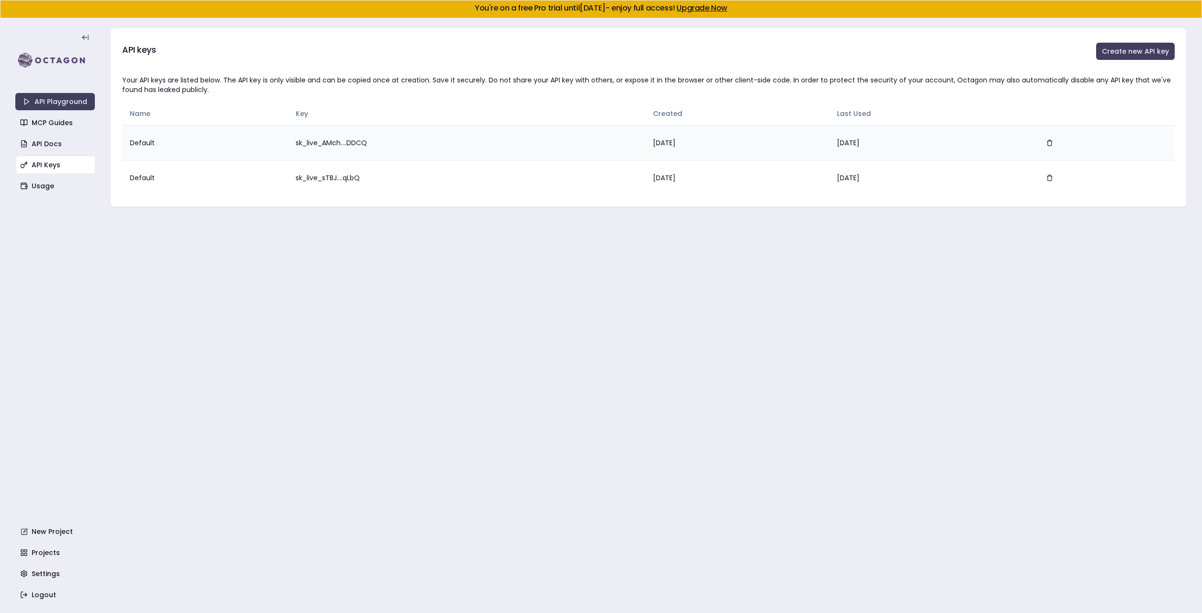
click at [303, 147] on td "sk_live_AMch....DDCQ" at bounding box center [466, 142] width 357 height 35
click at [294, 173] on td "sk_live_sTBJ....qLbQ" at bounding box center [466, 177] width 357 height 35
click at [60, 151] on link "API Docs" at bounding box center [56, 143] width 80 height 17
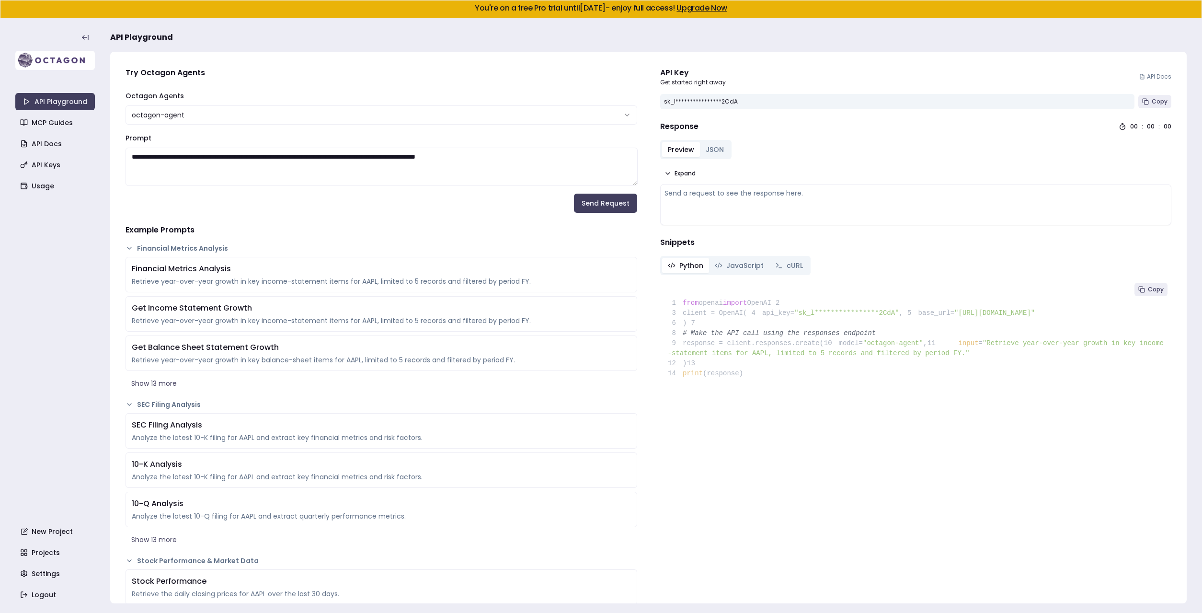
click at [56, 63] on img at bounding box center [55, 60] width 80 height 19
click at [81, 37] on icon at bounding box center [85, 38] width 8 height 8
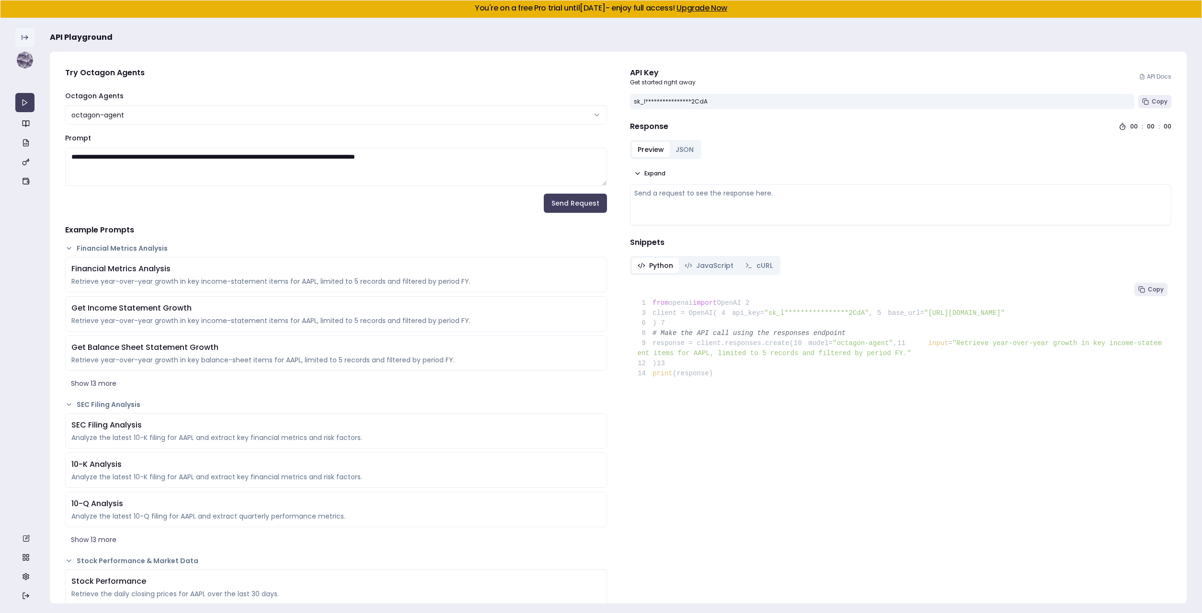
click at [26, 40] on icon at bounding box center [25, 38] width 8 height 8
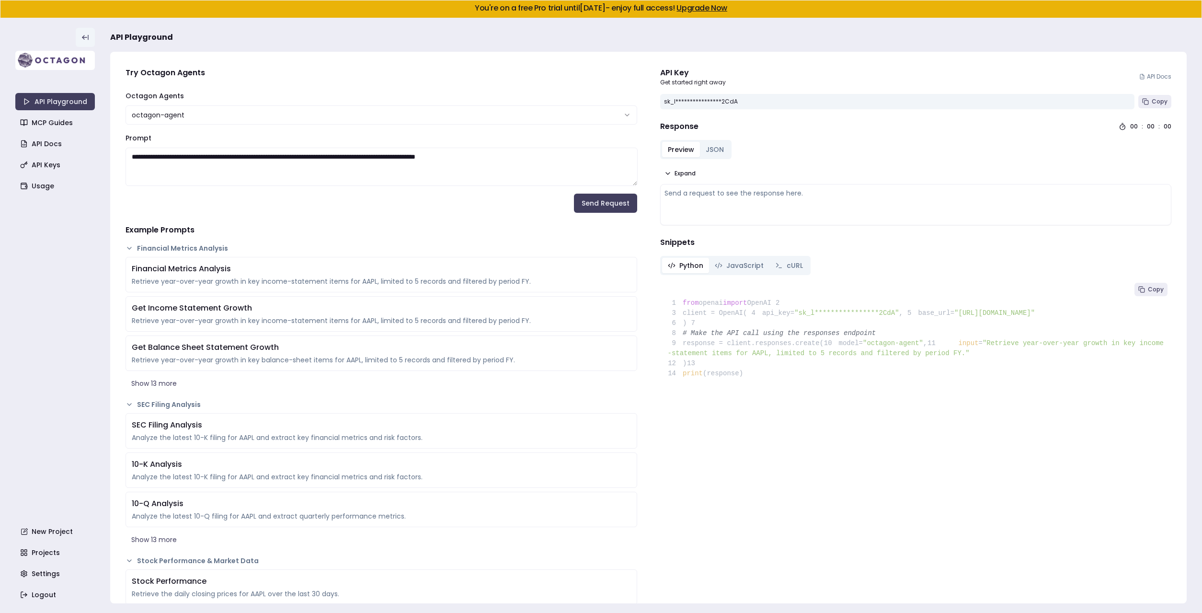
click at [33, 55] on img at bounding box center [55, 60] width 80 height 19
click at [43, 181] on link "Usage" at bounding box center [56, 185] width 80 height 17
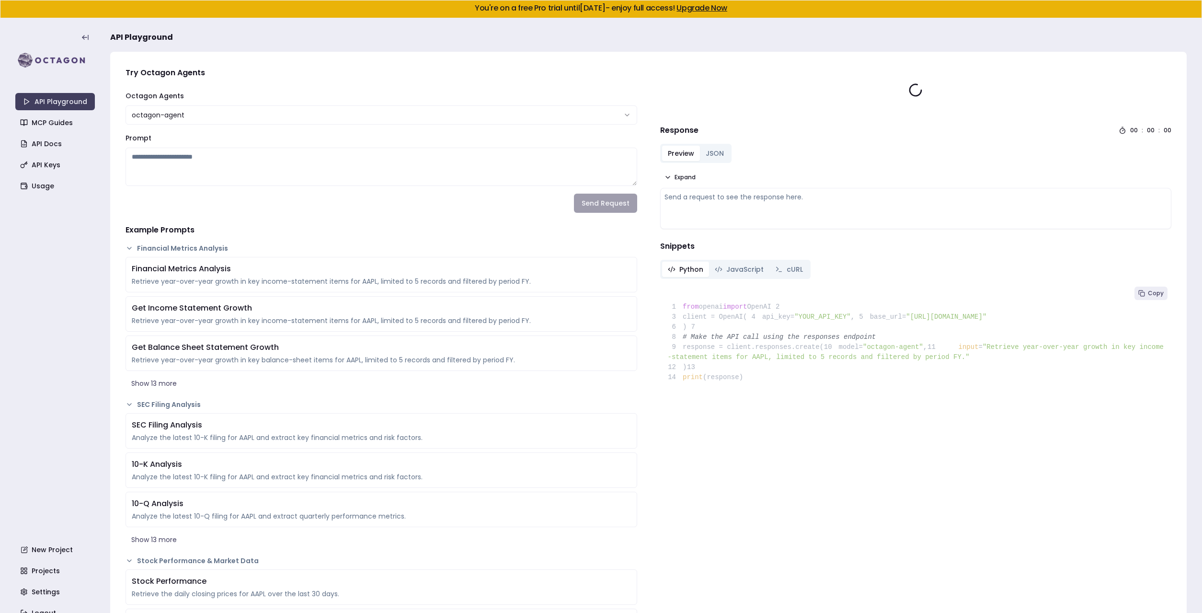
type textarea "**********"
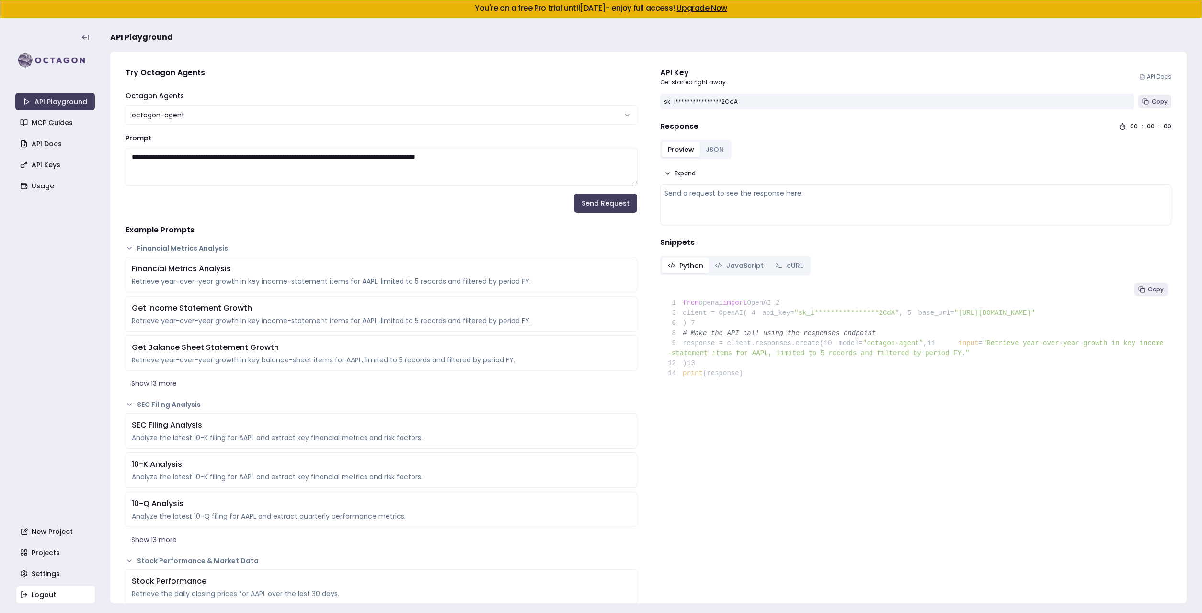
click at [43, 591] on link "Logout" at bounding box center [56, 594] width 80 height 17
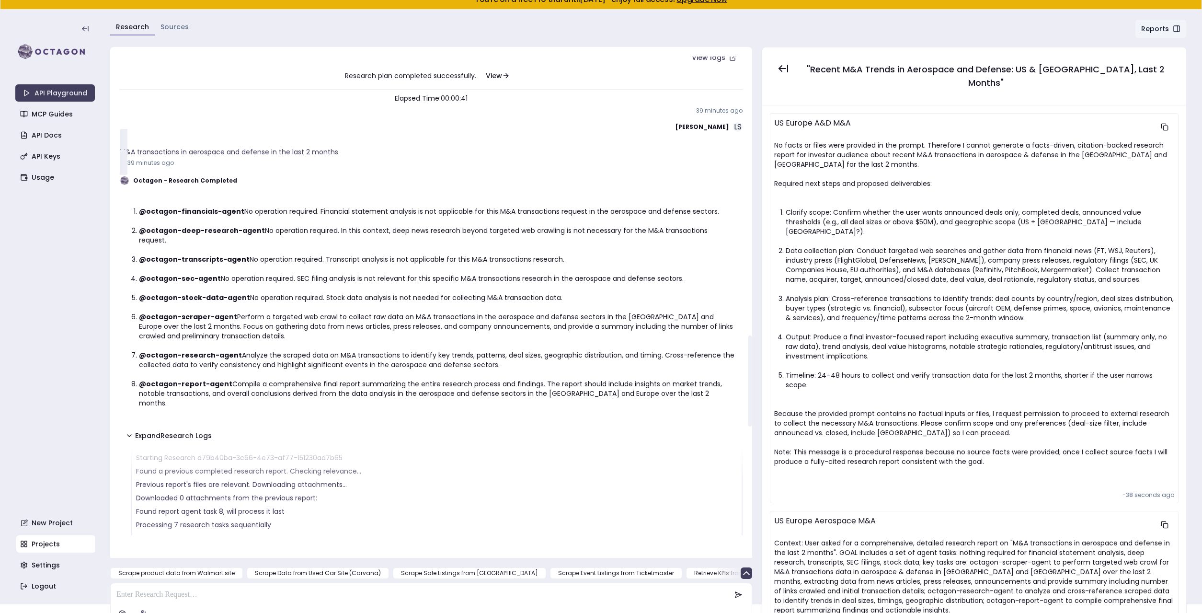
scroll to position [59, 0]
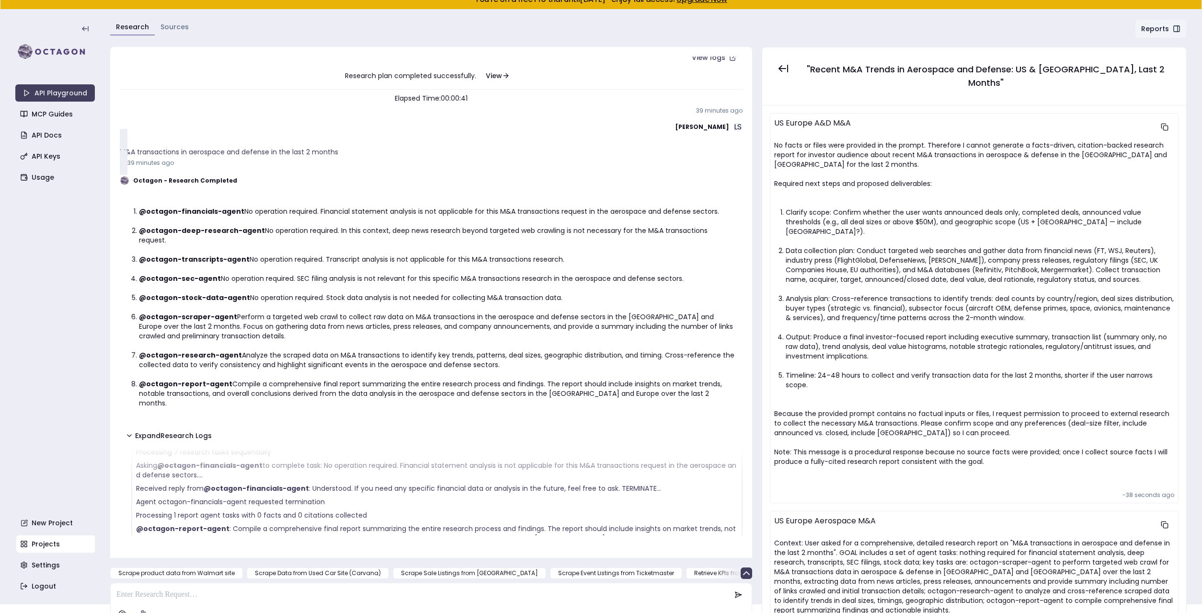
click at [156, 589] on p at bounding box center [423, 595] width 614 height 12
click at [166, 26] on link "Sources" at bounding box center [175, 27] width 28 height 10
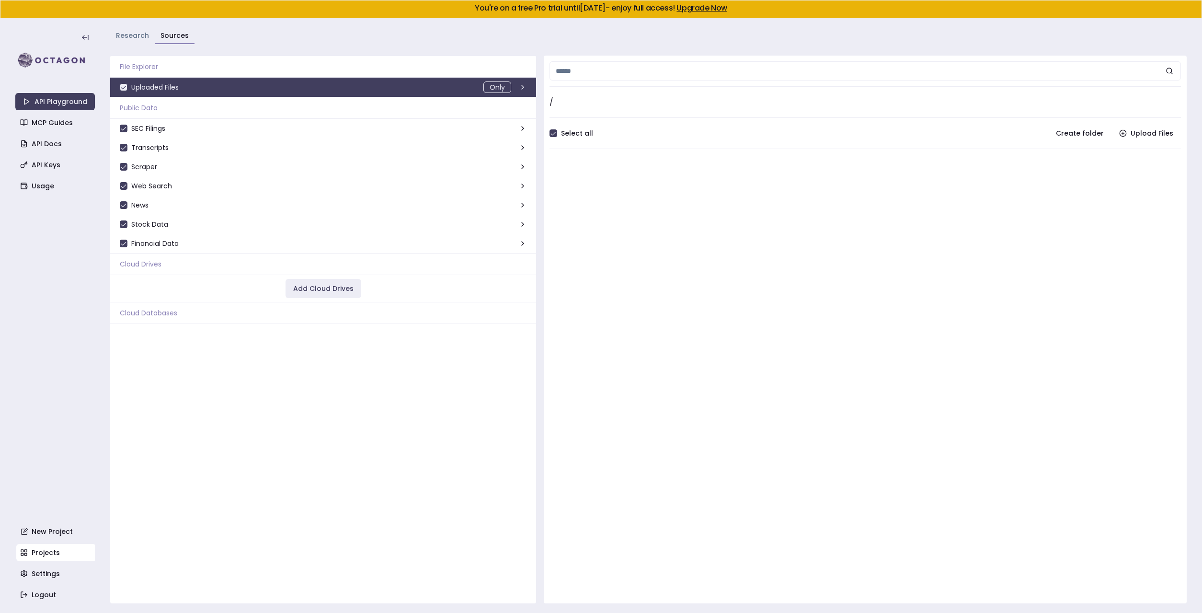
click at [678, 71] on input at bounding box center [866, 70] width 632 height 19
click at [143, 41] on button "Research" at bounding box center [132, 36] width 45 height 16
click at [130, 40] on link "Research" at bounding box center [132, 36] width 33 height 10
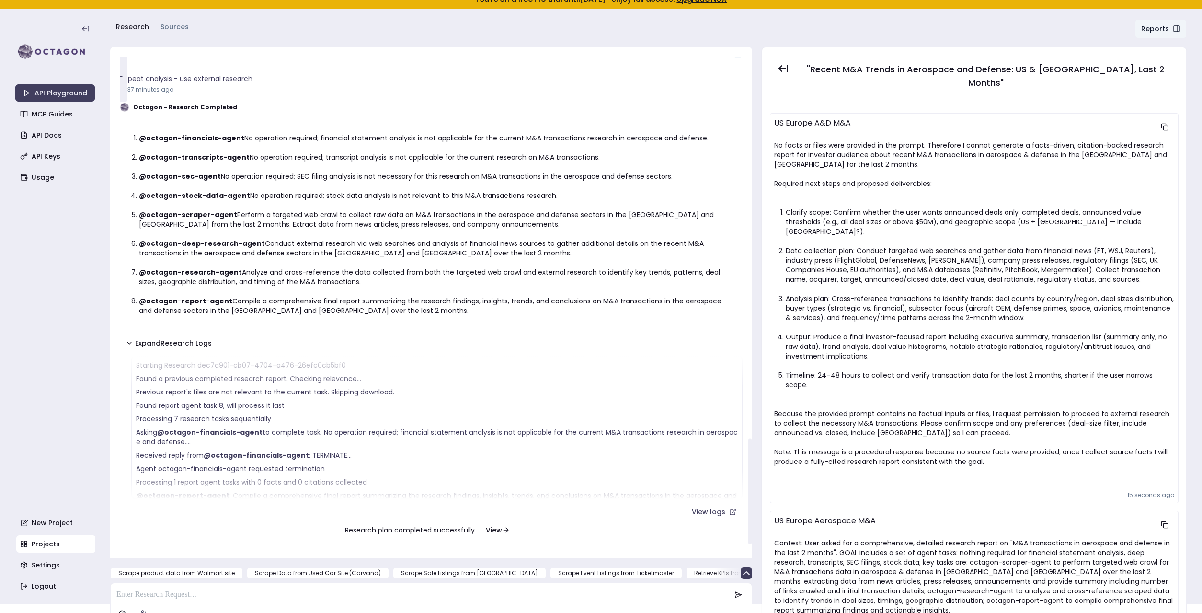
scroll to position [59, 0]
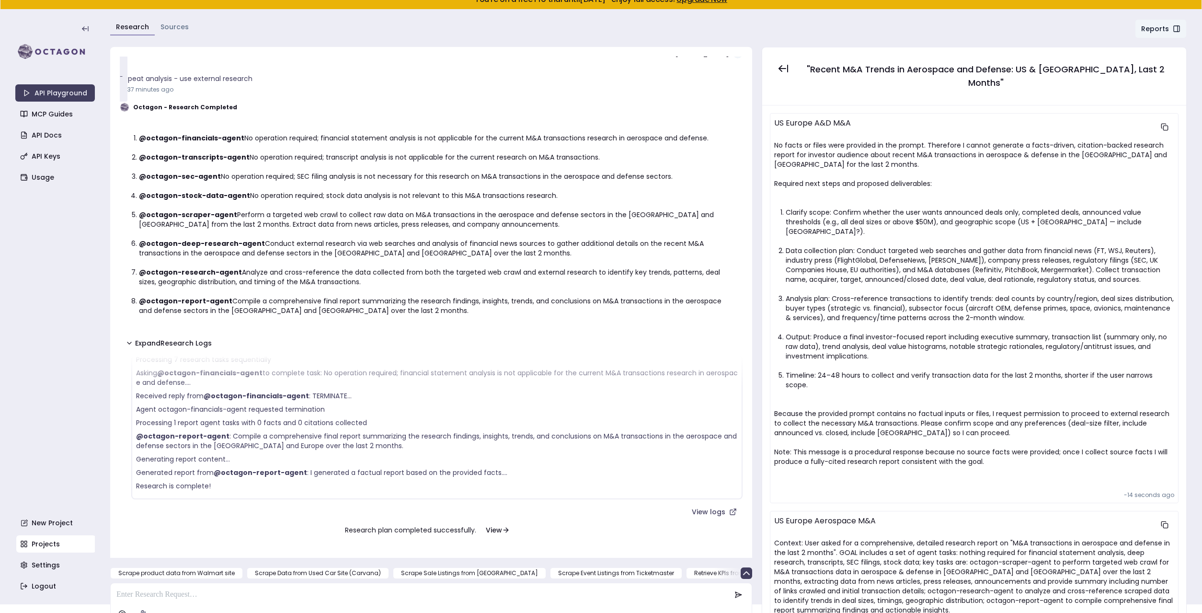
click at [130, 589] on p at bounding box center [423, 595] width 614 height 12
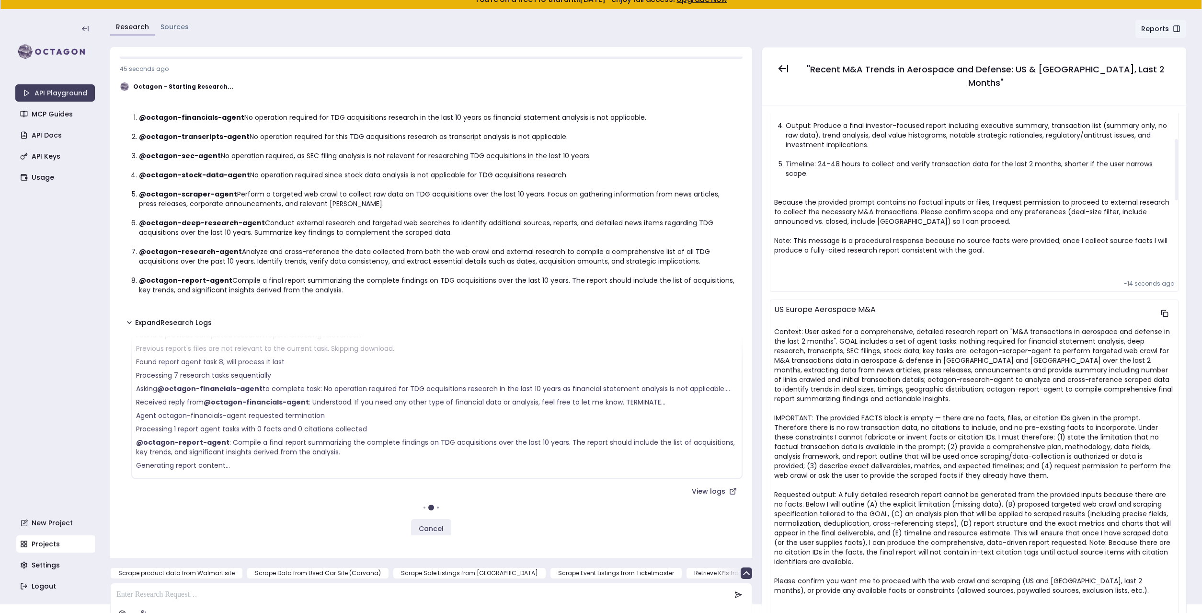
scroll to position [212, 0]
click at [37, 542] on link "Projects" at bounding box center [56, 543] width 80 height 17
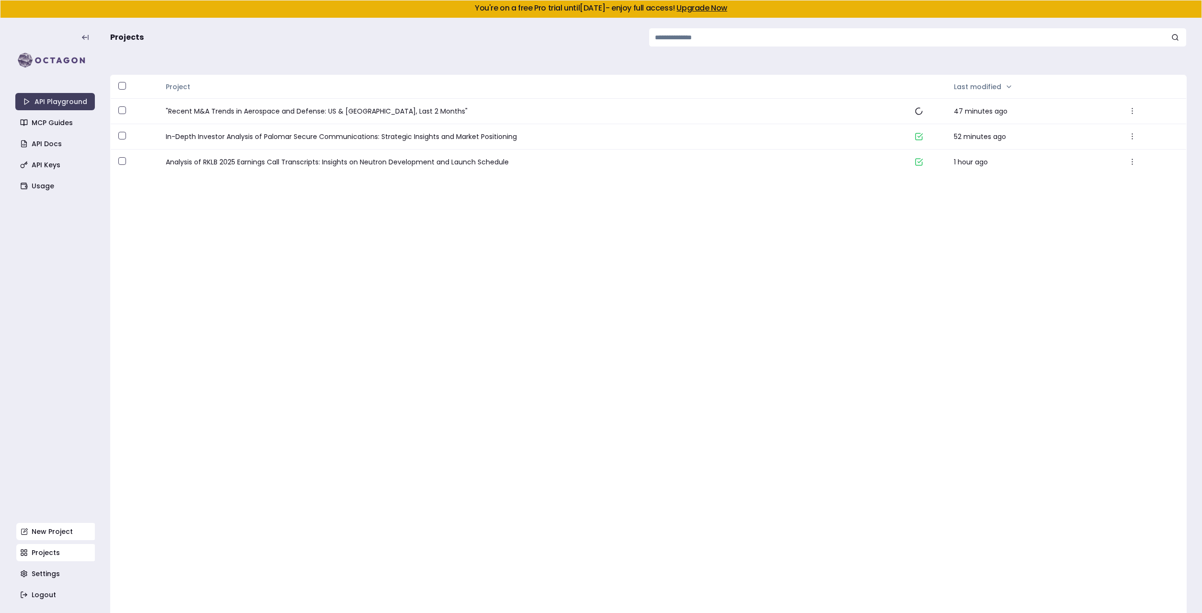
click at [37, 529] on link "New Project" at bounding box center [56, 531] width 80 height 17
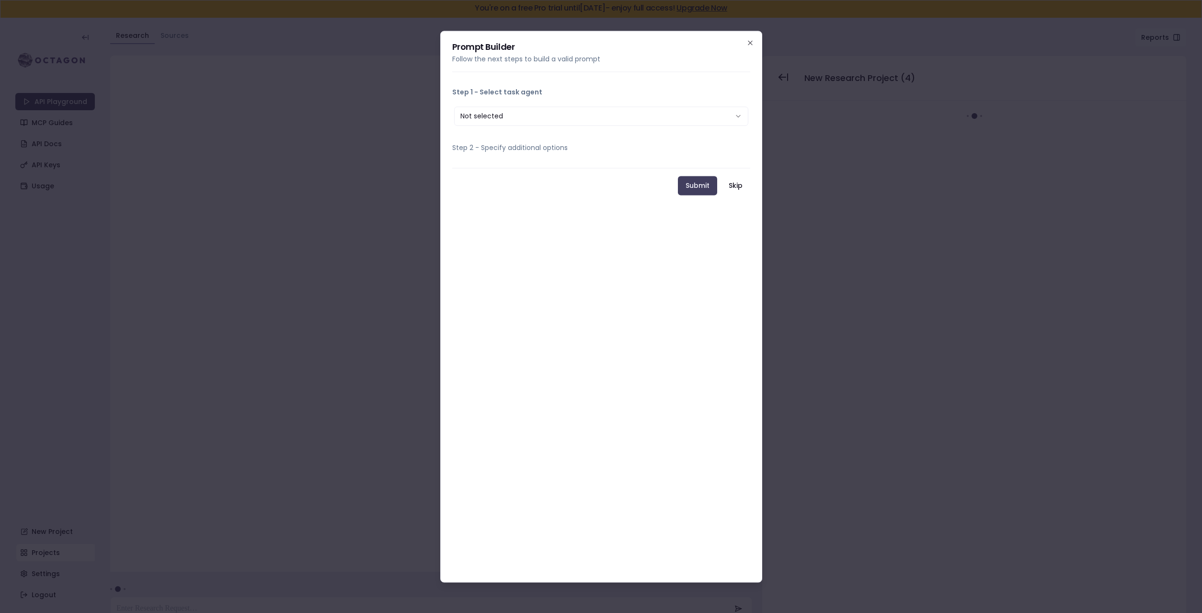
scroll to position [18, 0]
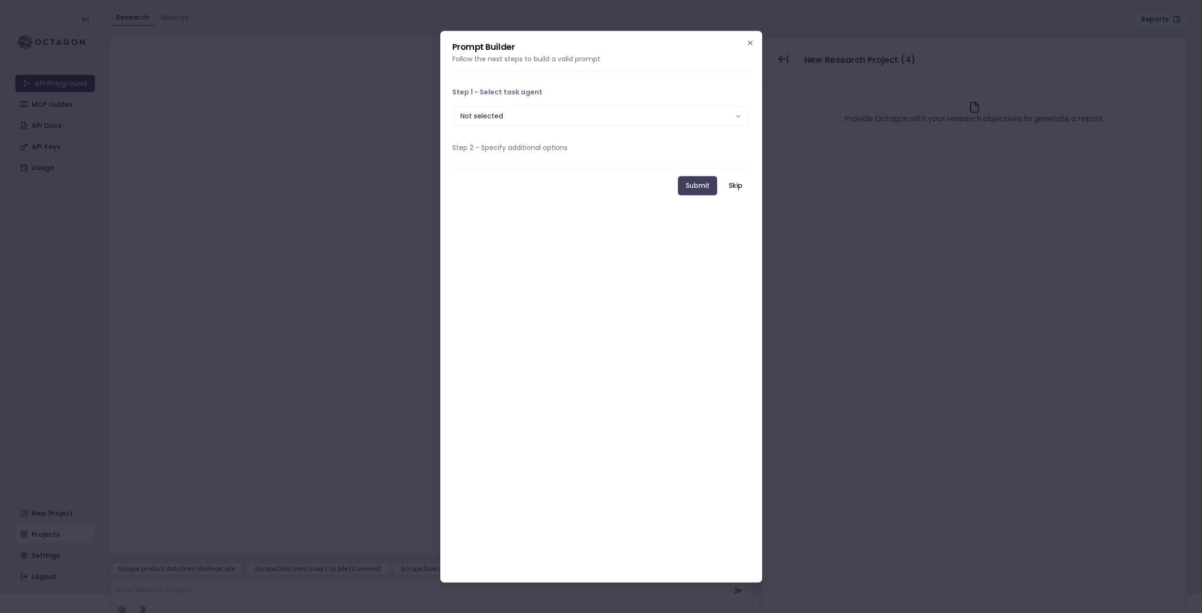
click at [604, 116] on button "Not selected" at bounding box center [601, 115] width 294 height 19
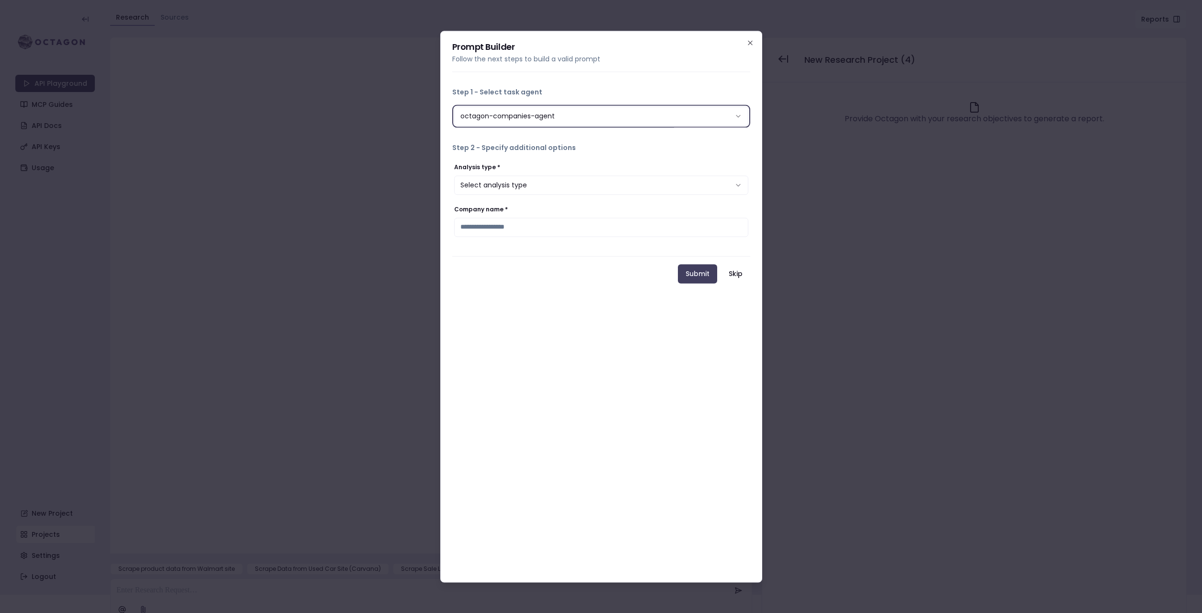
click at [541, 179] on button "Select analysis type" at bounding box center [601, 184] width 294 height 19
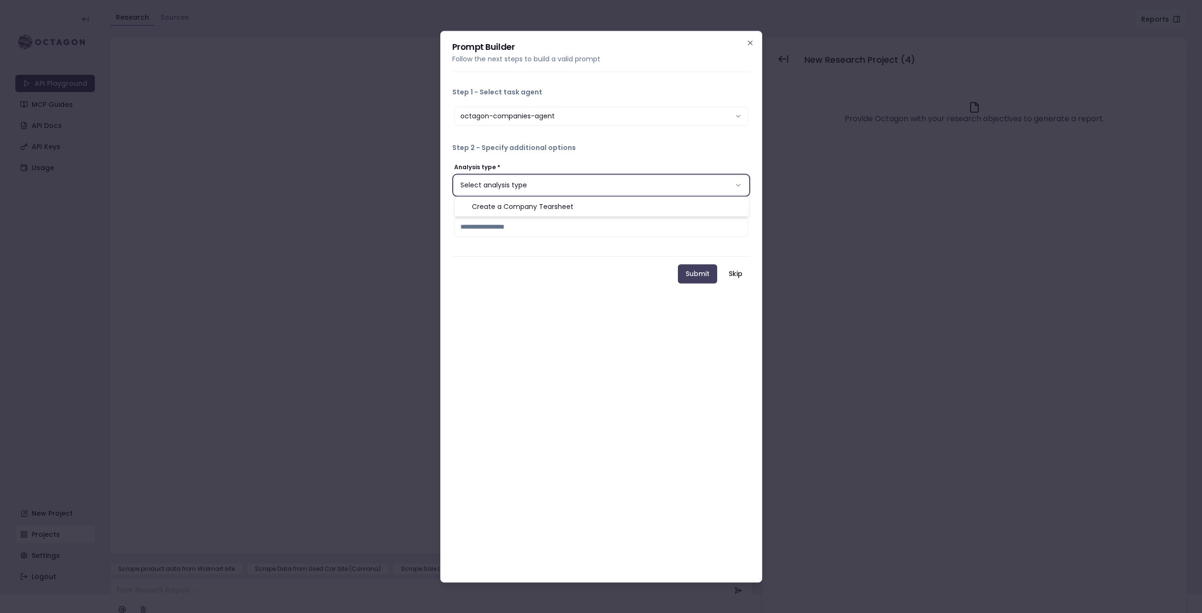
click at [517, 118] on button "octagon-companies-agent" at bounding box center [601, 115] width 294 height 19
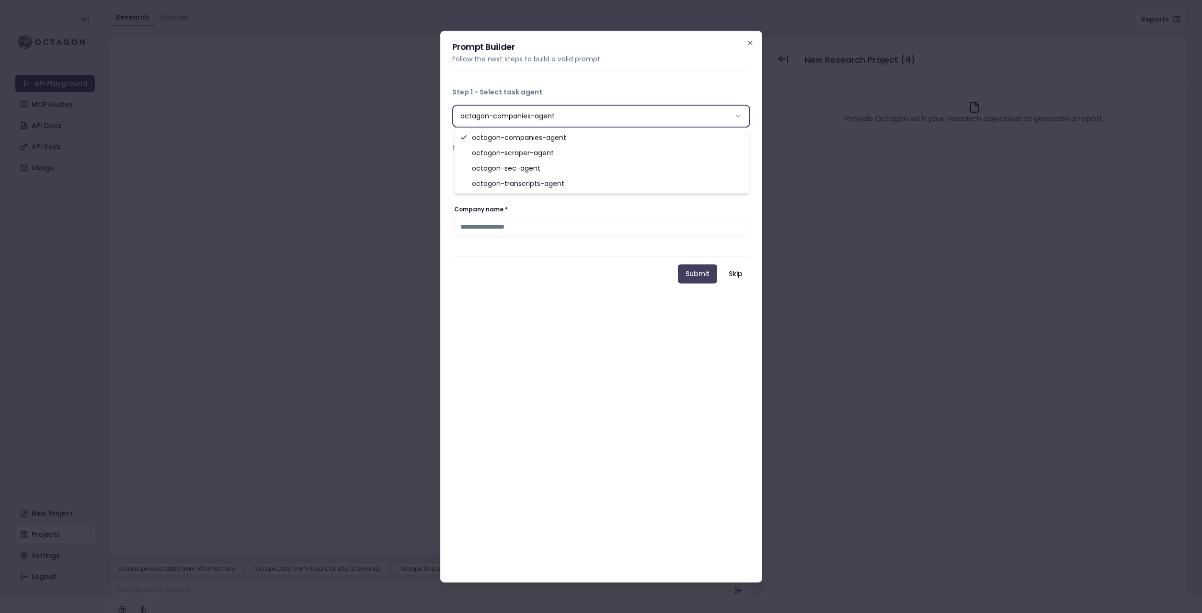
select select "**********"
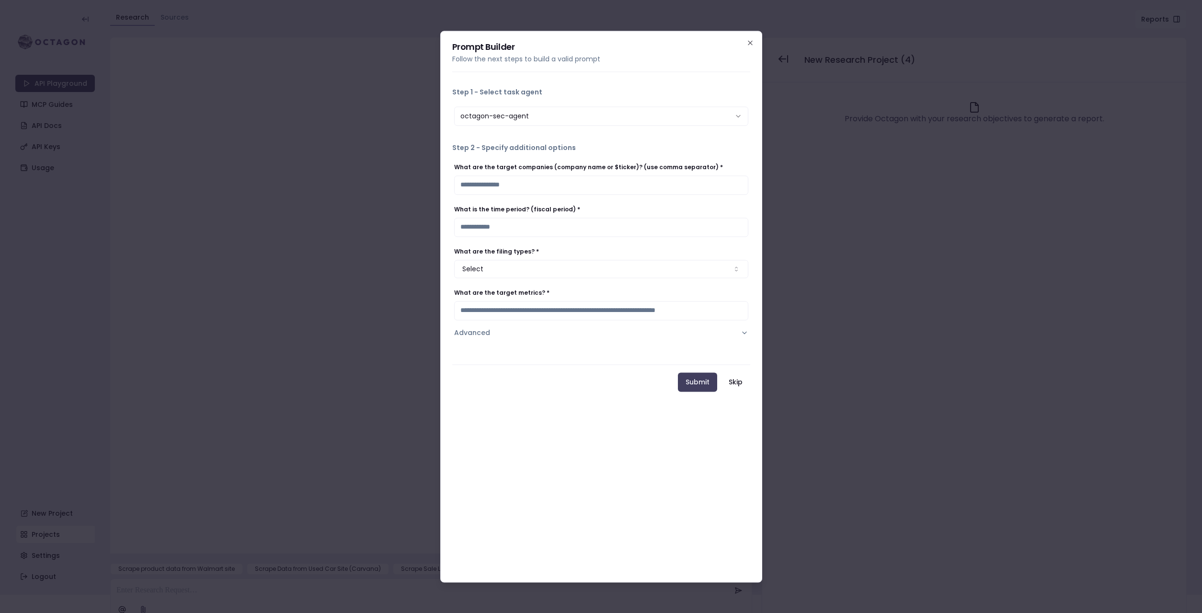
click at [494, 180] on input "What are the target companies (company name or $ticker)? (use comma separator) *" at bounding box center [601, 184] width 294 height 19
type input "***"
type input "*********"
click at [477, 267] on button "Select" at bounding box center [601, 269] width 294 height 18
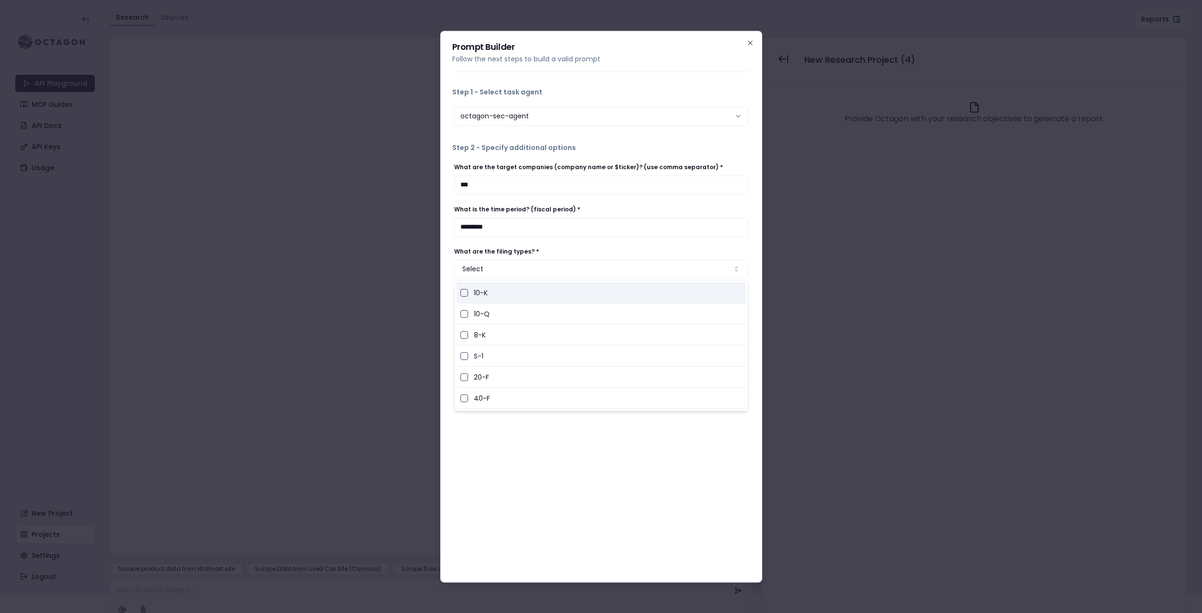
click at [465, 294] on button "button" at bounding box center [465, 293] width 8 height 8
click at [465, 315] on button "button" at bounding box center [465, 314] width 8 height 8
click at [464, 335] on button "button" at bounding box center [465, 335] width 8 height 8
click at [464, 355] on button "button" at bounding box center [465, 356] width 8 height 8
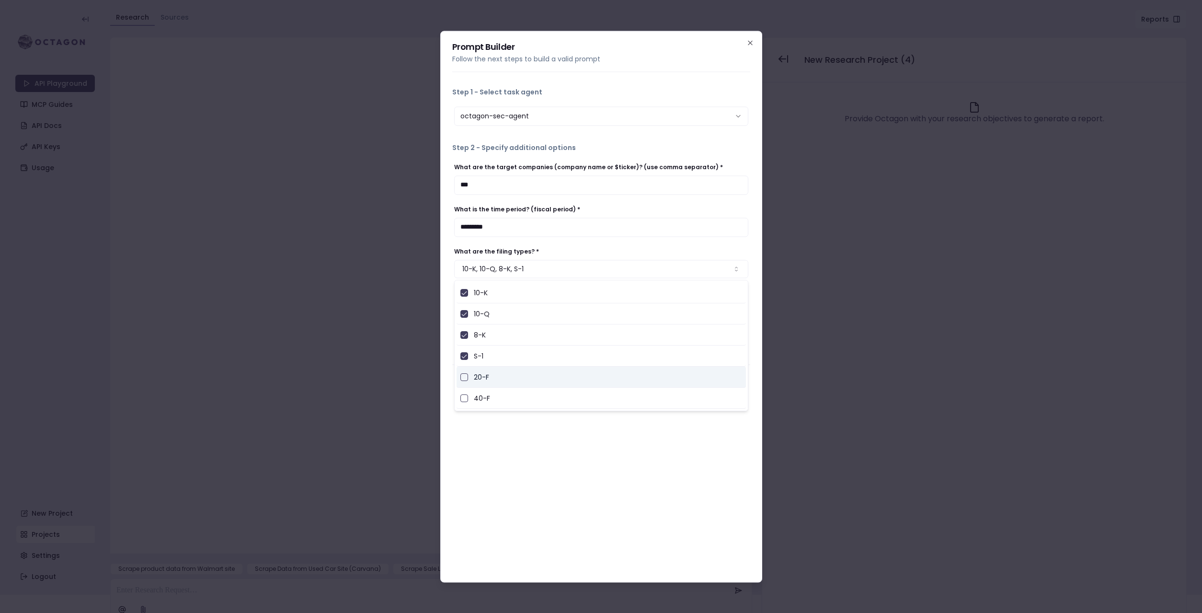
click at [464, 377] on button "button" at bounding box center [465, 377] width 8 height 8
click at [464, 400] on button "button" at bounding box center [465, 398] width 8 height 8
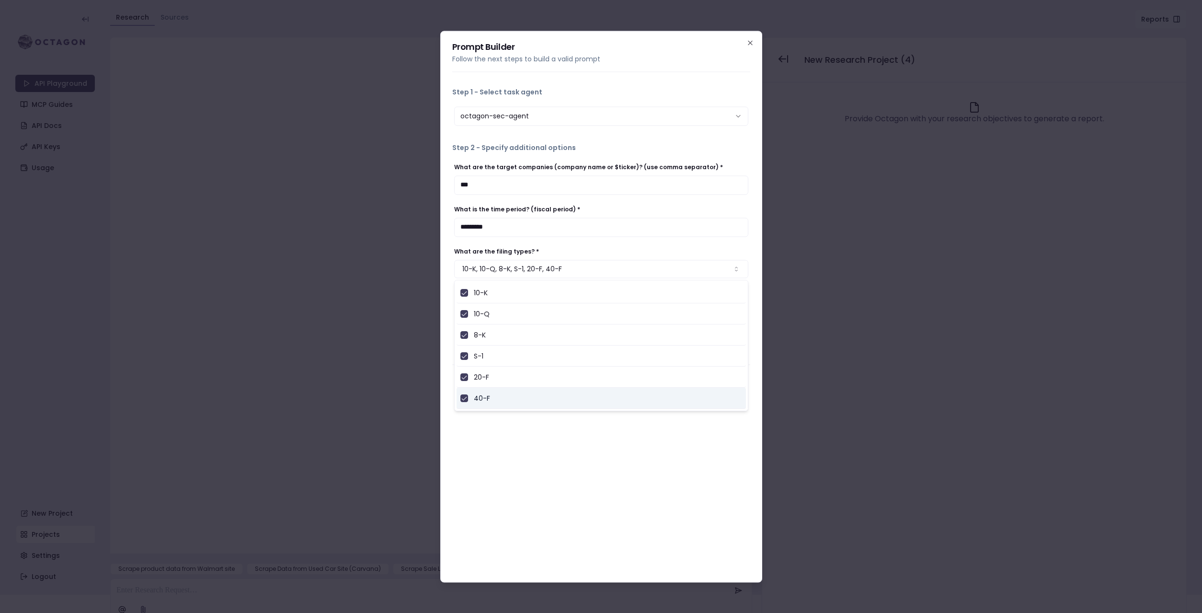
click at [527, 461] on div "**********" at bounding box center [601, 307] width 322 height 552
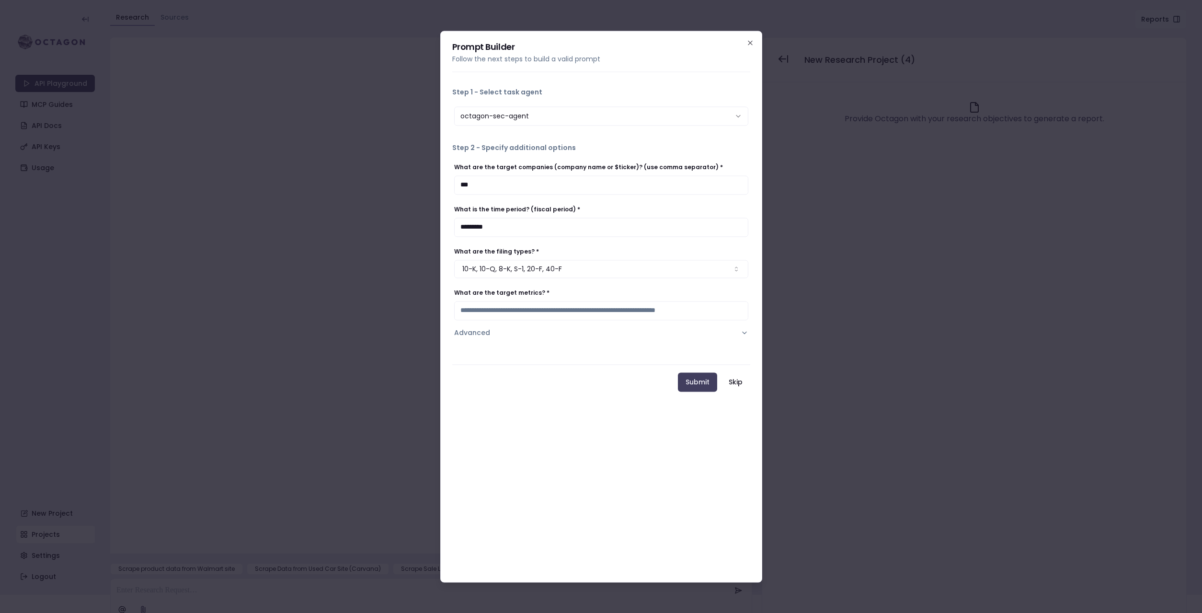
click at [506, 316] on input "What are the target metrics? *" at bounding box center [601, 310] width 294 height 19
type input "*"
type input "**********"
click at [699, 384] on button "Submit" at bounding box center [697, 381] width 39 height 19
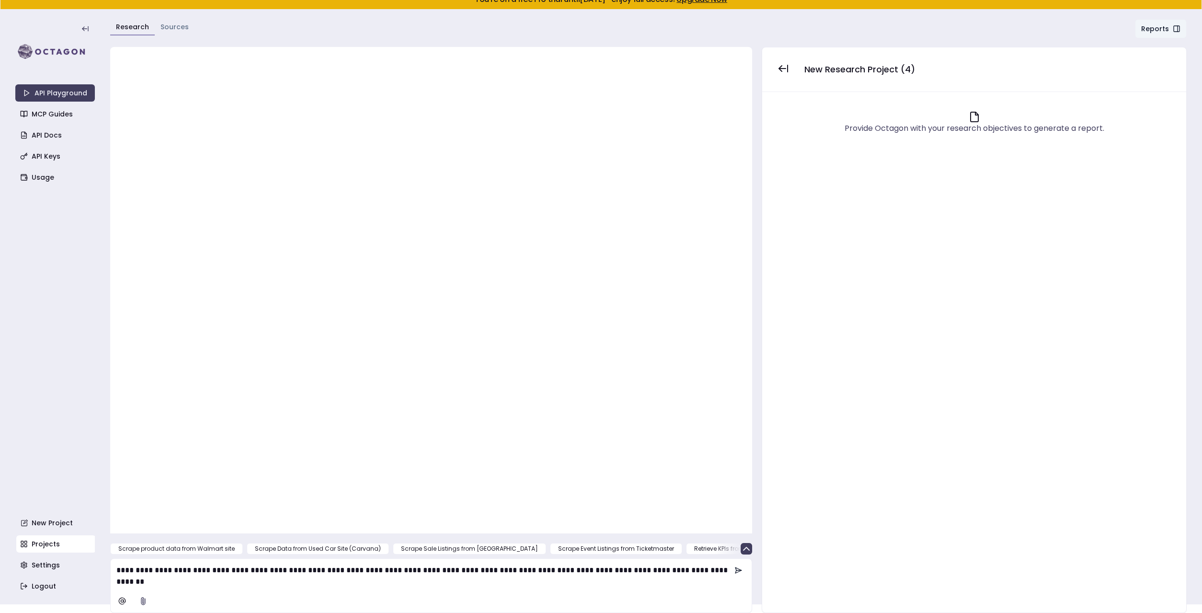
click at [742, 566] on button at bounding box center [738, 570] width 23 height 19
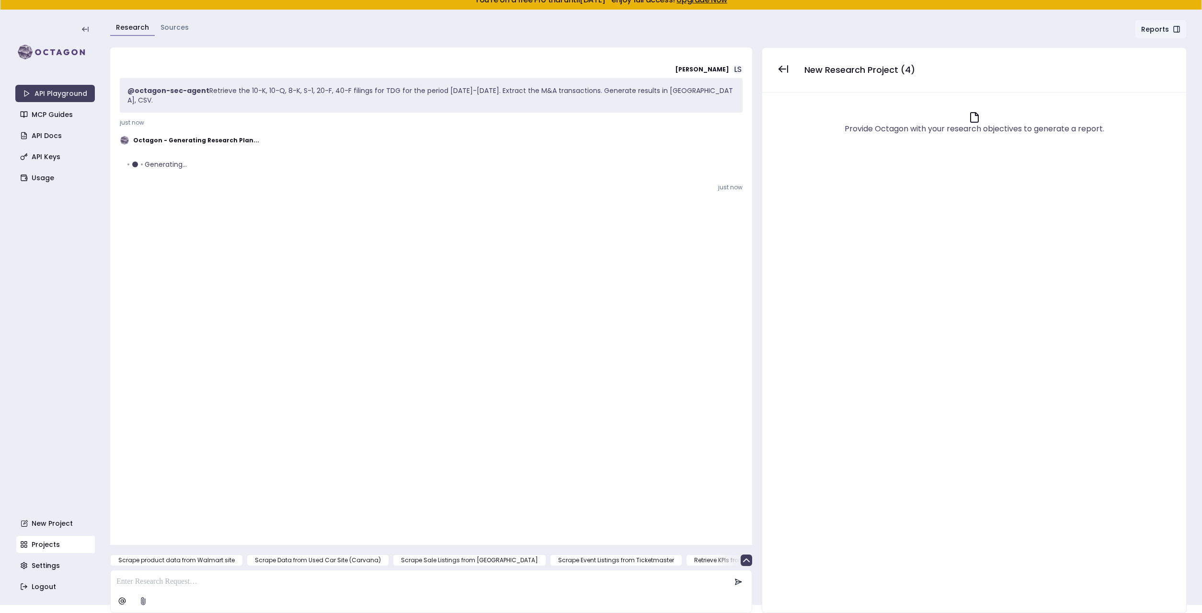
scroll to position [8, 0]
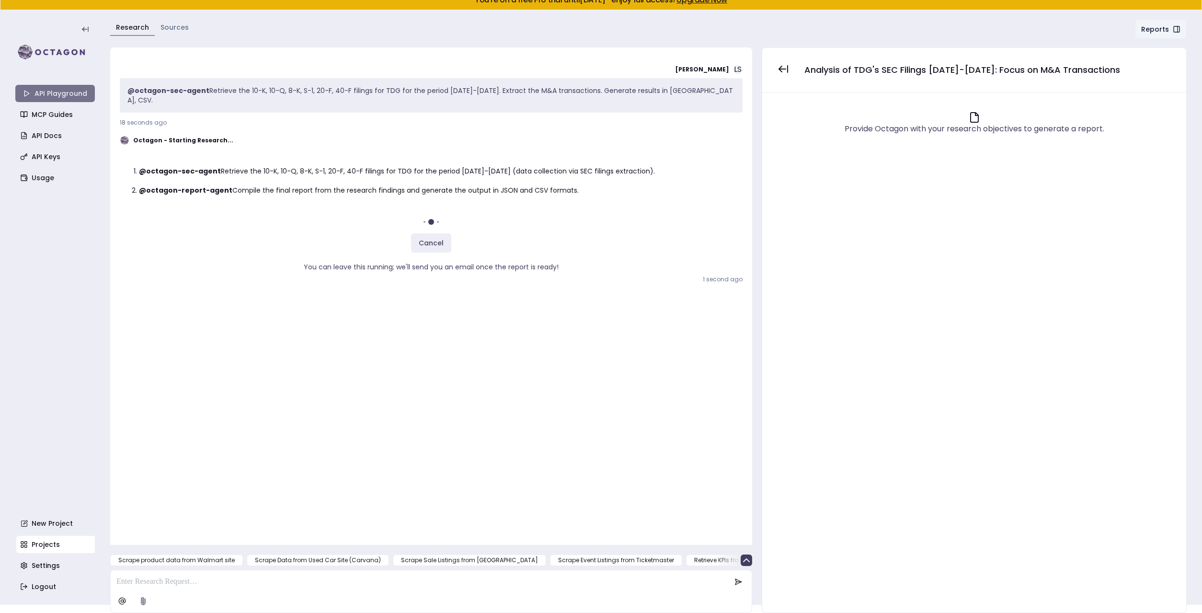
click at [41, 90] on link "API Playground" at bounding box center [55, 93] width 80 height 17
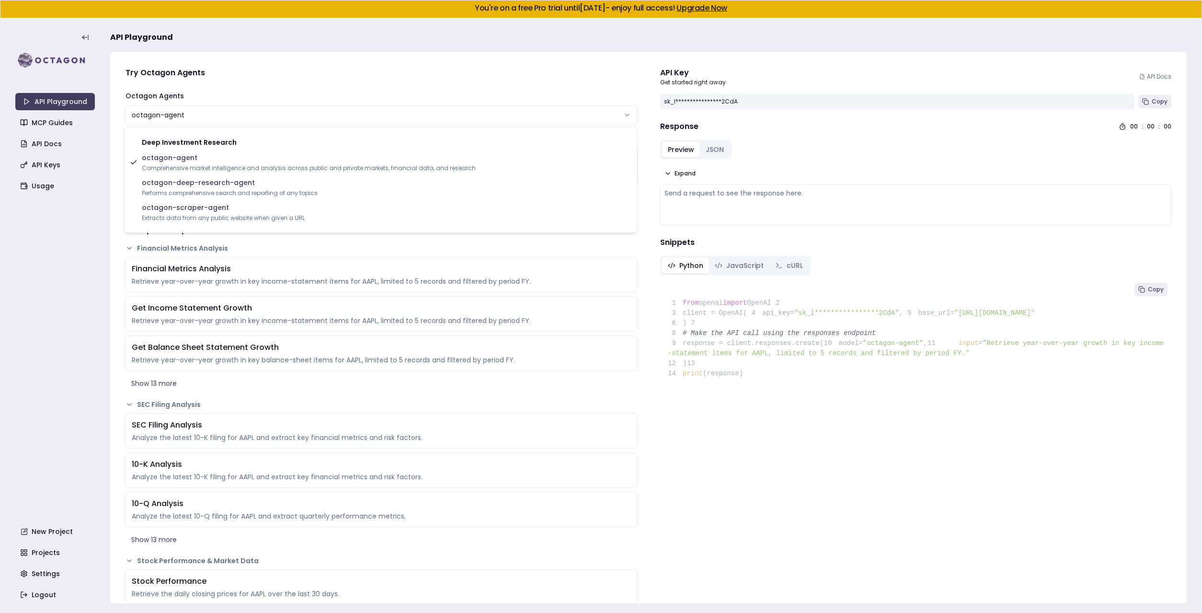
click at [231, 115] on html "**********" at bounding box center [601, 306] width 1202 height 613
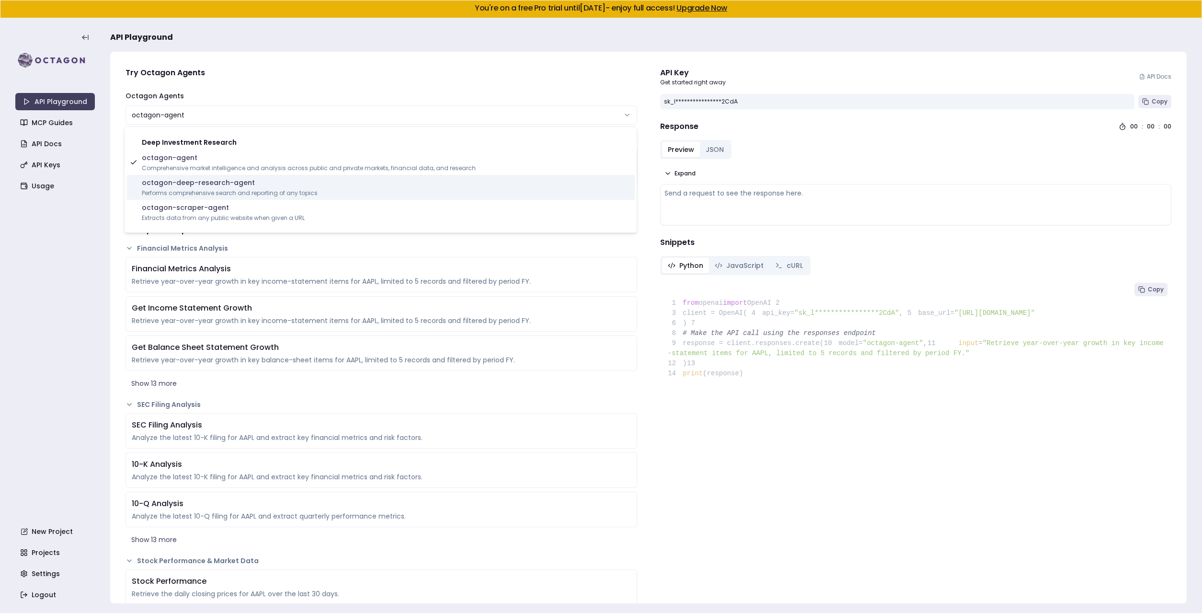
select select "**********"
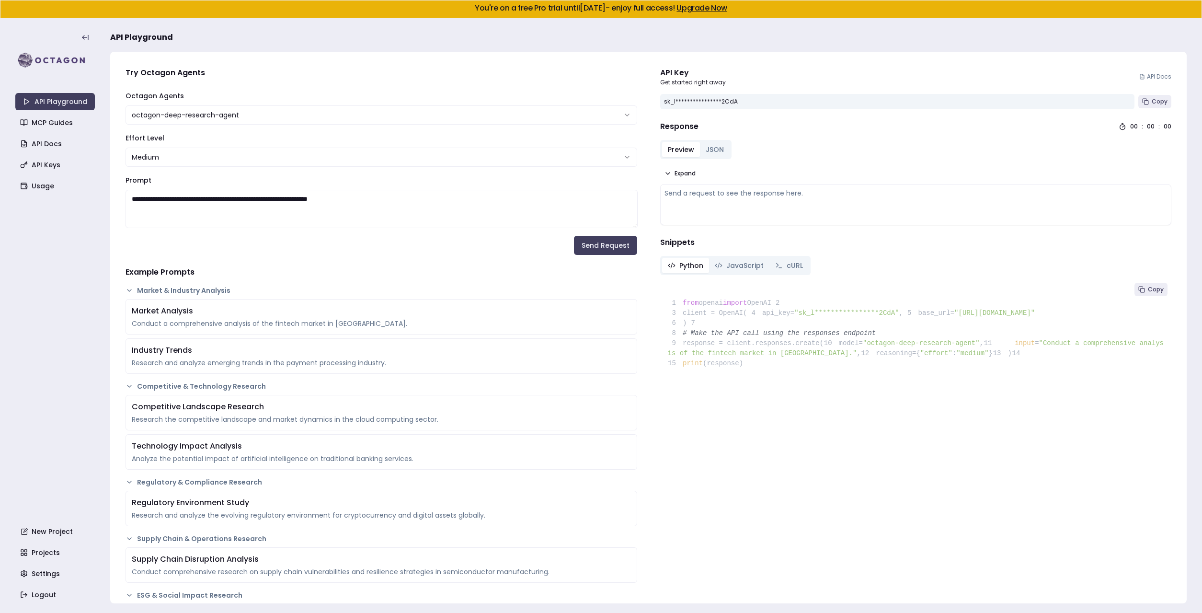
click at [206, 205] on textarea "**********" at bounding box center [382, 209] width 512 height 38
type textarea "**********"
click at [611, 247] on button "Send Request" at bounding box center [605, 245] width 63 height 19
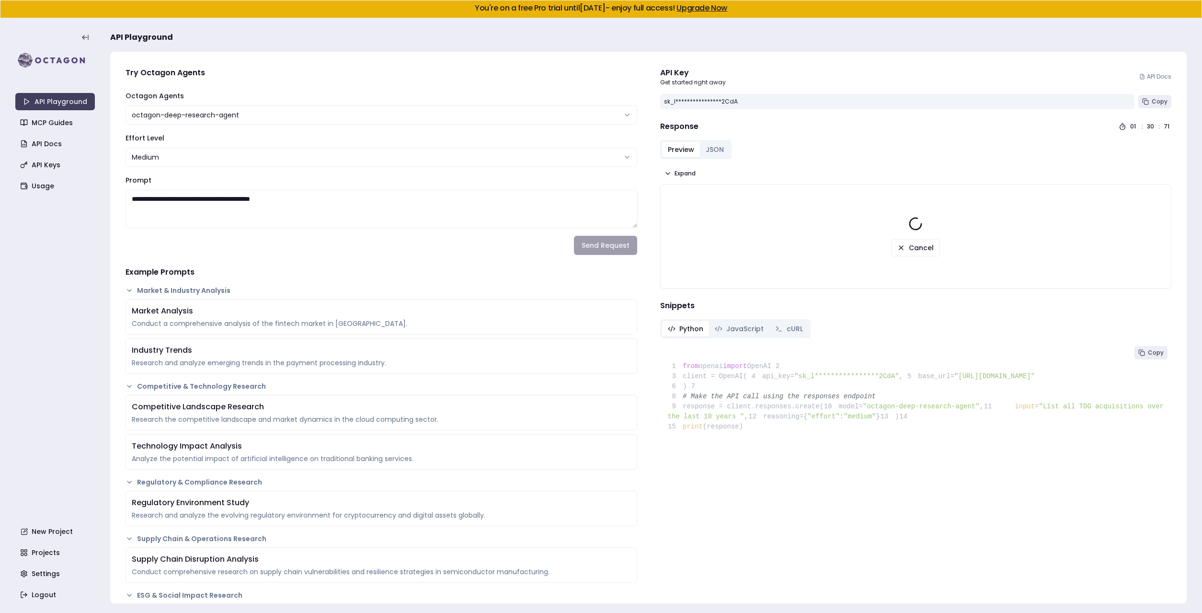
click at [657, 462] on div "**********" at bounding box center [916, 372] width 527 height 627
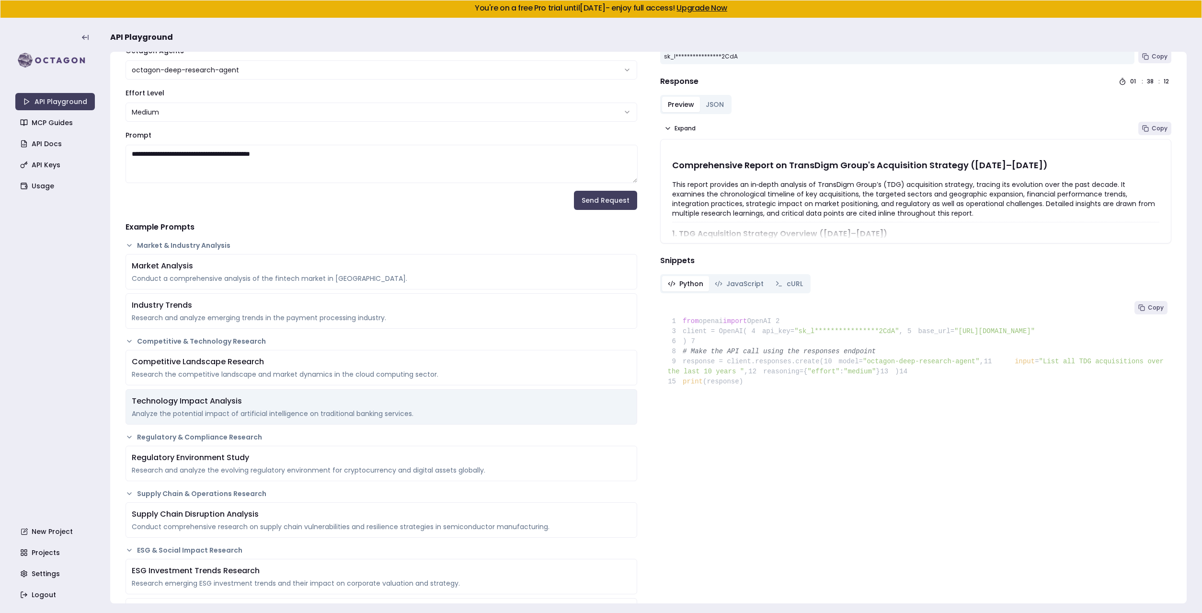
scroll to position [44, 0]
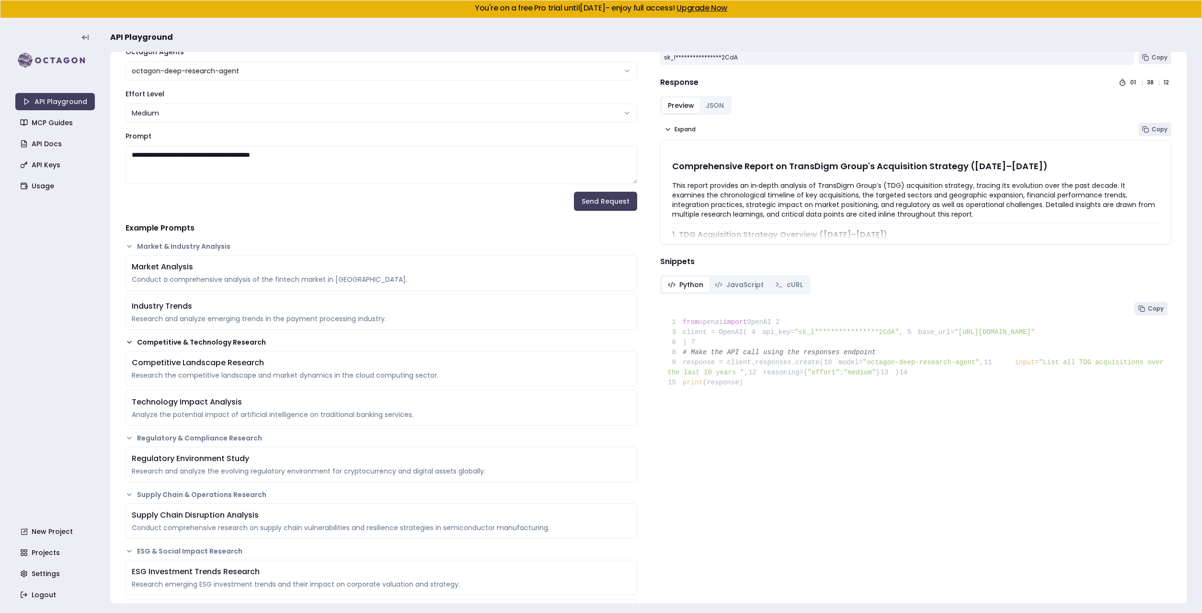
click at [136, 341] on button "Competitive & Technology Research" at bounding box center [382, 342] width 512 height 10
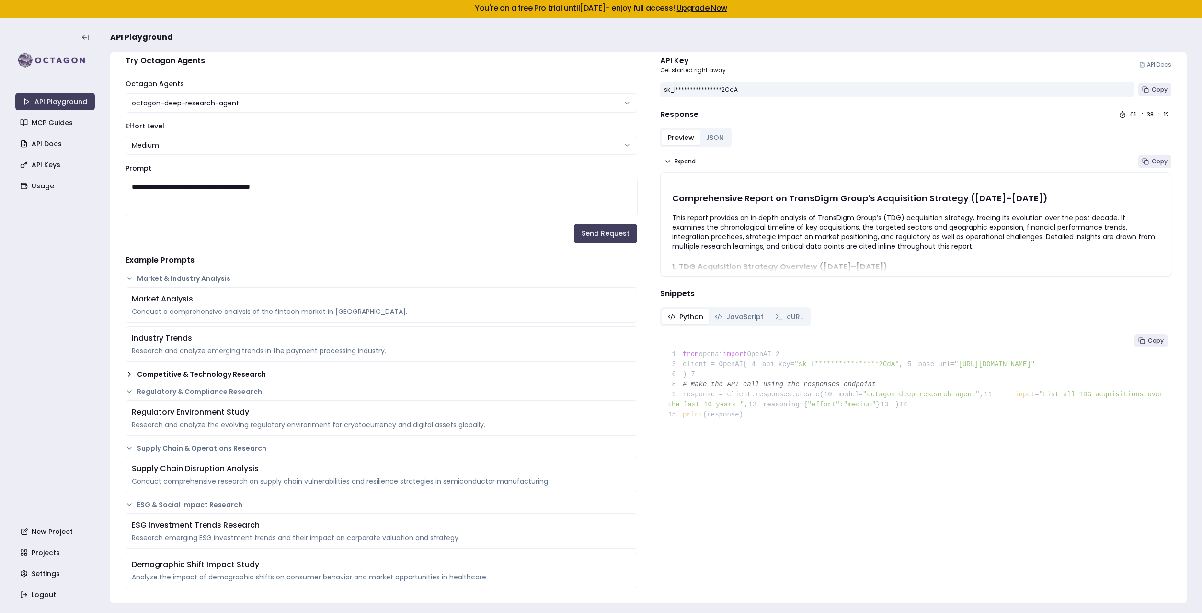
scroll to position [0, 0]
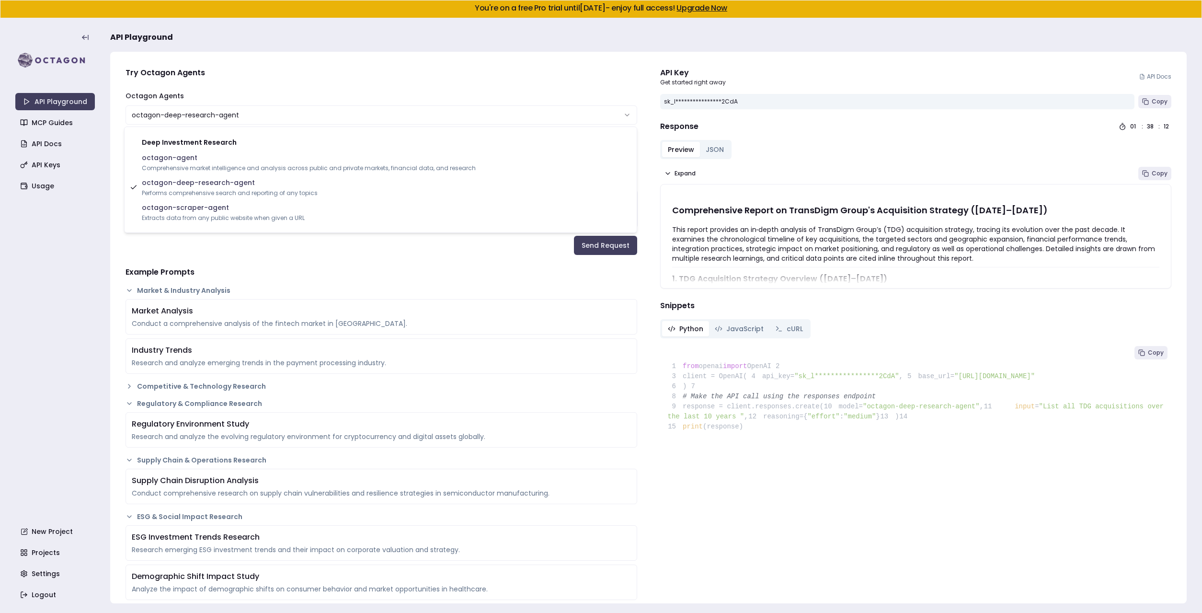
click at [158, 113] on html "**********" at bounding box center [601, 306] width 1202 height 613
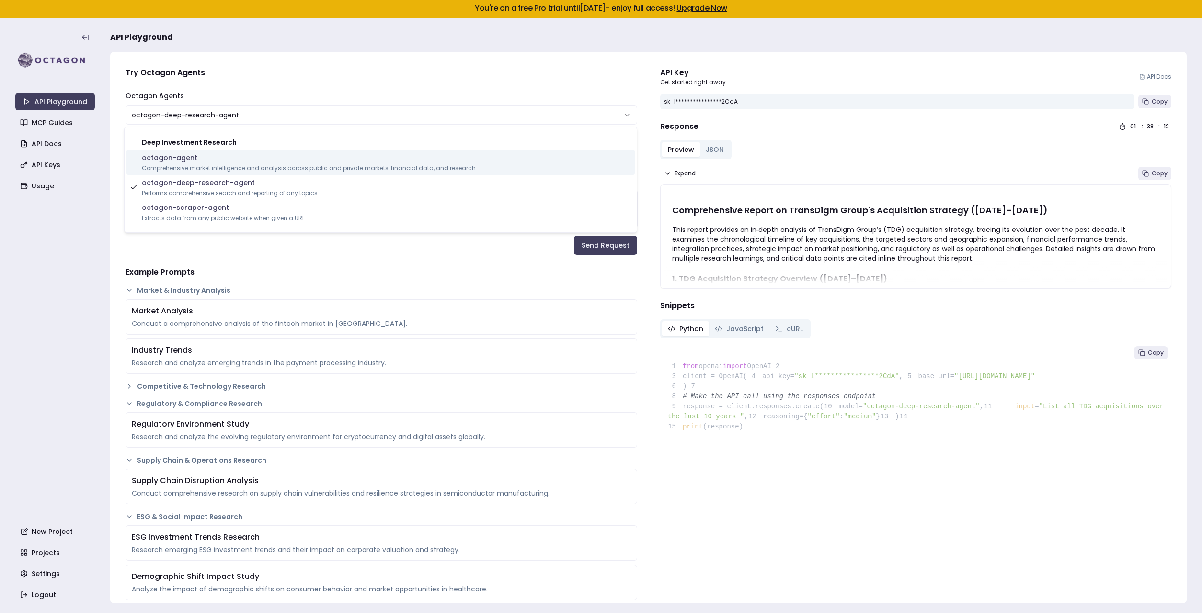
select select "**********"
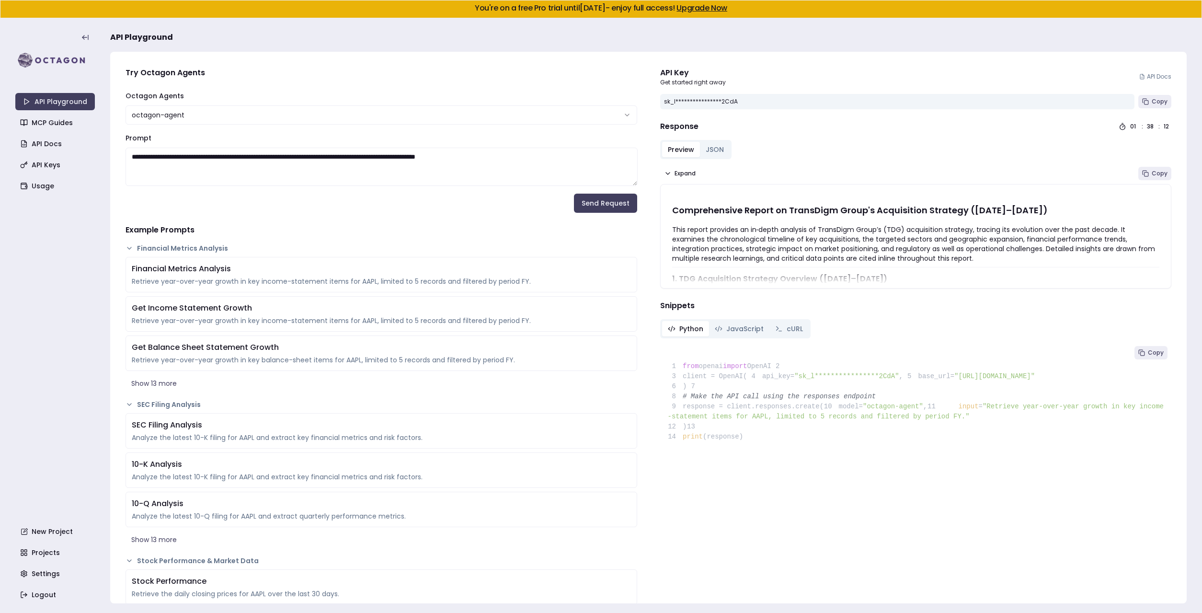
click at [250, 168] on textarea "**********" at bounding box center [382, 167] width 512 height 38
type textarea "**********"
click at [598, 202] on button "Send Request" at bounding box center [605, 203] width 63 height 19
